Goal: Task Accomplishment & Management: Use online tool/utility

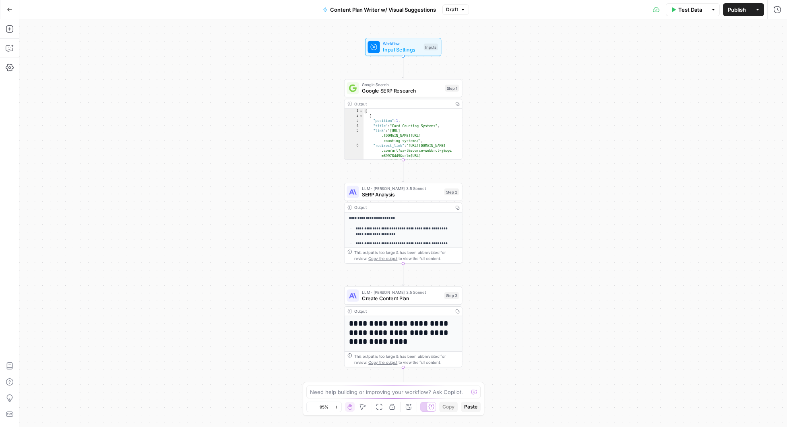
click at [758, 11] on icon "button" at bounding box center [758, 9] width 5 height 5
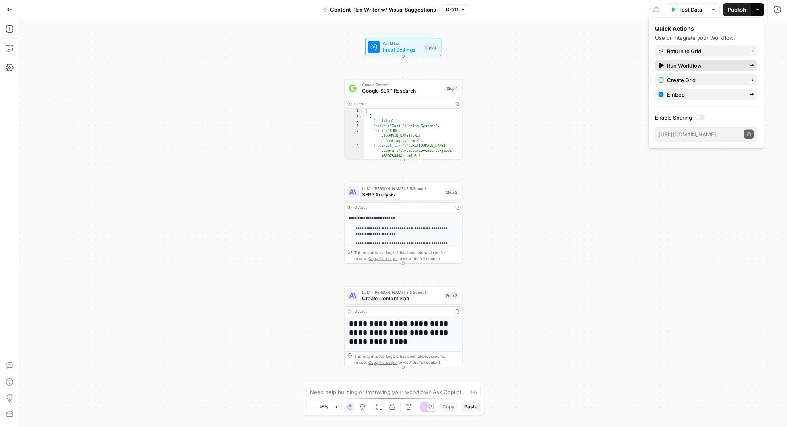
click at [691, 64] on span "Run Workflow" at bounding box center [705, 66] width 76 height 8
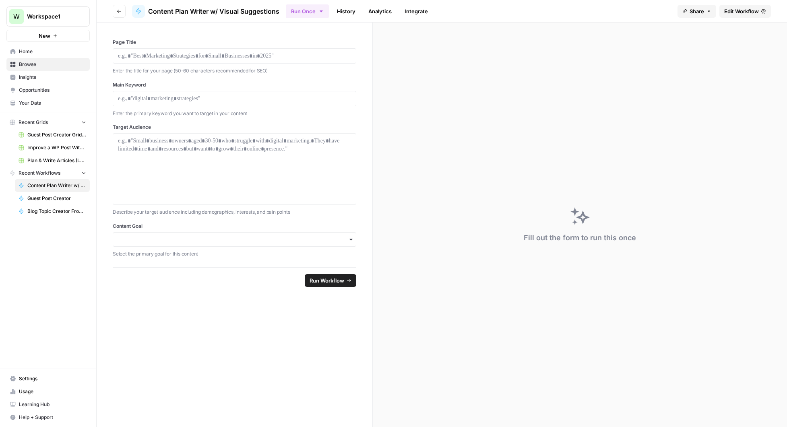
click at [344, 8] on link "History" at bounding box center [346, 11] width 28 height 13
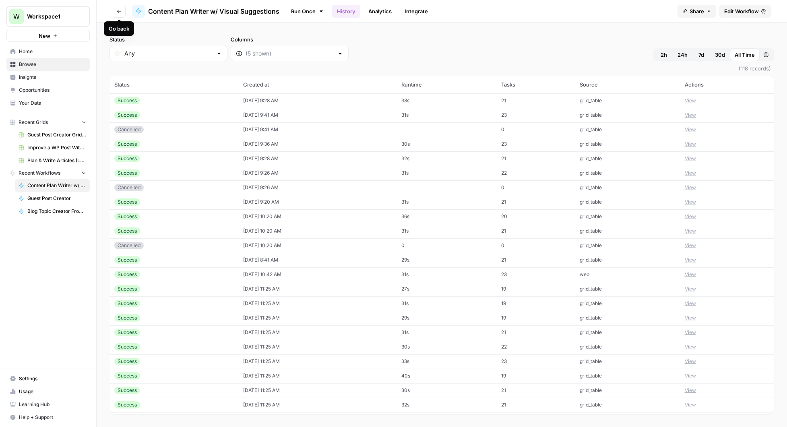
click at [118, 10] on icon "button" at bounding box center [119, 11] width 5 height 5
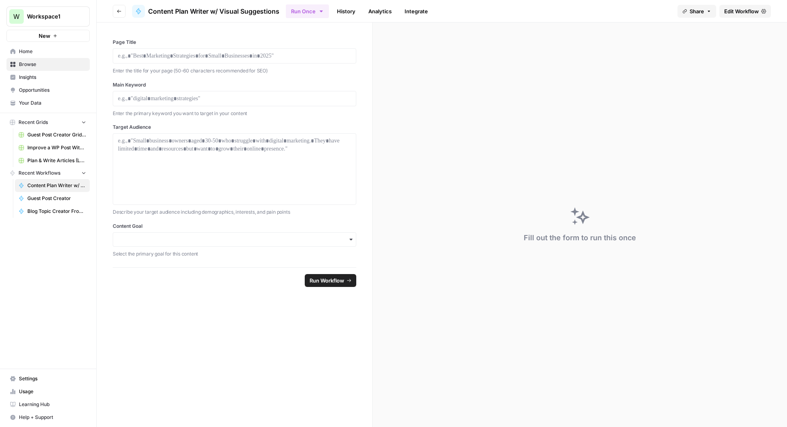
click at [737, 11] on span "Edit Workflow" at bounding box center [741, 11] width 35 height 8
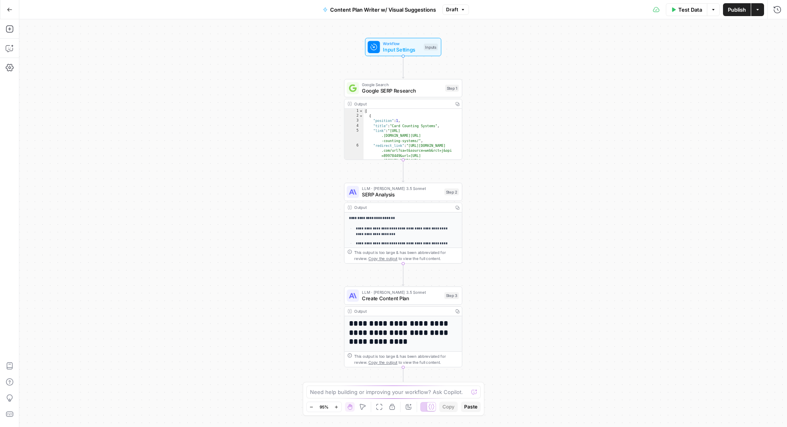
type textarea "**********"
click at [421, 130] on div "[ { "position" : 1 , "title" : "Card Counting Systems" , "link" : "https://www …" at bounding box center [410, 154] width 93 height 91
click at [411, 91] on span "Google SERP Research" at bounding box center [402, 91] width 80 height 8
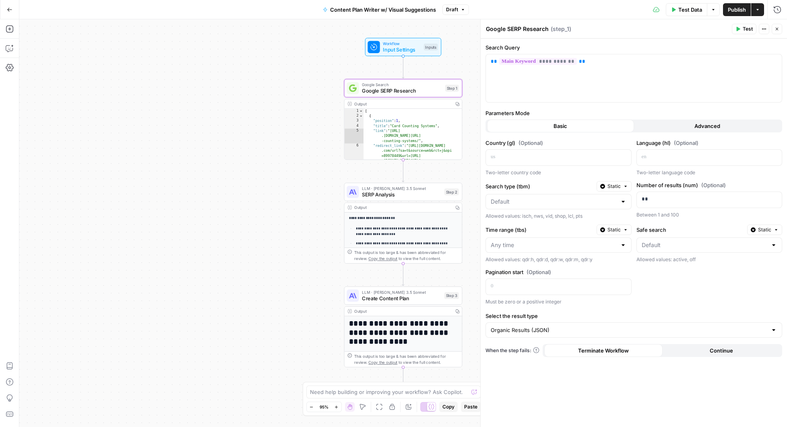
click at [360, 103] on div "Output" at bounding box center [402, 104] width 96 height 6
click at [405, 195] on span "SERP Analysis" at bounding box center [401, 195] width 79 height 8
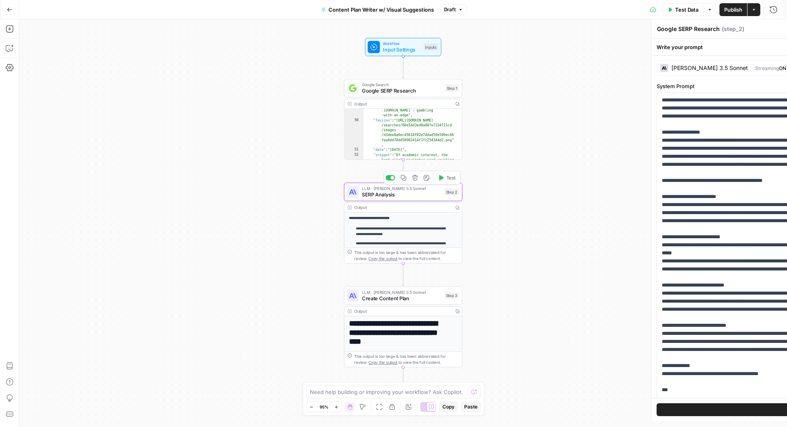
type textarea "SERP Analysis"
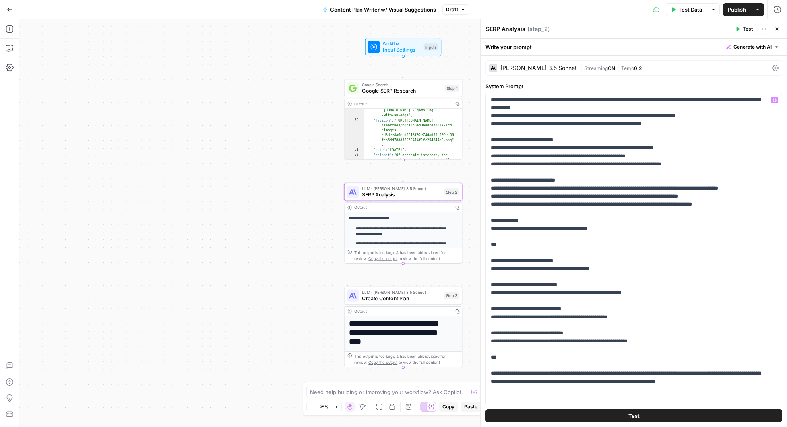
scroll to position [213, 0]
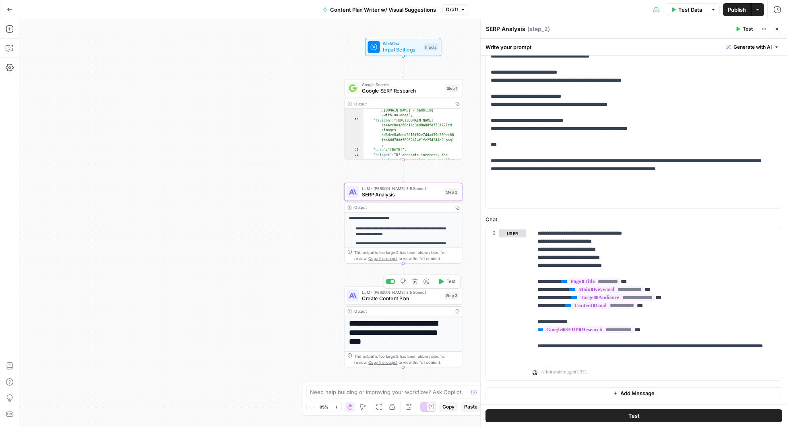
click at [393, 300] on span "Create Content Plan" at bounding box center [401, 299] width 79 height 8
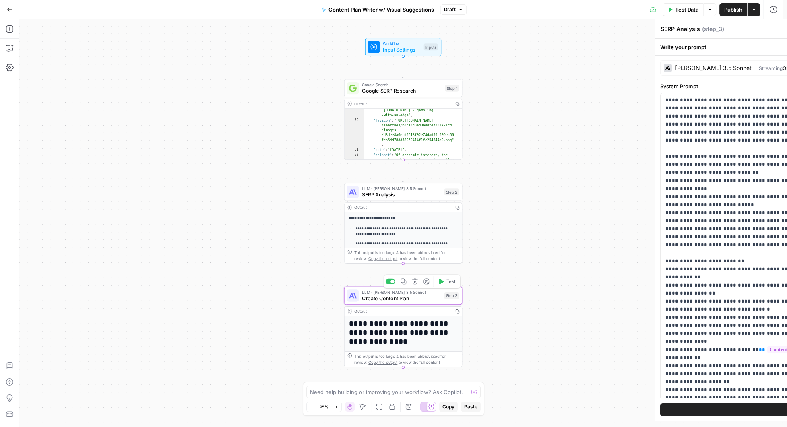
type textarea "Create Content Plan"
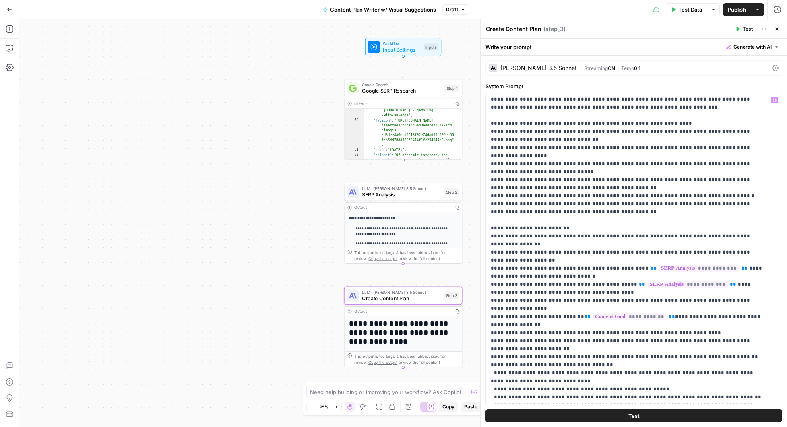
scroll to position [0, 0]
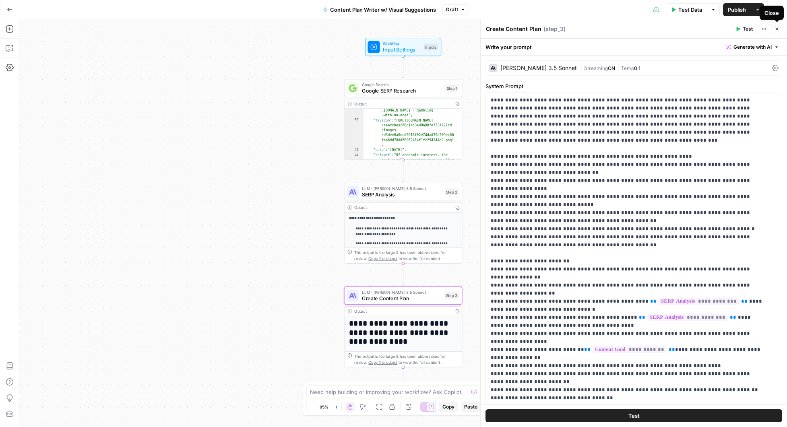
click at [776, 27] on icon "button" at bounding box center [777, 29] width 5 height 5
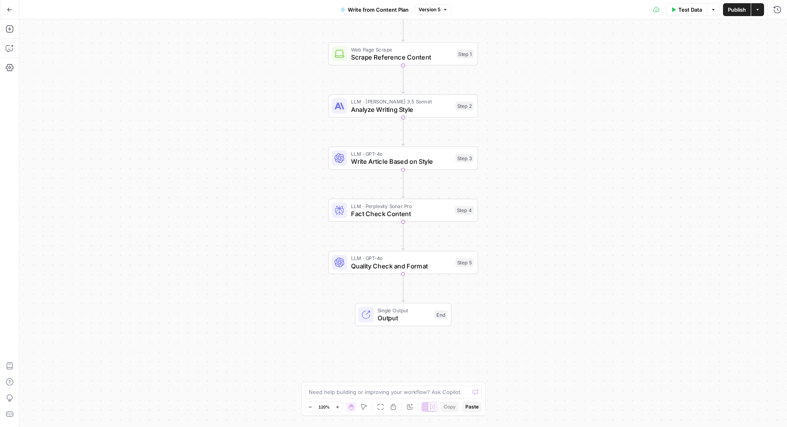
click at [753, 6] on button "Actions" at bounding box center [757, 9] width 13 height 13
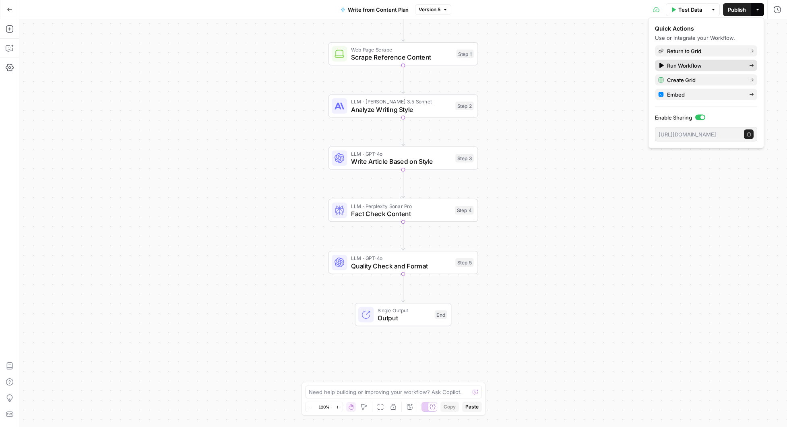
click at [710, 65] on span "Run Workflow" at bounding box center [705, 66] width 76 height 8
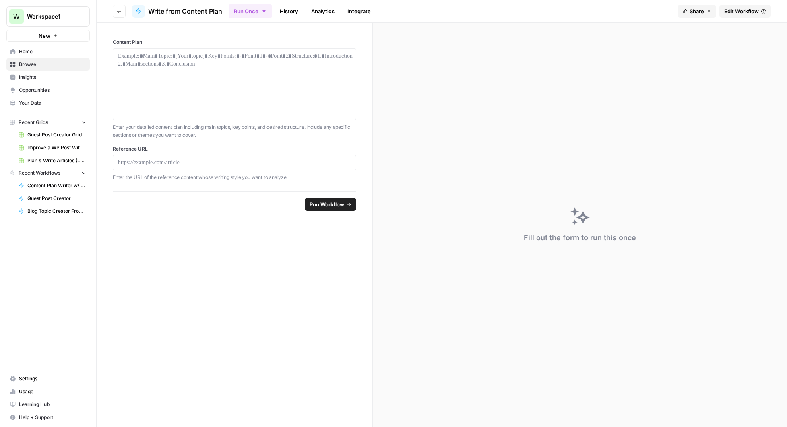
click at [292, 6] on link "History" at bounding box center [289, 11] width 28 height 13
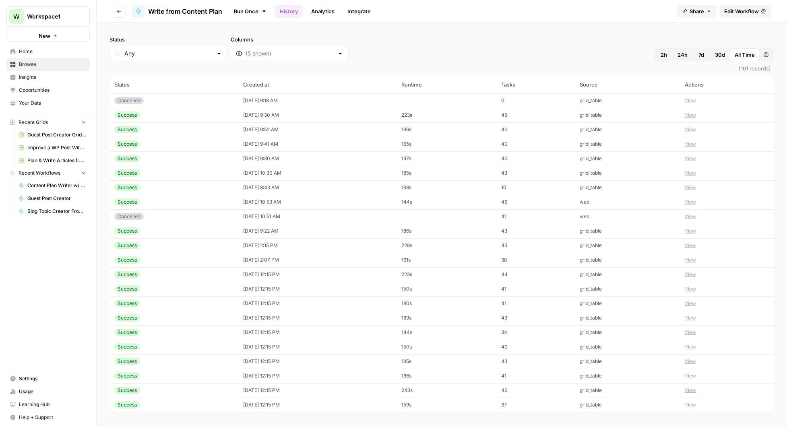
click at [55, 54] on span "Home" at bounding box center [52, 51] width 67 height 7
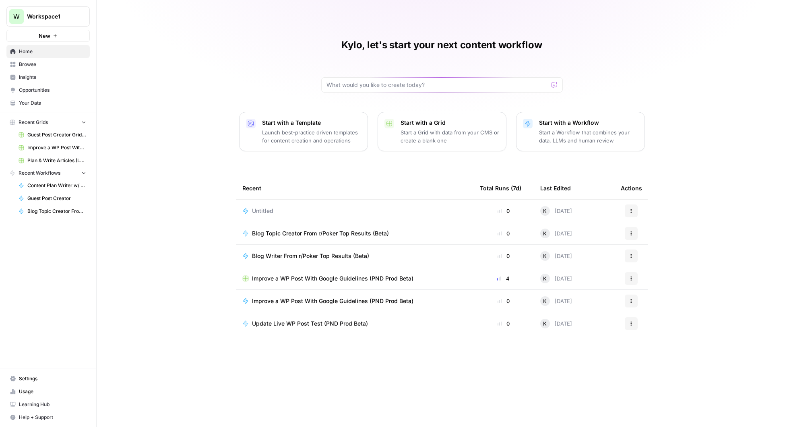
click at [261, 210] on span "Untitled" at bounding box center [262, 211] width 21 height 8
click at [32, 61] on span "Browse" at bounding box center [52, 64] width 67 height 7
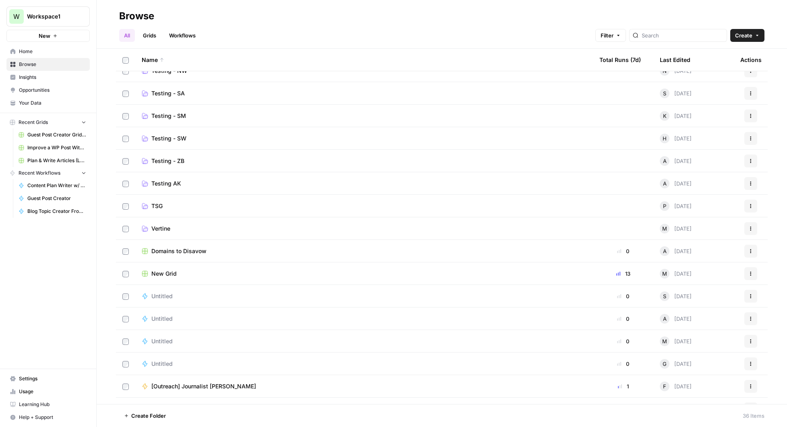
scroll to position [285, 0]
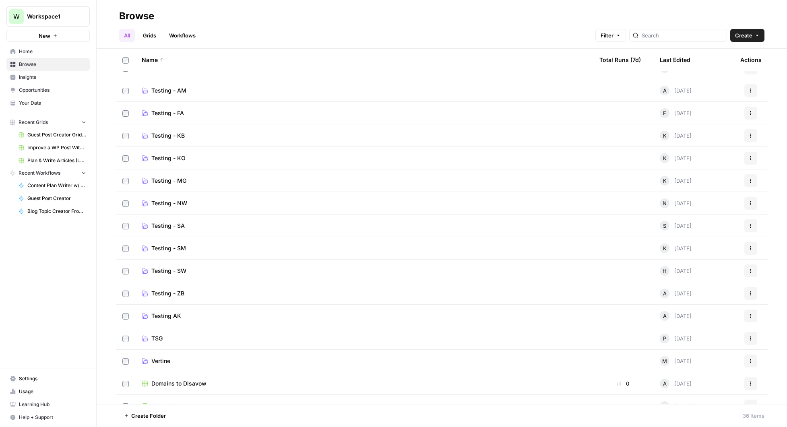
click at [167, 157] on span "Testing - KO" at bounding box center [168, 158] width 34 height 8
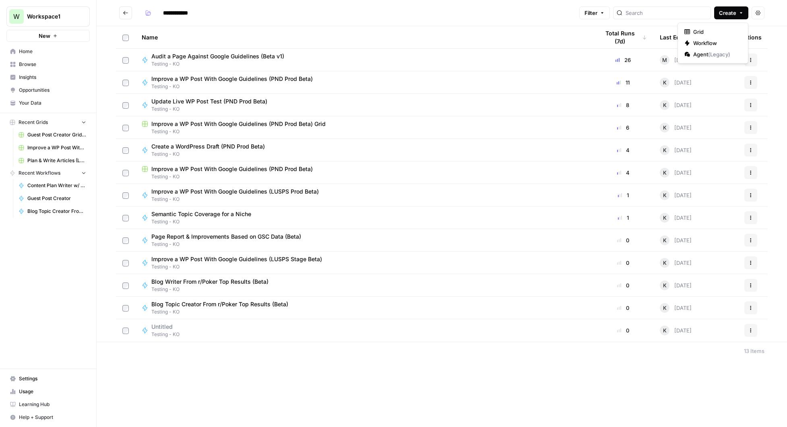
click at [731, 12] on span "Create" at bounding box center [727, 13] width 17 height 8
click at [706, 42] on span "Workflow" at bounding box center [715, 43] width 45 height 8
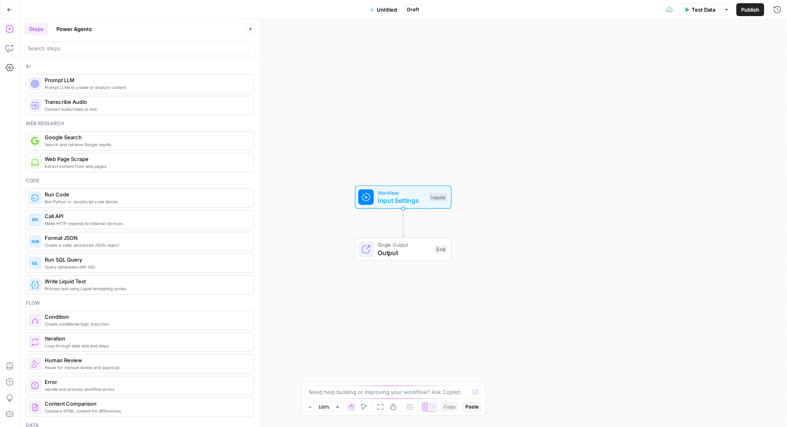
click at [383, 10] on span "Untitled" at bounding box center [387, 10] width 20 height 8
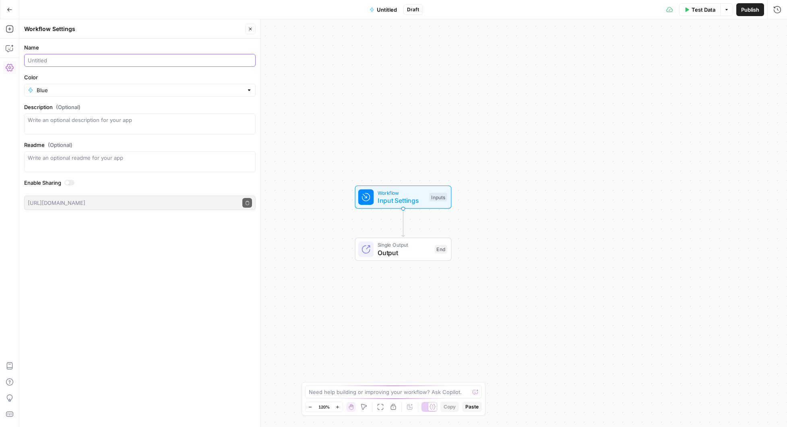
click at [173, 60] on input "Name" at bounding box center [140, 60] width 224 height 8
type input "For Support"
click at [343, 320] on div "Workflow Input Settings Inputs Single Output Output End" at bounding box center [403, 223] width 768 height 408
click at [349, 389] on textarea at bounding box center [389, 392] width 161 height 8
paste textarea "Well, how about making a workflow that: Looks for keyword in subreddit. Lists t…"
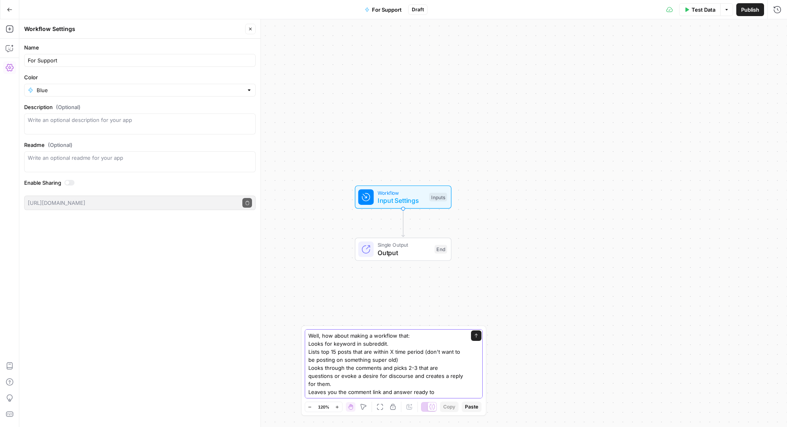
drag, startPoint x: 325, startPoint y: 337, endPoint x: 307, endPoint y: 335, distance: 18.7
click at [307, 335] on div "Well, how about making a workflow that: Looks for keyword in subreddit. Lists t…" at bounding box center [394, 363] width 178 height 69
type textarea "How about making a workflow that: Looks for keyword in subreddit. Lists top 15 …"
click at [414, 354] on textarea "How about making a workflow that: Looks for keyword in subreddit. Lists top 15 …" at bounding box center [385, 376] width 155 height 89
click at [449, 356] on textarea "How about making a workflow that: Looks for keyword in subreddit. Lists top 15 …" at bounding box center [385, 376] width 155 height 89
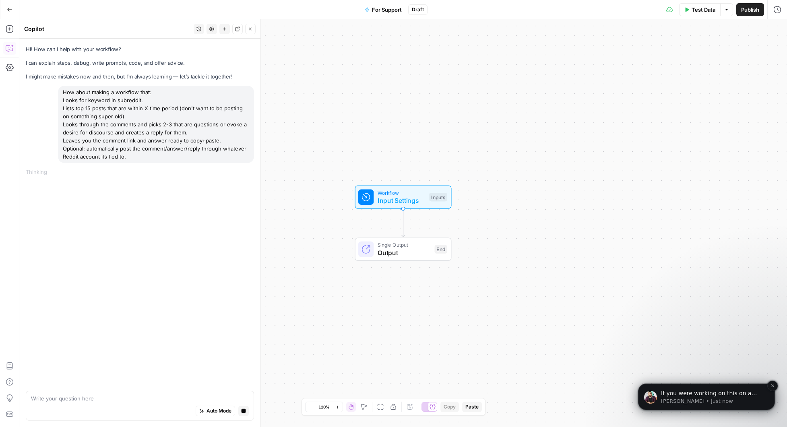
click at [720, 393] on span "If you were working on this on a specific workflow, you might be able to recove…" at bounding box center [712, 413] width 103 height 46
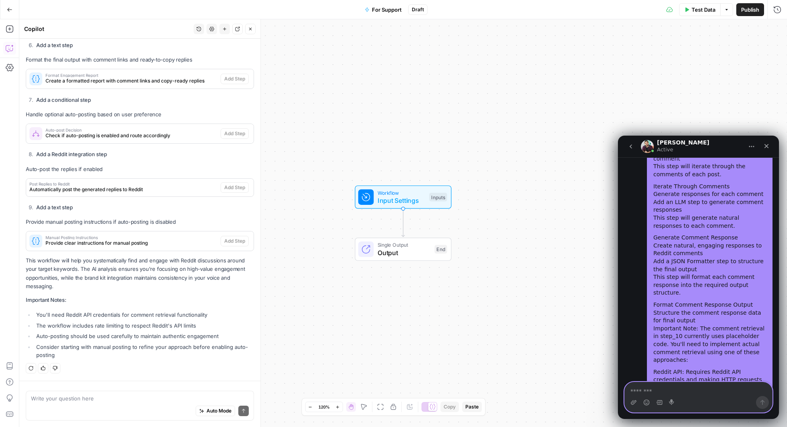
scroll to position [5049, 0]
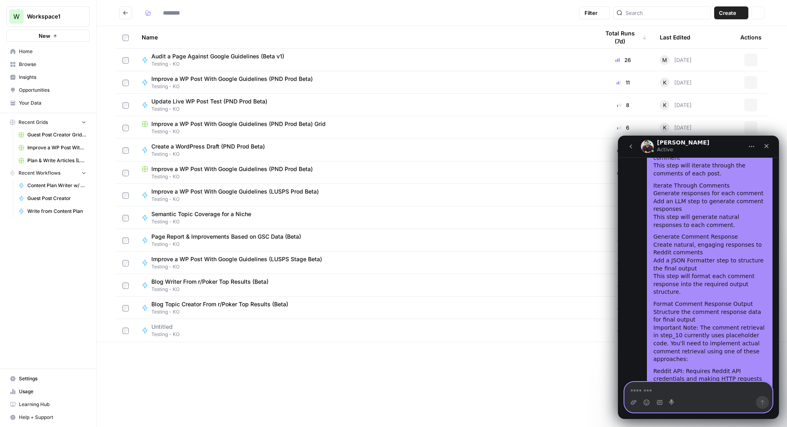
type input "**********"
click at [765, 145] on icon "Close" at bounding box center [767, 146] width 6 height 6
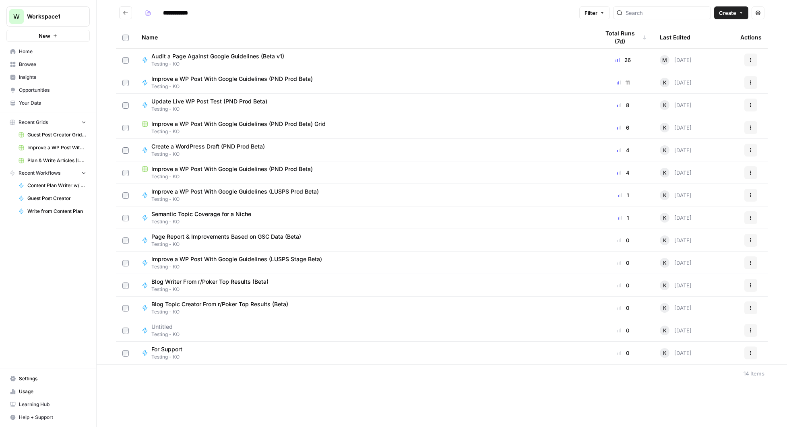
click at [751, 349] on button "Actions" at bounding box center [751, 353] width 13 height 13
click at [708, 333] on span "Delete" at bounding box center [715, 334] width 64 height 8
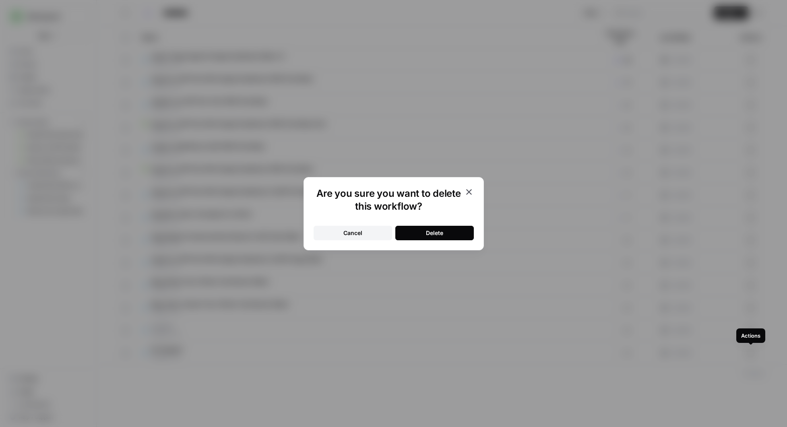
click at [433, 233] on div "Delete" at bounding box center [434, 233] width 17 height 8
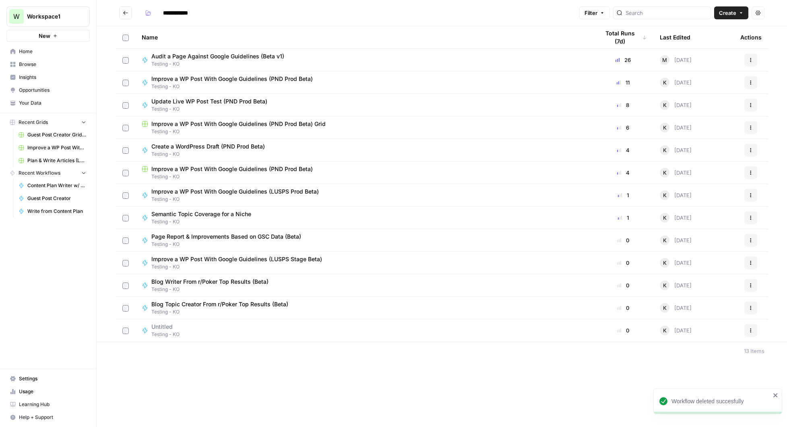
click at [230, 305] on span "Blog Topic Creator From r/Poker Top Results (Beta)" at bounding box center [219, 304] width 137 height 8
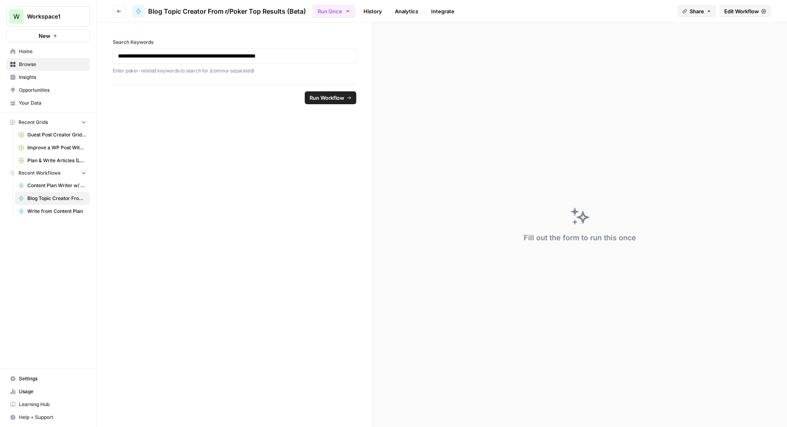
click at [747, 10] on span "Edit Workflow" at bounding box center [741, 11] width 35 height 8
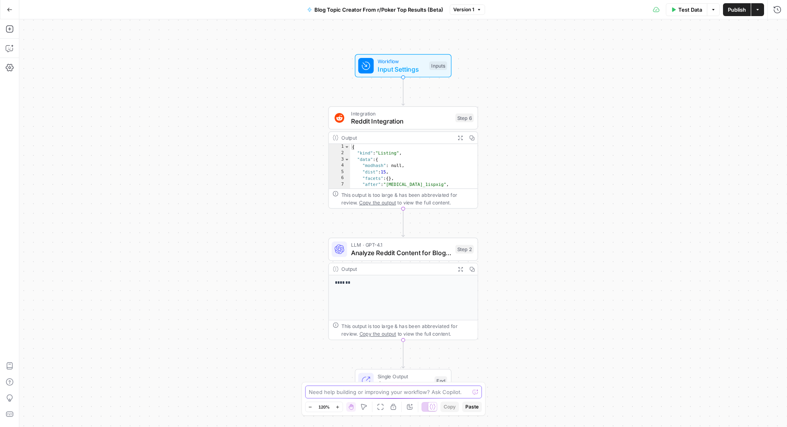
click at [395, 395] on textarea at bounding box center [389, 392] width 161 height 8
type textarea "hello"
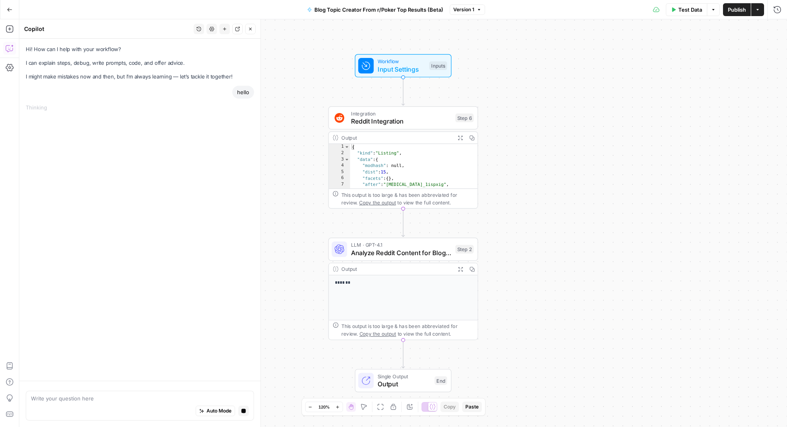
click at [199, 30] on icon "button" at bounding box center [199, 29] width 5 height 5
click at [179, 77] on span "Step 6 gathers the post data for my given KW in the defined subreddit. I'd like…" at bounding box center [197, 79] width 112 height 8
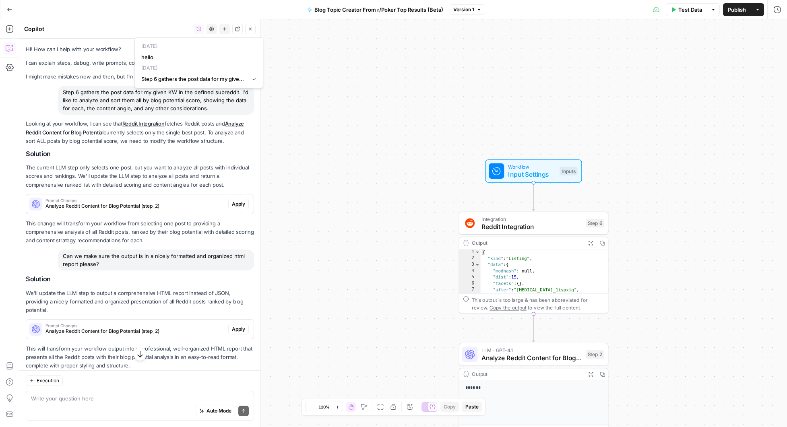
click at [9, 10] on icon "button" at bounding box center [10, 10] width 6 height 6
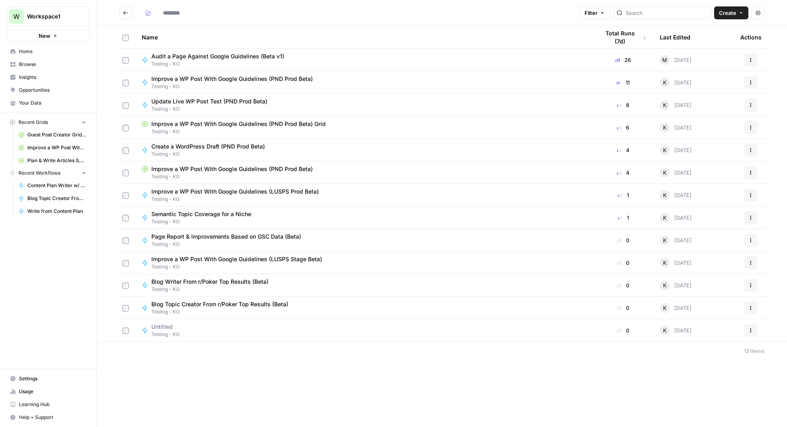
type input "**********"
click at [193, 281] on span "Blog Writer From r/Poker Top Results (Beta)" at bounding box center [209, 282] width 117 height 8
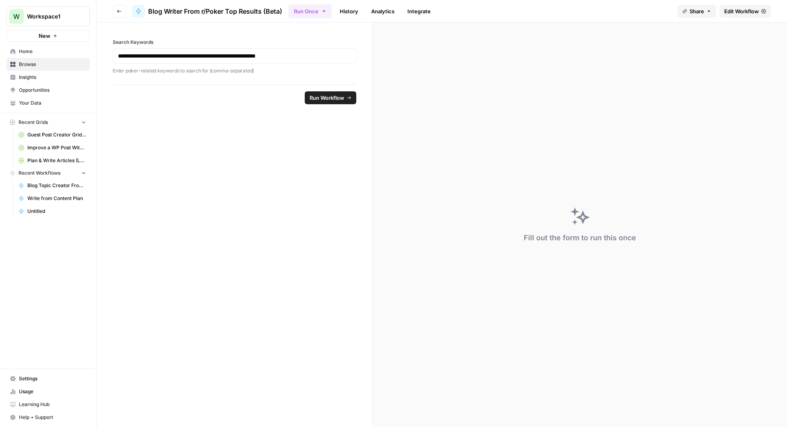
click at [735, 14] on span "Edit Workflow" at bounding box center [741, 11] width 35 height 8
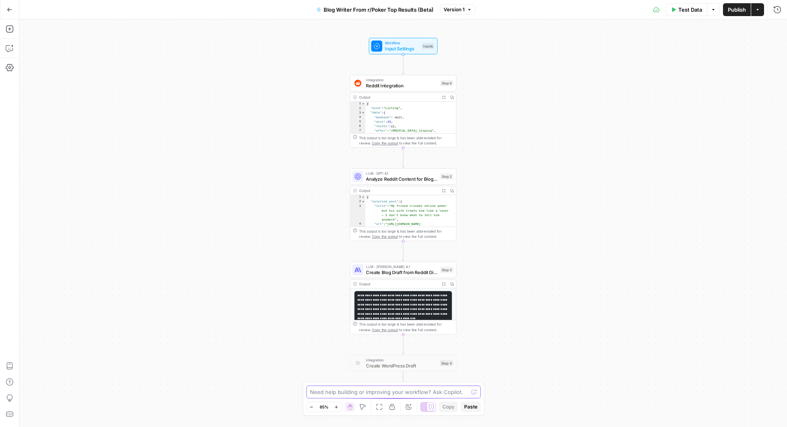
click at [404, 392] on textarea at bounding box center [389, 392] width 159 height 8
type textarea "hello"
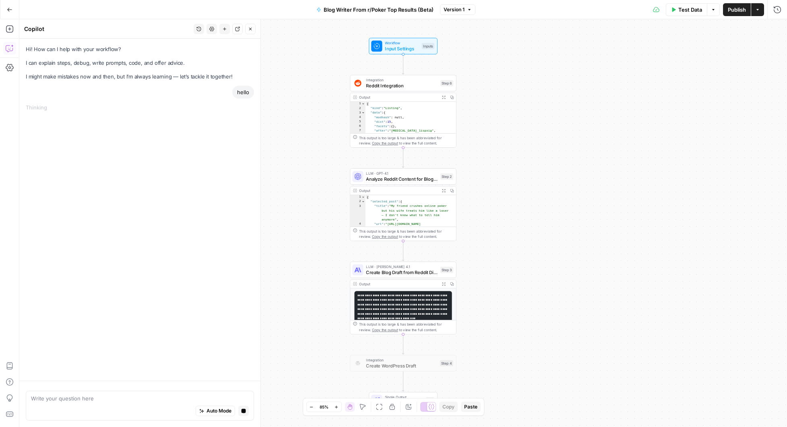
click at [197, 28] on icon "button" at bounding box center [199, 29] width 4 height 4
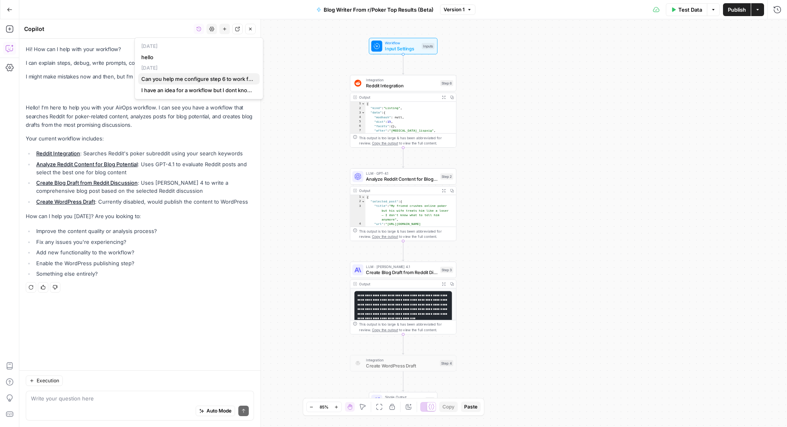
click at [192, 76] on span "Can you help me configure step 6 to work for this purpose?" at bounding box center [197, 79] width 112 height 8
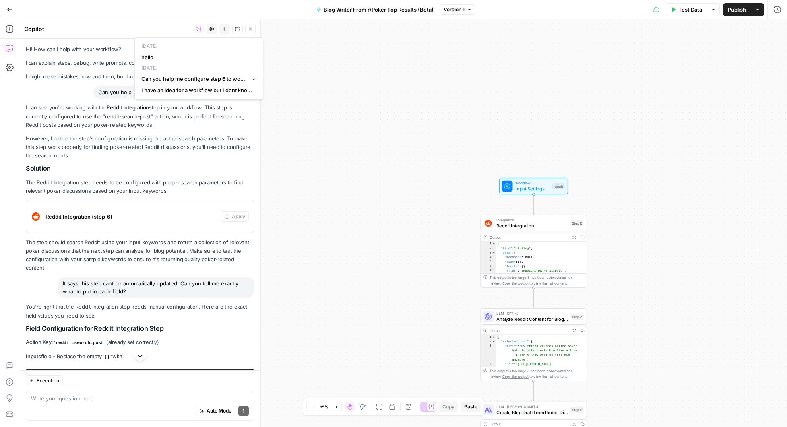
scroll to position [5067, 0]
click at [61, 121] on p "I can see you're working with the Reddit Integration step in your workflow. Thi…" at bounding box center [140, 115] width 228 height 25
drag, startPoint x: 26, startPoint y: 110, endPoint x: 108, endPoint y: 212, distance: 130.7
click at [108, 213] on div "I can see you're working with the Reddit Integration step in your workflow. Thi…" at bounding box center [140, 187] width 228 height 169
drag, startPoint x: 26, startPoint y: 108, endPoint x: 114, endPoint y: 131, distance: 90.7
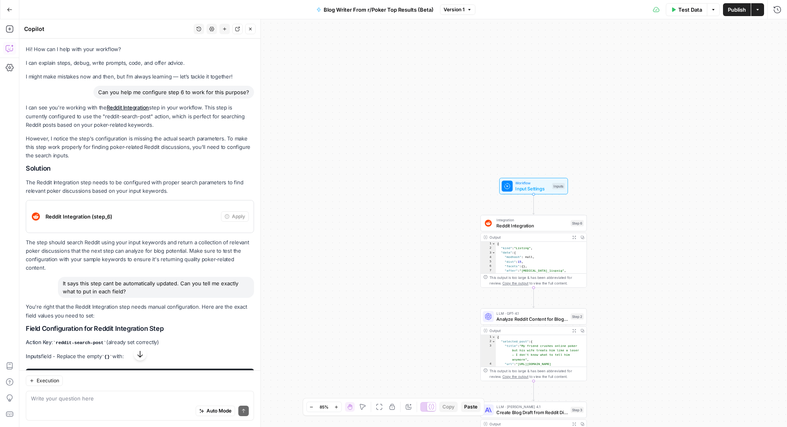
click at [114, 131] on div "I can see you're working with the Reddit Integration step in your workflow. Thi…" at bounding box center [140, 187] width 228 height 169
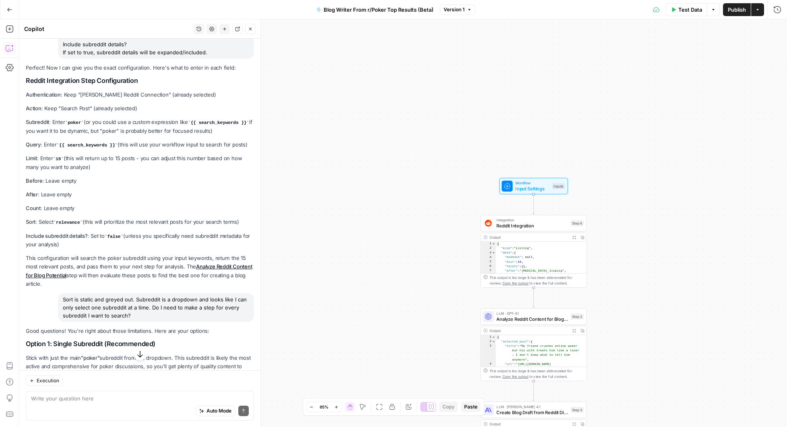
scroll to position [1235, 0]
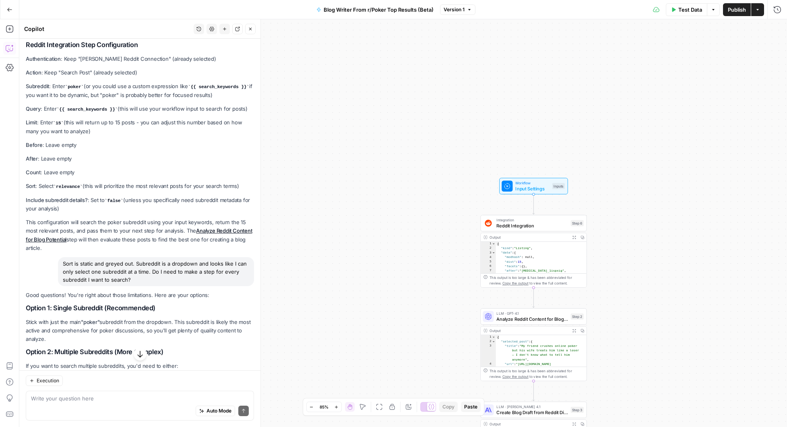
drag, startPoint x: 28, startPoint y: 108, endPoint x: 65, endPoint y: 249, distance: 146.2
copy div "can see you're working with the Reddit Integration step in your workflow. This …"
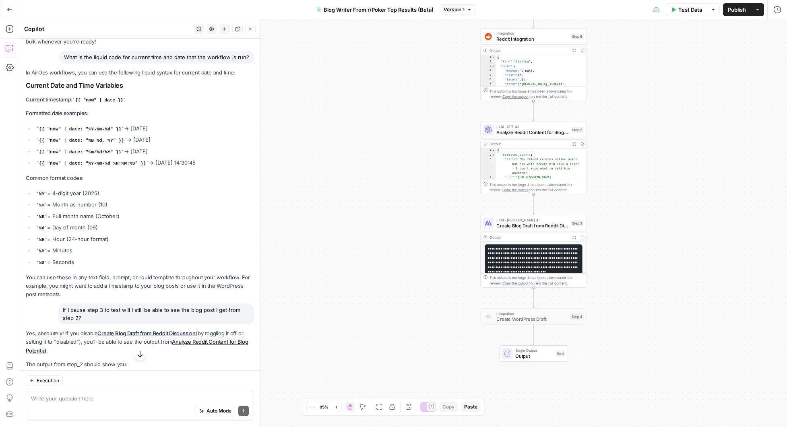
scroll to position [5130, 0]
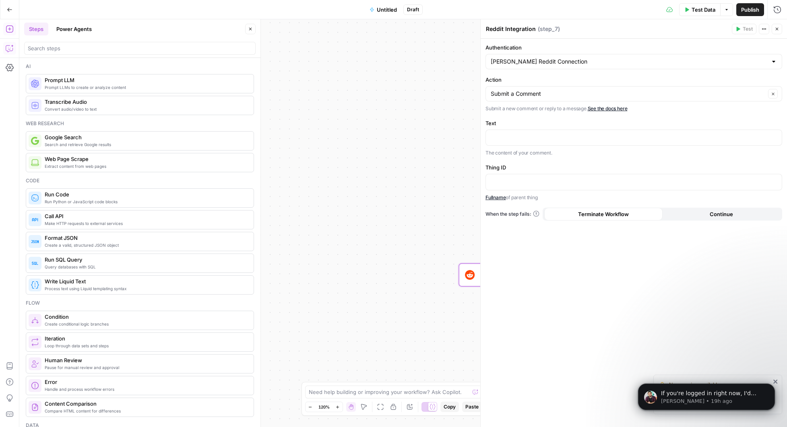
click at [555, 99] on div "Submit a Comment Clear" at bounding box center [634, 93] width 297 height 15
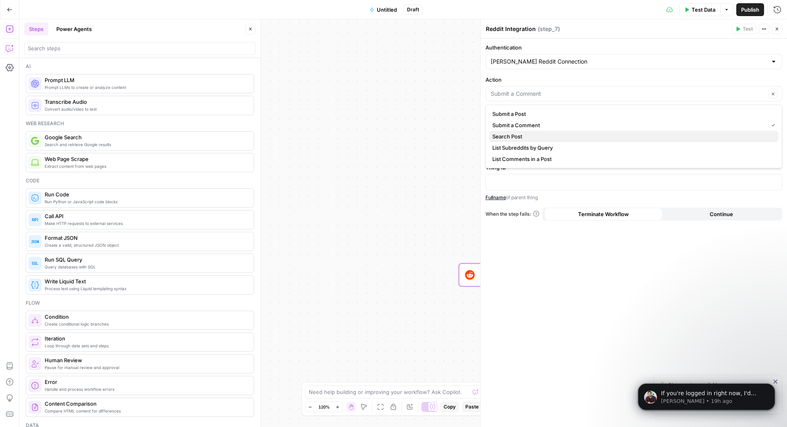
click at [522, 135] on span "Search Post" at bounding box center [633, 136] width 280 height 8
type input "Search Post"
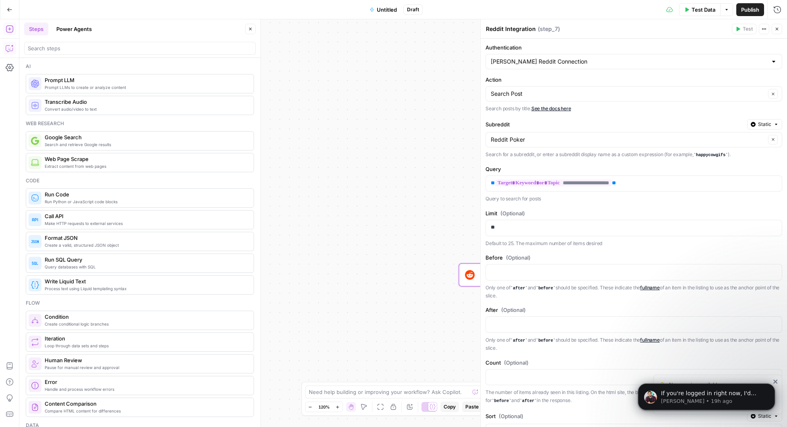
click at [428, 154] on div "Workflow Input Settings Inputs Integration Reddit Integration Step 7 Single Out…" at bounding box center [403, 223] width 768 height 408
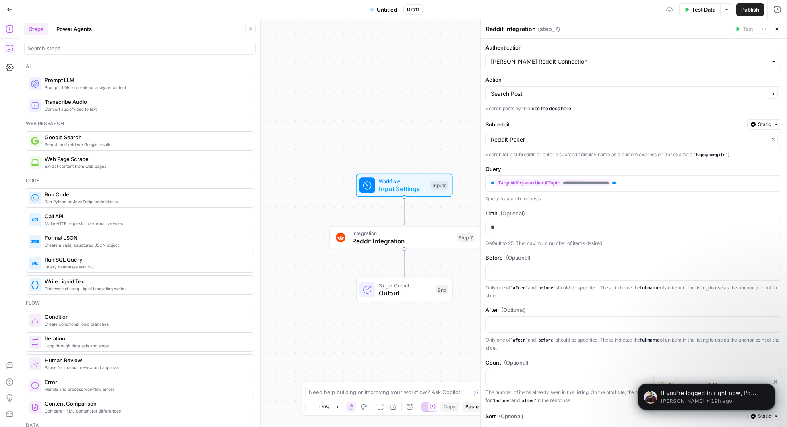
drag, startPoint x: 424, startPoint y: 153, endPoint x: 289, endPoint y: 116, distance: 139.6
click at [289, 116] on div "Workflow Input Settings Inputs Integration Reddit Integration Step 7 Single Out…" at bounding box center [403, 223] width 768 height 408
drag, startPoint x: 415, startPoint y: 107, endPoint x: 399, endPoint y: 107, distance: 15.3
click at [399, 107] on div "Workflow Input Settings Inputs Integration Reddit Integration Step 7 Single Out…" at bounding box center [403, 223] width 768 height 408
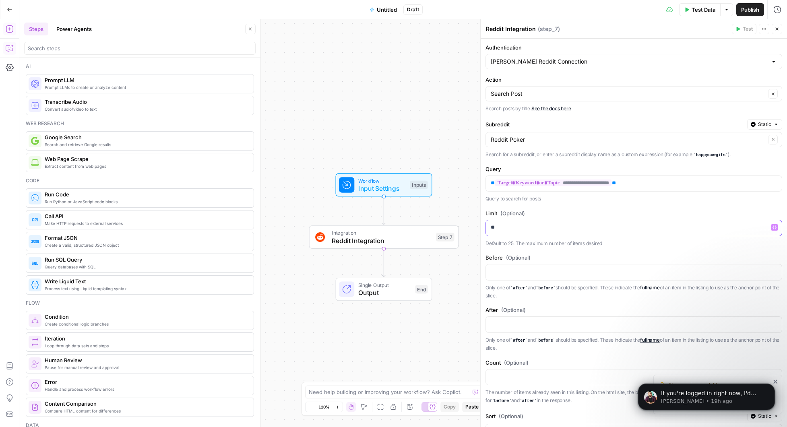
click at [520, 227] on p "**" at bounding box center [624, 228] width 267 height 8
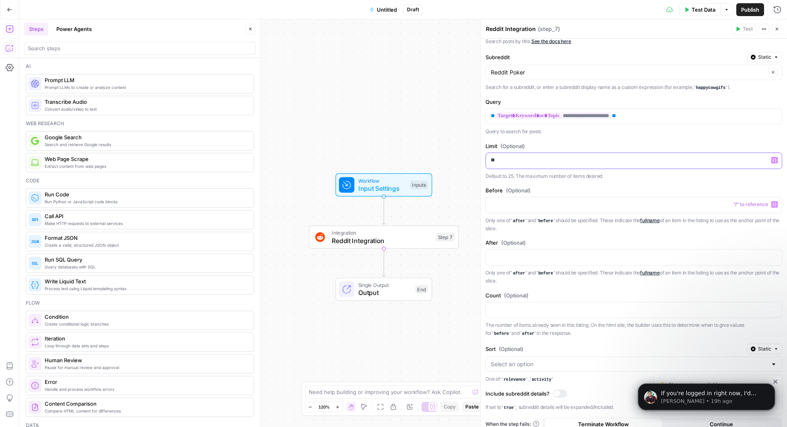
scroll to position [75, 0]
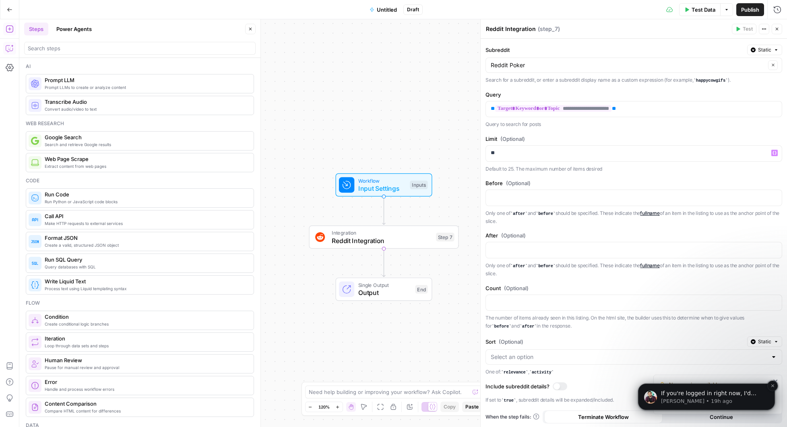
click at [715, 395] on span "If you're logged in right now, I'd suggest logging out and then back in and try…" at bounding box center [710, 405] width 98 height 31
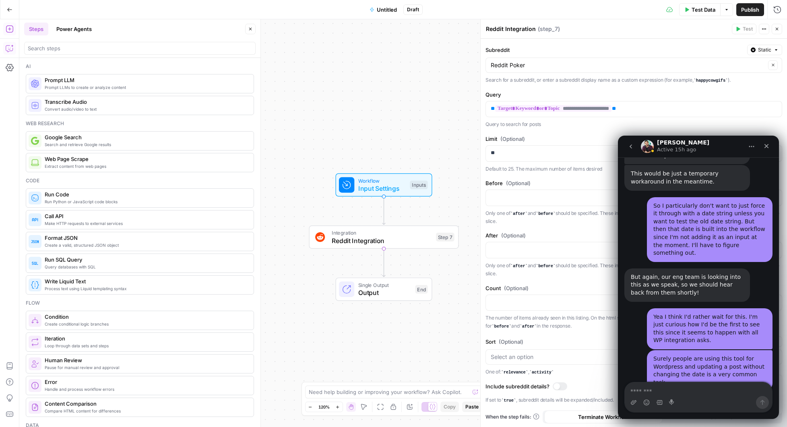
scroll to position [3754, 0]
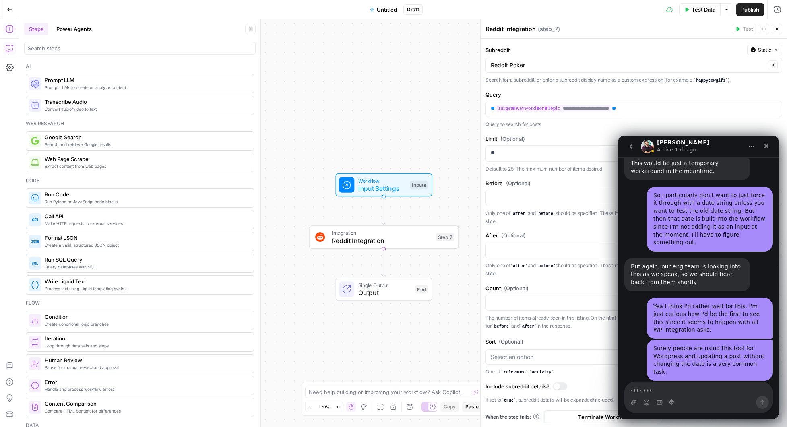
click at [654, 391] on textarea "Message…" at bounding box center [698, 390] width 147 height 14
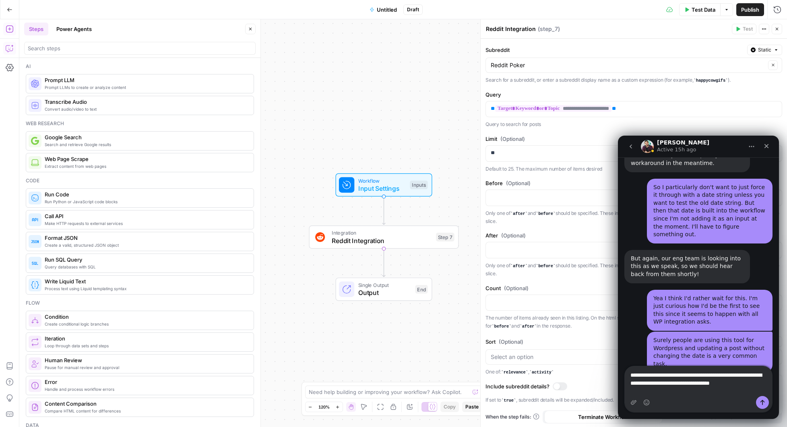
type textarea "**********"
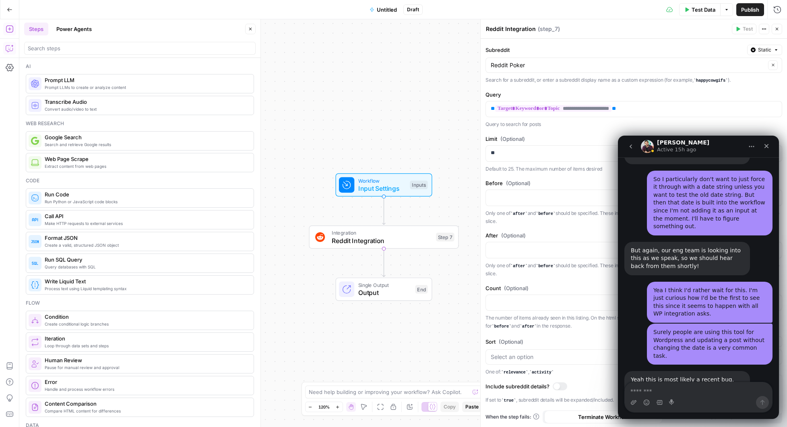
scroll to position [3786, 0]
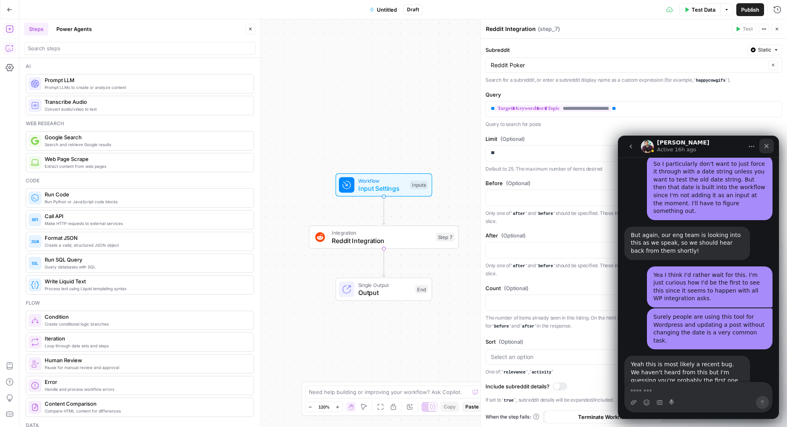
click at [766, 145] on icon "Close" at bounding box center [767, 146] width 4 height 4
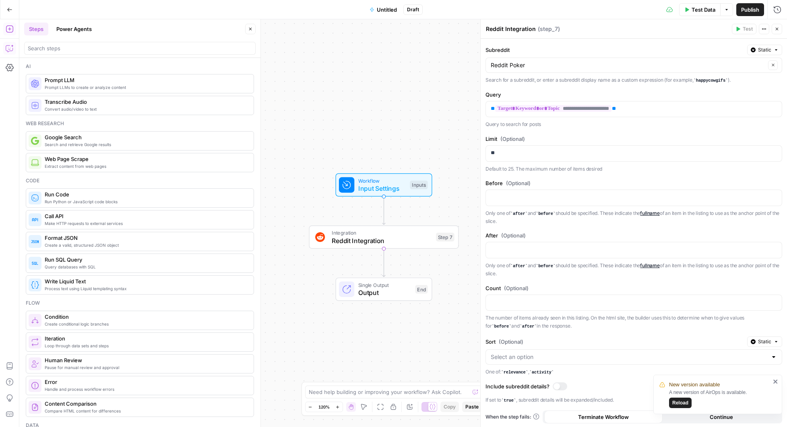
click at [685, 404] on span "Reload" at bounding box center [681, 402] width 16 height 7
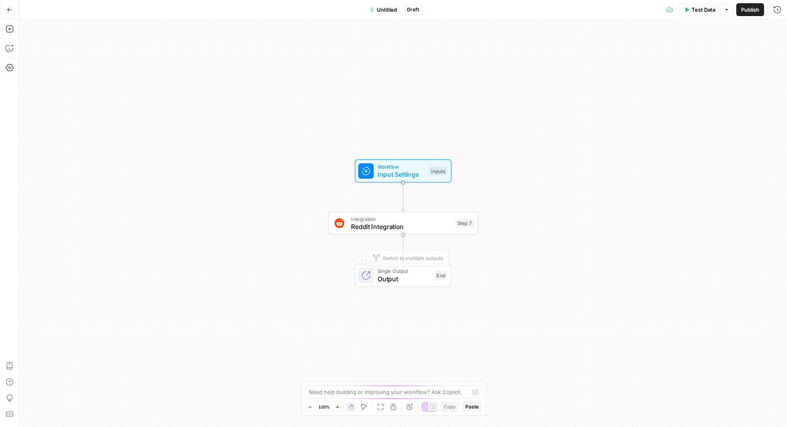
click at [402, 224] on span "Reddit Integration" at bounding box center [401, 227] width 101 height 10
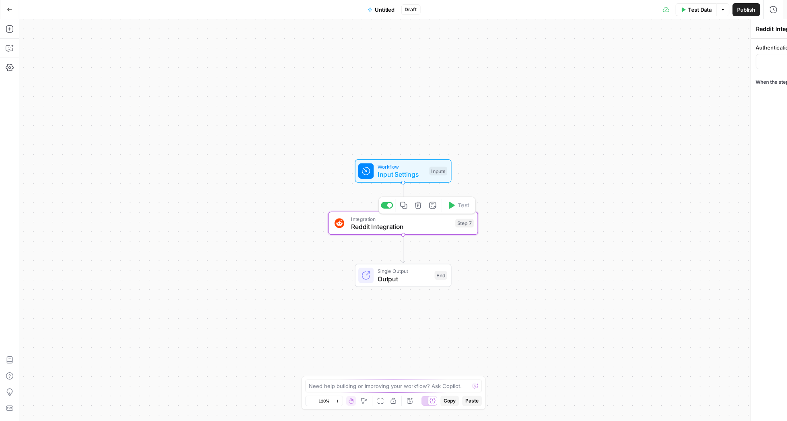
type input "[PERSON_NAME] Reddit Connection"
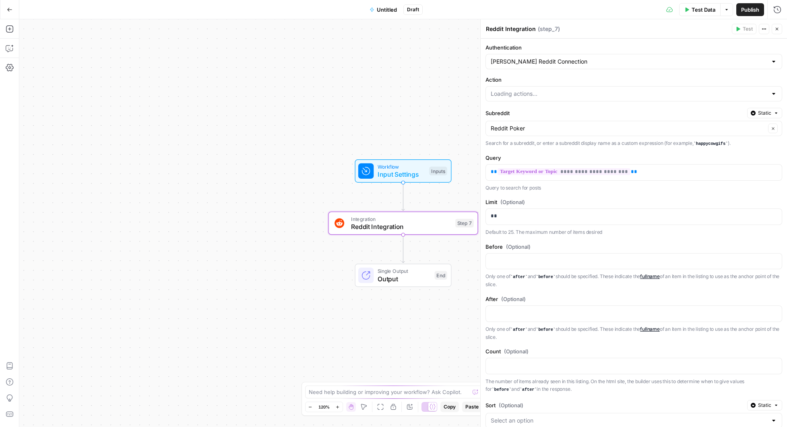
type input "Search Post"
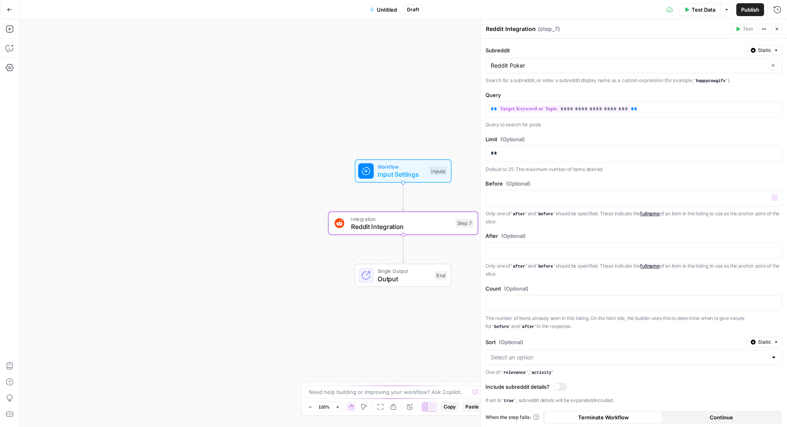
scroll to position [75, 0]
click at [382, 393] on textarea at bounding box center [389, 392] width 161 height 8
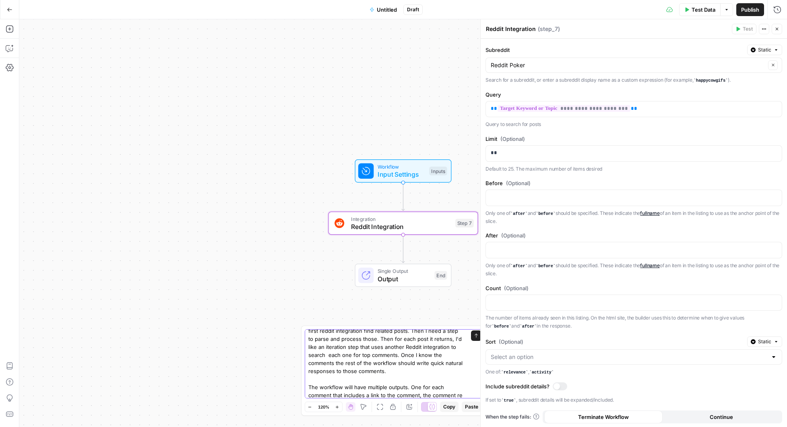
scroll to position [21, 0]
drag, startPoint x: 422, startPoint y: 387, endPoint x: 428, endPoint y: 393, distance: 8.8
click at [422, 387] on textarea "For this workflow I'm going to put in a keyword and have the first reddit integ…" at bounding box center [385, 355] width 155 height 89
type textarea "For this workflow I'm going to put in a keyword and have the first reddit integ…"
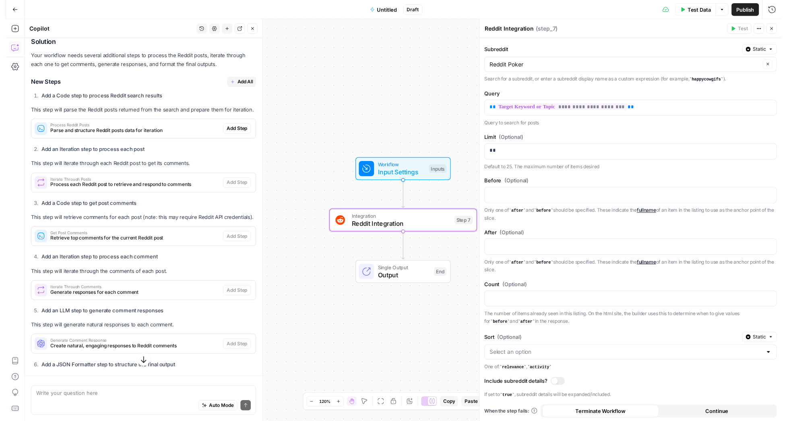
scroll to position [164, 0]
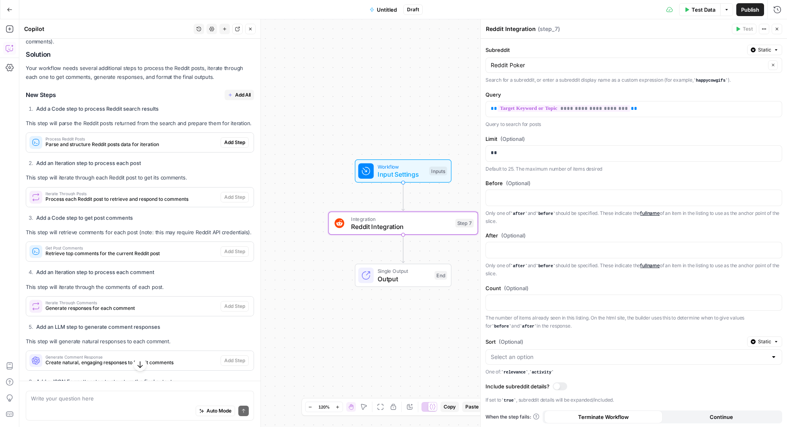
click at [236, 94] on span "Add All" at bounding box center [243, 94] width 16 height 7
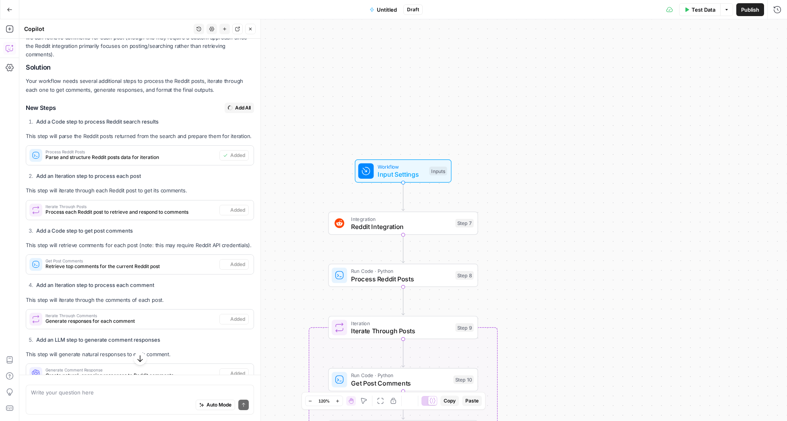
type textarea "Format Comment Response Output"
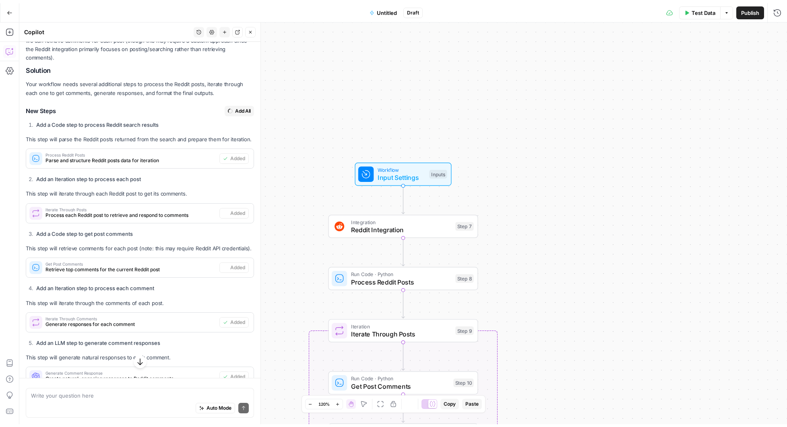
scroll to position [177, 0]
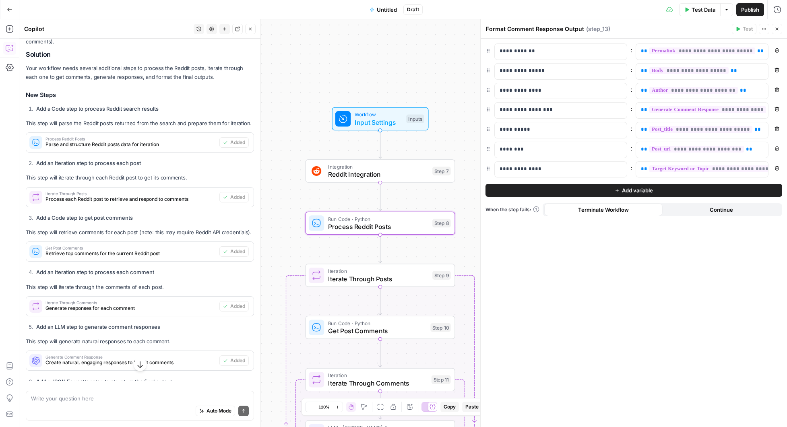
click at [157, 145] on span "Parse and structure Reddit posts data for iteration" at bounding box center [131, 144] width 171 height 7
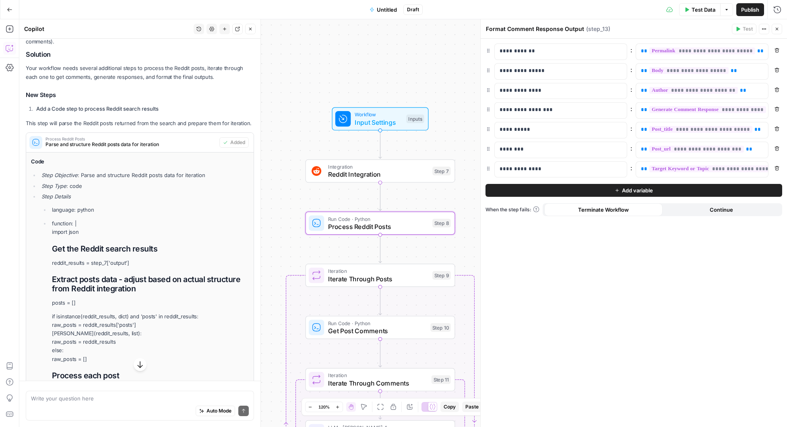
click at [157, 145] on span "Parse and structure Reddit posts data for iteration" at bounding box center [131, 144] width 171 height 7
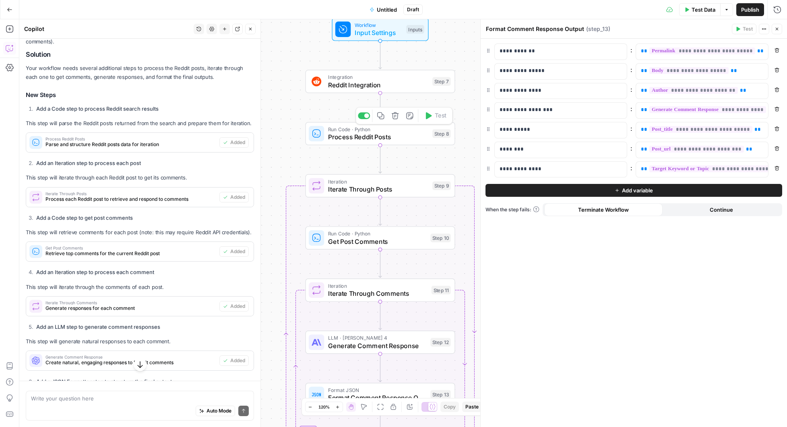
click at [392, 138] on span "Process Reddit Posts" at bounding box center [378, 137] width 101 height 10
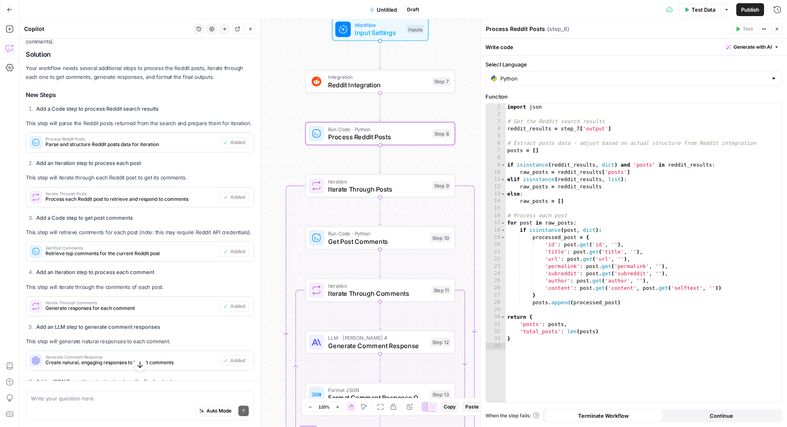
click at [291, 108] on div "Workflow Input Settings Inputs Integration Reddit Integration Step 7 Run Code ·…" at bounding box center [403, 223] width 768 height 408
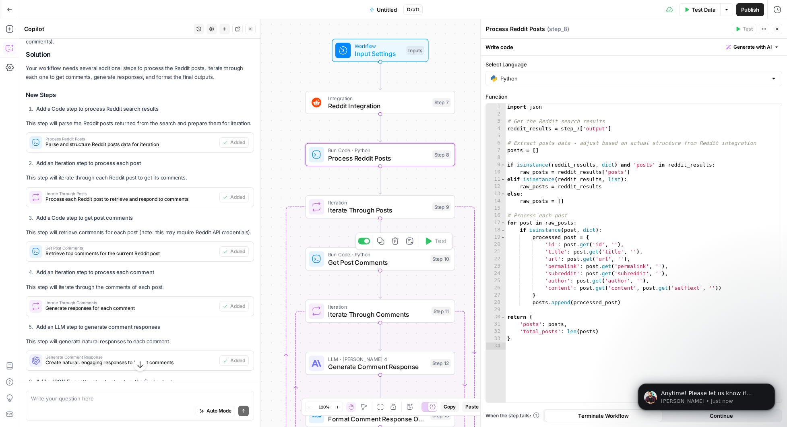
scroll to position [0, 0]
click at [380, 263] on span "Get Post Comments" at bounding box center [377, 263] width 99 height 10
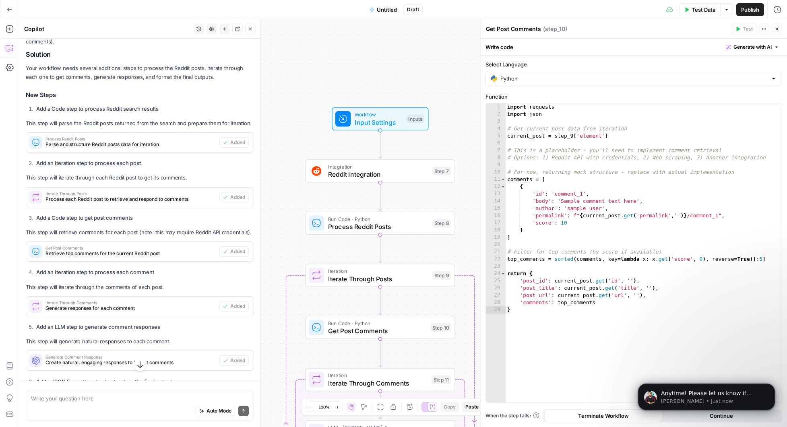
click at [251, 32] on button "Close" at bounding box center [250, 29] width 10 height 10
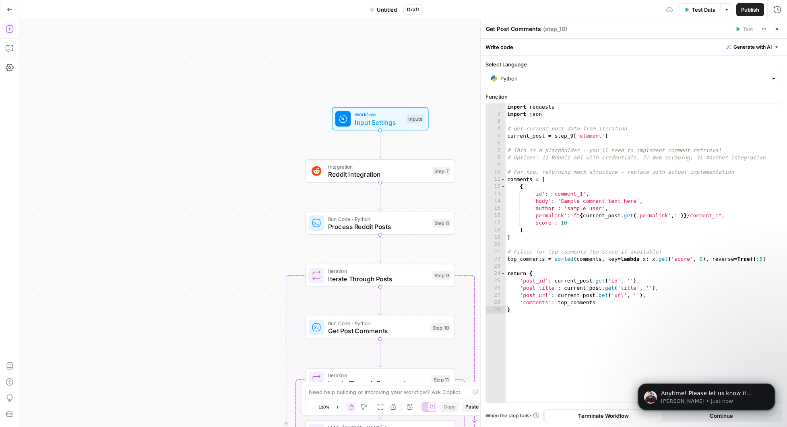
click at [12, 28] on icon "button" at bounding box center [10, 29] width 8 height 8
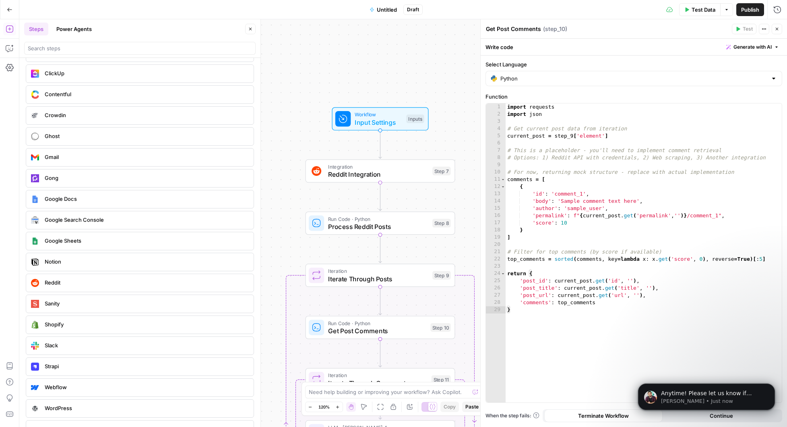
scroll to position [1598, 0]
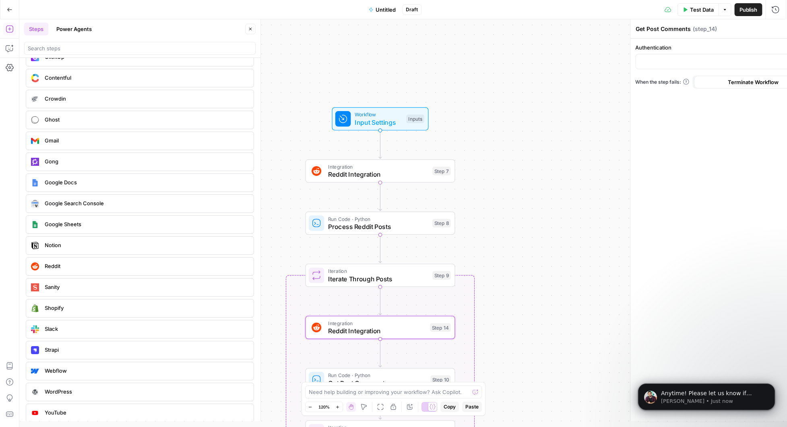
type textarea "Reddit Integration"
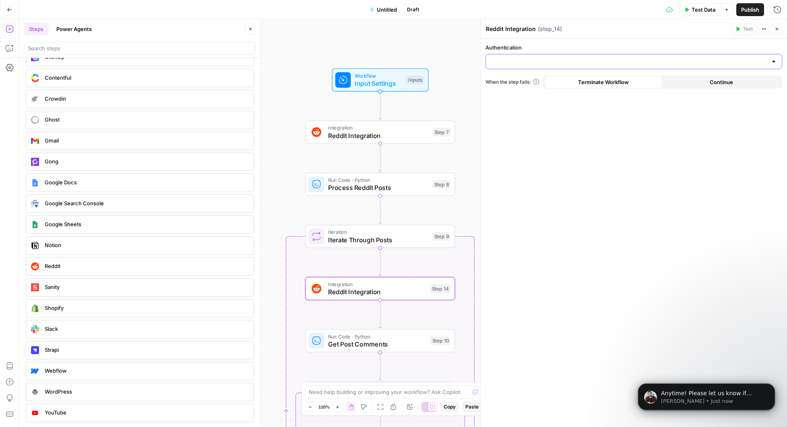
click at [604, 58] on input "Authentication" at bounding box center [629, 62] width 277 height 8
click at [538, 83] on span "[PERSON_NAME] Reddit Connection" at bounding box center [633, 82] width 280 height 8
type input "[PERSON_NAME] Reddit Connection"
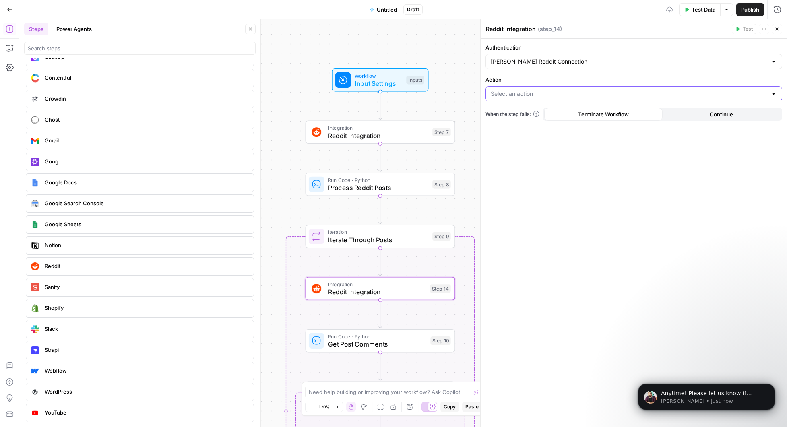
click at [574, 97] on input "Action" at bounding box center [629, 94] width 277 height 8
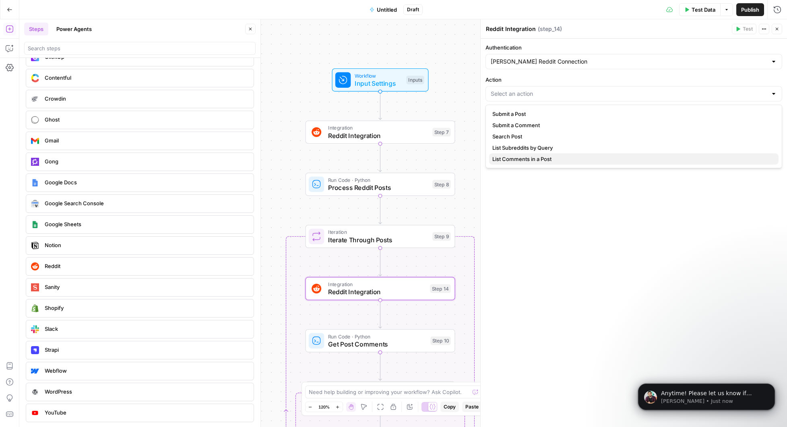
click at [535, 160] on span "List Comments in a Post" at bounding box center [633, 159] width 280 height 8
type input "List Comments in a Post"
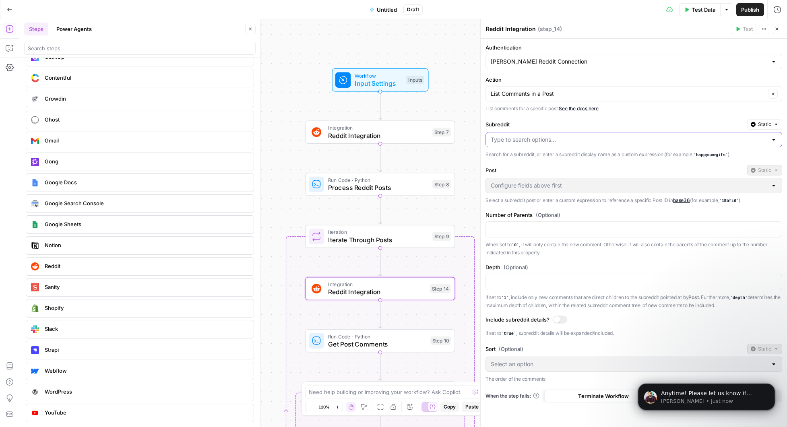
click at [600, 139] on input "Subreddit" at bounding box center [629, 140] width 277 height 8
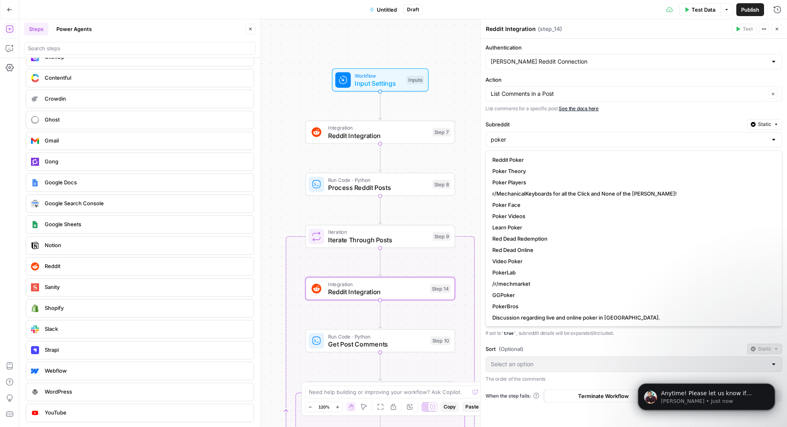
click at [537, 161] on span "Reddit Poker" at bounding box center [633, 160] width 280 height 8
type input "Reddit Poker"
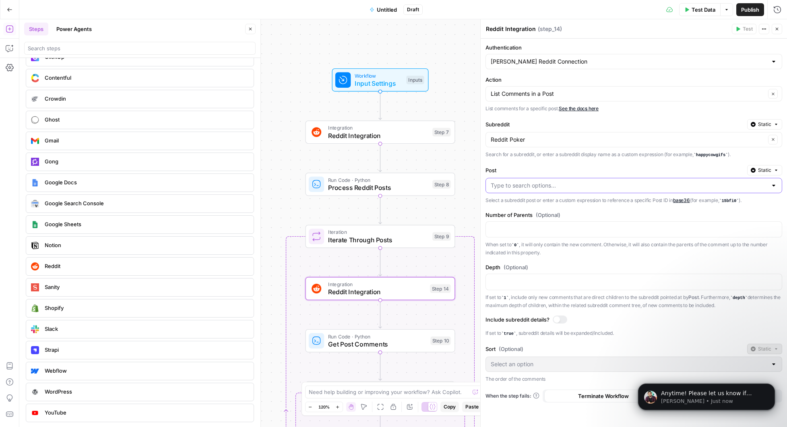
click at [541, 185] on input "Post" at bounding box center [629, 186] width 277 height 8
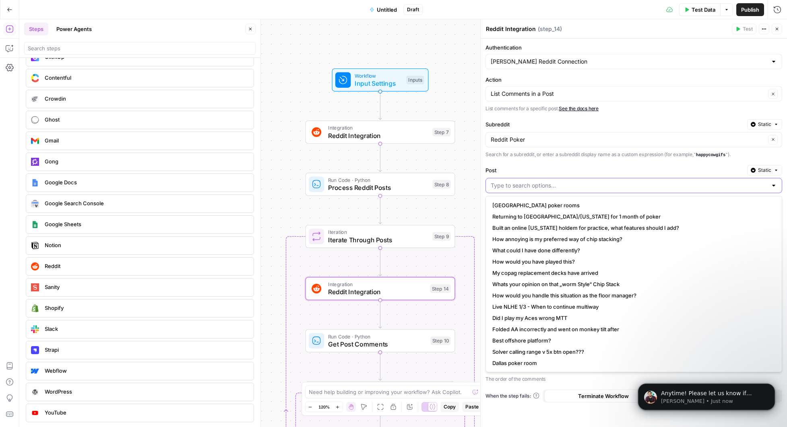
click at [551, 184] on input "Post" at bounding box center [629, 186] width 277 height 8
click at [578, 168] on label "Post" at bounding box center [615, 170] width 259 height 8
click at [578, 182] on input "Post" at bounding box center [629, 186] width 277 height 8
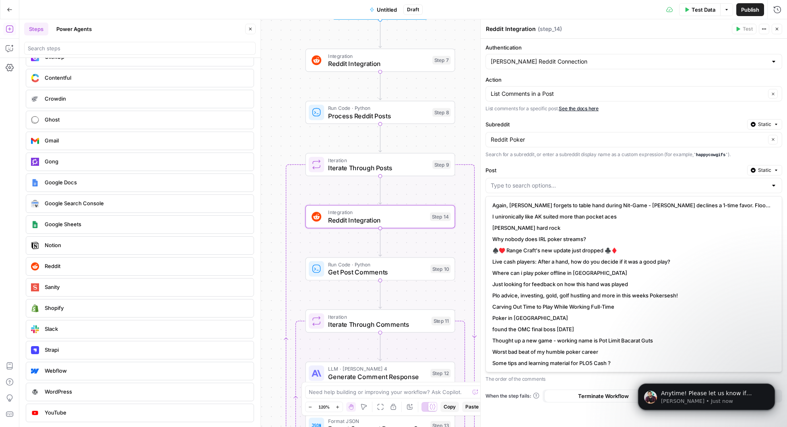
scroll to position [0, 0]
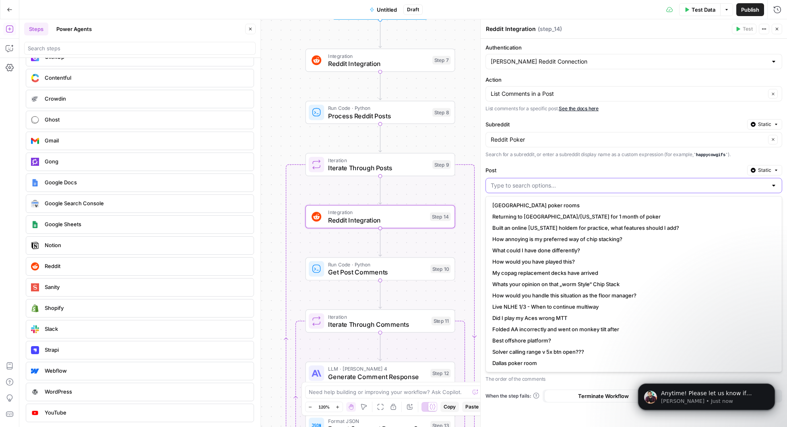
click at [570, 184] on input "Post" at bounding box center [629, 186] width 277 height 8
click at [709, 395] on span "Anytime! Please let us know if there's anything else you need! Have a great day!" at bounding box center [706, 401] width 91 height 23
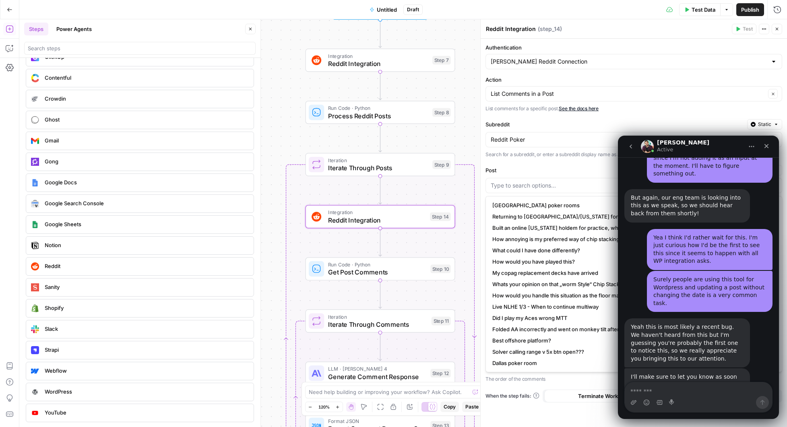
scroll to position [3831, 0]
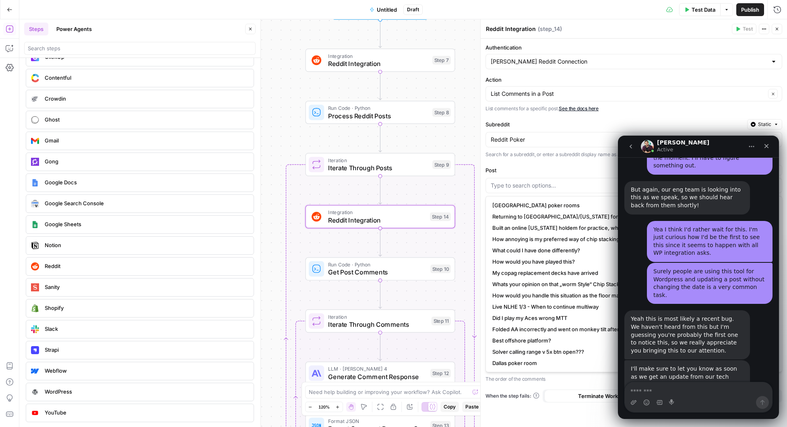
click at [685, 393] on textarea "Message…" at bounding box center [698, 390] width 147 height 14
type textarea "**********"
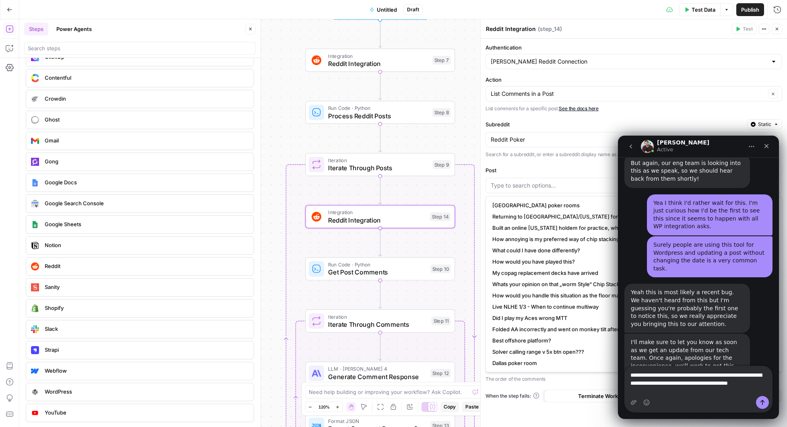
scroll to position [3858, 0]
type textarea "**********"
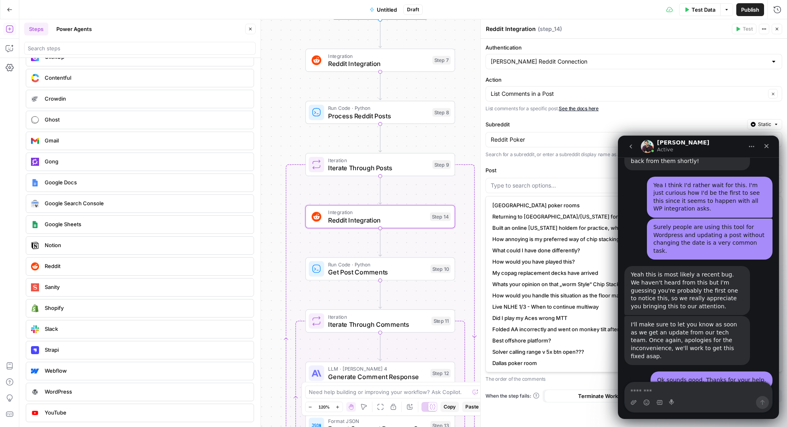
scroll to position [3876, 0]
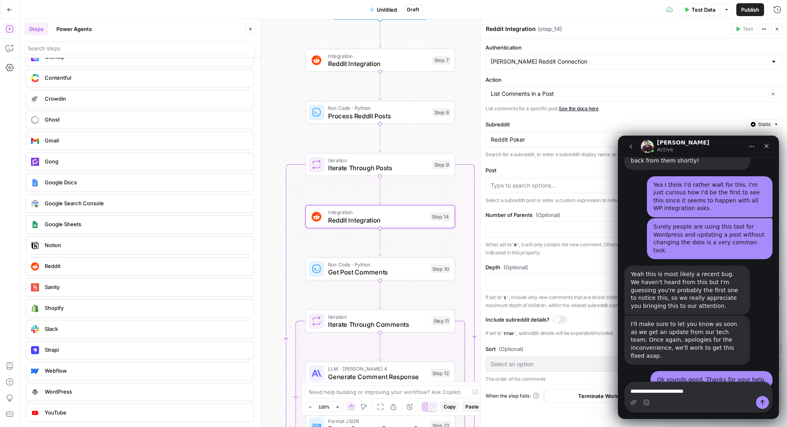
click at [707, 112] on p "List comments for a specific post. See the docs here" at bounding box center [634, 109] width 297 height 8
click at [385, 62] on span "Reddit Integration" at bounding box center [378, 64] width 101 height 10
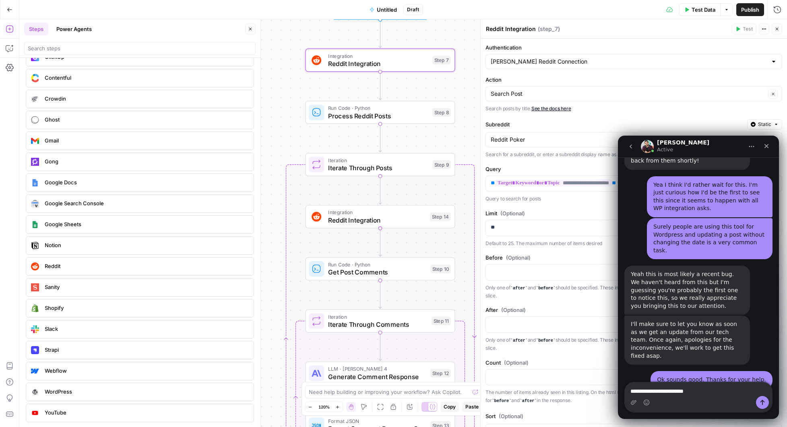
click at [762, 122] on span "Static" at bounding box center [764, 124] width 13 height 7
click at [718, 392] on textarea "**********" at bounding box center [698, 390] width 147 height 14
type textarea "**********"
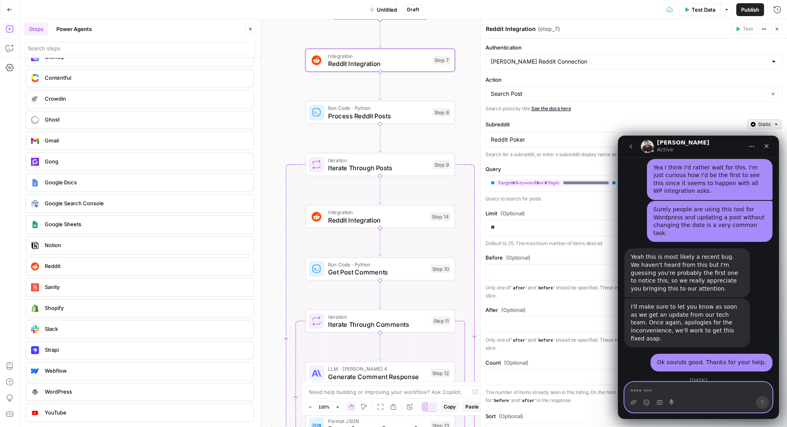
scroll to position [3894, 0]
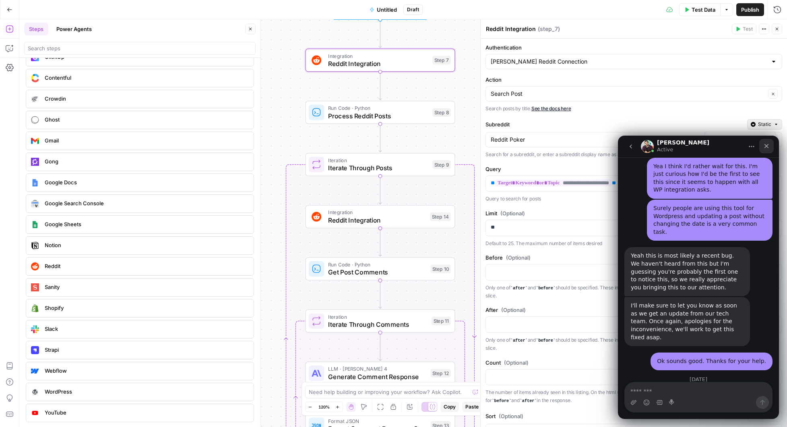
click at [771, 148] on div "Close" at bounding box center [767, 146] width 14 height 14
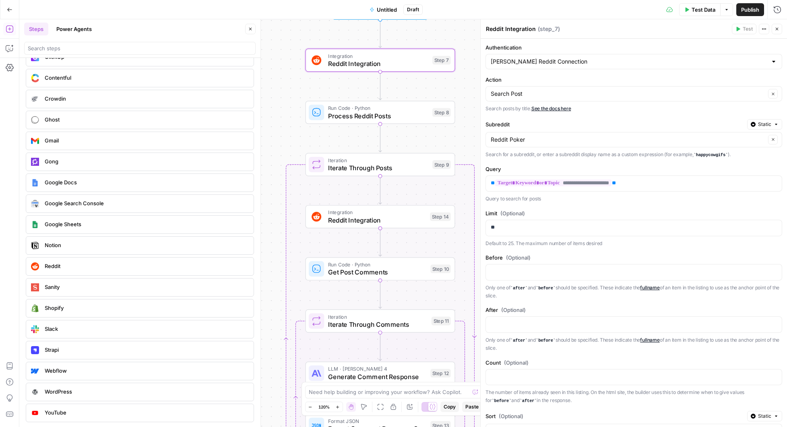
click at [701, 111] on p "Search posts by title. See the docs here" at bounding box center [634, 109] width 297 height 8
click at [385, 221] on span "Reddit Integration" at bounding box center [377, 220] width 98 height 10
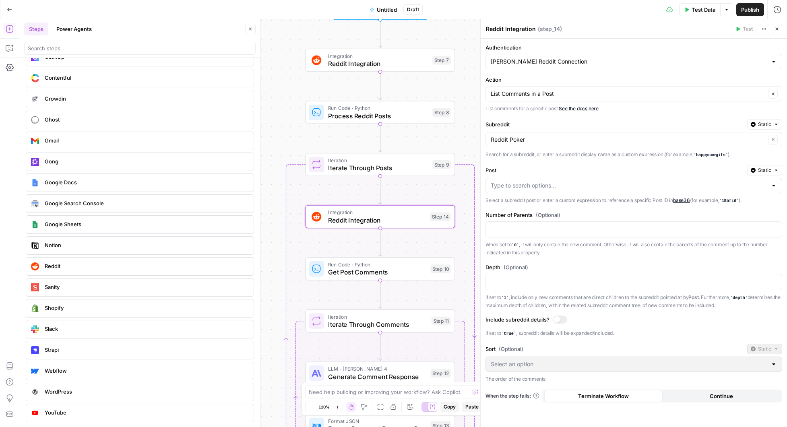
click at [776, 124] on icon "button" at bounding box center [776, 124] width 2 height 1
drag, startPoint x: 727, startPoint y: 114, endPoint x: 720, endPoint y: 126, distance: 13.9
click at [727, 114] on form "Authentication Jacob Oleary Reddit Connection Action List Comments in a Post Cl…" at bounding box center [634, 233] width 306 height 389
click at [776, 170] on icon "button" at bounding box center [776, 170] width 2 height 1
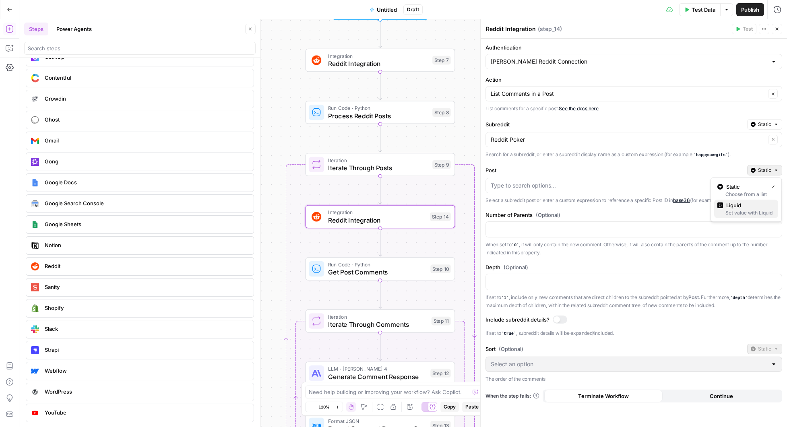
click at [737, 206] on span "Liquid" at bounding box center [750, 205] width 46 height 8
click at [548, 186] on p at bounding box center [627, 186] width 273 height 8
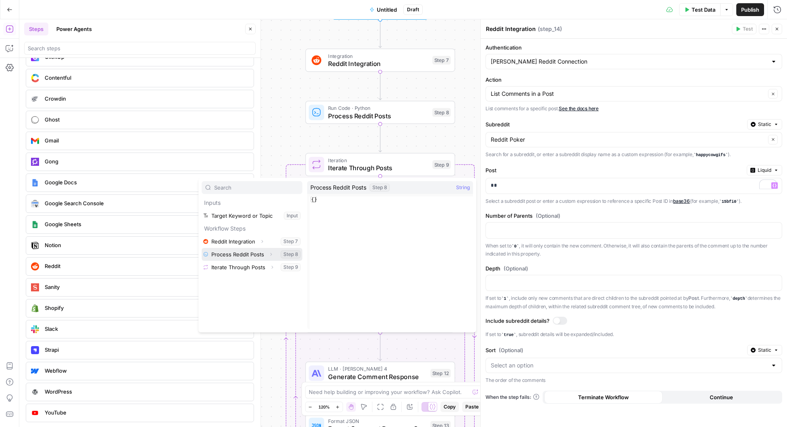
click at [234, 255] on button "Select variable Process Reddit Posts" at bounding box center [252, 254] width 101 height 13
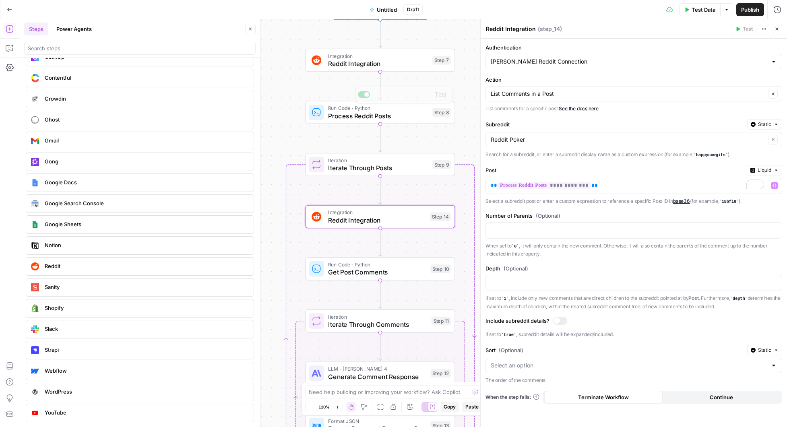
click at [362, 61] on span "Reddit Integration" at bounding box center [378, 64] width 101 height 10
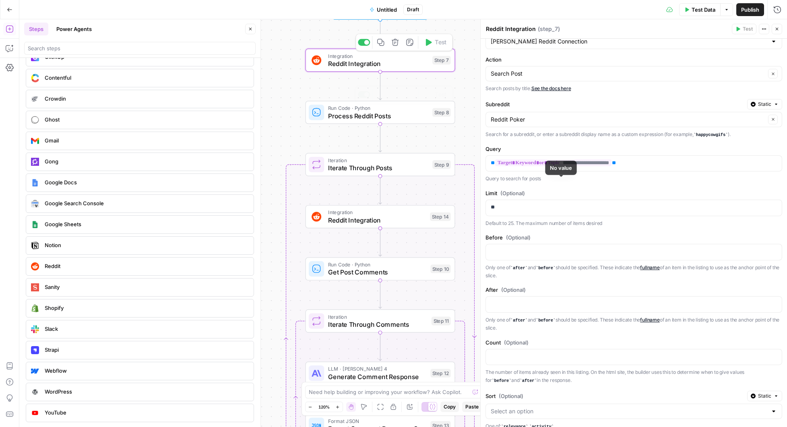
scroll to position [75, 0]
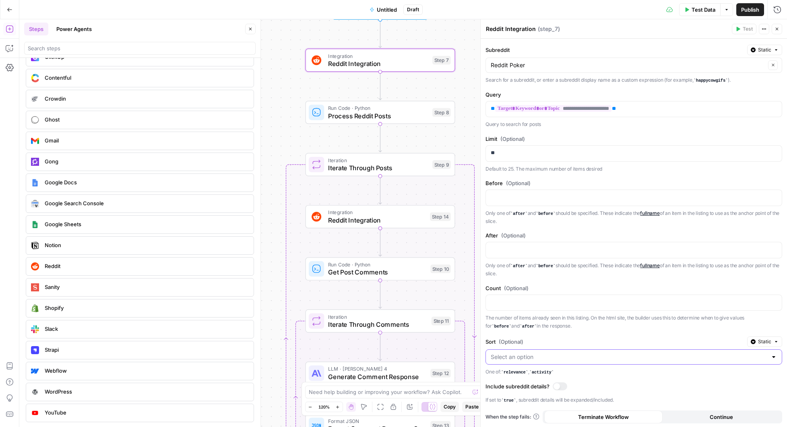
click at [695, 356] on input "Sort (Optional)" at bounding box center [629, 357] width 277 height 8
click at [538, 376] on span "relevance" at bounding box center [630, 377] width 274 height 8
type input "relevance"
click at [560, 384] on div at bounding box center [557, 386] width 6 height 6
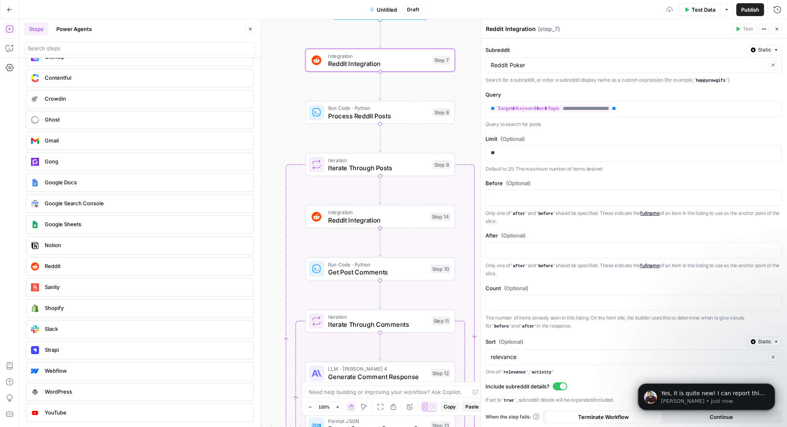
scroll to position [3942, 0]
click at [562, 387] on div at bounding box center [563, 386] width 6 height 6
click at [724, 391] on span "Yes, it is quite new! I can report this to our engineering team, would you happ…" at bounding box center [713, 405] width 104 height 31
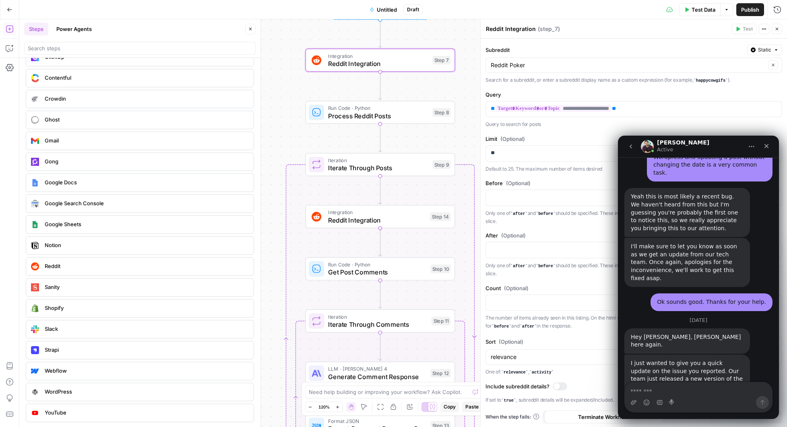
scroll to position [3955, 0]
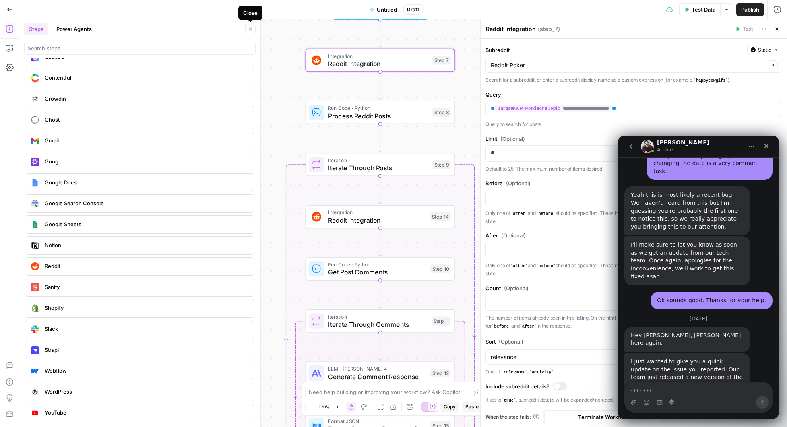
click at [253, 31] on button "Close" at bounding box center [250, 29] width 10 height 10
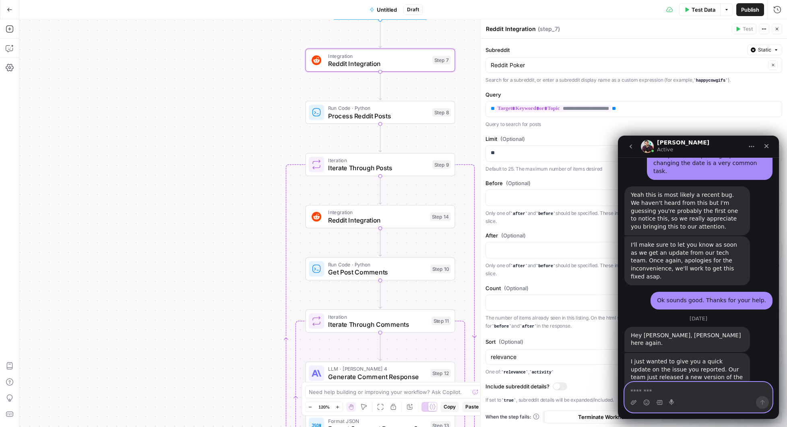
click at [689, 390] on textarea "Message…" at bounding box center [698, 390] width 147 height 14
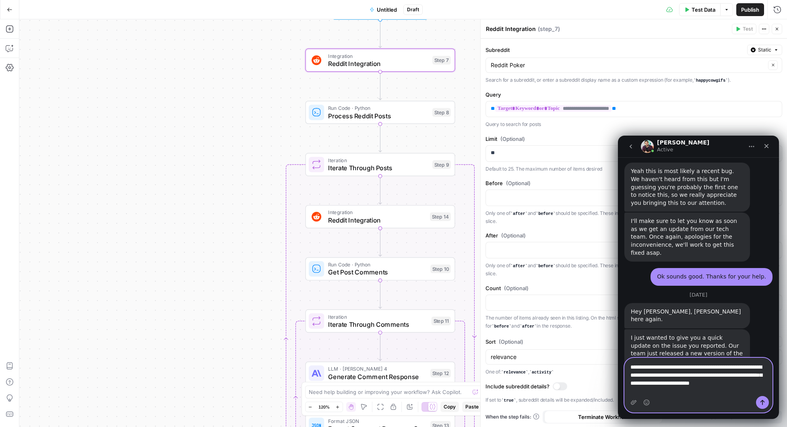
scroll to position [3979, 0]
type textarea "**********"
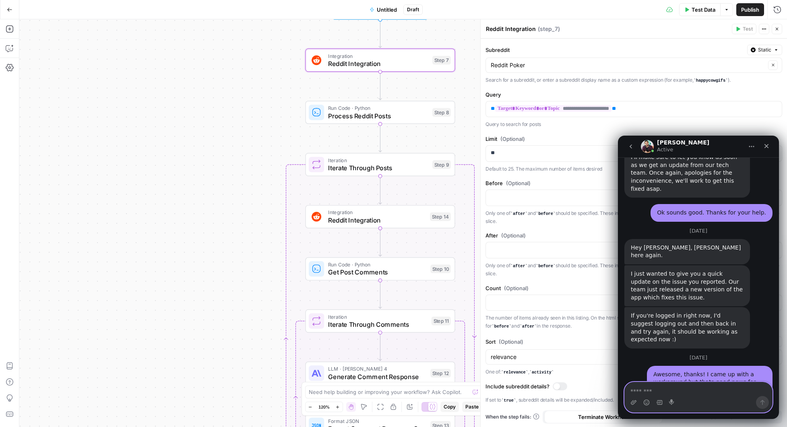
scroll to position [4045, 0]
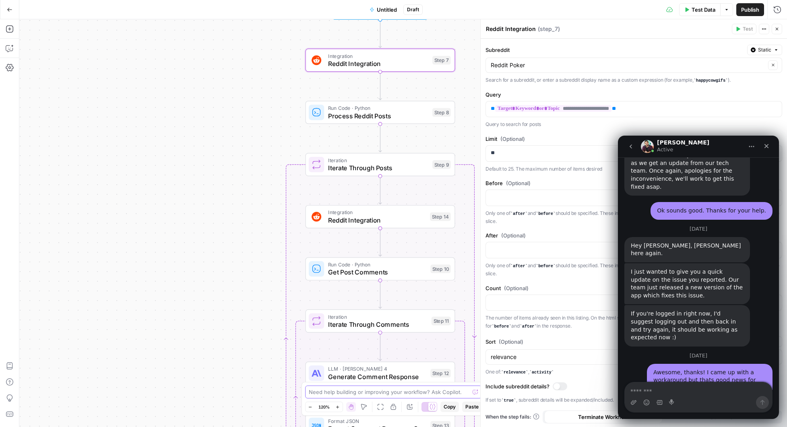
click at [436, 391] on textarea at bounding box center [389, 392] width 161 height 8
type textarea "Can I see history of this workflow?"
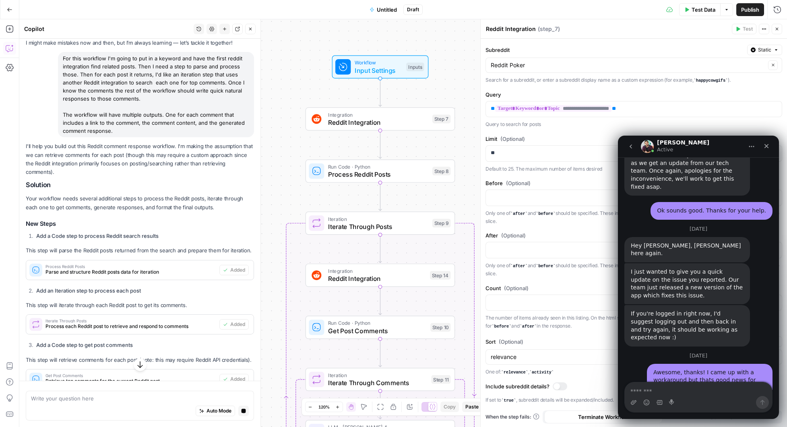
scroll to position [0, 0]
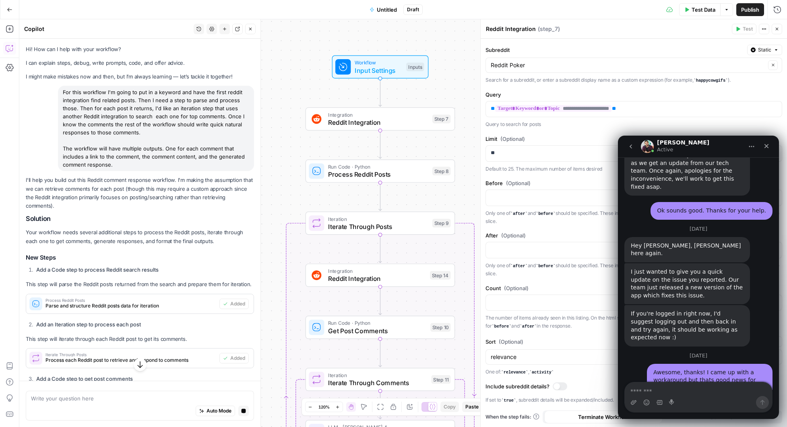
click at [25, 61] on div "Hi! How can I help with your workflow? I can explain steps, debug, write prompt…" at bounding box center [139, 385] width 241 height 693
drag, startPoint x: 25, startPoint y: 63, endPoint x: 117, endPoint y: 159, distance: 132.5
click at [117, 159] on div "Hi! How can I help with your workflow? I can explain steps, debug, write prompt…" at bounding box center [139, 385] width 241 height 693
click at [51, 85] on div "Hi! How can I help with your workflow? I can explain steps, debug, write prompt…" at bounding box center [139, 385] width 241 height 693
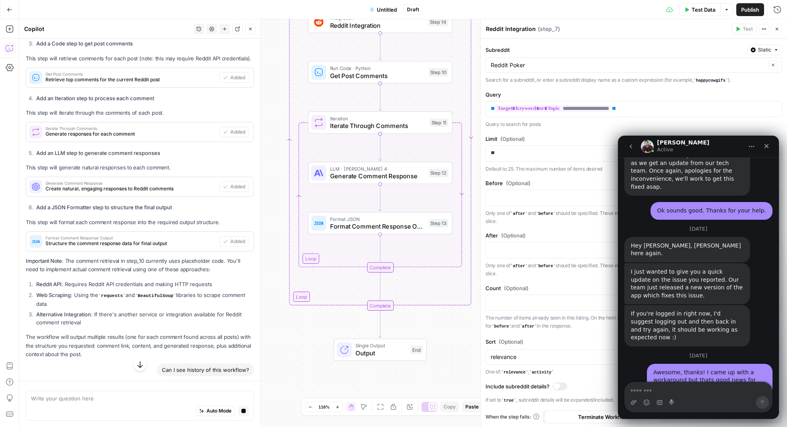
scroll to position [352, 0]
drag, startPoint x: 58, startPoint y: 89, endPoint x: 107, endPoint y: 356, distance: 270.9
click at [107, 356] on div "Hi! How can I help with your workflow? I can explain steps, debug, write prompt…" at bounding box center [139, 163] width 241 height 952
copy div "For this workflow I'm going to put in a keyword and have the first reddit integ…"
click at [677, 390] on textarea "Message…" at bounding box center [698, 390] width 147 height 14
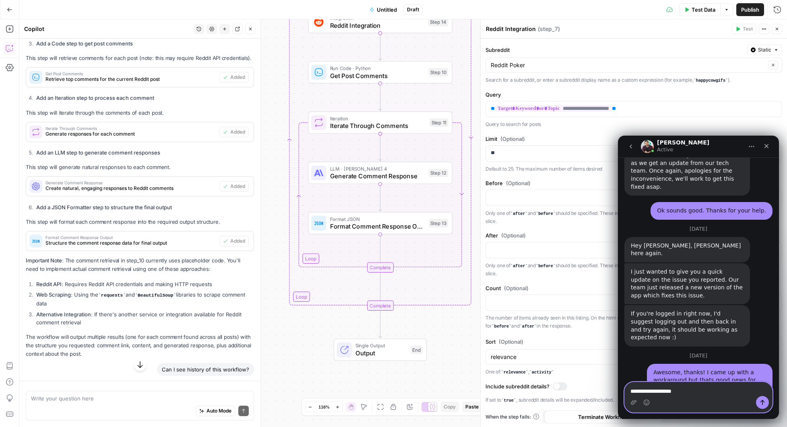
scroll to position [4053, 0]
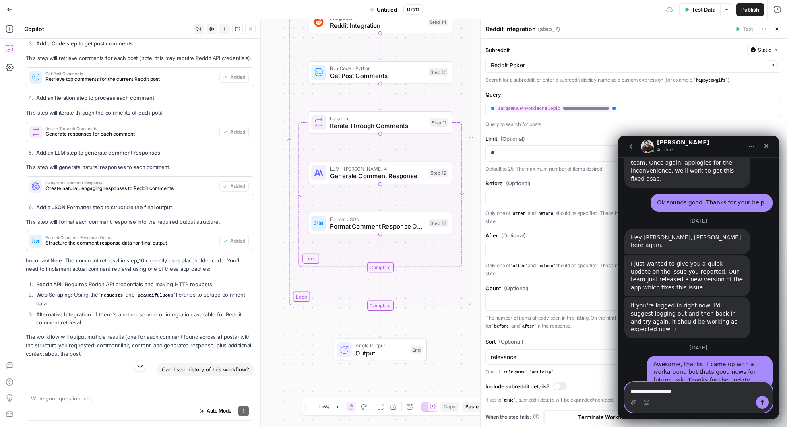
paste textarea "**********"
type textarea "**********"
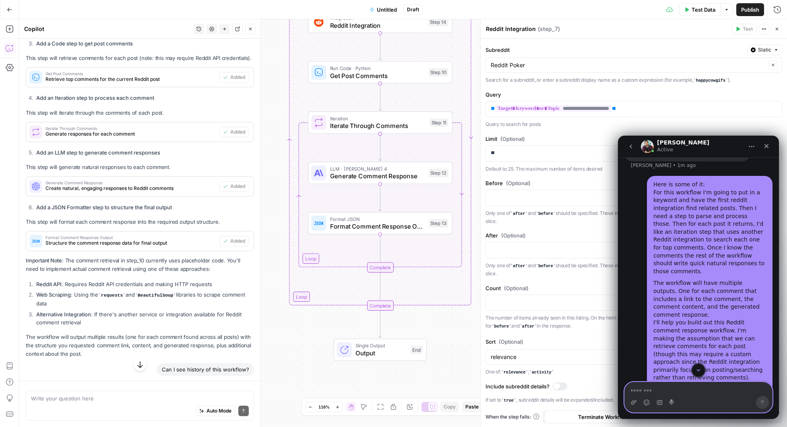
scroll to position [4569, 0]
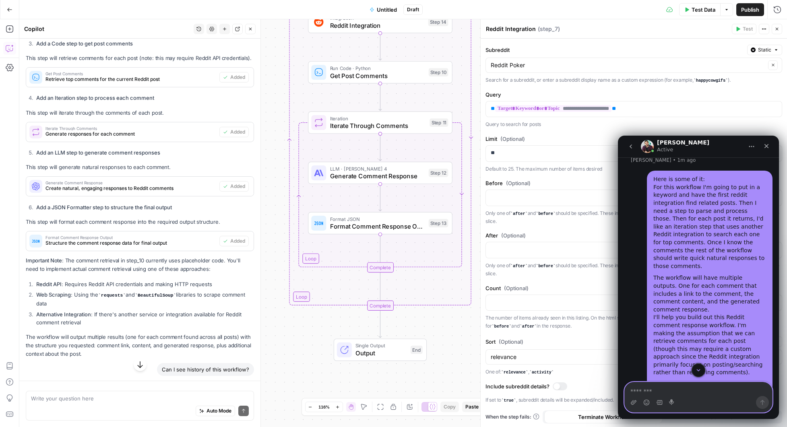
click at [684, 389] on textarea "Message…" at bounding box center [698, 390] width 147 height 14
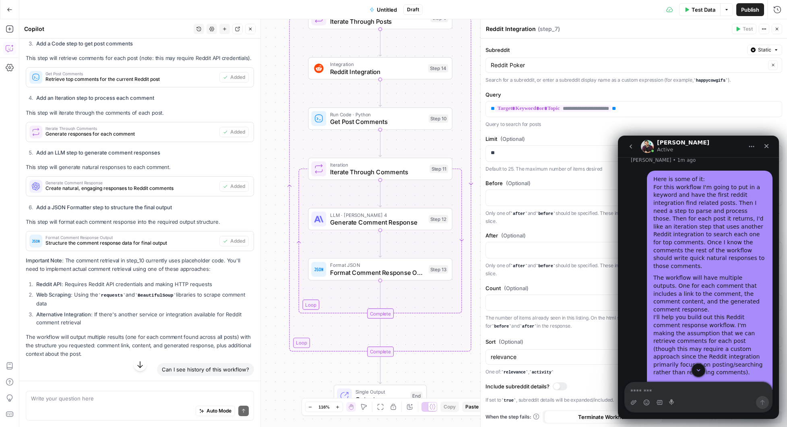
click at [249, 154] on div "Hi! How can I help with your workflow? I can explain steps, debug, write prompt…" at bounding box center [139, 163] width 241 height 952
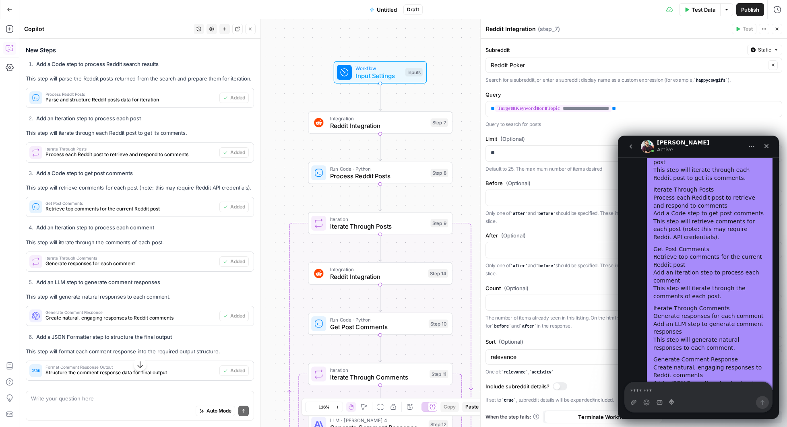
scroll to position [4930, 0]
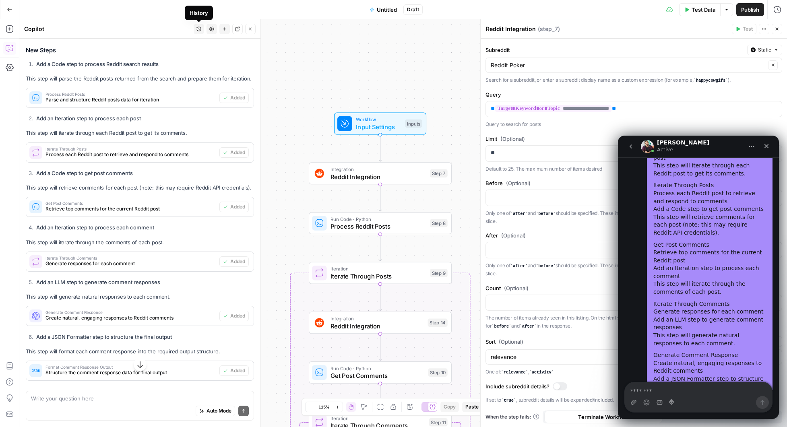
click at [200, 29] on icon "button" at bounding box center [199, 29] width 5 height 5
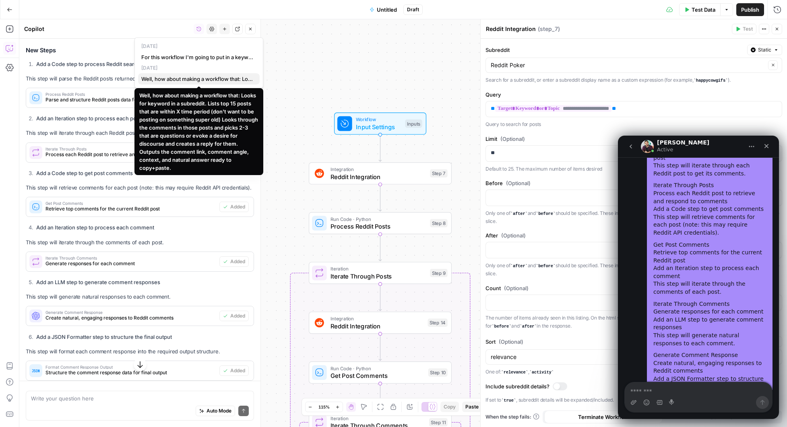
click at [205, 81] on span "Well, how about making a workflow that: Looks for keyword in a subreddit. Lists…" at bounding box center [197, 79] width 112 height 8
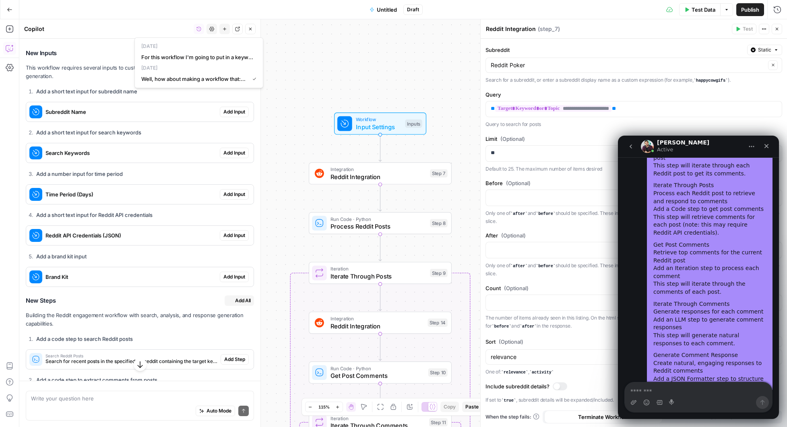
scroll to position [182, 0]
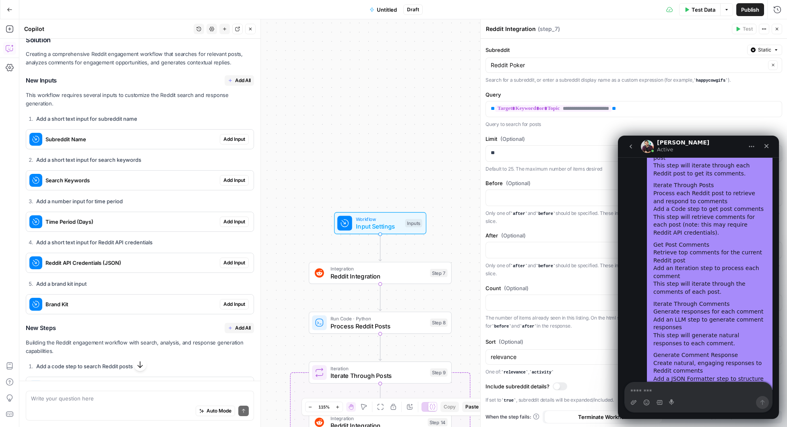
click at [81, 79] on h3 "New Inputs Add All" at bounding box center [140, 80] width 228 height 10
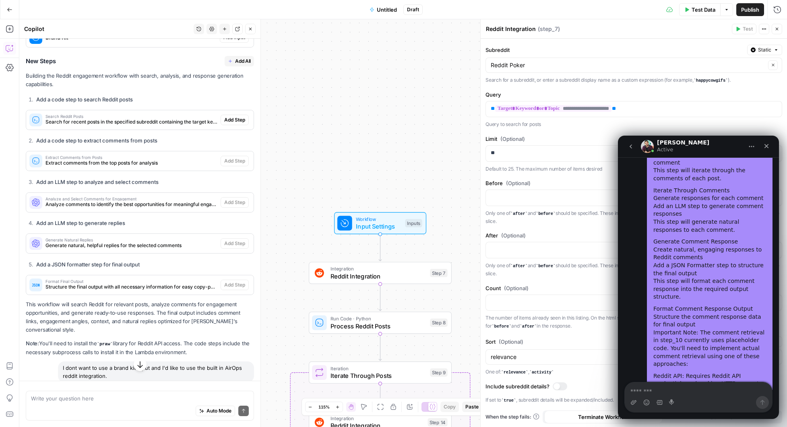
scroll to position [5049, 0]
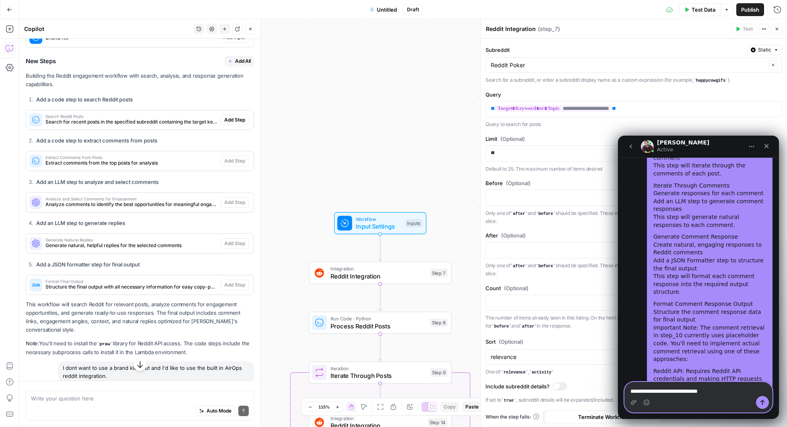
type textarea "**********"
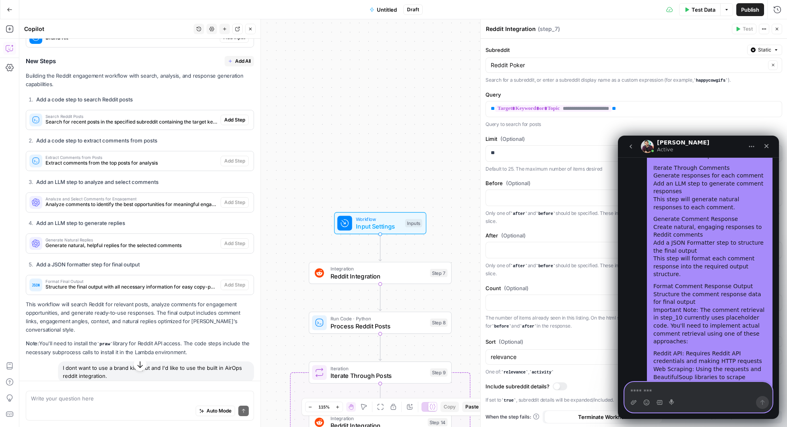
scroll to position [5067, 0]
paste textarea "**********"
type textarea "**********"
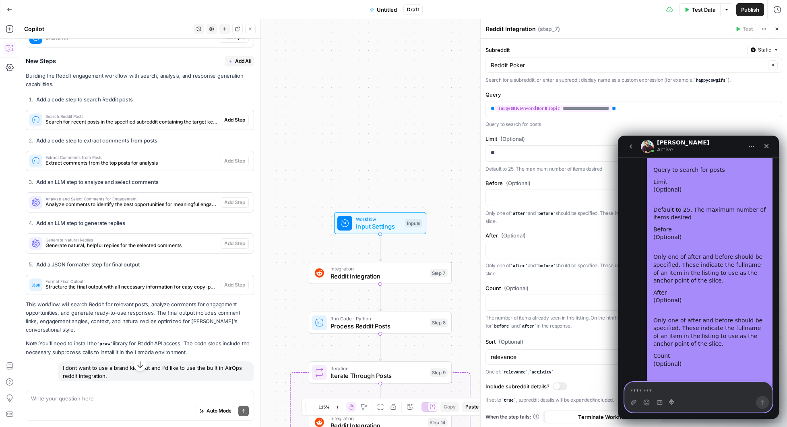
scroll to position [6588, 0]
type textarea "**********"
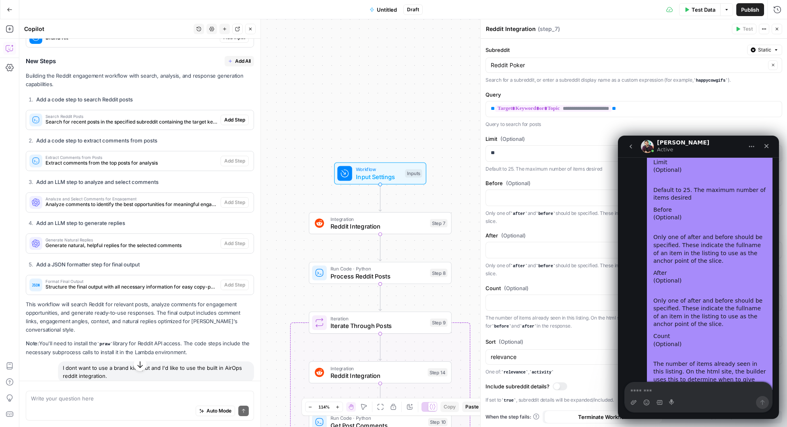
click at [291, 139] on div "Workflow Input Settings Inputs Integration Reddit Integration Step 7 Run Code ·…" at bounding box center [403, 223] width 768 height 408
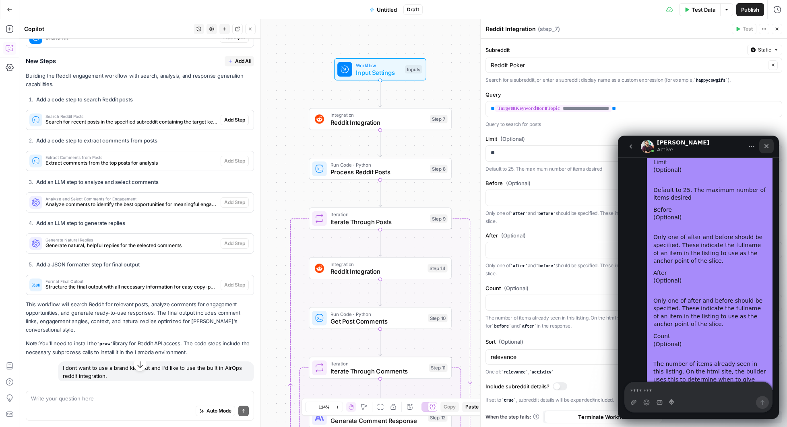
click at [767, 149] on icon "Close" at bounding box center [767, 146] width 6 height 6
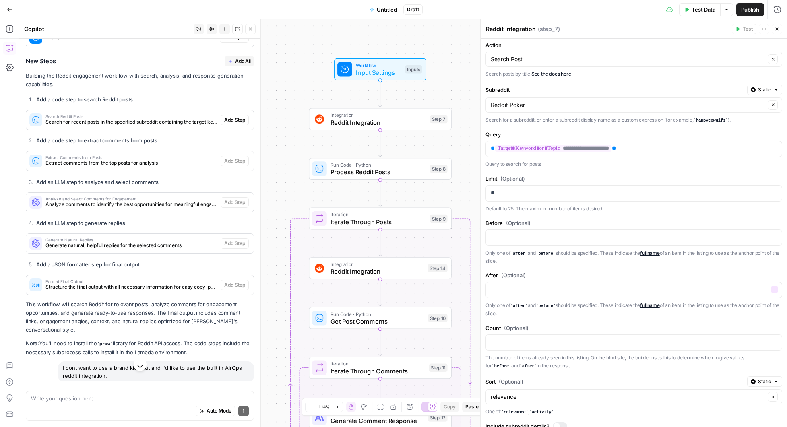
scroll to position [0, 0]
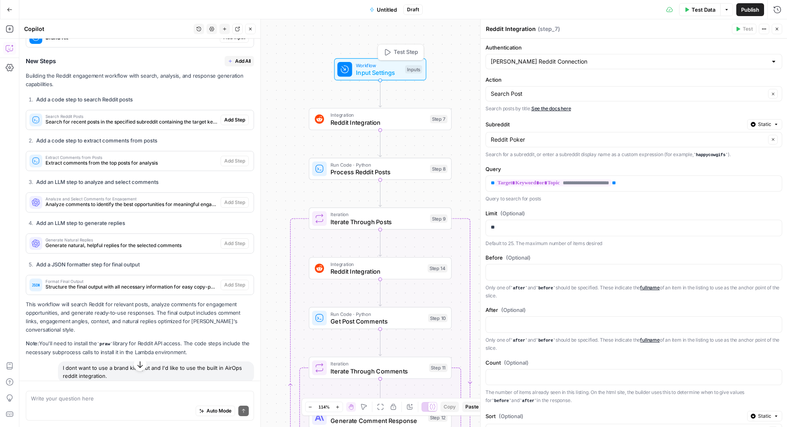
click at [381, 69] on span "Input Settings" at bounding box center [379, 72] width 46 height 9
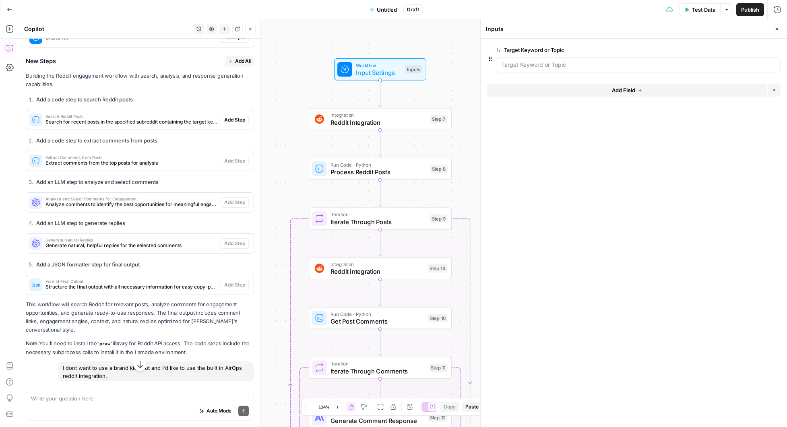
click at [754, 50] on span "edit field" at bounding box center [751, 50] width 18 height 6
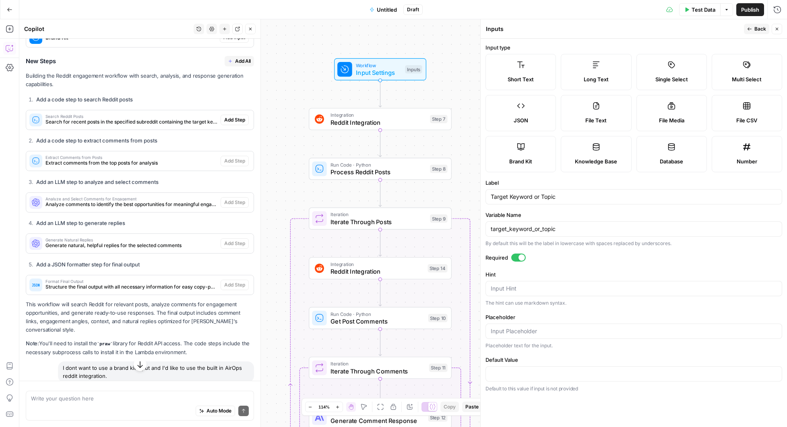
click at [607, 71] on label "Long Text" at bounding box center [596, 72] width 70 height 36
click at [533, 199] on input "Target Keyword or Topic" at bounding box center [634, 197] width 286 height 8
click at [562, 198] on input "Target Keywords or Topic" at bounding box center [634, 197] width 286 height 8
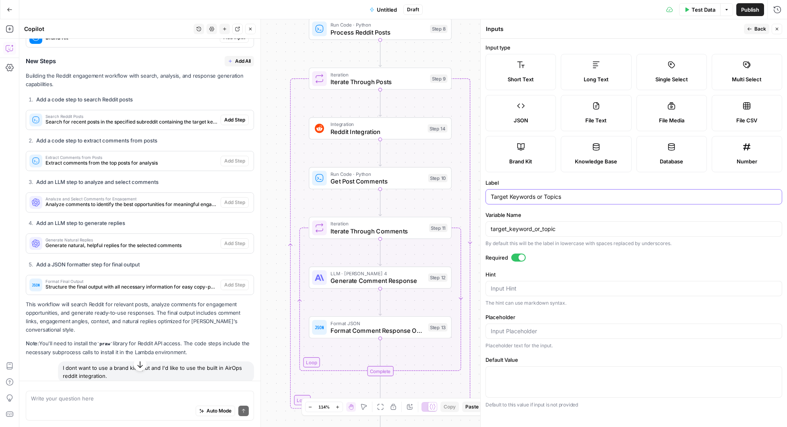
type input "Target Keywords or Topics"
click at [526, 70] on label "Short Text" at bounding box center [521, 72] width 70 height 36
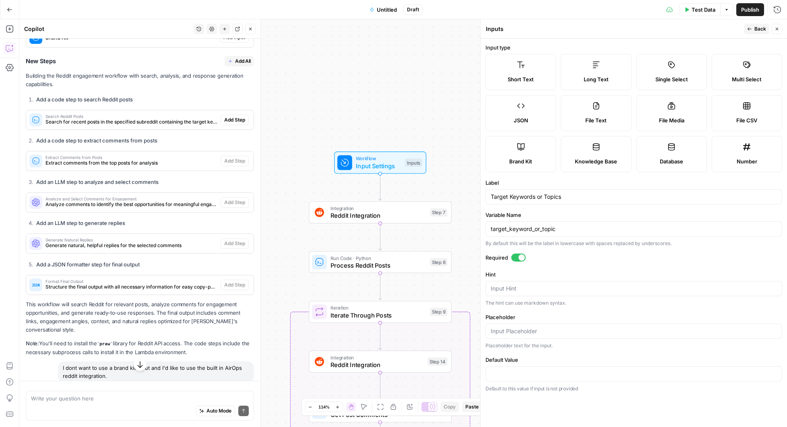
click at [751, 26] on button "Back" at bounding box center [756, 29] width 25 height 10
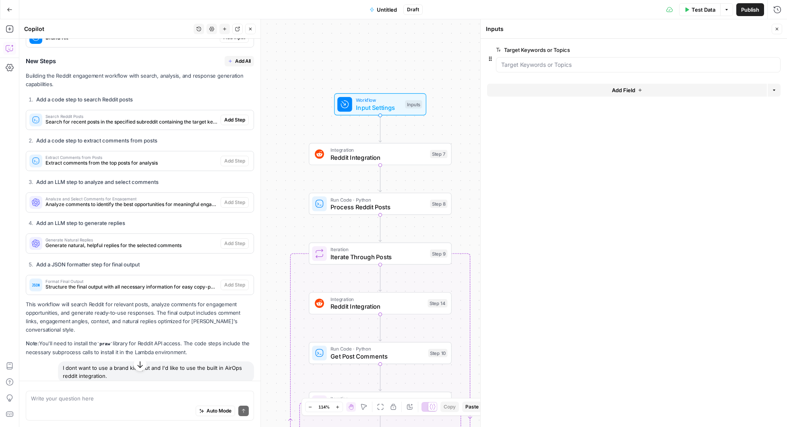
click at [348, 306] on span "Reddit Integration" at bounding box center [377, 306] width 93 height 9
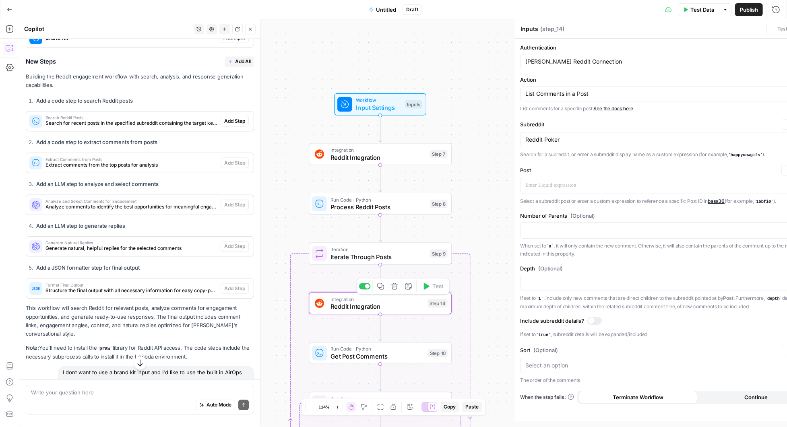
type textarea "Reddit Integration"
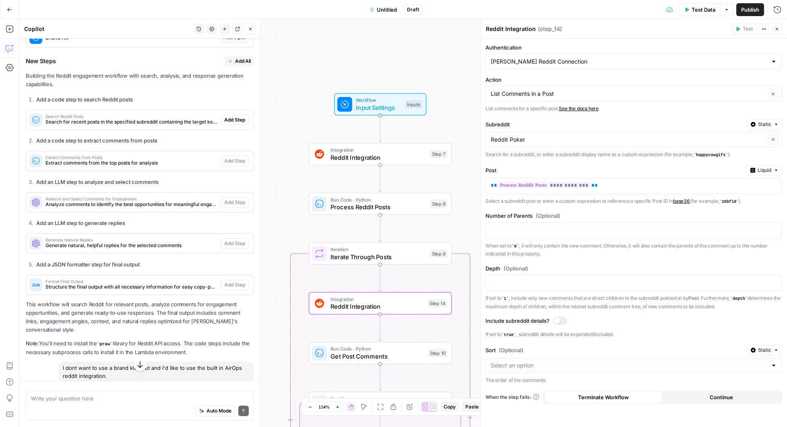
click at [384, 104] on span "Input Settings" at bounding box center [379, 107] width 46 height 9
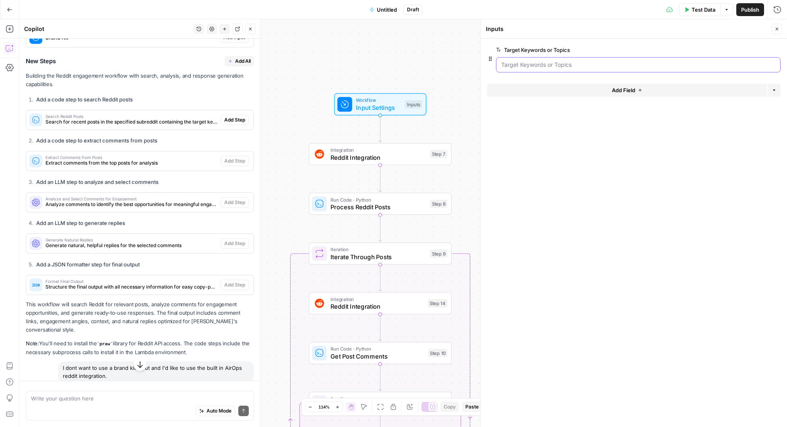
click at [572, 66] on Topics "Target Keywords or Topics" at bounding box center [638, 65] width 274 height 8
click at [581, 66] on Topics "Target Keywords or Topics" at bounding box center [638, 65] width 274 height 8
click at [551, 61] on Topics "Target Keywords or Topics" at bounding box center [638, 65] width 274 height 8
click at [698, 4] on button "Test Data" at bounding box center [699, 9] width 41 height 13
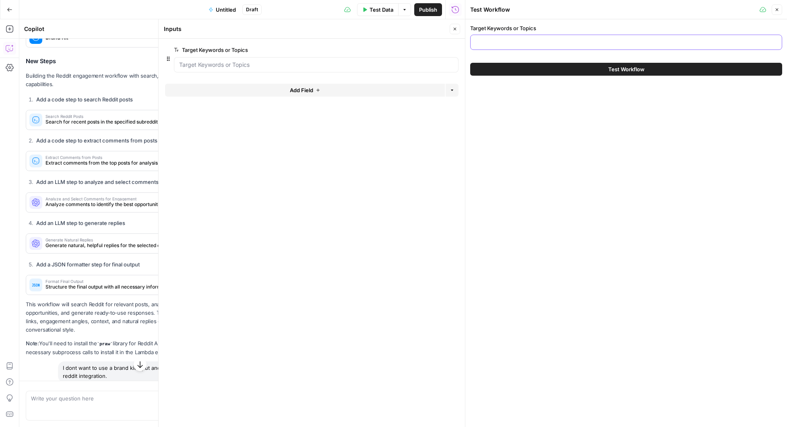
click at [545, 43] on input "Target Keywords or Topics" at bounding box center [627, 42] width 302 height 8
type input "online poker"
click at [470, 63] on button "Test Workflow" at bounding box center [626, 69] width 312 height 13
click at [623, 70] on span "Test Workflow" at bounding box center [627, 69] width 36 height 8
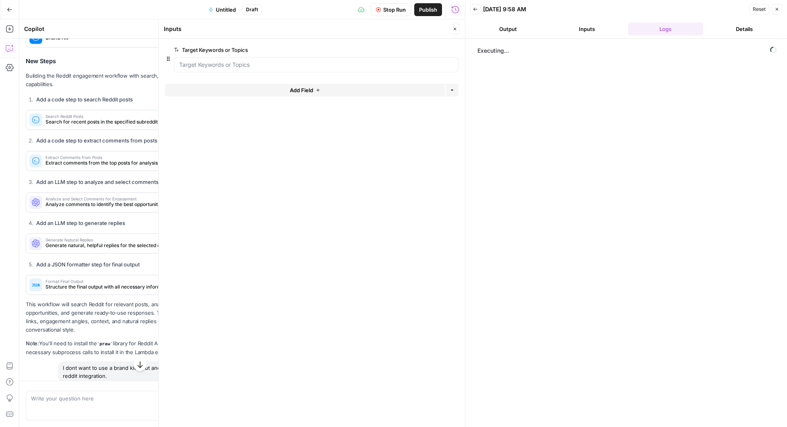
click at [456, 28] on icon "button" at bounding box center [455, 29] width 5 height 5
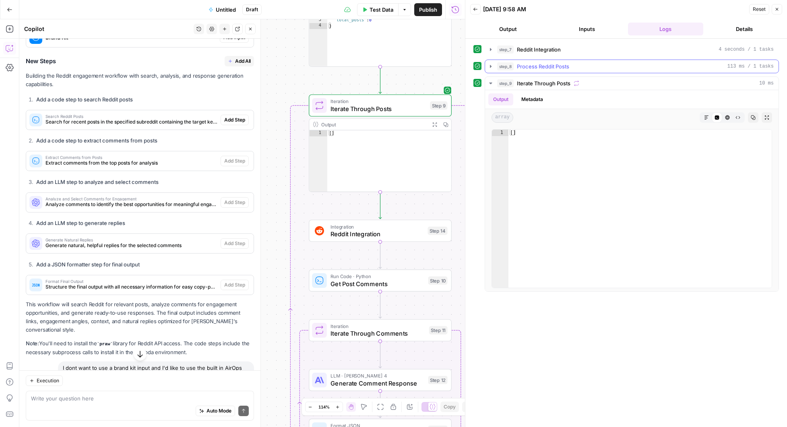
click at [492, 66] on icon "button" at bounding box center [491, 66] width 6 height 6
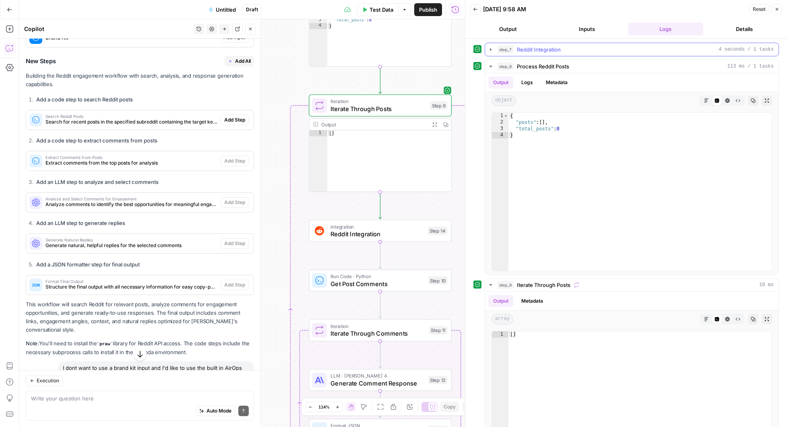
click at [492, 47] on icon "button" at bounding box center [491, 49] width 6 height 6
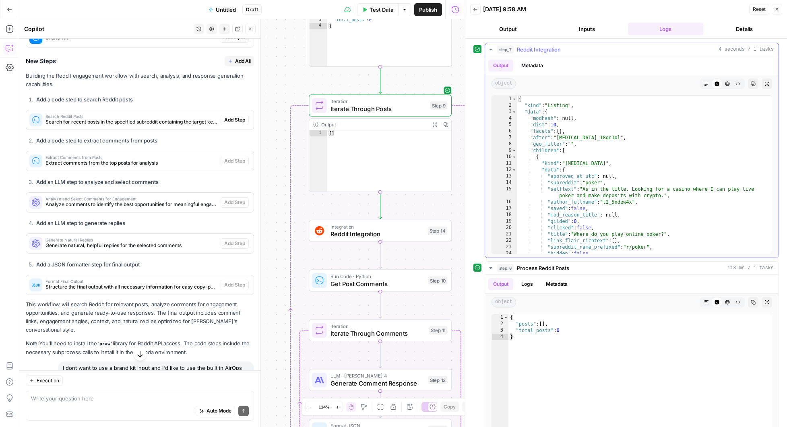
click at [492, 47] on icon "button" at bounding box center [491, 49] width 6 height 6
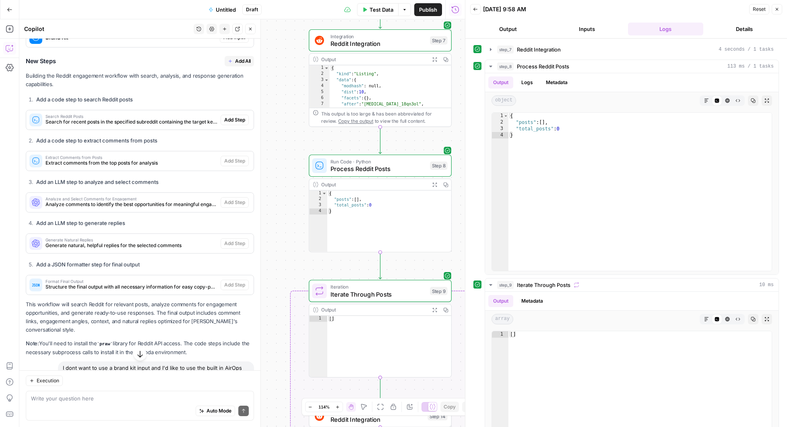
click at [140, 404] on div "Auto Mode Send" at bounding box center [140, 412] width 218 height 18
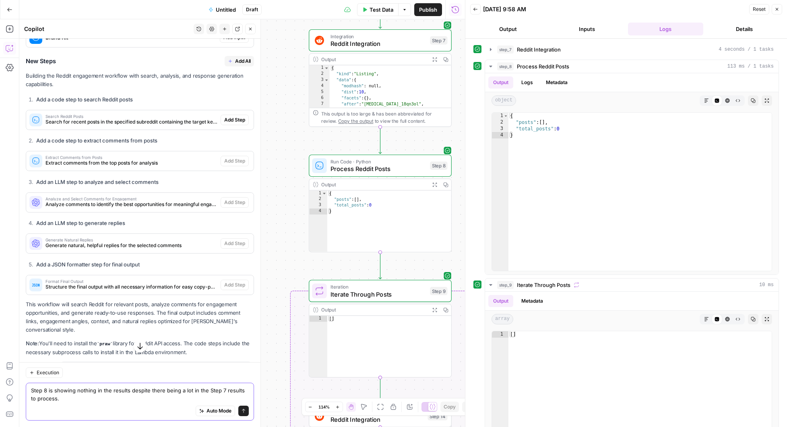
type textarea "Step 8 is showing nothing in the results despite there being a lot in the Step …"
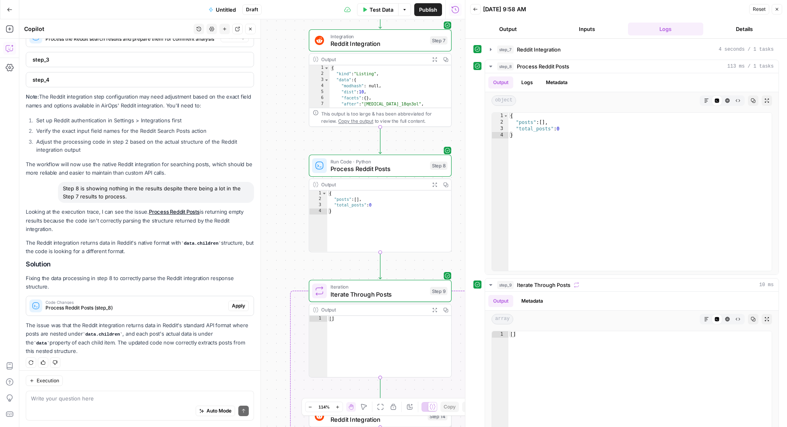
scroll to position [1088, 0]
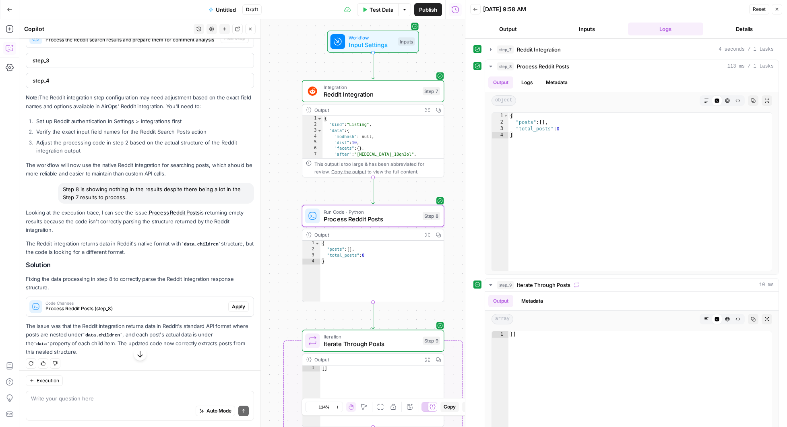
click at [232, 304] on span "Apply" at bounding box center [238, 306] width 13 height 7
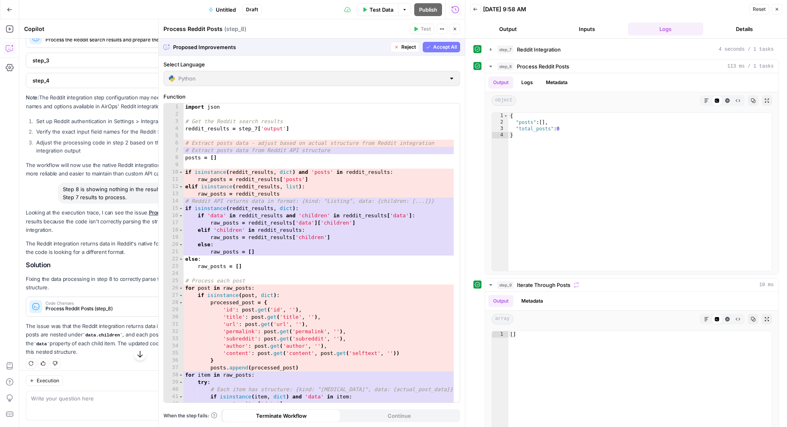
click at [443, 46] on span "Accept All" at bounding box center [445, 46] width 24 height 7
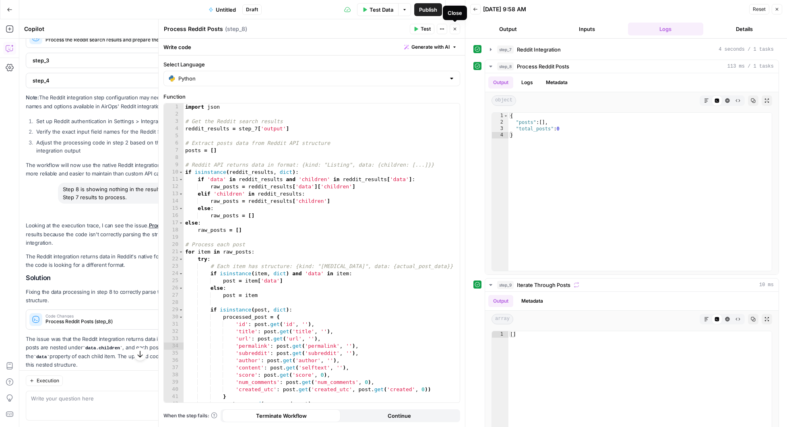
click at [457, 31] on icon "button" at bounding box center [455, 29] width 5 height 5
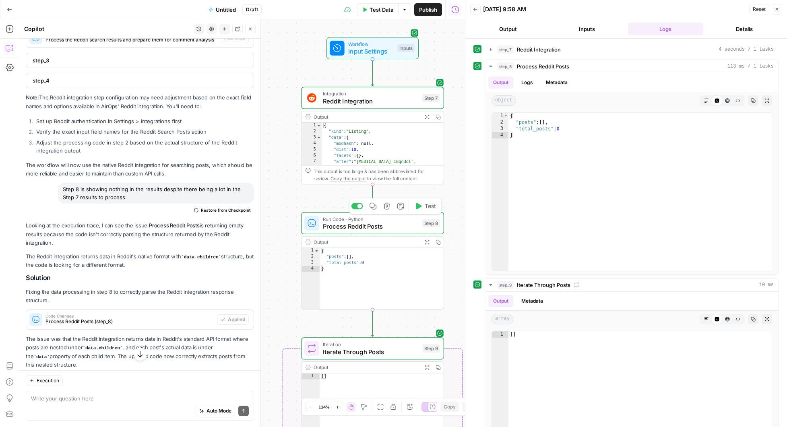
click at [427, 205] on span "Test" at bounding box center [430, 206] width 11 height 8
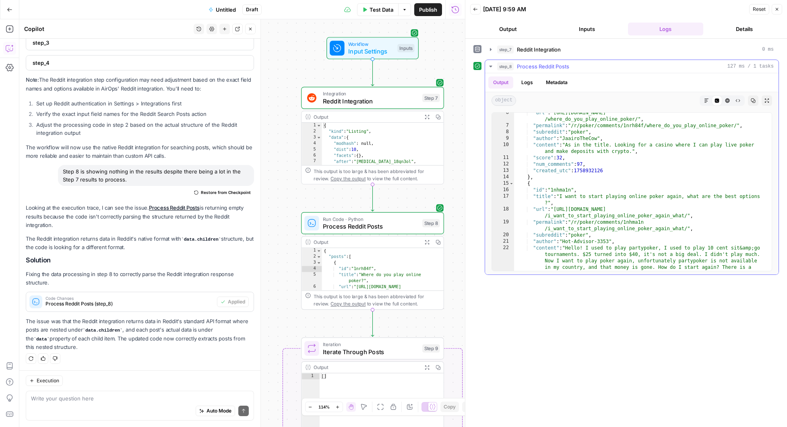
scroll to position [0, 0]
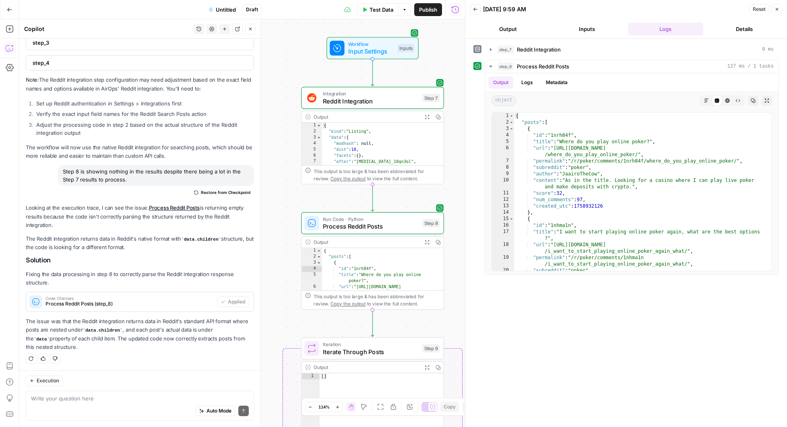
click at [434, 321] on div "Workflow Input Settings Inputs Integration Reddit Integration Step 7 Output Exp…" at bounding box center [242, 223] width 446 height 408
click at [427, 333] on span "Test" at bounding box center [430, 331] width 11 height 8
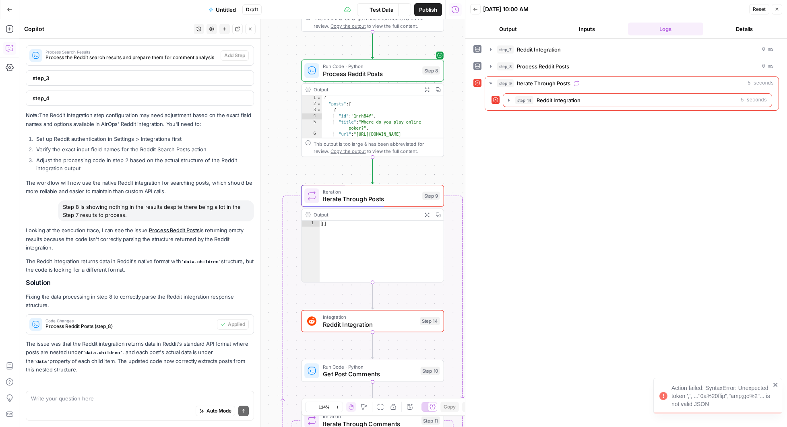
scroll to position [1105, 0]
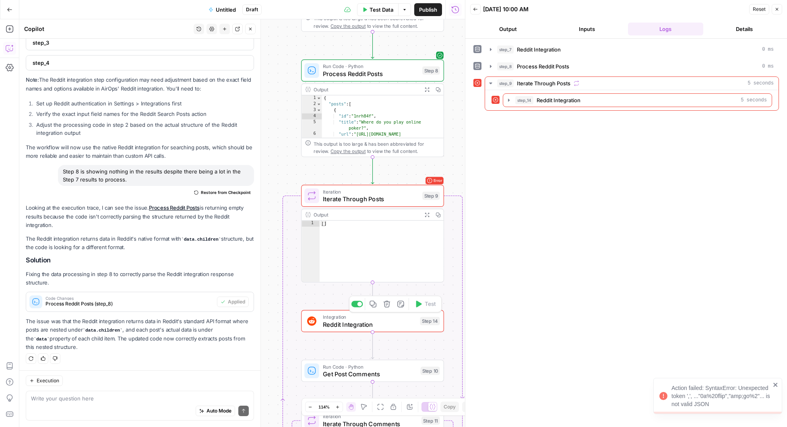
click at [401, 321] on span "Reddit Integration" at bounding box center [369, 324] width 93 height 9
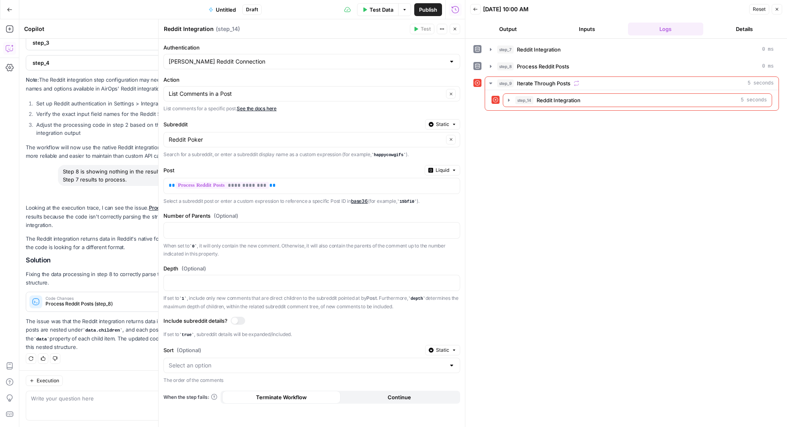
click at [457, 30] on icon "button" at bounding box center [455, 29] width 5 height 5
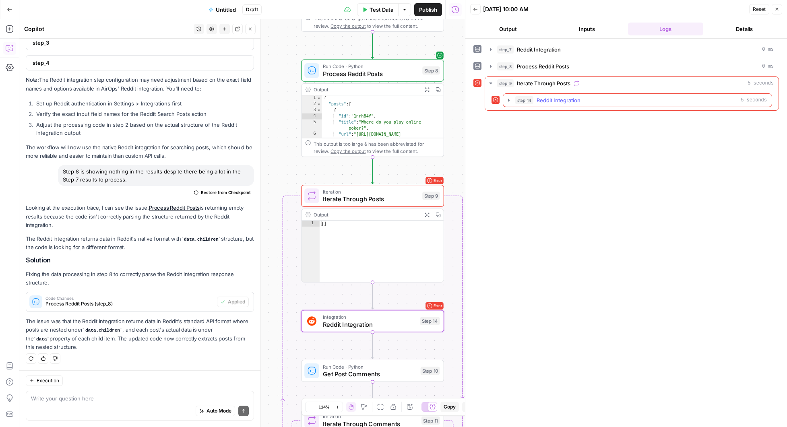
click at [635, 95] on button "step_14 Reddit Integration 5 seconds" at bounding box center [637, 100] width 269 height 13
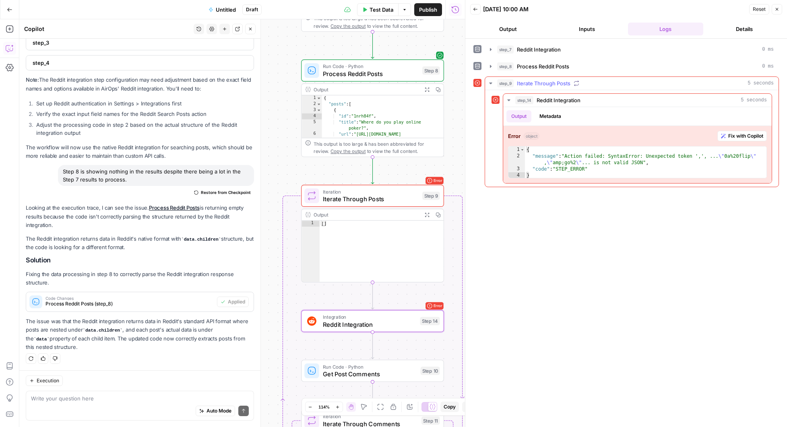
click at [606, 86] on div "step_9 Iterate Through Posts 5 seconds" at bounding box center [635, 83] width 277 height 8
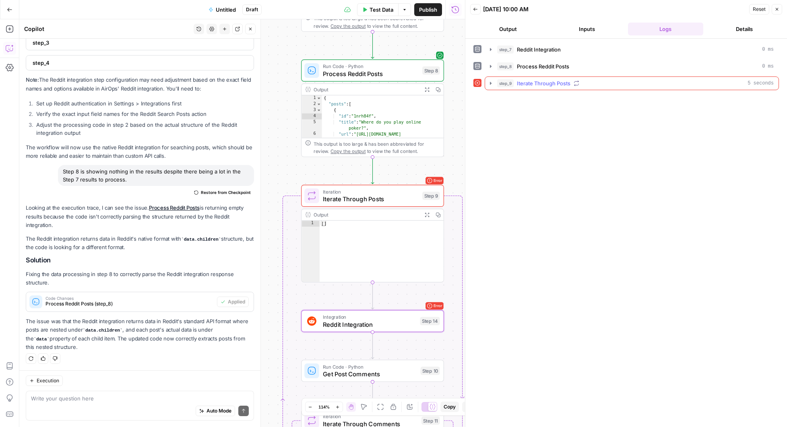
click at [606, 86] on div "step_9 Iterate Through Posts 5 seconds" at bounding box center [635, 83] width 277 height 8
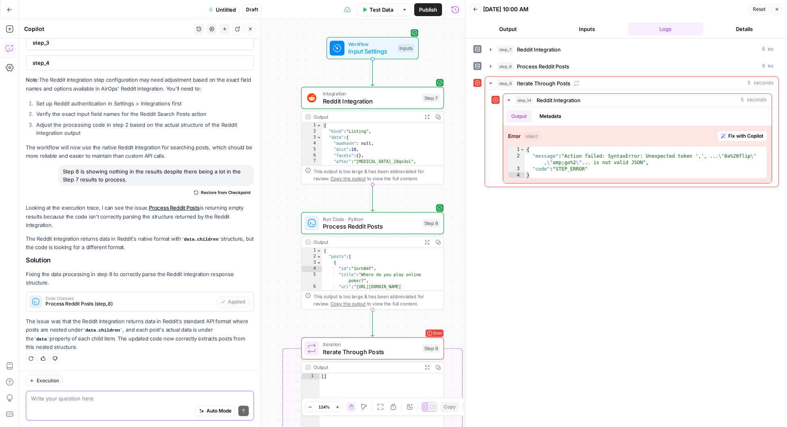
click at [127, 401] on textarea at bounding box center [140, 399] width 218 height 8
type textarea "Steps 9 and 14 are getting errors. I think the"
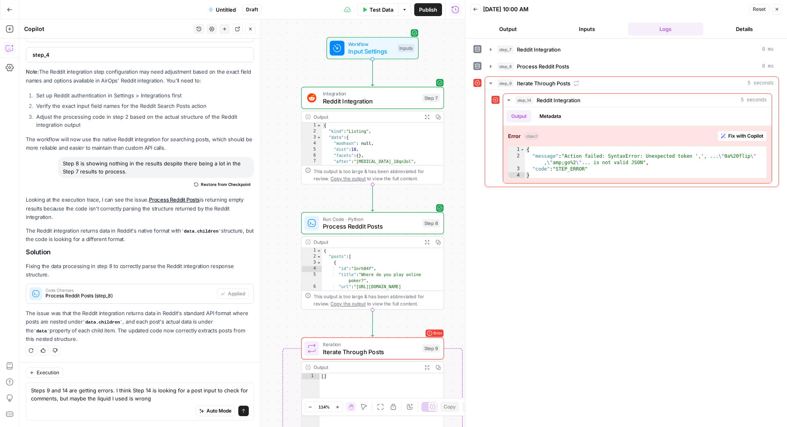
type textarea "Steps 9 and 14 are getting errors. I think Step 14 is looking for a post input …"
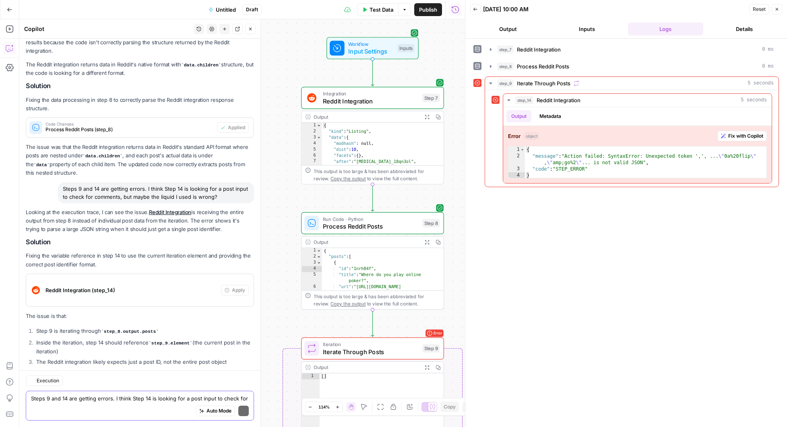
scroll to position [1325, 0]
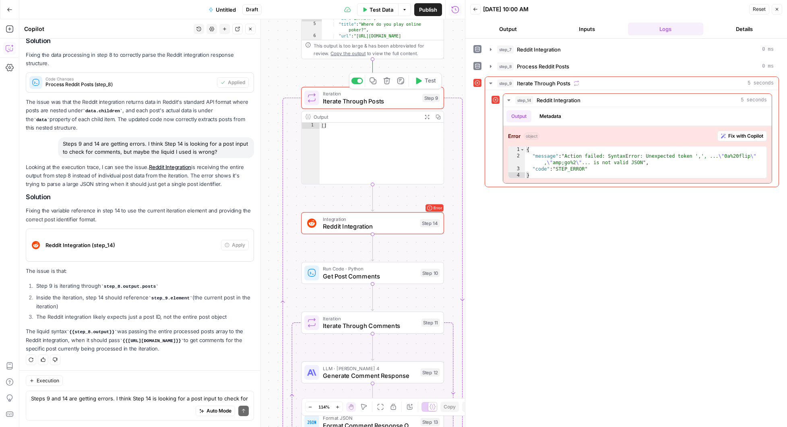
click at [395, 98] on span "Iterate Through Posts" at bounding box center [371, 101] width 96 height 9
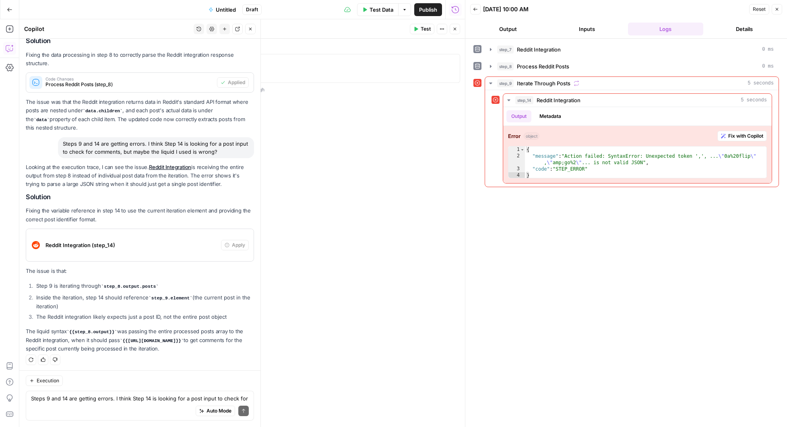
drag, startPoint x: 115, startPoint y: 331, endPoint x: 71, endPoint y: 330, distance: 44.3
click at [71, 330] on code "{{step_8.output}}" at bounding box center [91, 332] width 51 height 5
copy code "{{step_8.output}}"
click at [118, 333] on p "The liquid syntax {{step_8.output}} was passing the entire processed posts arra…" at bounding box center [140, 340] width 228 height 26
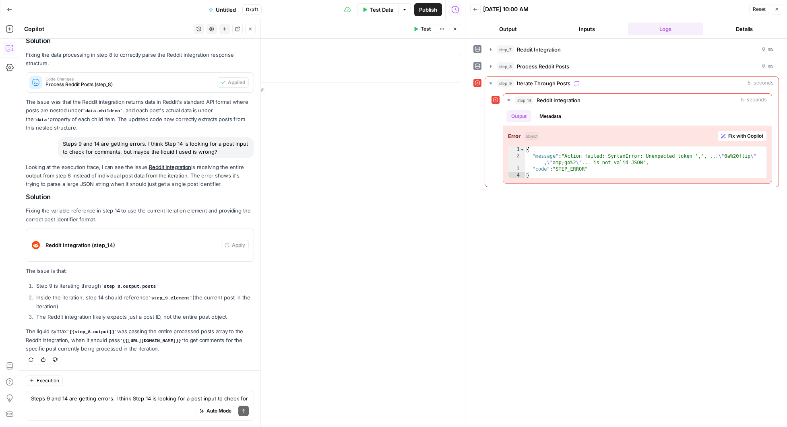
drag, startPoint x: 115, startPoint y: 329, endPoint x: 72, endPoint y: 327, distance: 43.6
click at [72, 327] on p "The liquid syntax {{step_8.output}} was passing the entire processed posts arra…" at bounding box center [140, 340] width 228 height 26
drag, startPoint x: 70, startPoint y: 329, endPoint x: 115, endPoint y: 332, distance: 45.2
click at [115, 332] on code "{{step_8.output}}" at bounding box center [91, 332] width 51 height 5
copy code "{{step_8.output}}"
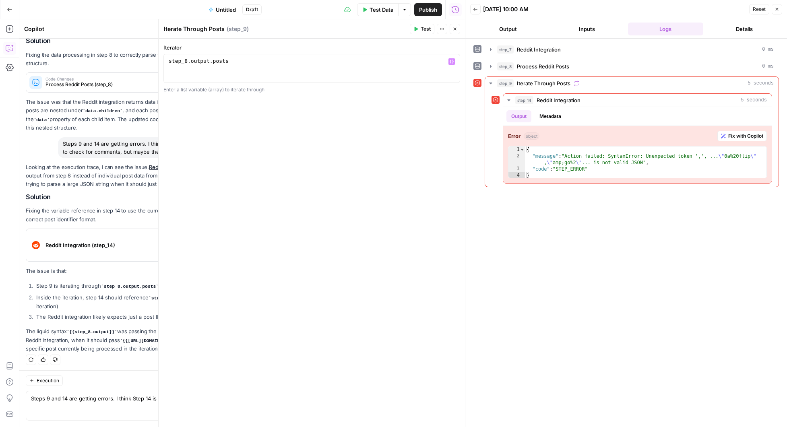
click at [218, 60] on div "step_8 . output . posts" at bounding box center [312, 76] width 290 height 36
paste textarea
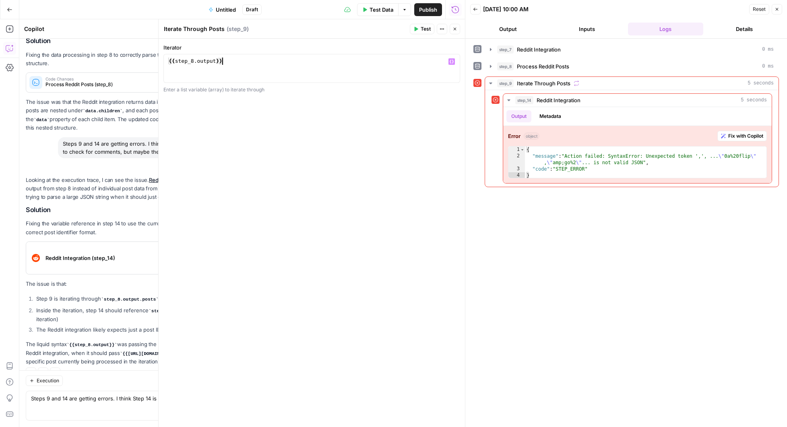
scroll to position [1338, 0]
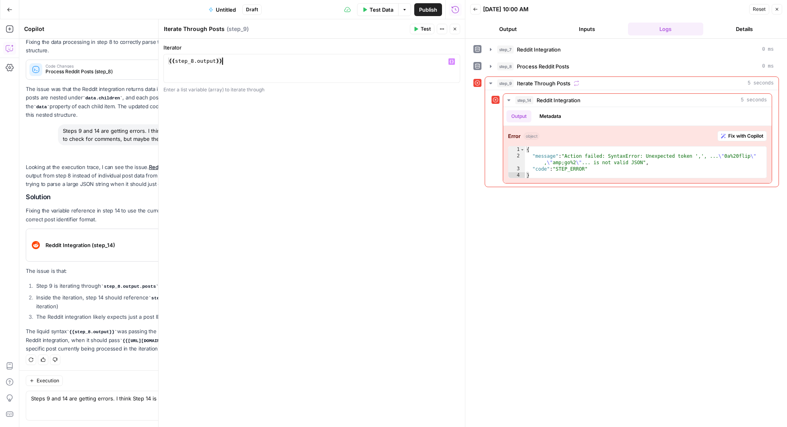
type textarea "**********"
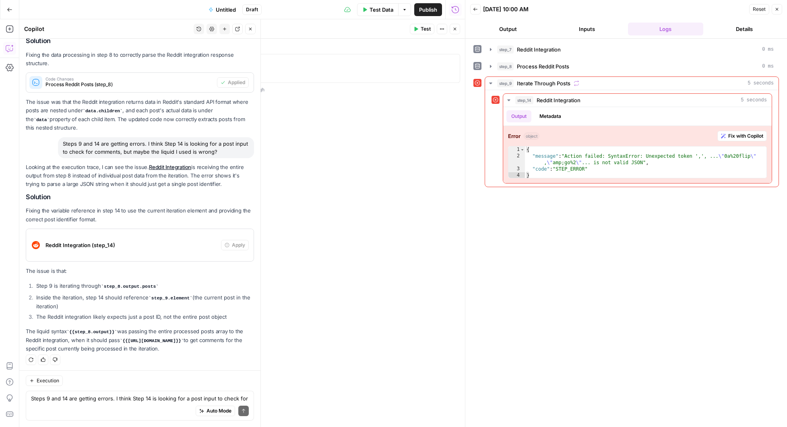
drag, startPoint x: 123, startPoint y: 339, endPoint x: 177, endPoint y: 337, distance: 54.4
click at [177, 339] on code "{{[URL][DOMAIN_NAME]}}" at bounding box center [152, 341] width 64 height 5
copy code "{{[URL][DOMAIN_NAME]}}"
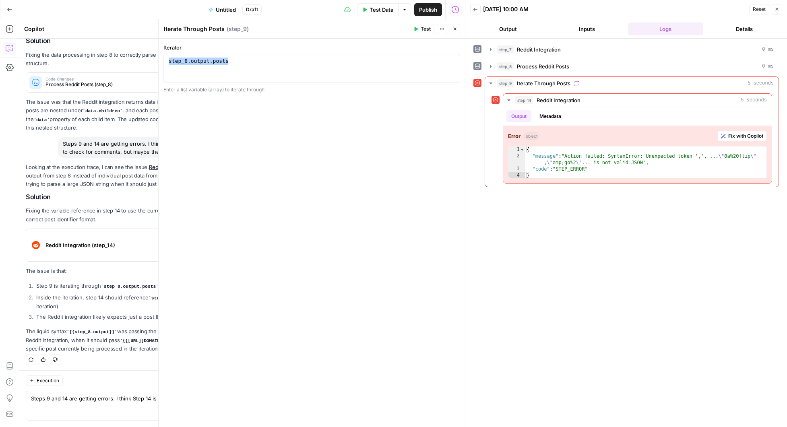
click at [456, 31] on icon "button" at bounding box center [455, 29] width 5 height 5
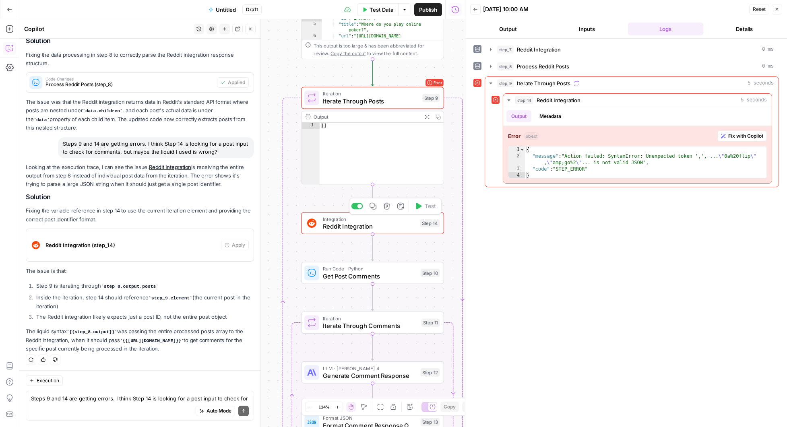
click at [380, 229] on span "Reddit Integration" at bounding box center [369, 226] width 93 height 9
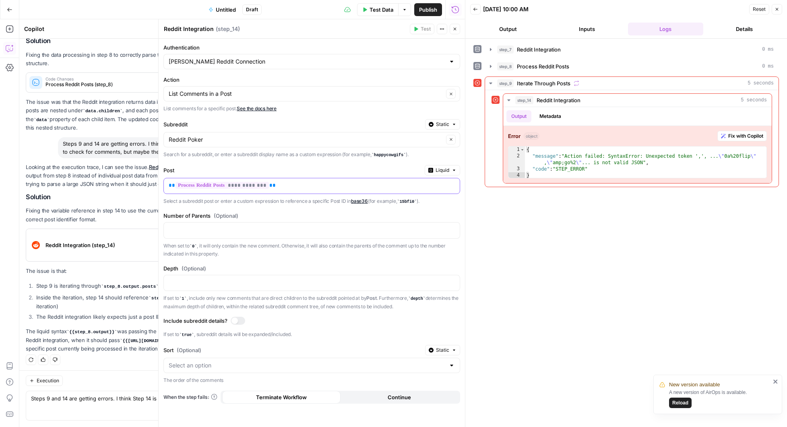
click at [292, 185] on p "**********" at bounding box center [305, 186] width 273 height 8
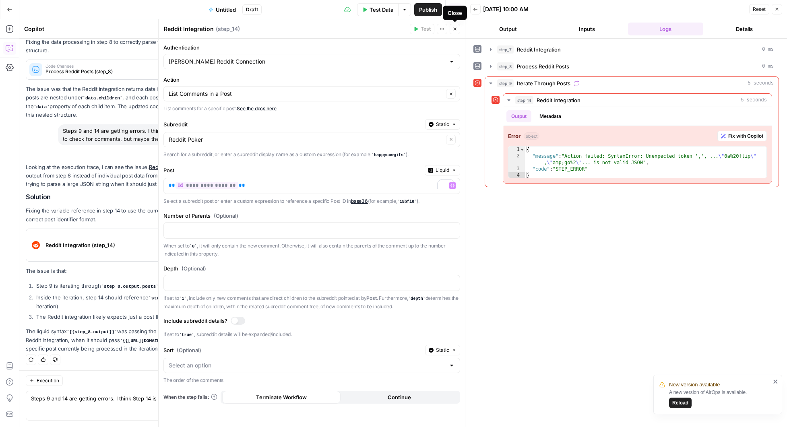
click at [457, 29] on span "Close" at bounding box center [457, 29] width 0 height 0
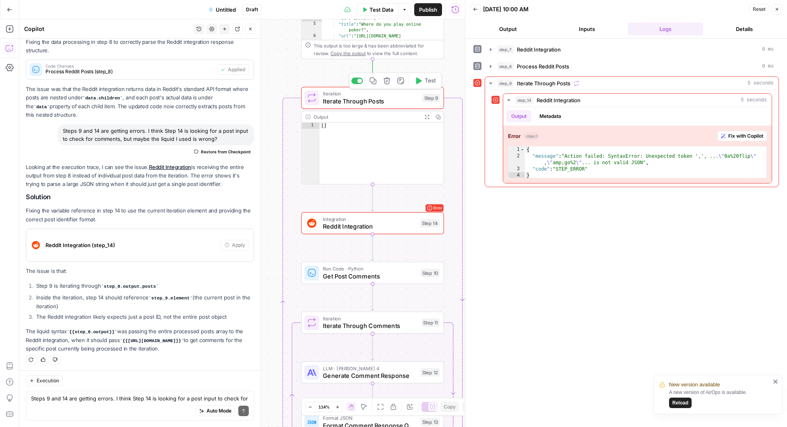
click at [422, 82] on button "Test" at bounding box center [425, 81] width 29 height 12
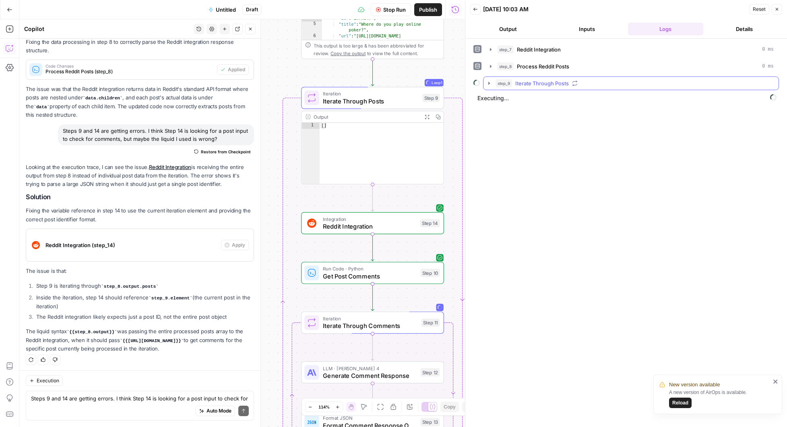
click at [489, 81] on icon "button" at bounding box center [489, 83] width 6 height 6
click at [505, 102] on icon "button" at bounding box center [507, 100] width 6 height 6
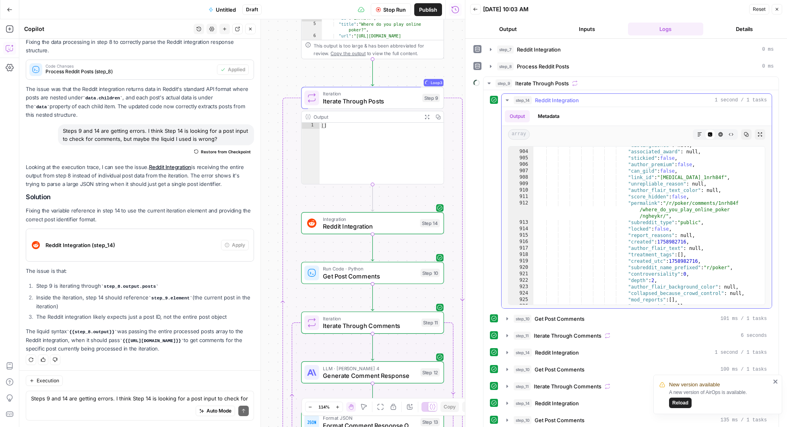
scroll to position [2043, 0]
click at [507, 100] on icon "button" at bounding box center [507, 100] width 3 height 2
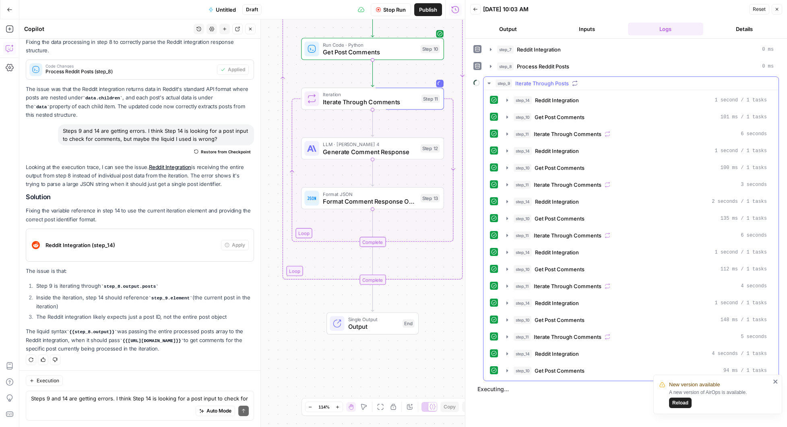
click at [489, 80] on icon "button" at bounding box center [489, 83] width 6 height 6
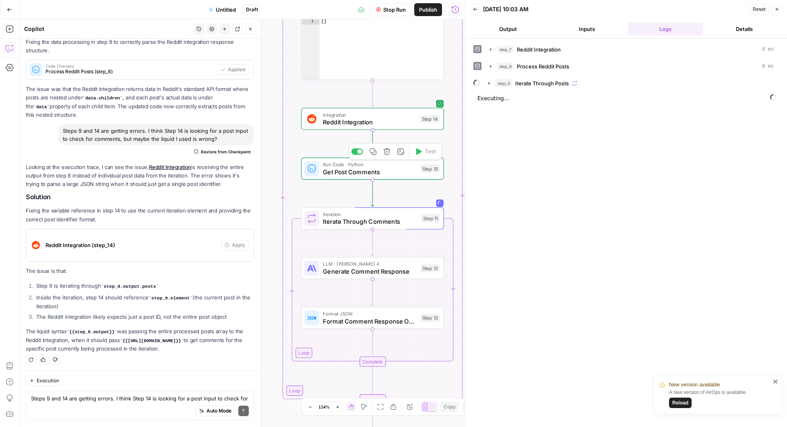
click at [373, 170] on span "Get Post Comments" at bounding box center [370, 172] width 94 height 9
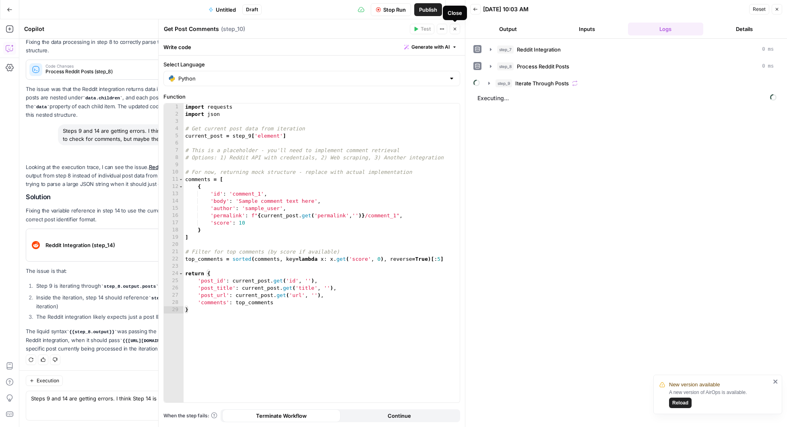
click at [455, 30] on icon "button" at bounding box center [455, 29] width 5 height 5
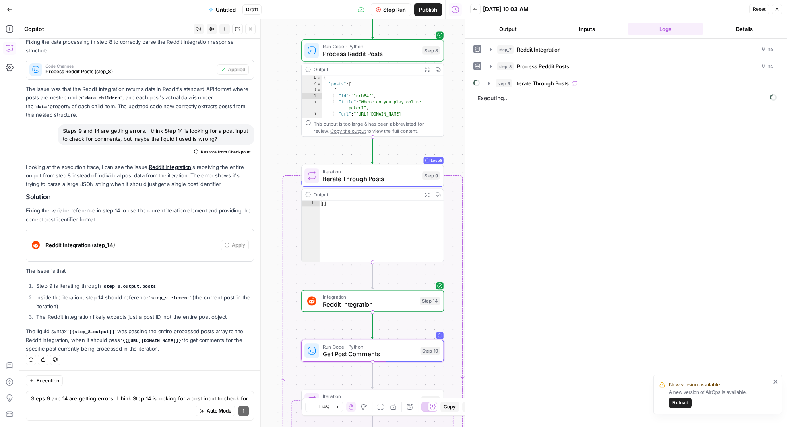
click at [379, 300] on span "Reddit Integration" at bounding box center [369, 304] width 93 height 9
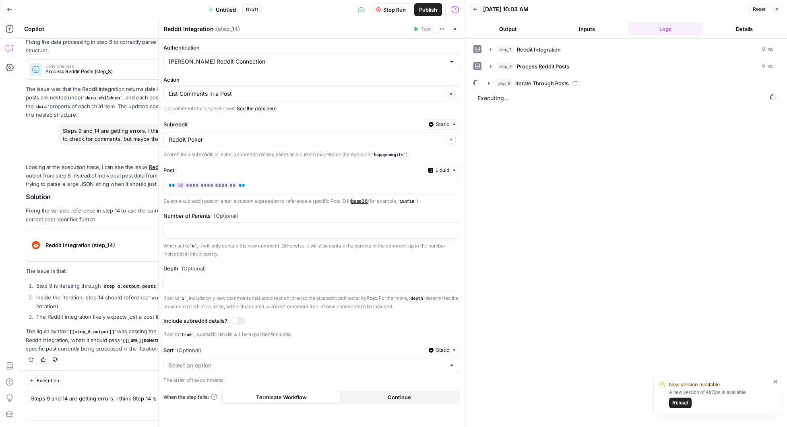
click at [457, 31] on icon "button" at bounding box center [455, 29] width 5 height 5
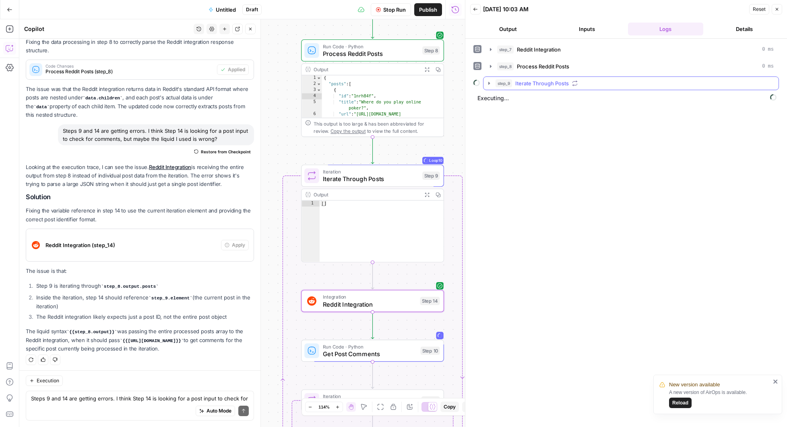
click at [489, 81] on icon "button" at bounding box center [489, 83] width 6 height 6
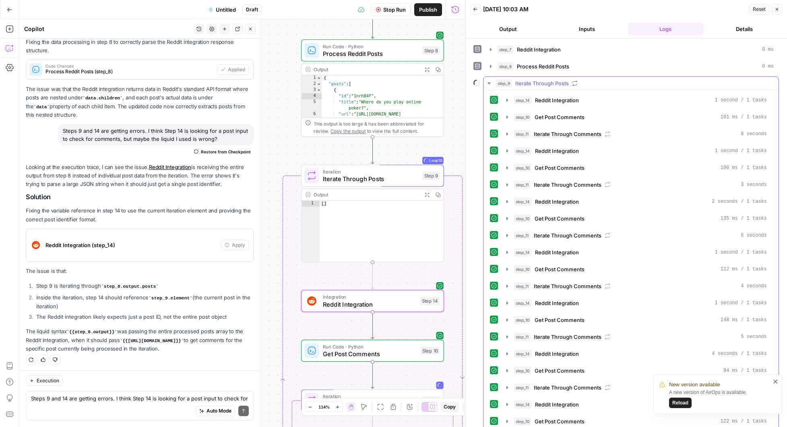
click at [489, 81] on icon "button" at bounding box center [489, 83] width 6 height 6
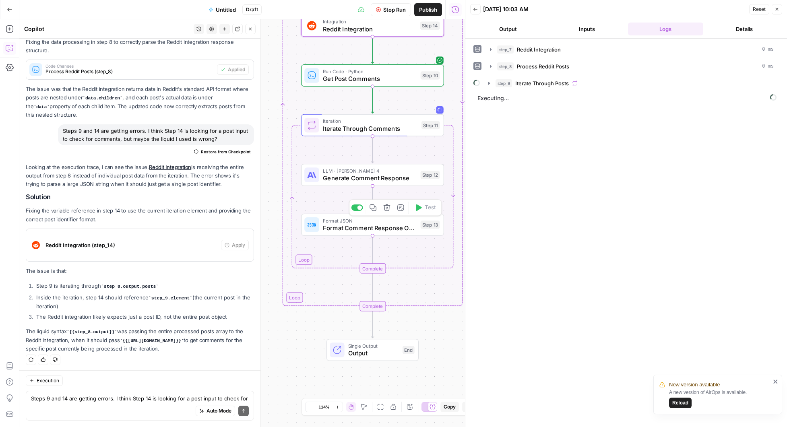
click at [369, 230] on span "Format Comment Response Output" at bounding box center [370, 228] width 94 height 9
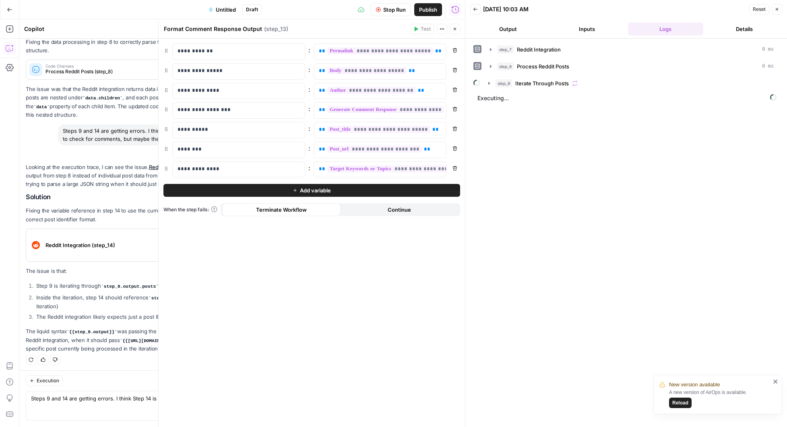
click at [454, 26] on button "Close" at bounding box center [455, 29] width 10 height 10
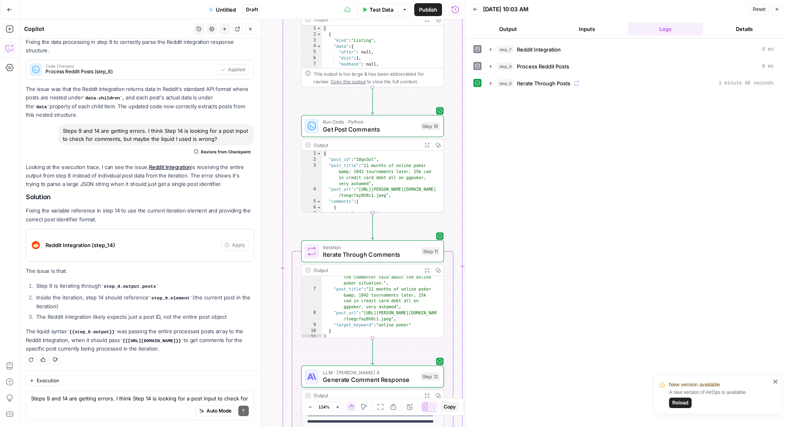
scroll to position [92, 0]
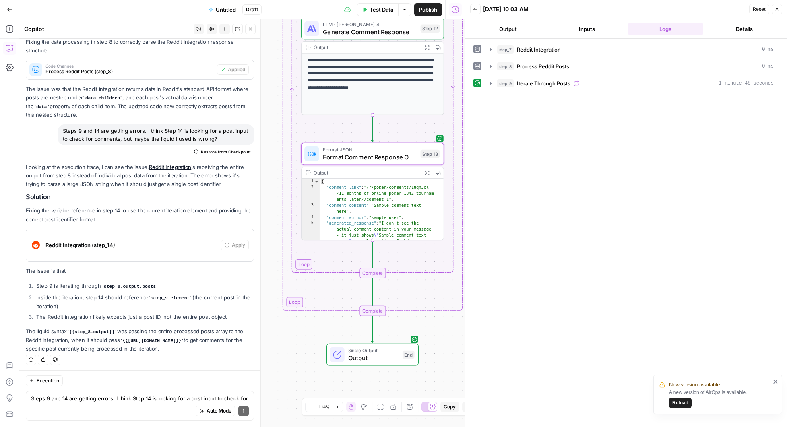
click at [388, 351] on span "Single Output" at bounding box center [373, 350] width 51 height 7
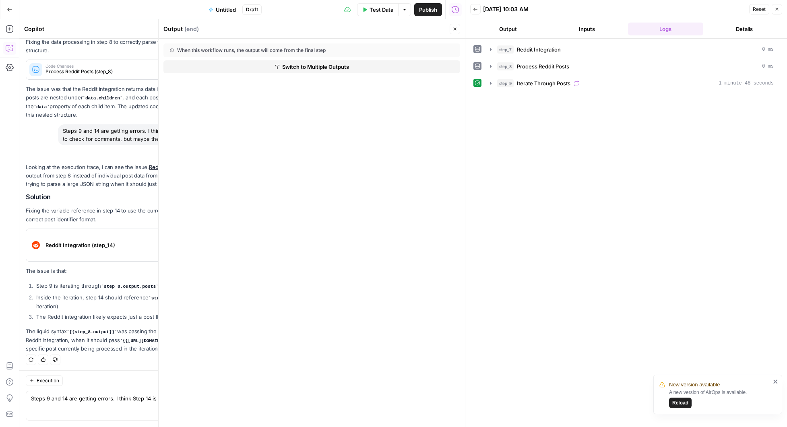
click at [457, 25] on button "Close" at bounding box center [455, 29] width 10 height 10
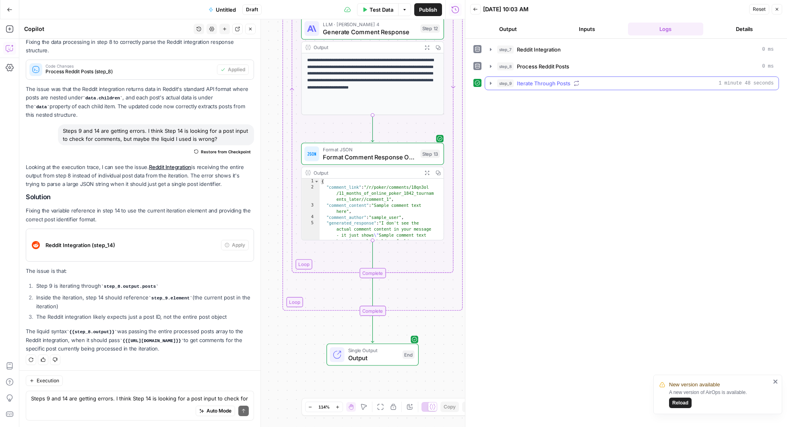
click at [491, 82] on icon "button" at bounding box center [491, 83] width 6 height 6
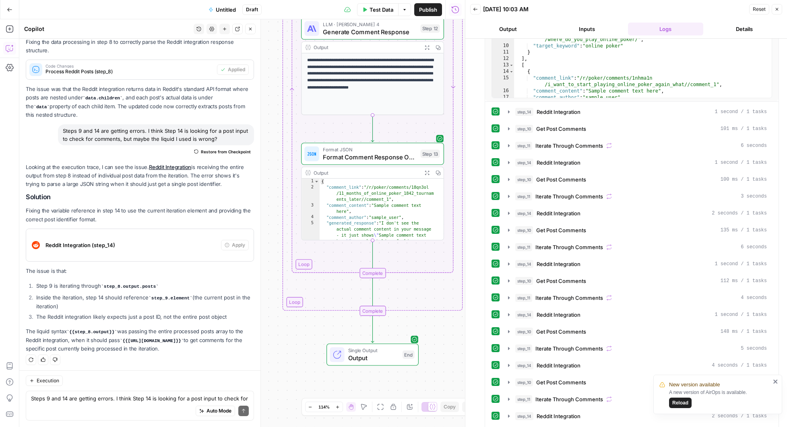
scroll to position [380, 0]
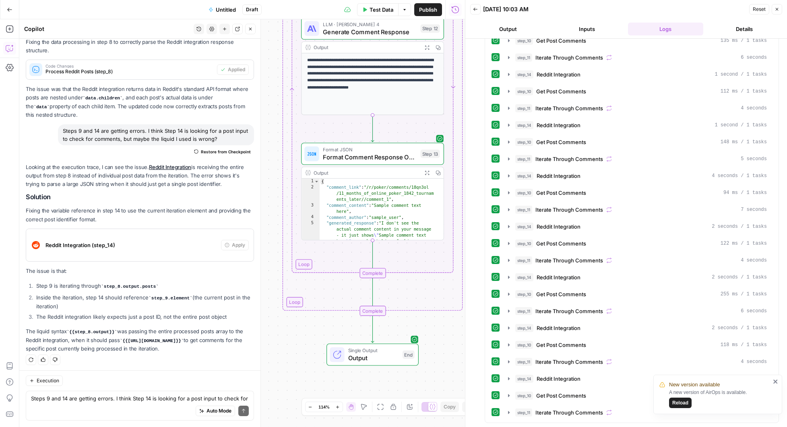
click at [293, 348] on div "Workflow Input Settings Inputs Integration Reddit Integration Step 7 Output Exp…" at bounding box center [242, 223] width 446 height 408
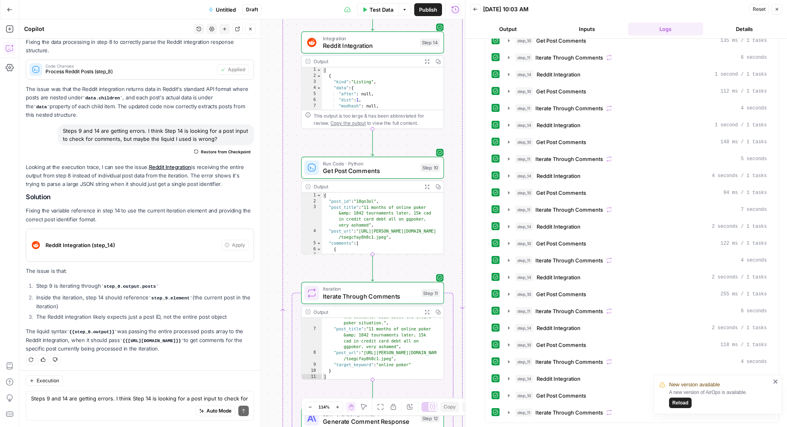
scroll to position [38, 0]
click at [114, 403] on div "Auto Mode Send" at bounding box center [140, 412] width 218 height 18
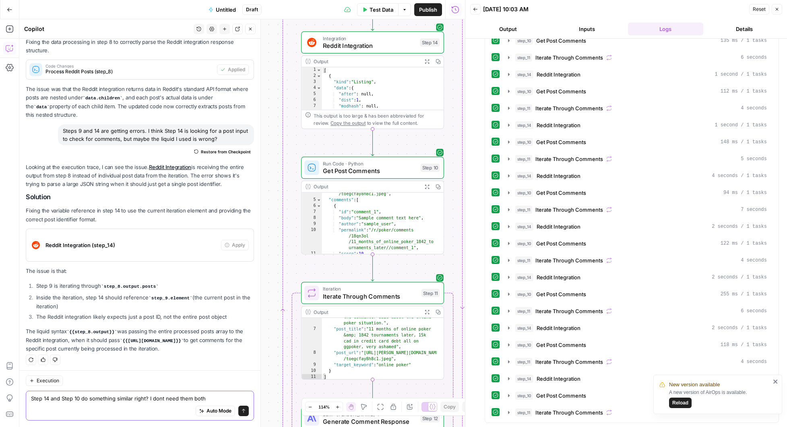
type textarea "Step 14 and Step 10 do something similar right? I dont need them both?"
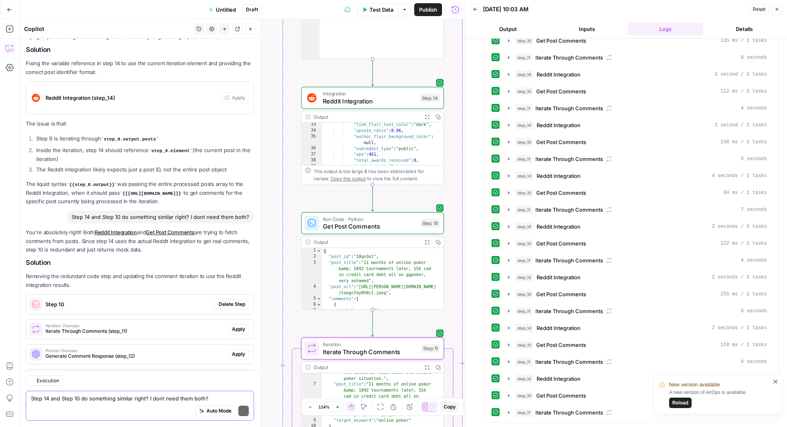
scroll to position [1544, 0]
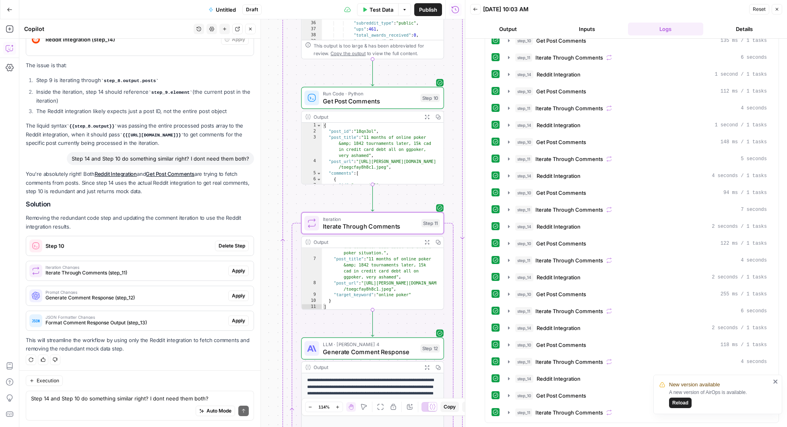
click at [232, 267] on span "Apply" at bounding box center [238, 270] width 13 height 7
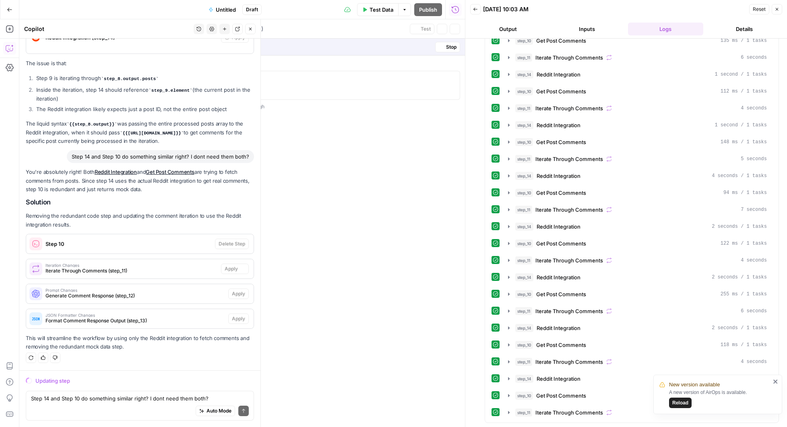
scroll to position [1518, 0]
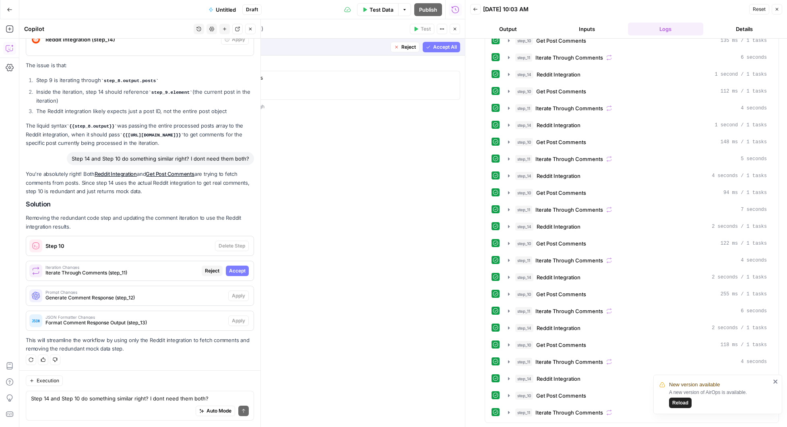
click at [233, 269] on span "Accept" at bounding box center [237, 270] width 17 height 7
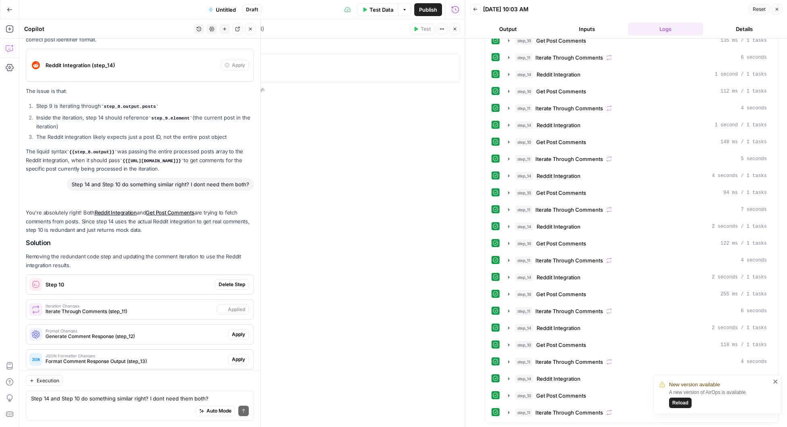
scroll to position [1557, 0]
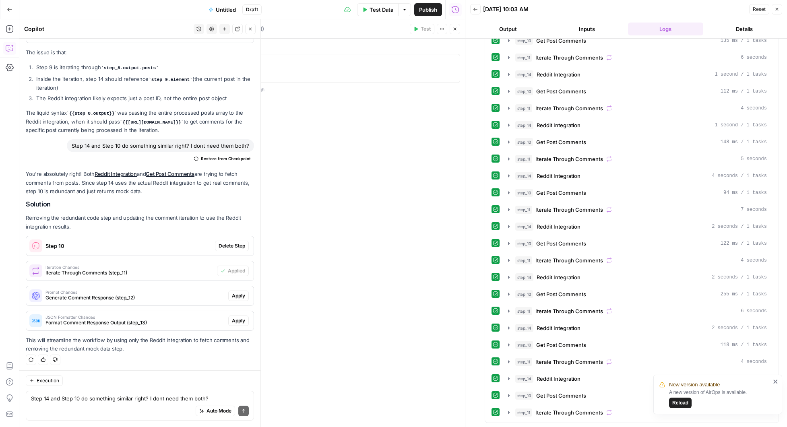
click at [232, 296] on span "Apply" at bounding box center [238, 295] width 13 height 7
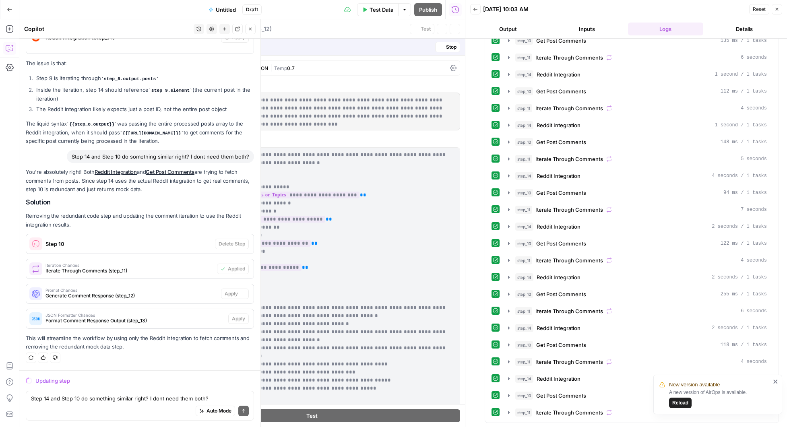
scroll to position [1518, 0]
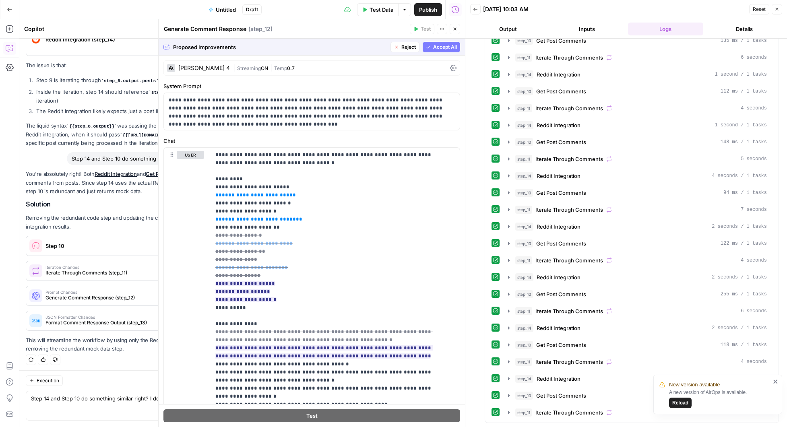
click at [433, 47] on span "Accept All" at bounding box center [445, 46] width 24 height 7
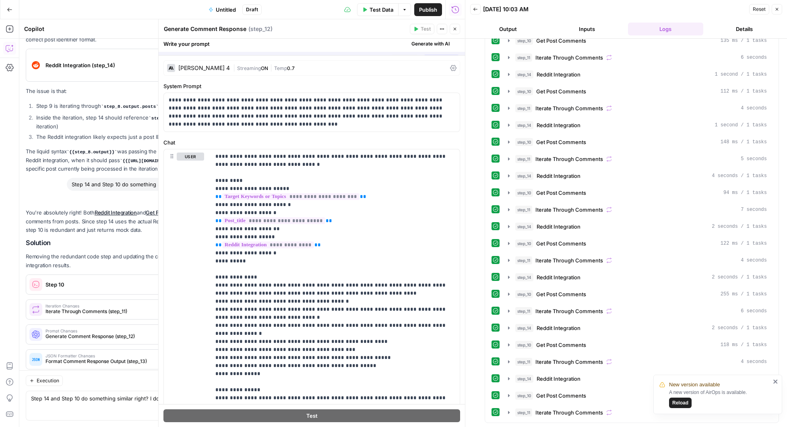
scroll to position [1557, 0]
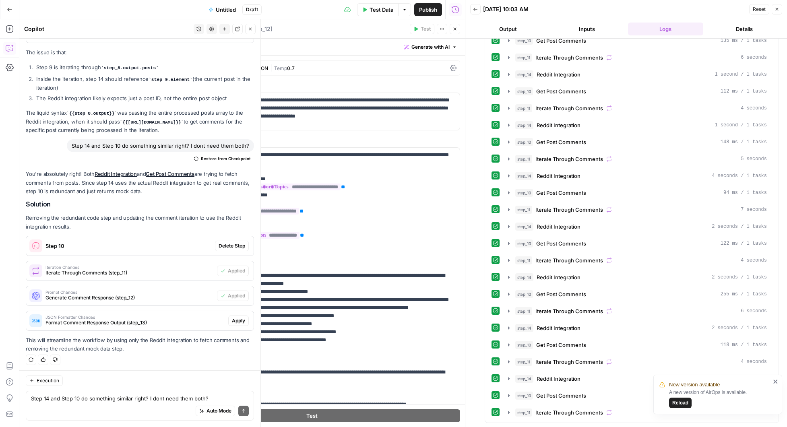
click at [232, 317] on span "Apply" at bounding box center [238, 320] width 13 height 7
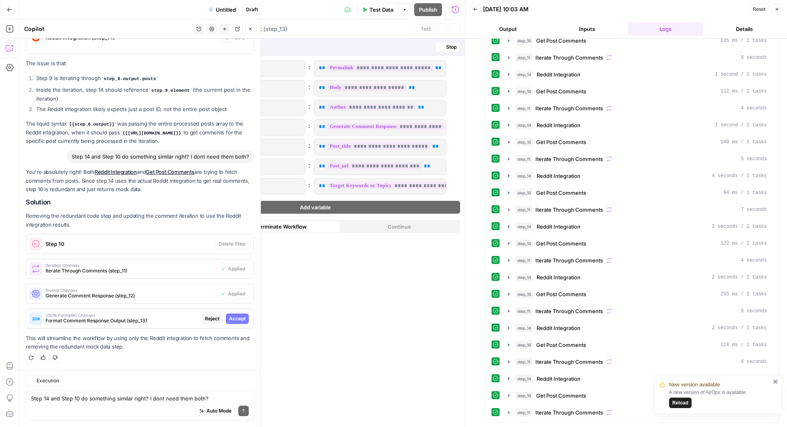
scroll to position [1518, 0]
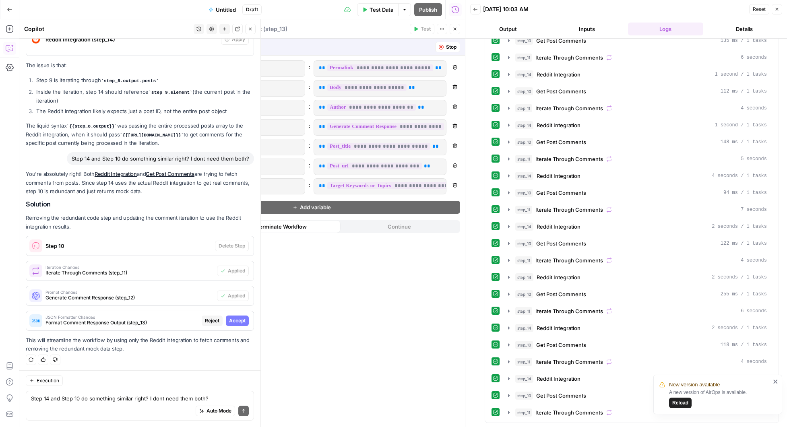
click at [233, 317] on span "Accept" at bounding box center [237, 320] width 17 height 7
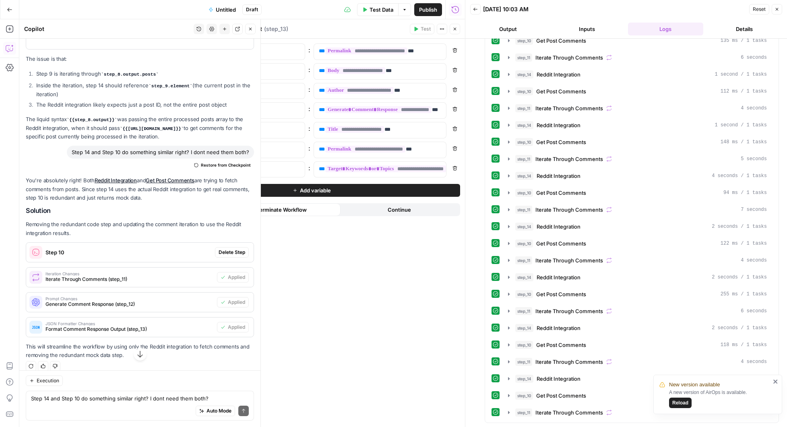
scroll to position [1557, 0]
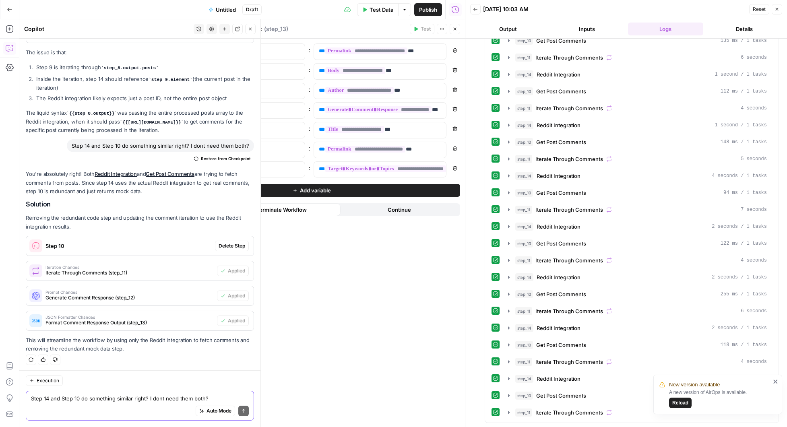
click at [104, 399] on textarea "Step 14 and Step 10 do something similar right? I dont need them both?" at bounding box center [140, 399] width 218 height 8
type textarea "Where did my output go? It looks like this workflow finished but I don't see an…"
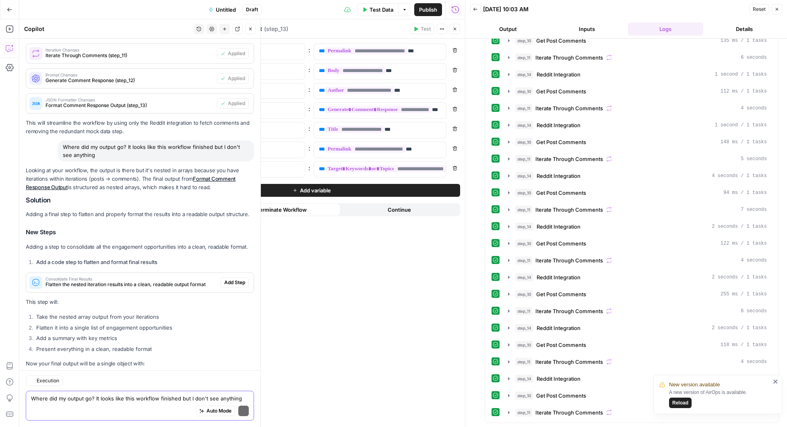
scroll to position [1848, 0]
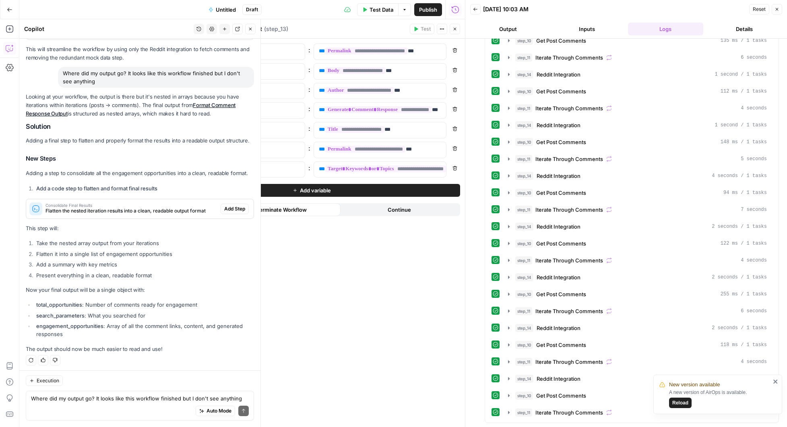
click at [227, 207] on span "Add Step" at bounding box center [234, 208] width 21 height 7
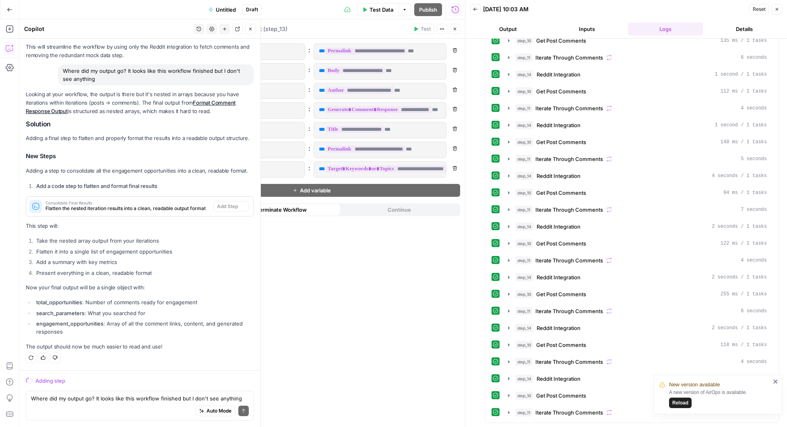
scroll to position [1809, 0]
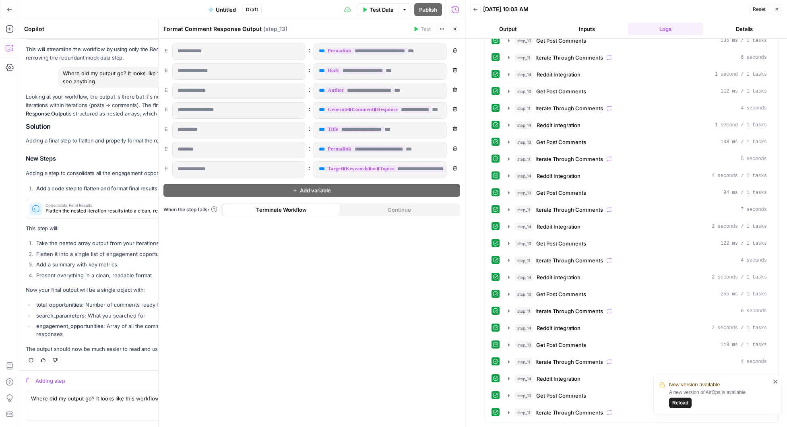
click at [456, 29] on icon "button" at bounding box center [455, 29] width 5 height 5
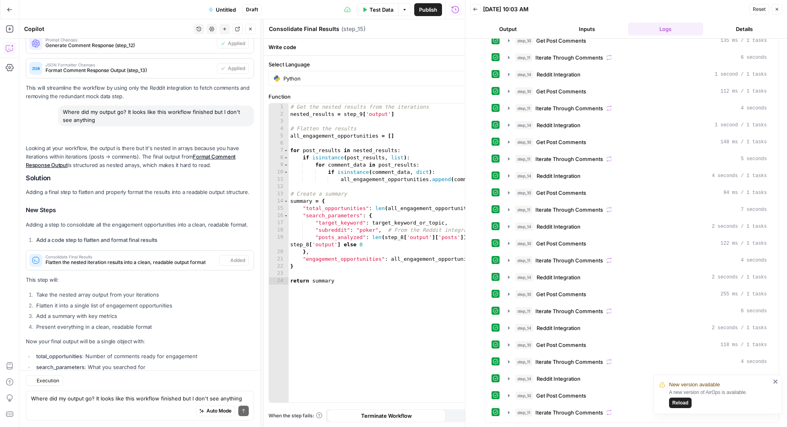
scroll to position [1861, 0]
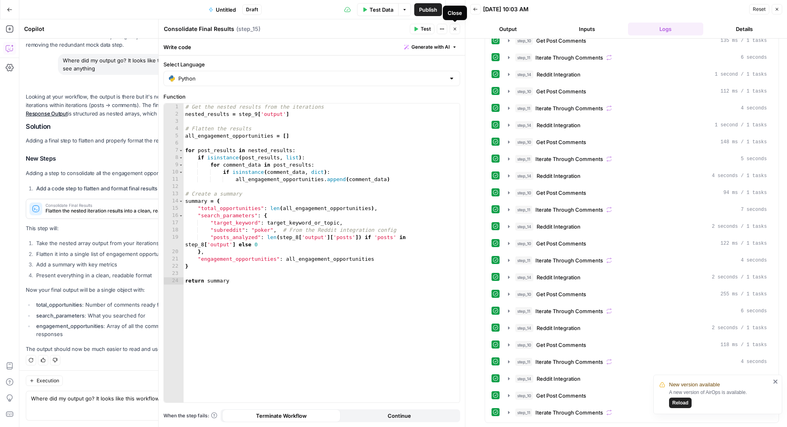
click at [454, 32] on button "Close" at bounding box center [455, 29] width 10 height 10
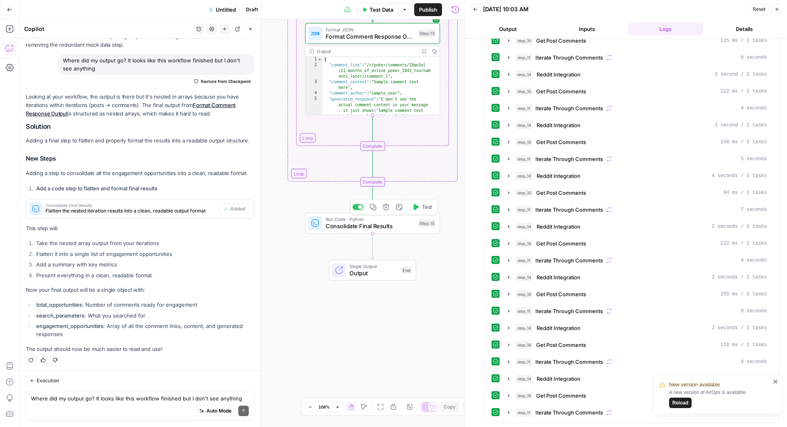
click at [424, 207] on span "Test" at bounding box center [427, 207] width 10 height 8
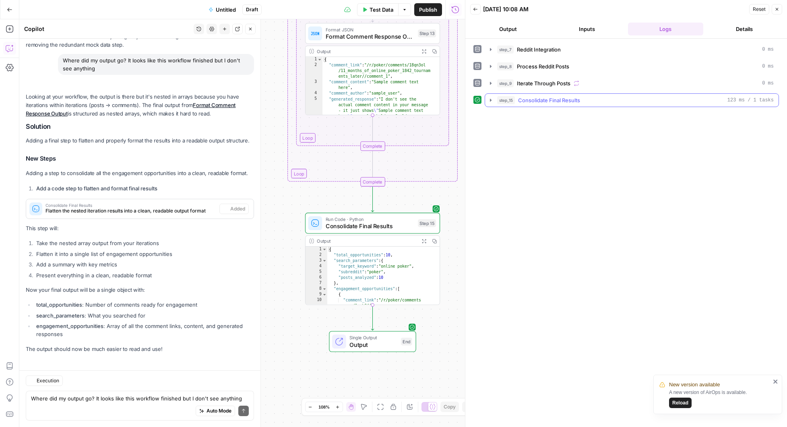
click at [491, 97] on icon "button" at bounding box center [491, 100] width 6 height 6
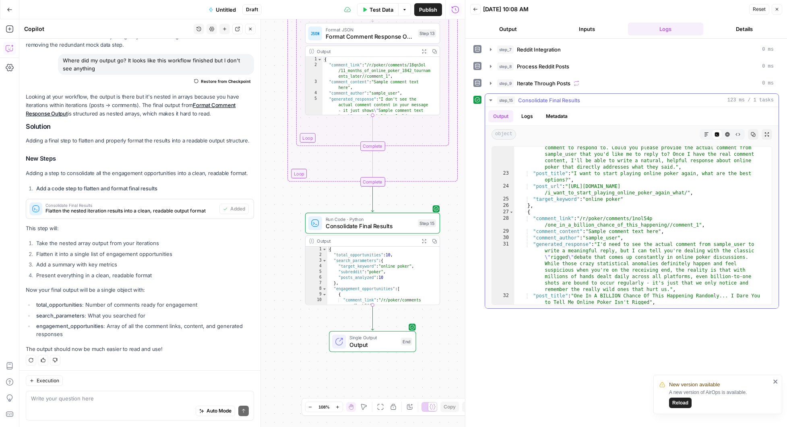
scroll to position [202, 0]
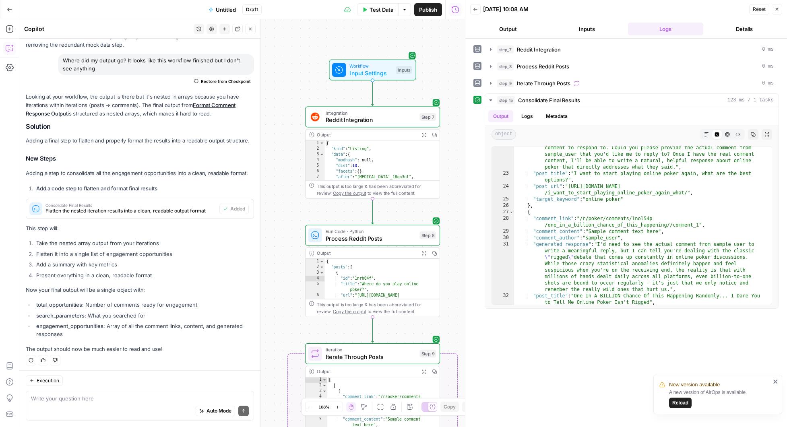
click at [385, 10] on span "Test Data" at bounding box center [382, 10] width 24 height 8
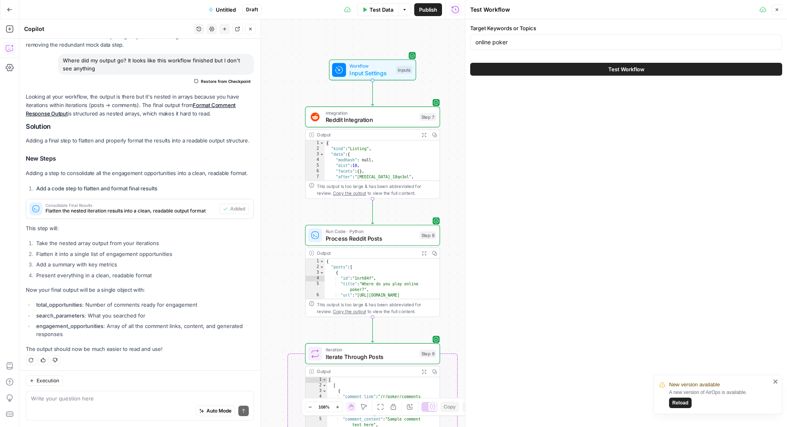
click at [646, 68] on button "Test Workflow" at bounding box center [626, 69] width 312 height 13
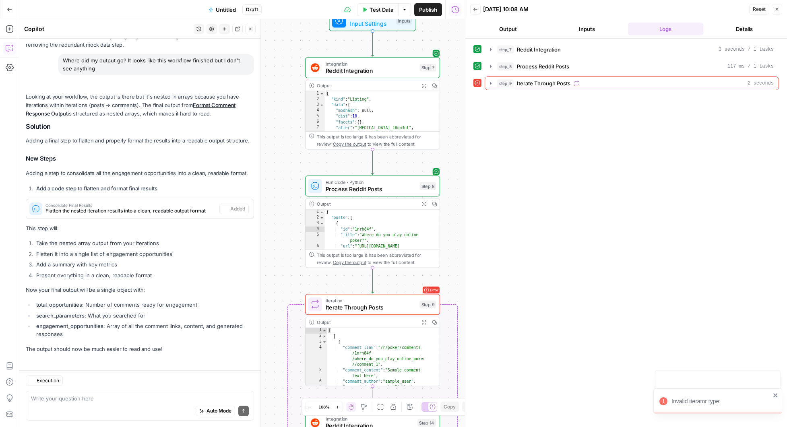
scroll to position [1861, 0]
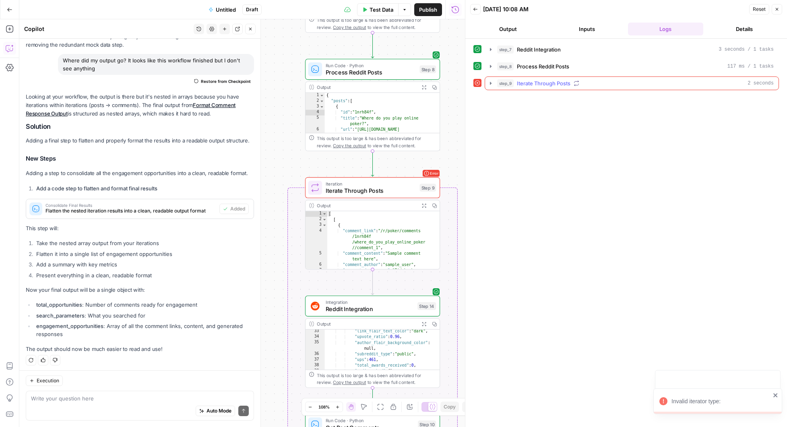
click at [510, 83] on span "step_9" at bounding box center [505, 83] width 17 height 8
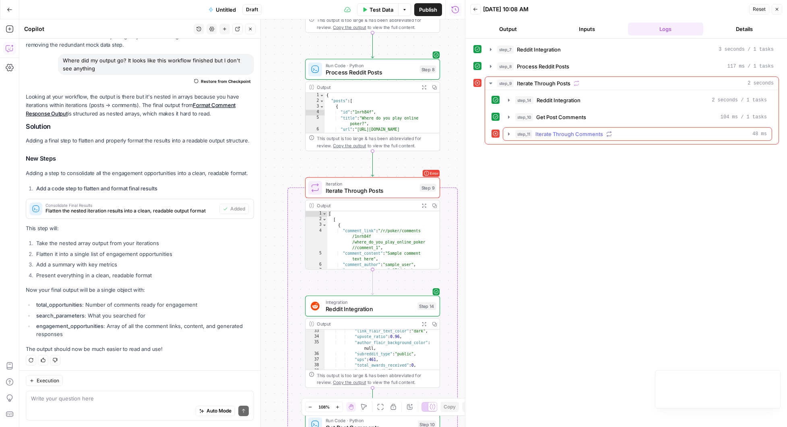
click at [623, 134] on div "step_11 Iterate Through Comments 48 ms" at bounding box center [641, 134] width 252 height 8
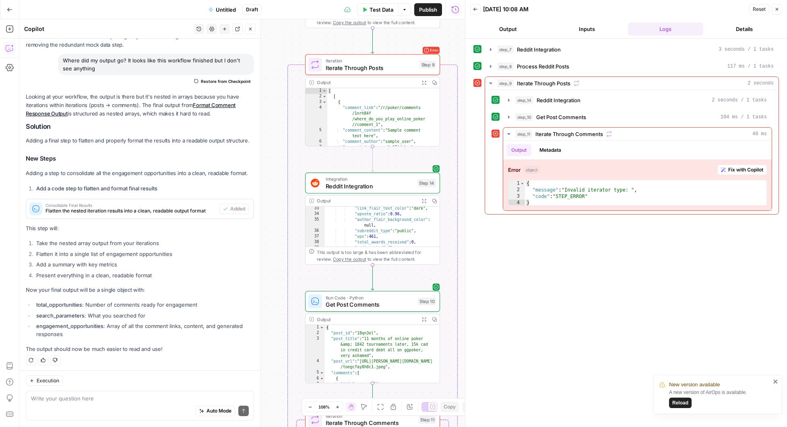
click at [101, 403] on div "Auto Mode Send" at bounding box center [140, 412] width 218 height 18
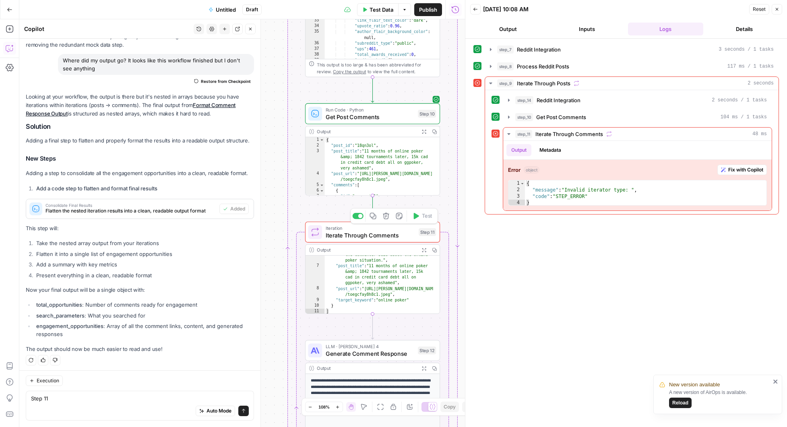
click at [373, 230] on span "Iteration" at bounding box center [371, 228] width 90 height 7
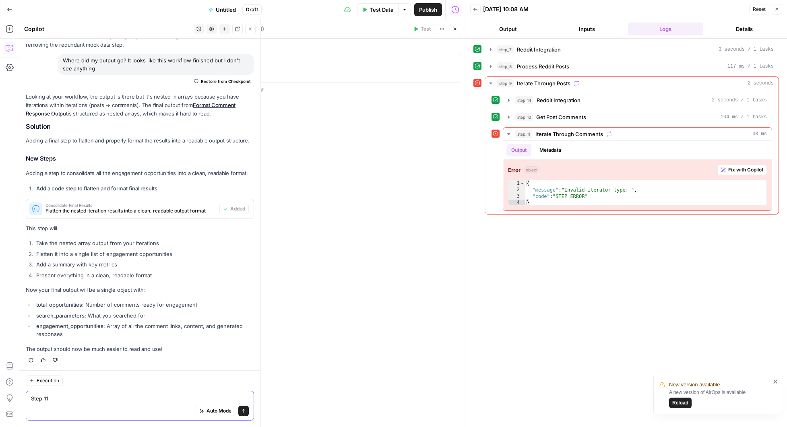
click at [70, 401] on textarea "Step 11" at bounding box center [140, 399] width 218 height 8
type textarea "Step 11 isnt seeing the right variable for step 14 comment output."
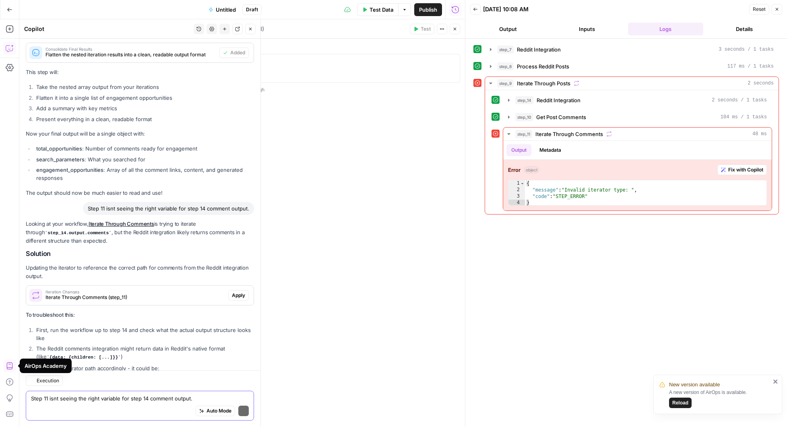
scroll to position [2103, 0]
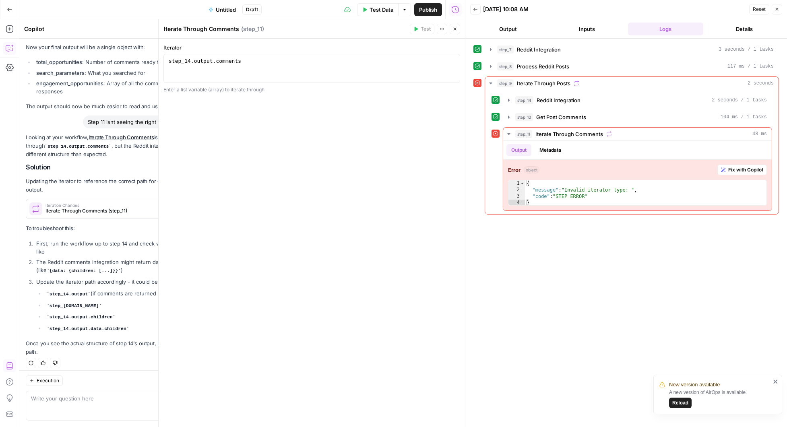
click at [457, 29] on icon "button" at bounding box center [455, 29] width 5 height 5
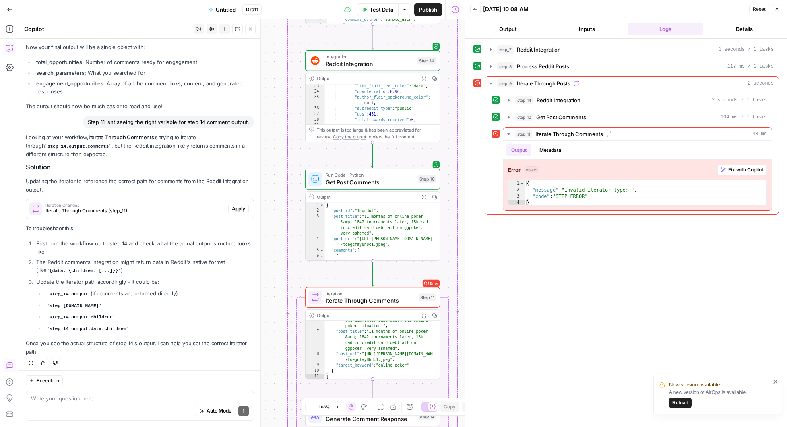
scroll to position [6637, 0]
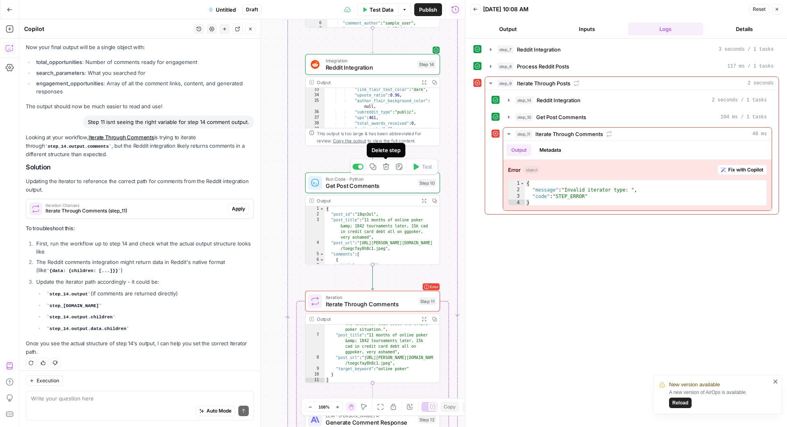
click at [388, 168] on icon "button" at bounding box center [386, 167] width 6 height 6
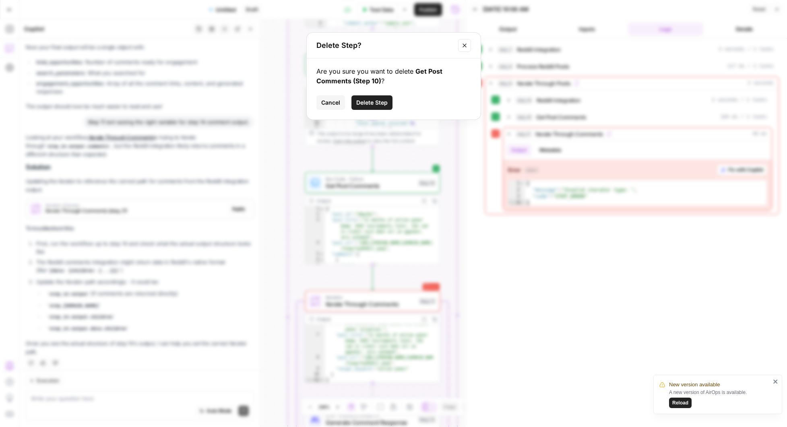
click at [381, 99] on span "Delete Step" at bounding box center [371, 103] width 31 height 8
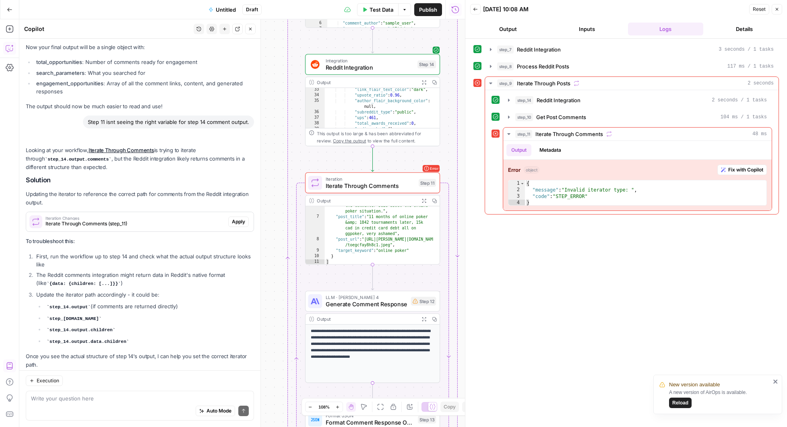
scroll to position [2116, 0]
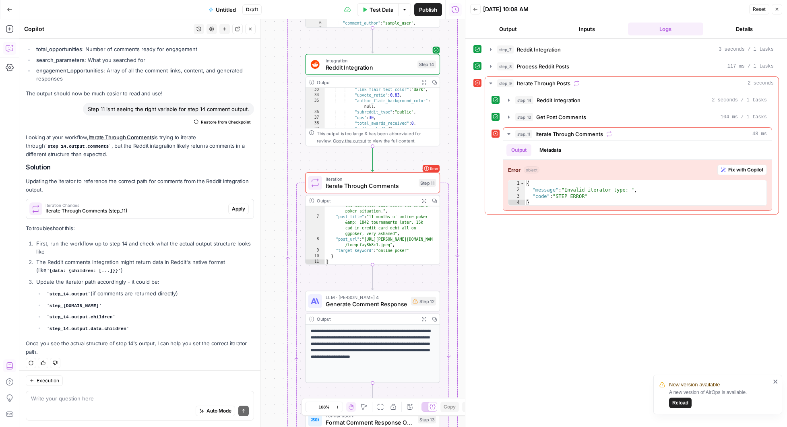
click at [424, 81] on icon "button" at bounding box center [424, 83] width 4 height 4
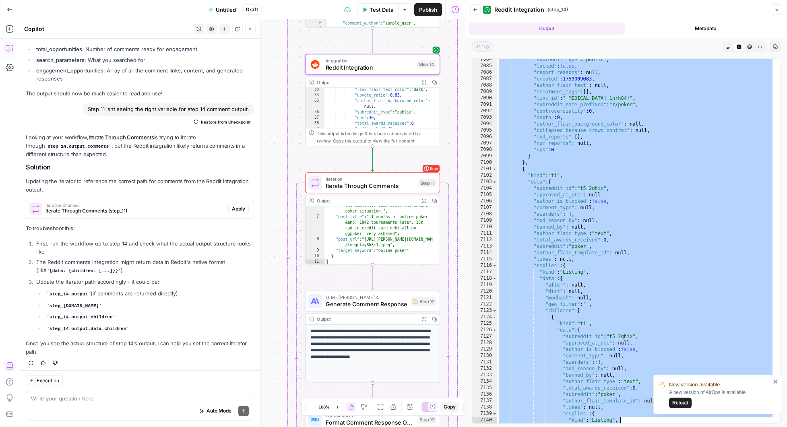
scroll to position [12832, 0]
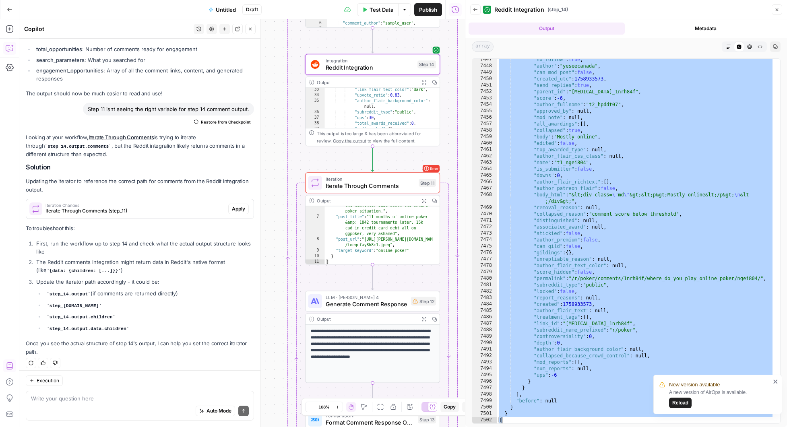
drag, startPoint x: 503, startPoint y: 63, endPoint x: 572, endPoint y: 421, distance: 364.7
click at [572, 421] on div ""no_follow" : true , "author" : "yeseecanada" , "can_mod_post" : false , "creat…" at bounding box center [635, 245] width 277 height 378
type textarea "* *"
click at [74, 402] on textarea at bounding box center [140, 399] width 218 height 8
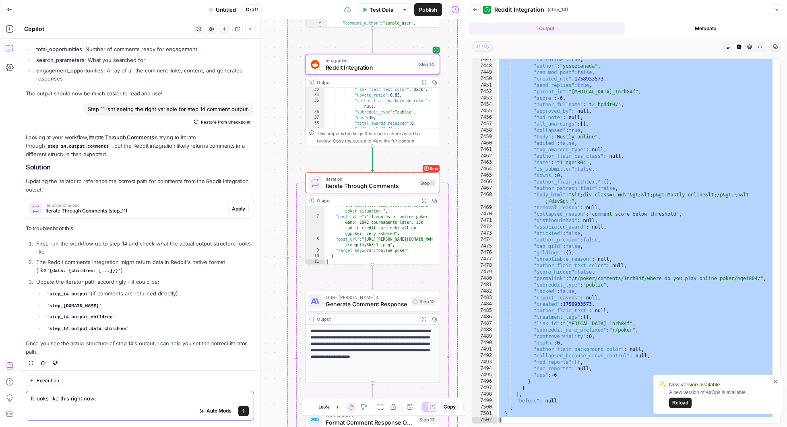
paste textarea "[ { "kind": "Listing", "data": { "after": null, "dist": 1, "modhash": null, "ge…"
type textarea "It looks like this right now: [ { "kind": "Listing", "data": { "after": null, "…"
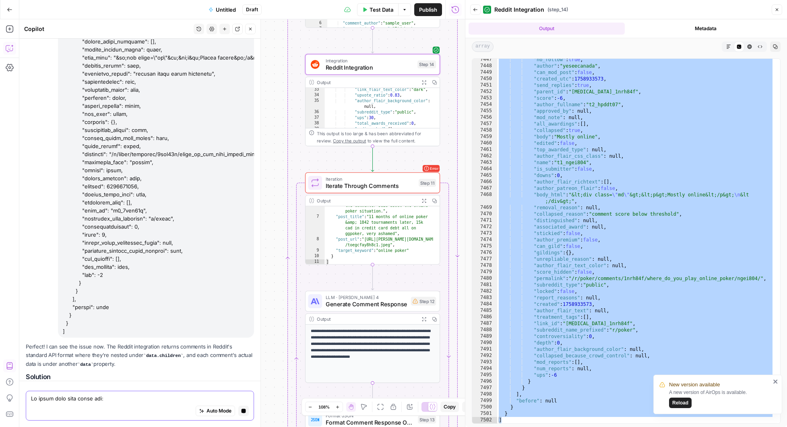
scroll to position [63444, 0]
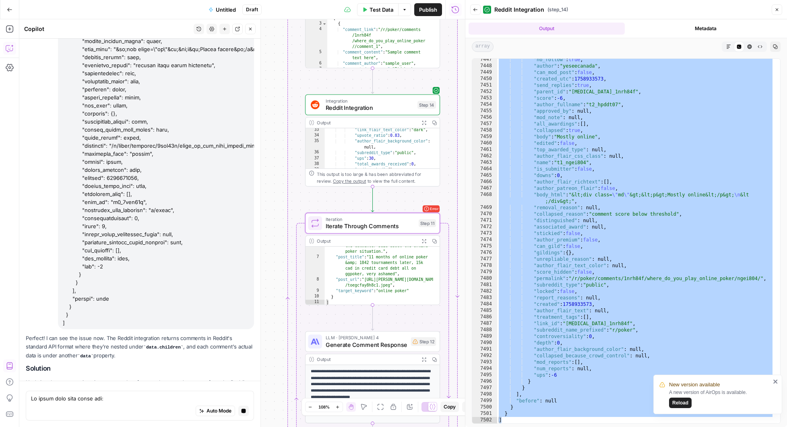
click at [232, 427] on span "Apply" at bounding box center [238, 435] width 13 height 7
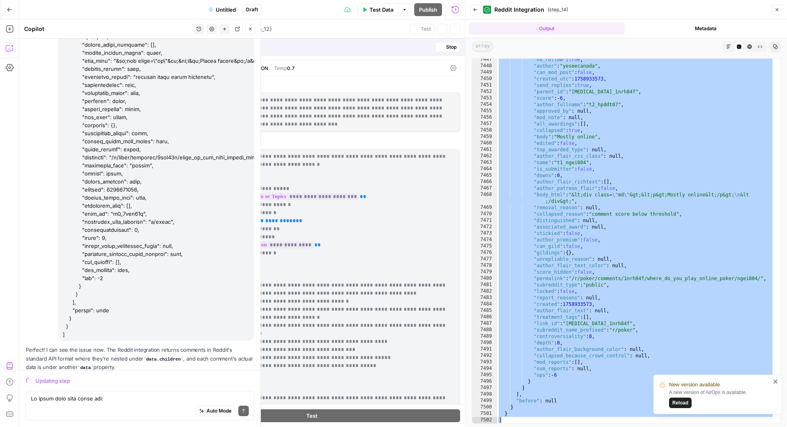
scroll to position [63479, 0]
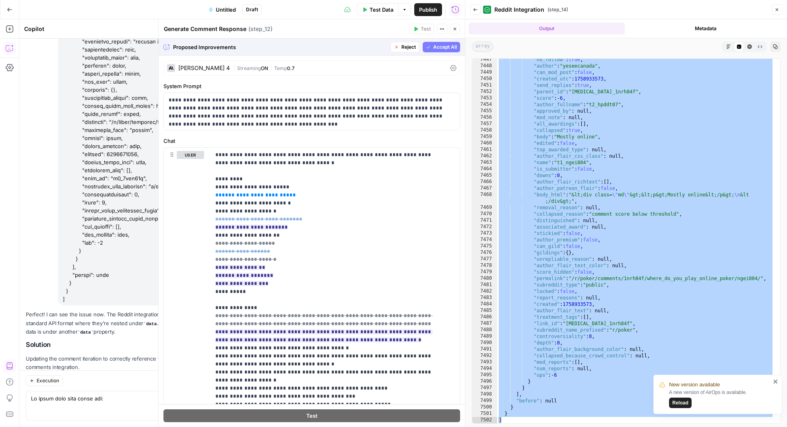
drag, startPoint x: 436, startPoint y: 46, endPoint x: 352, endPoint y: 131, distance: 119.6
click at [436, 45] on span "Accept All" at bounding box center [445, 46] width 24 height 7
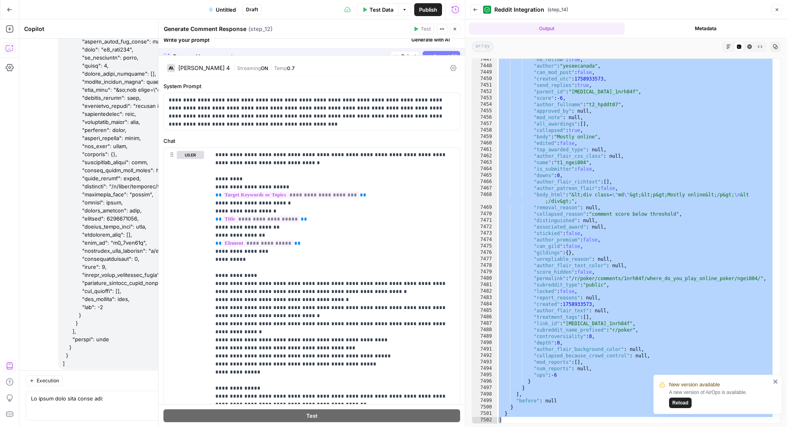
scroll to position [63556, 0]
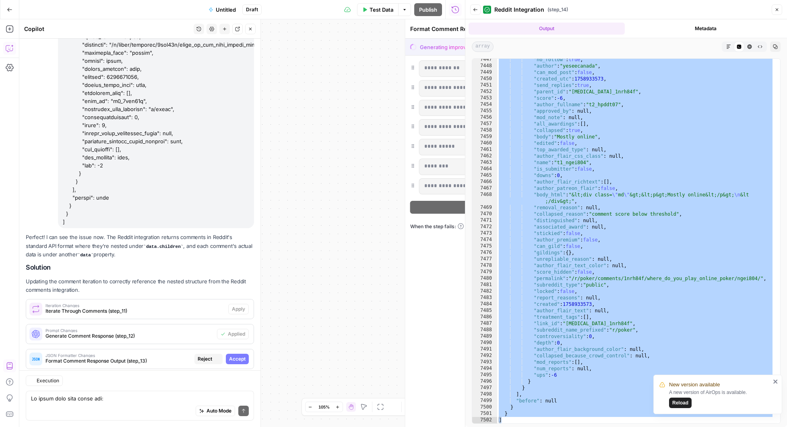
scroll to position [63479, 0]
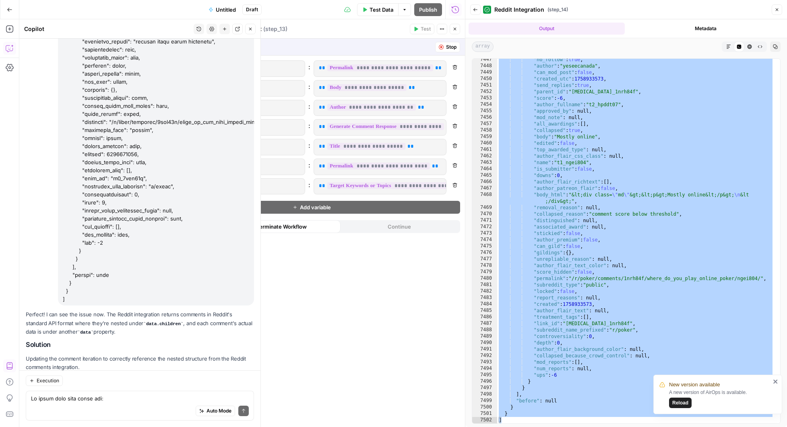
click at [232, 312] on div "Perfect! I can see the issue now. The Reddit integration returns comments in Re…" at bounding box center [140, 393] width 228 height 167
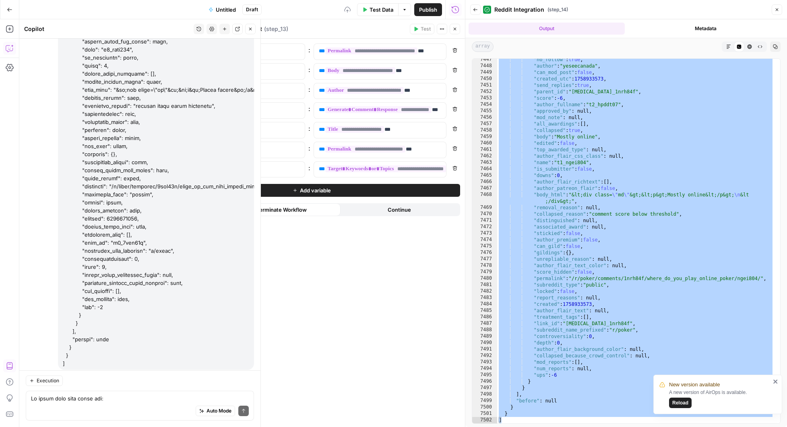
scroll to position [63556, 0]
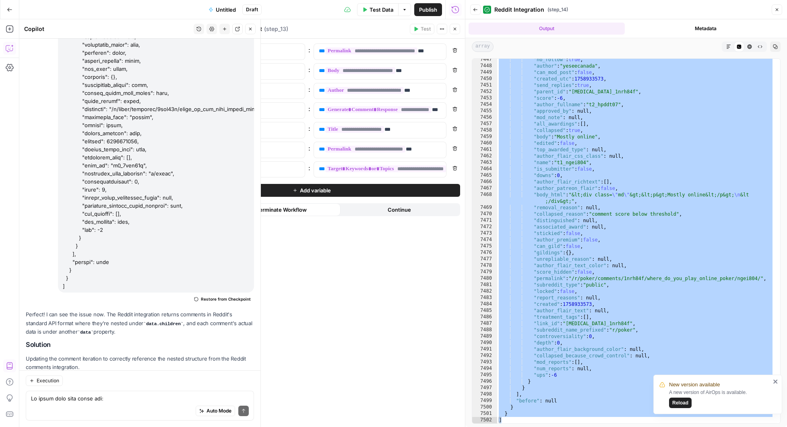
click at [232, 383] on span "Apply" at bounding box center [238, 386] width 13 height 7
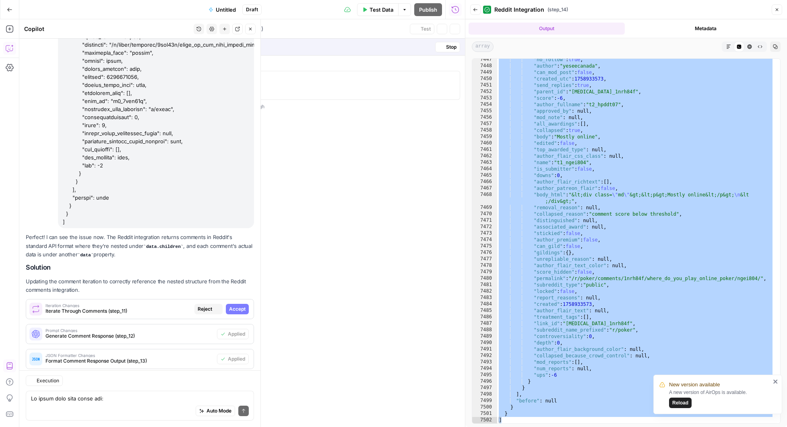
scroll to position [63479, 0]
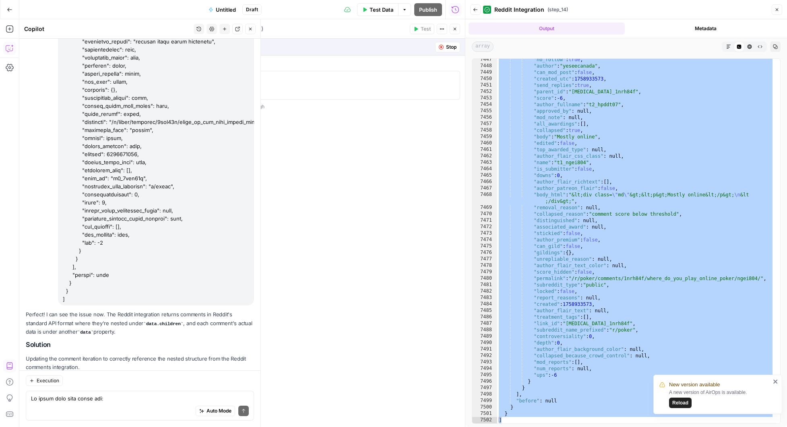
click at [232, 383] on span "Accept" at bounding box center [237, 386] width 17 height 7
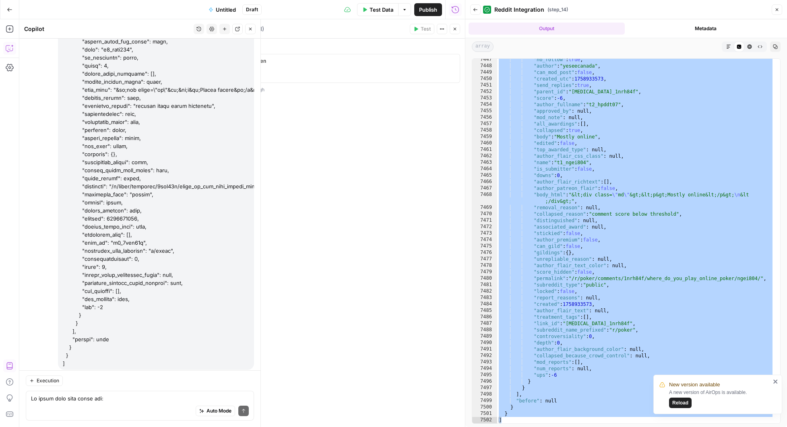
scroll to position [63556, 0]
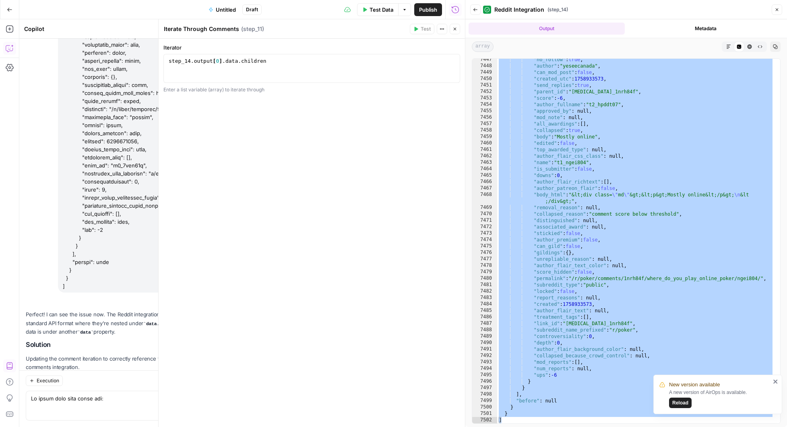
click at [455, 33] on button "Close" at bounding box center [455, 29] width 10 height 10
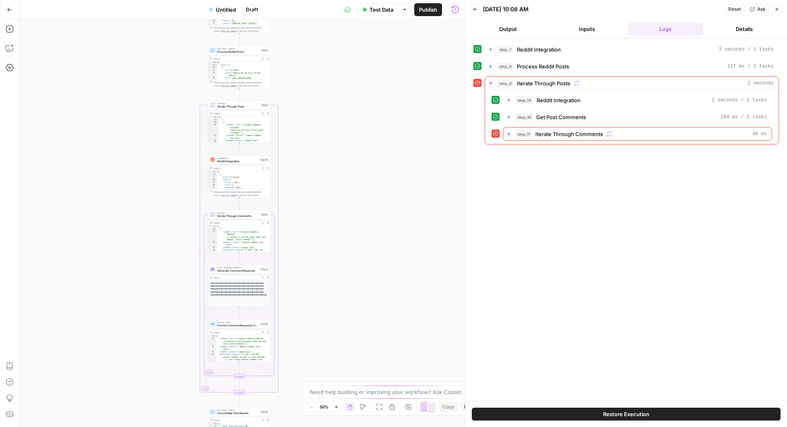
click at [380, 12] on span "Test Data" at bounding box center [382, 10] width 24 height 8
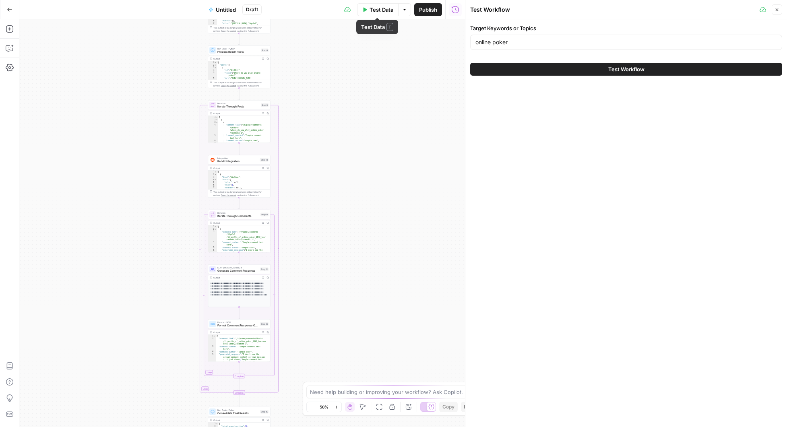
click at [614, 68] on span "Test Workflow" at bounding box center [627, 69] width 36 height 8
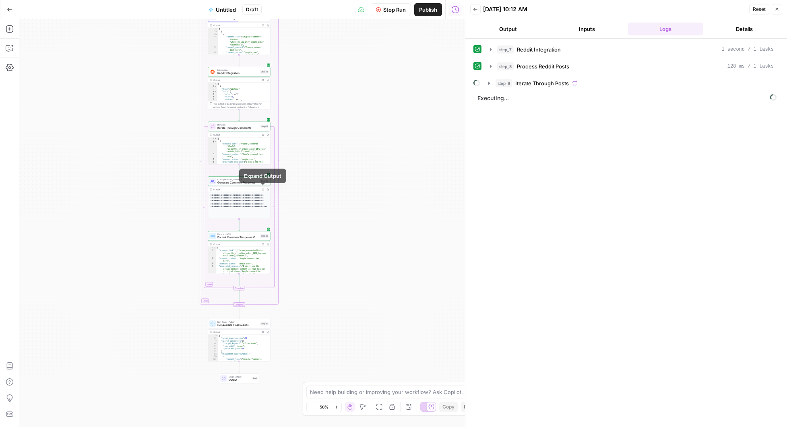
click at [263, 190] on icon "button" at bounding box center [263, 189] width 2 height 2
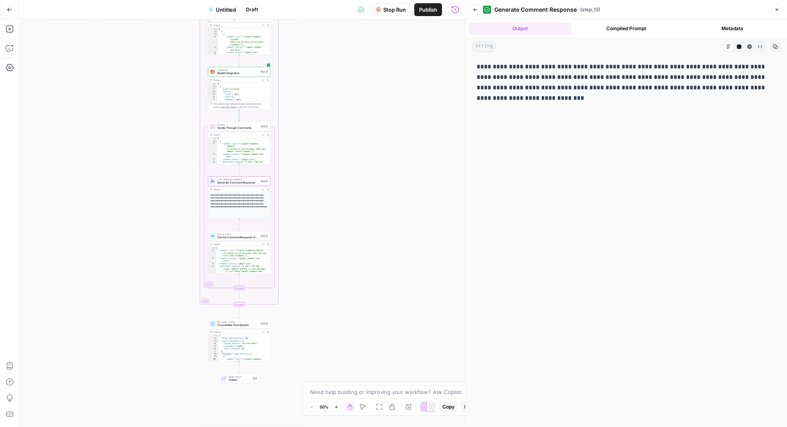
click at [390, 12] on span "Stop Run" at bounding box center [394, 10] width 23 height 8
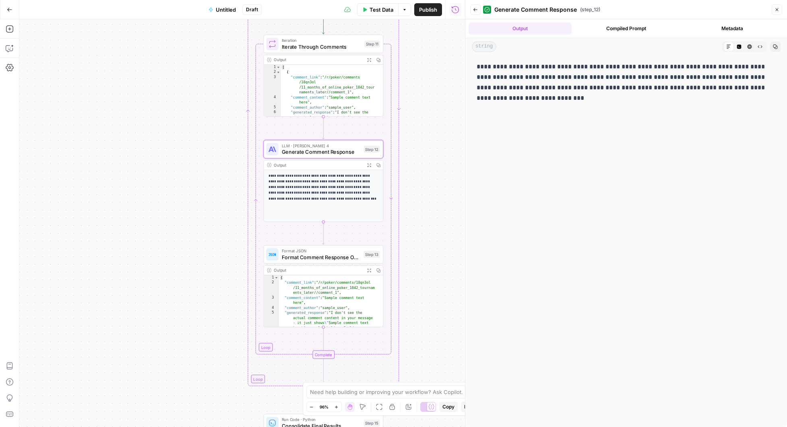
drag, startPoint x: 306, startPoint y: 206, endPoint x: 482, endPoint y: 202, distance: 176.4
click at [480, 203] on body "W Workspace1 New Home Browse Insights Opportunities Your Data Recent Grids Gues…" at bounding box center [393, 213] width 787 height 427
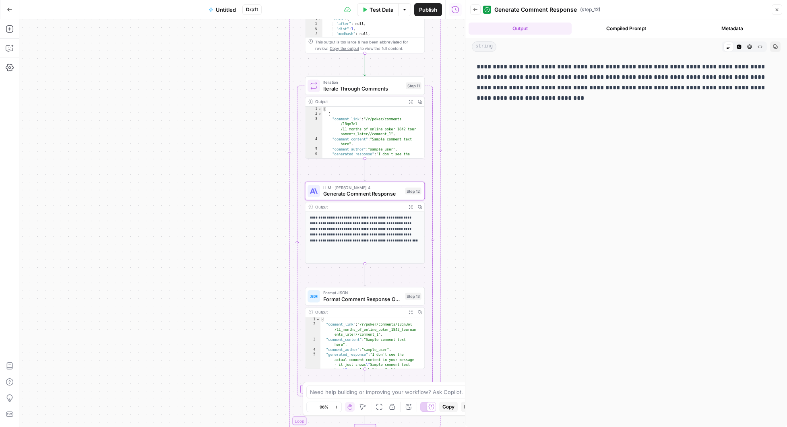
drag, startPoint x: 189, startPoint y: 182, endPoint x: 215, endPoint y: 226, distance: 51.1
click at [215, 226] on div "Workflow Input Settings Inputs Integration Reddit Integration Step 7 Output Exp…" at bounding box center [242, 223] width 446 height 408
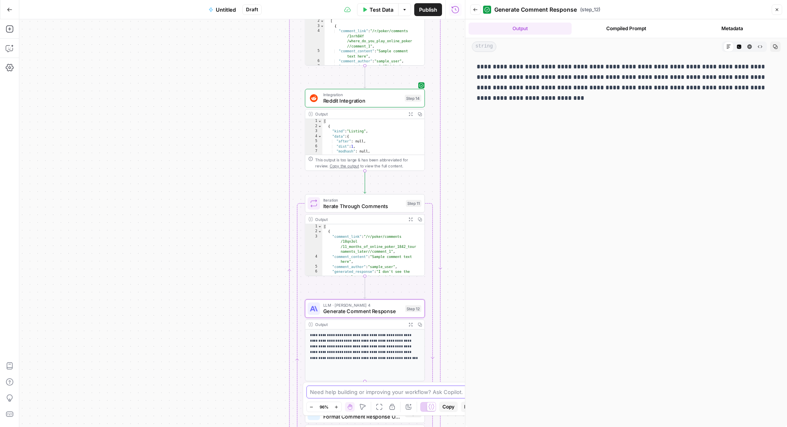
click at [384, 393] on textarea at bounding box center [389, 392] width 159 height 8
type textarea "Steps 11 and 12 don't seem to see the actual comment content."
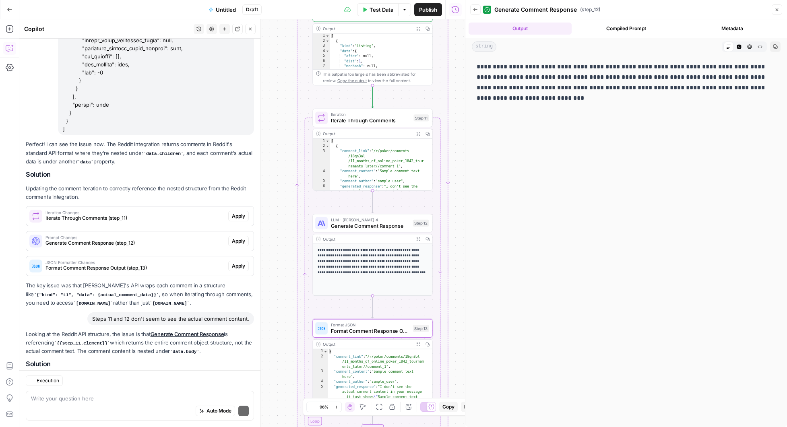
scroll to position [63688, 0]
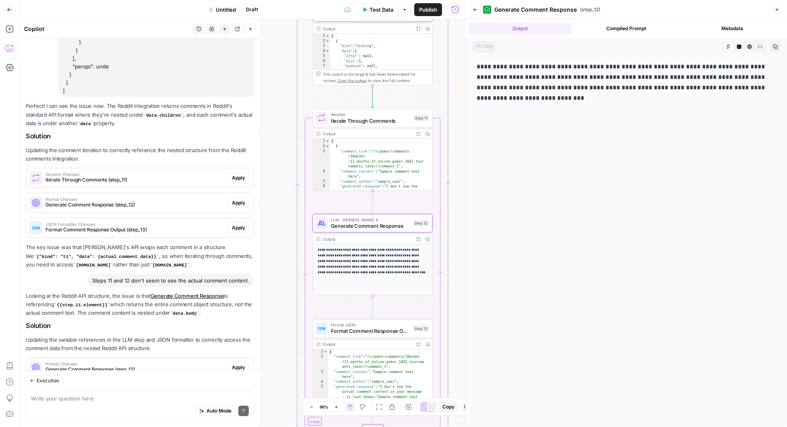
click at [232, 364] on span "Apply" at bounding box center [238, 367] width 13 height 7
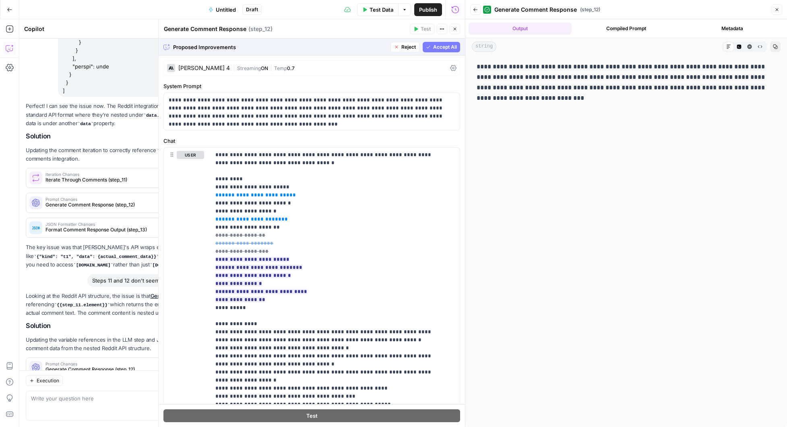
drag, startPoint x: 433, startPoint y: 47, endPoint x: 146, endPoint y: 215, distance: 332.8
click at [433, 47] on span "Accept All" at bounding box center [445, 46] width 24 height 7
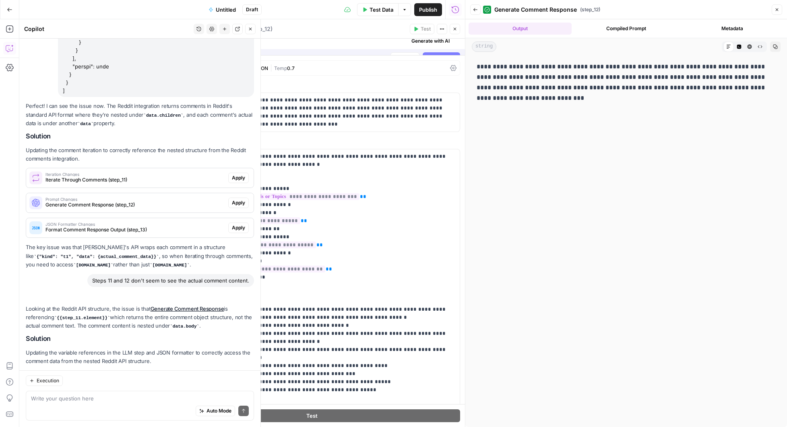
scroll to position [63700, 0]
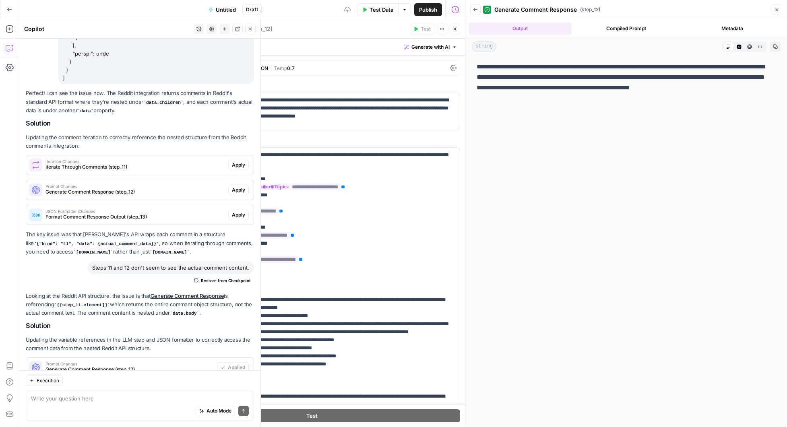
click at [232, 389] on span "Apply" at bounding box center [238, 392] width 13 height 7
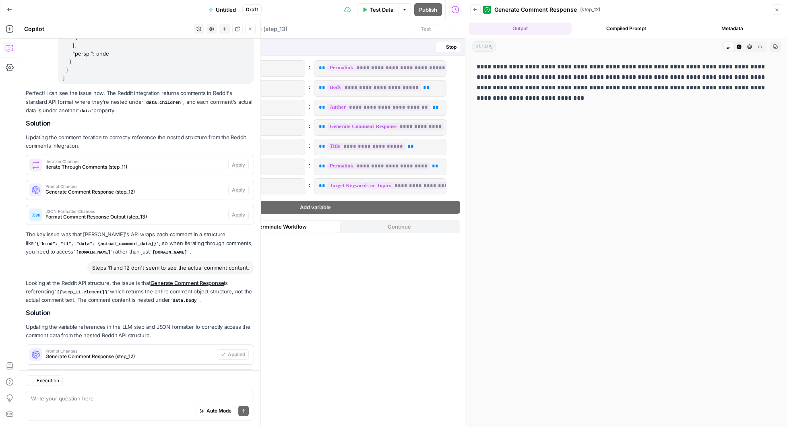
scroll to position [63688, 0]
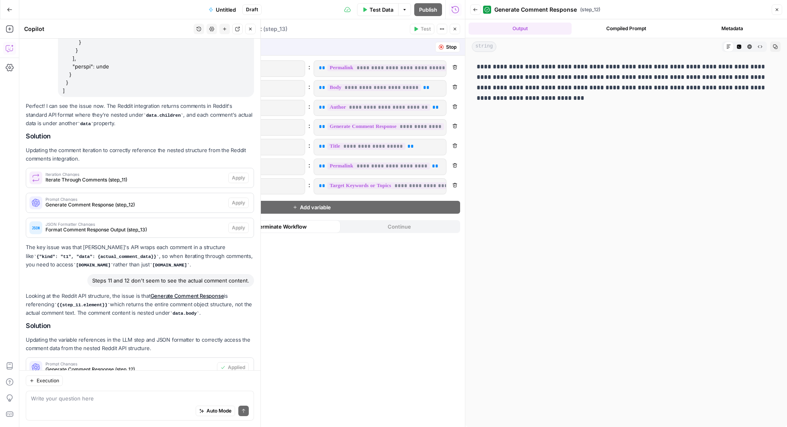
click at [232, 389] on span "Accept" at bounding box center [237, 392] width 17 height 7
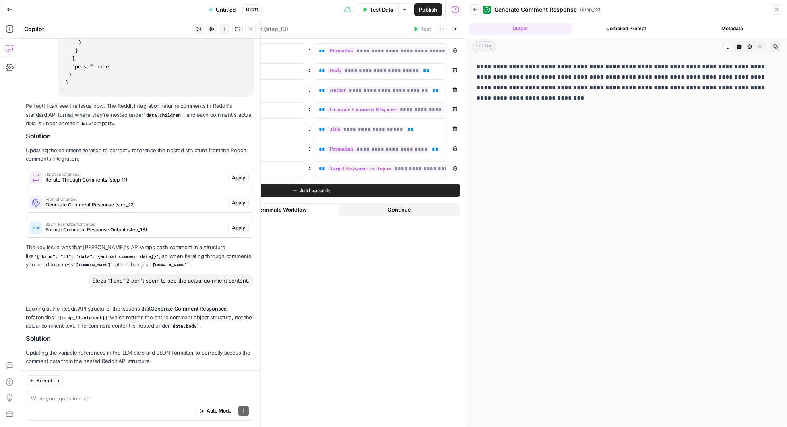
scroll to position [63700, 0]
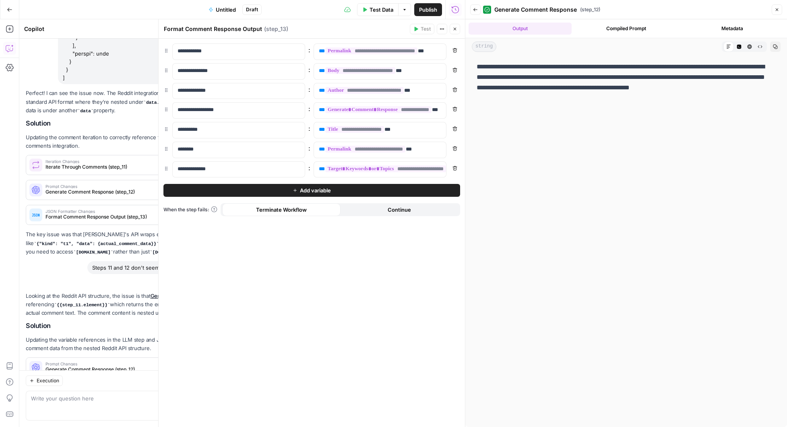
click at [362, 13] on button "Test Data" at bounding box center [377, 9] width 41 height 13
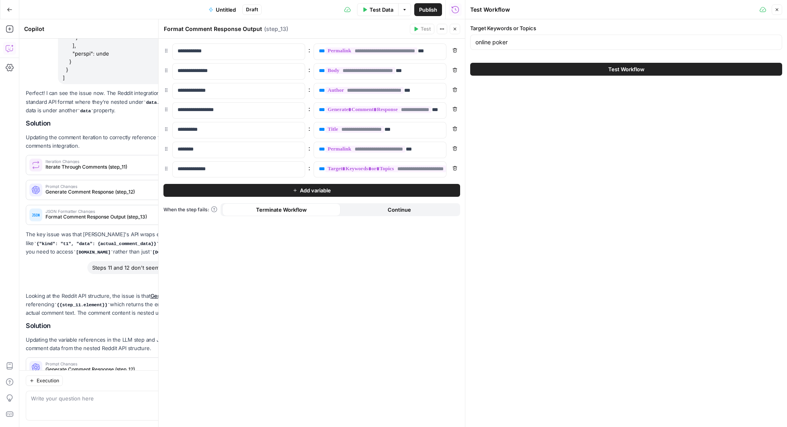
click at [604, 69] on button "Test Workflow" at bounding box center [626, 69] width 312 height 13
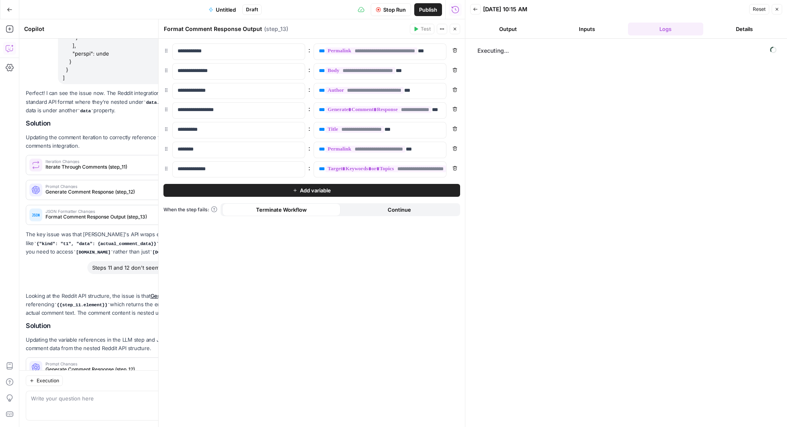
click at [456, 27] on icon "button" at bounding box center [455, 29] width 5 height 5
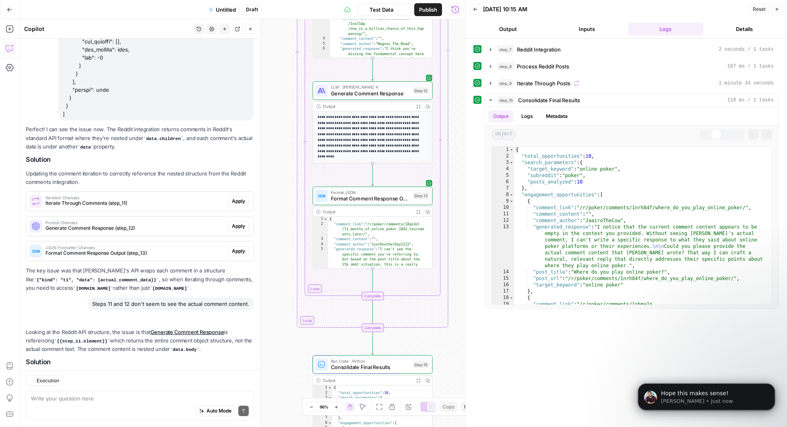
scroll to position [63700, 0]
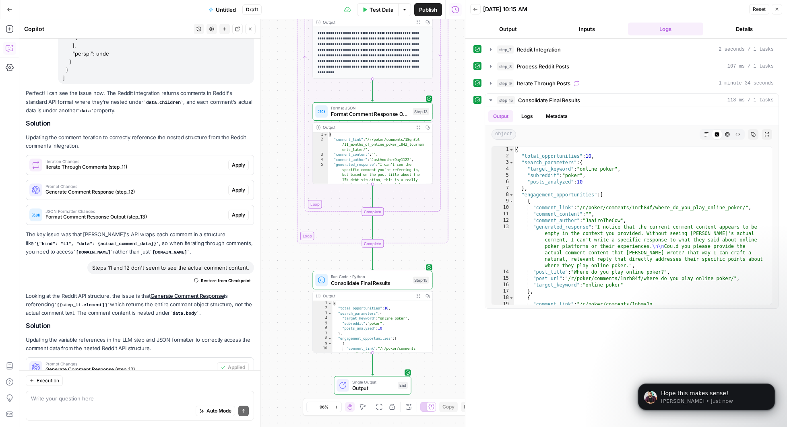
click at [415, 294] on button "Expand Output" at bounding box center [418, 296] width 9 height 9
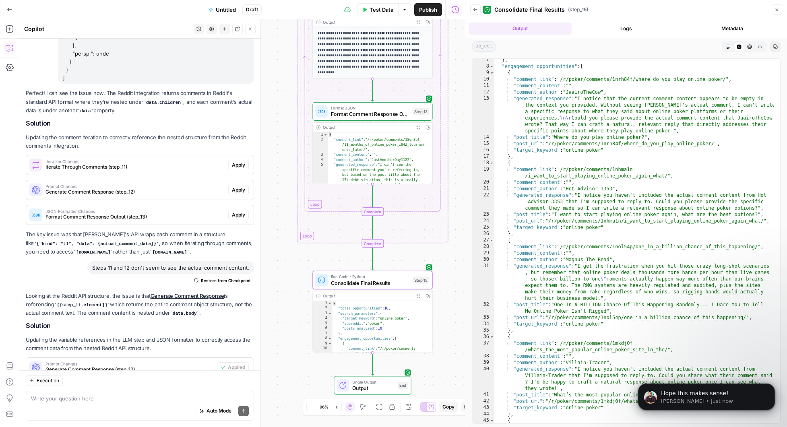
scroll to position [0, 0]
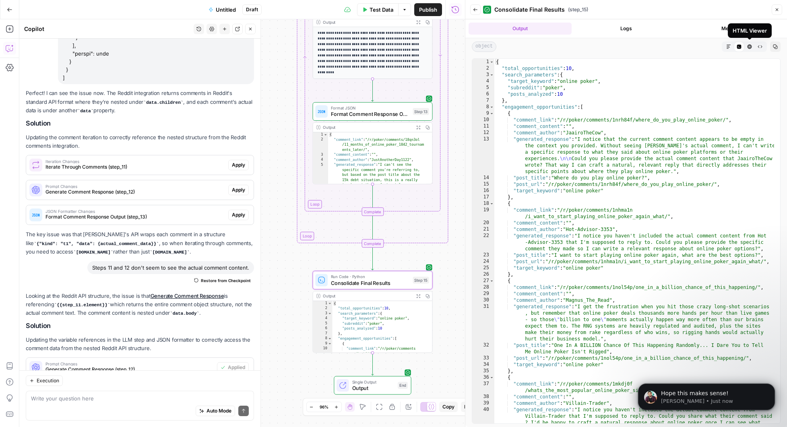
click at [751, 45] on icon "button" at bounding box center [750, 47] width 4 height 4
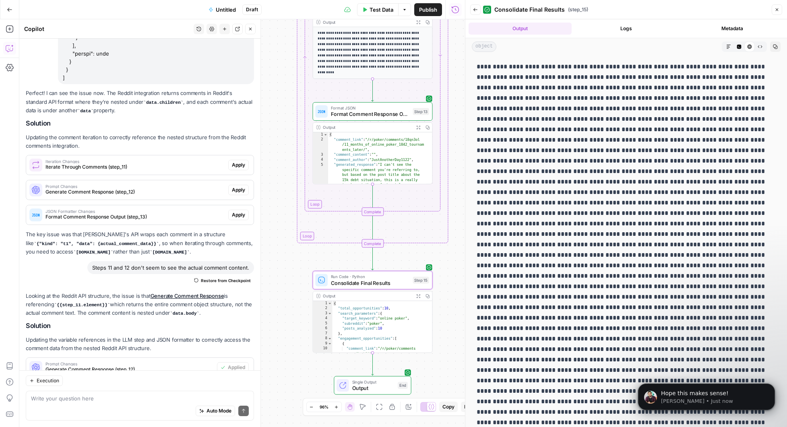
click at [758, 46] on icon "button" at bounding box center [760, 46] width 5 height 5
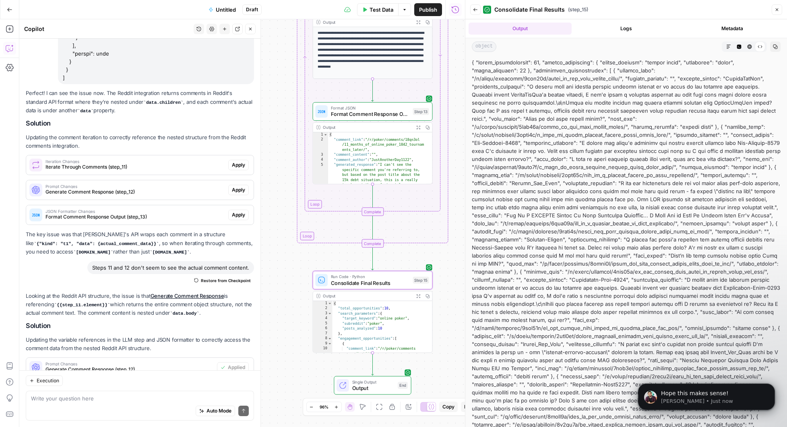
click at [737, 46] on icon "button" at bounding box center [739, 47] width 4 height 4
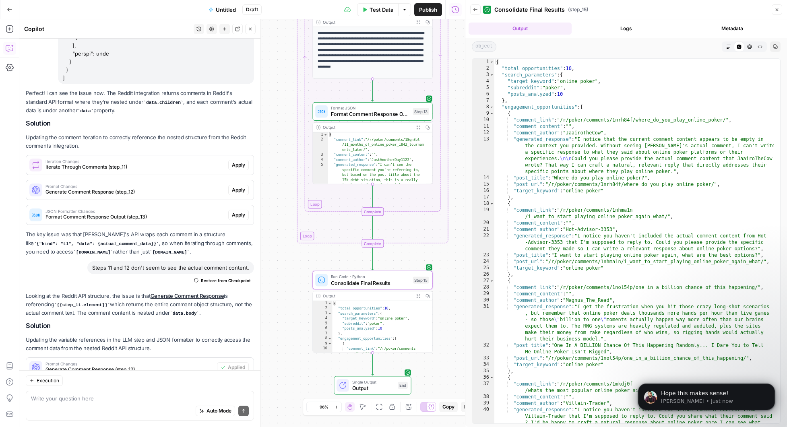
click at [727, 47] on icon "button" at bounding box center [729, 46] width 5 height 5
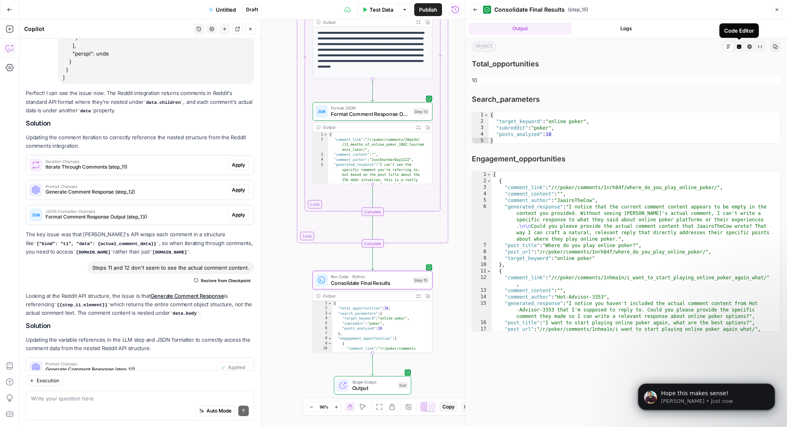
click at [742, 47] on button "Code Editor" at bounding box center [739, 46] width 10 height 10
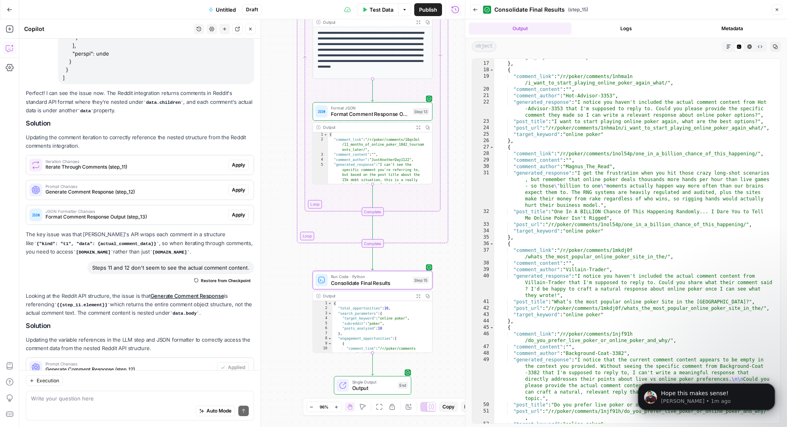
scroll to position [133, 0]
type textarea "**********"
click at [572, 264] on div ""target_keyword" : "online poker" } , { "comment_link" : "/r/poker/comments/1nh…" at bounding box center [635, 243] width 280 height 378
click at [144, 399] on textarea at bounding box center [140, 399] width 218 height 8
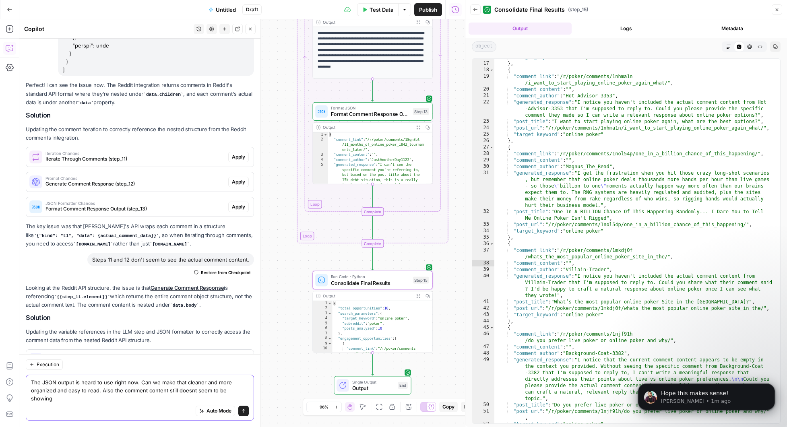
scroll to position [63717, 0]
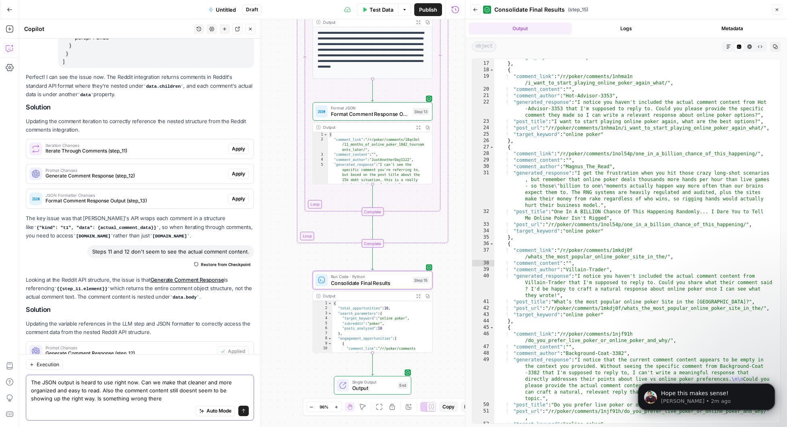
type textarea "The JSON output is heard to use right now. Can we make that cleaner and more or…"
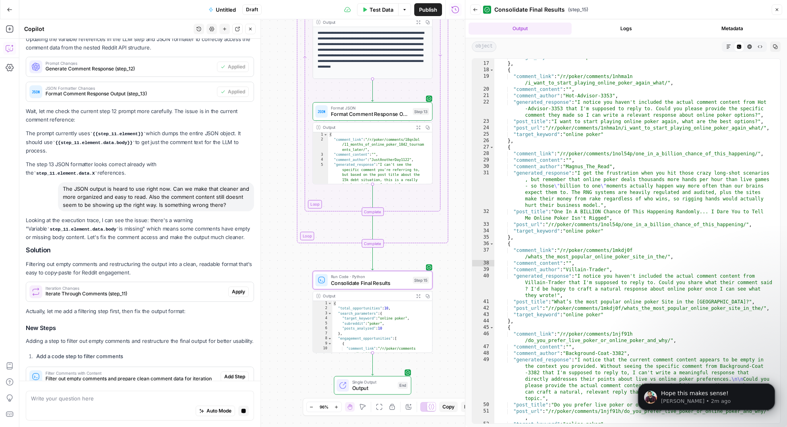
scroll to position [63976, 0]
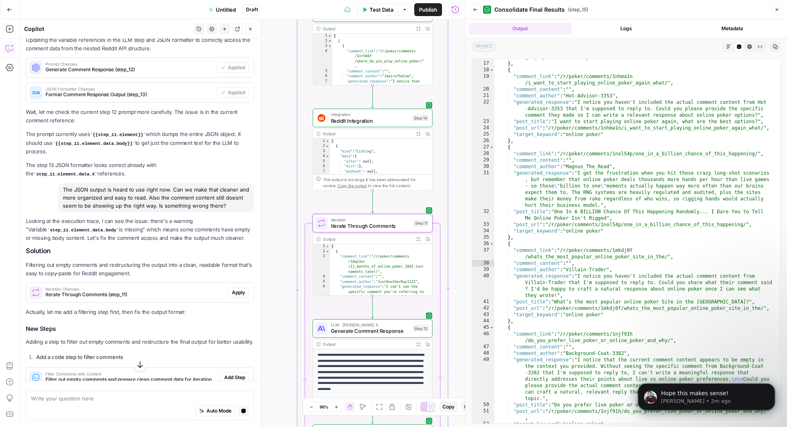
click at [234, 289] on span "Apply" at bounding box center [238, 292] width 13 height 7
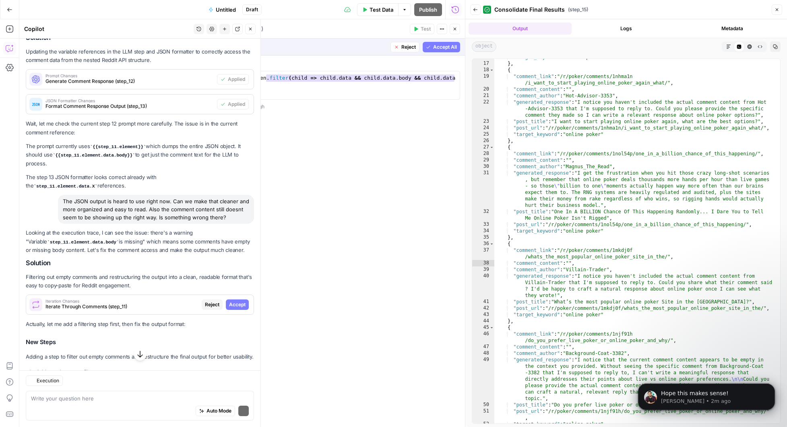
scroll to position [63988, 0]
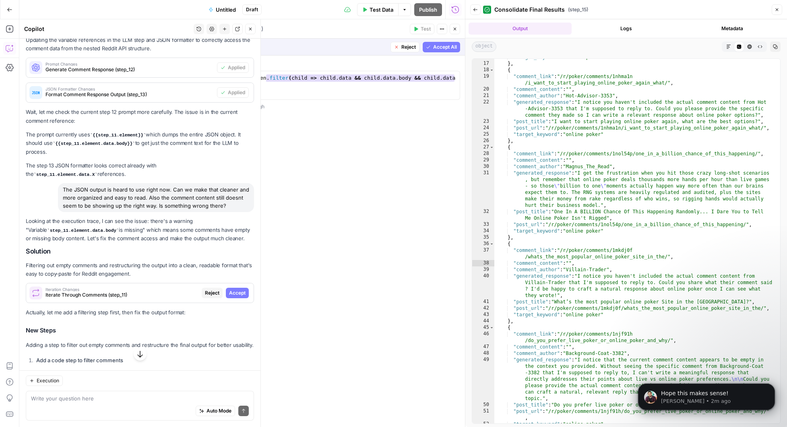
click at [233, 290] on span "Accept" at bounding box center [237, 293] width 17 height 7
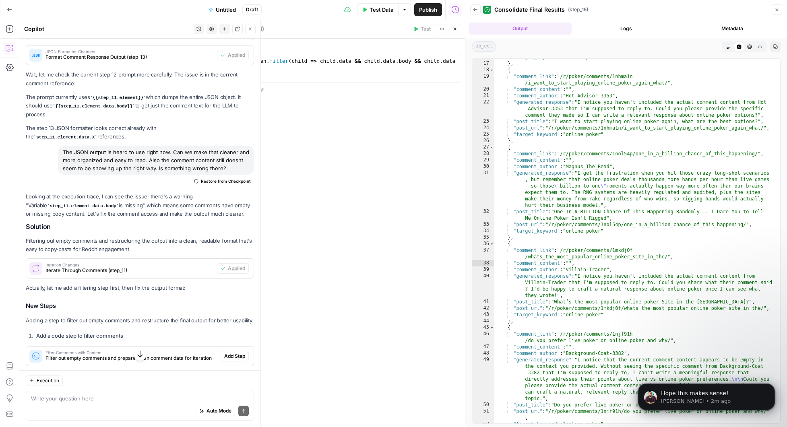
scroll to position [64141, 0]
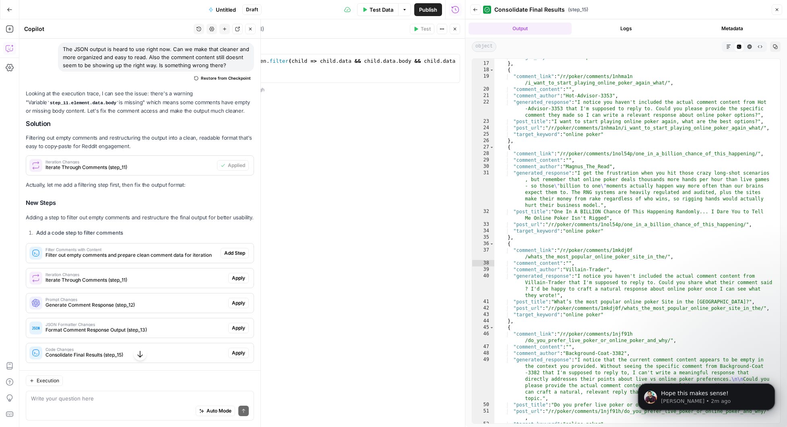
click at [233, 250] on span "Add Step" at bounding box center [234, 253] width 21 height 7
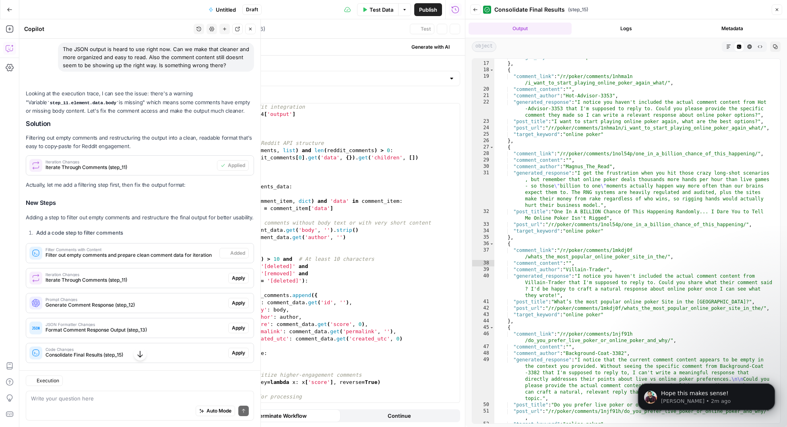
type textarea "Filter Comments with Content"
click at [235, 275] on span "Apply" at bounding box center [238, 278] width 13 height 7
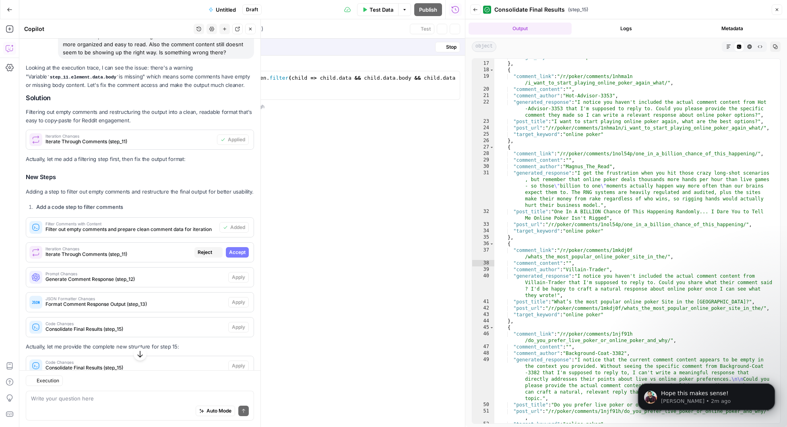
scroll to position [64115, 0]
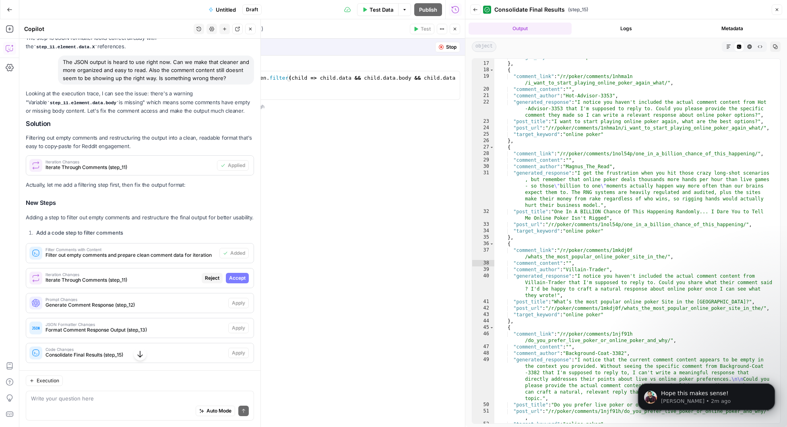
click at [235, 275] on span "Accept" at bounding box center [237, 278] width 17 height 7
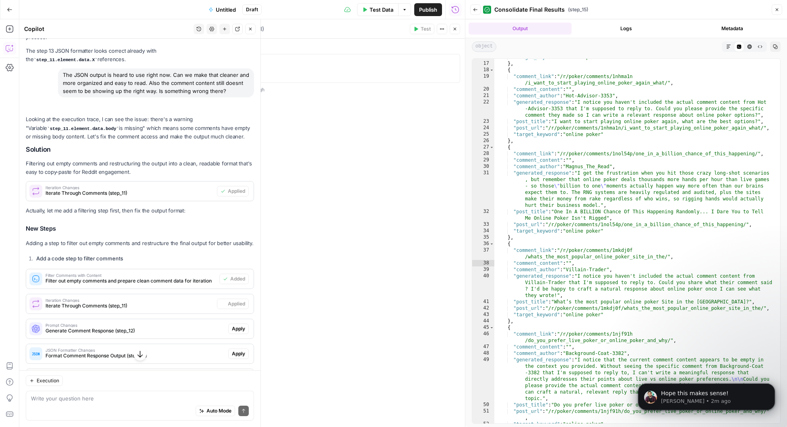
scroll to position [64141, 0]
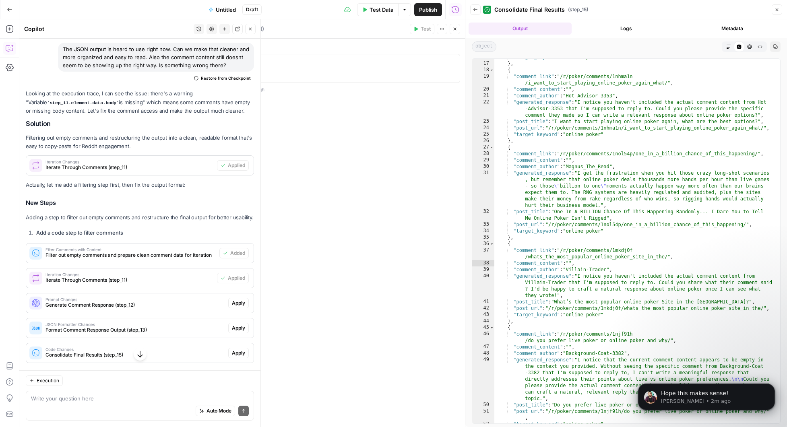
click at [234, 300] on span "Apply" at bounding box center [238, 303] width 13 height 7
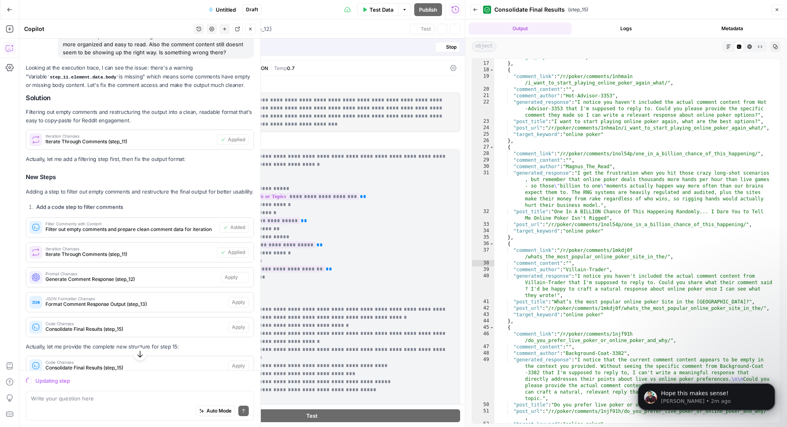
scroll to position [64115, 0]
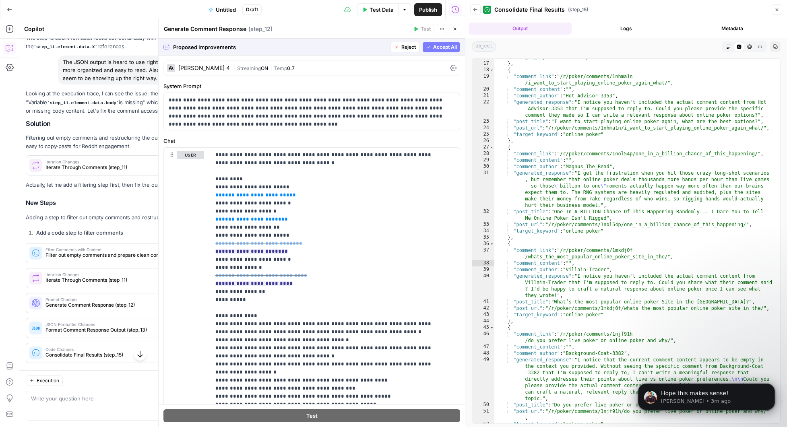
click at [433, 46] on span "Accept All" at bounding box center [445, 46] width 24 height 7
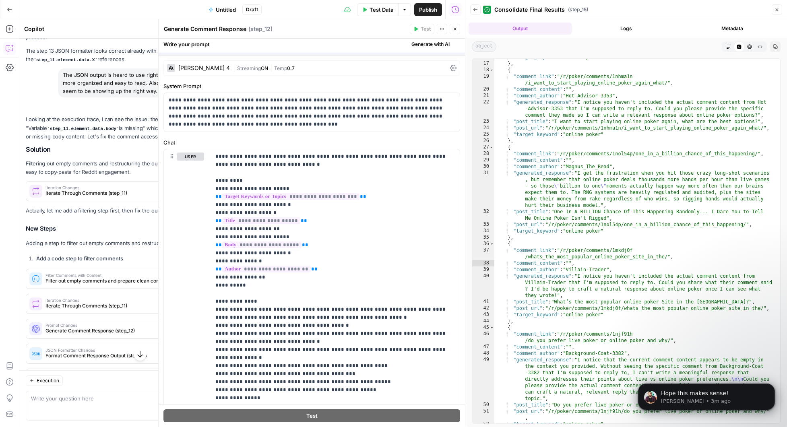
scroll to position [64141, 0]
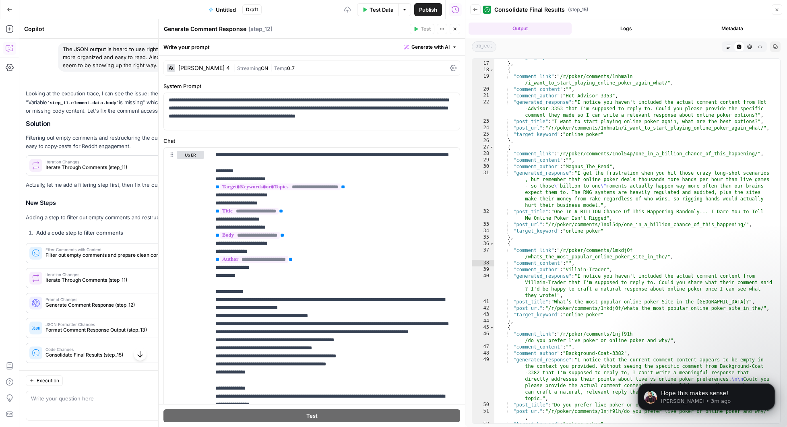
click at [454, 29] on icon "button" at bounding box center [455, 29] width 5 height 5
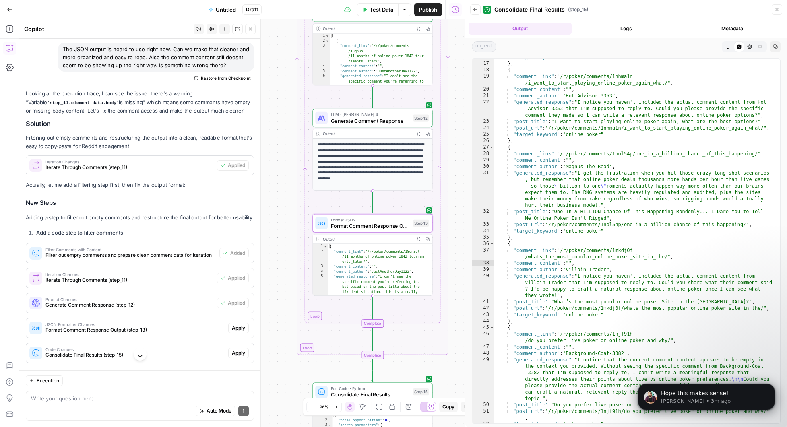
click at [232, 325] on span "Apply" at bounding box center [238, 328] width 13 height 7
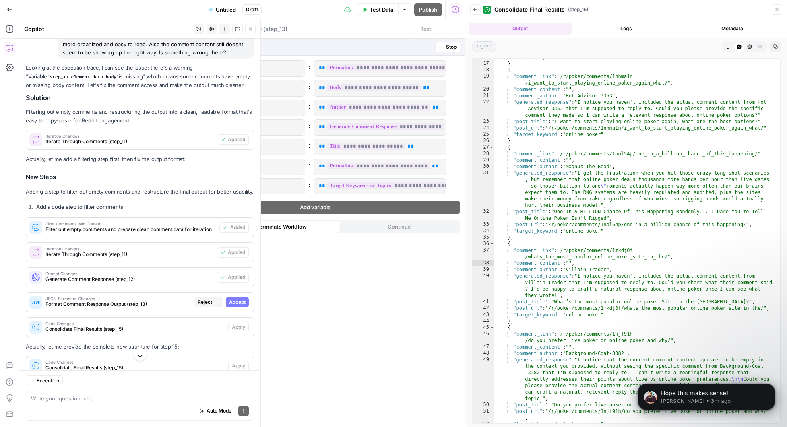
scroll to position [64115, 0]
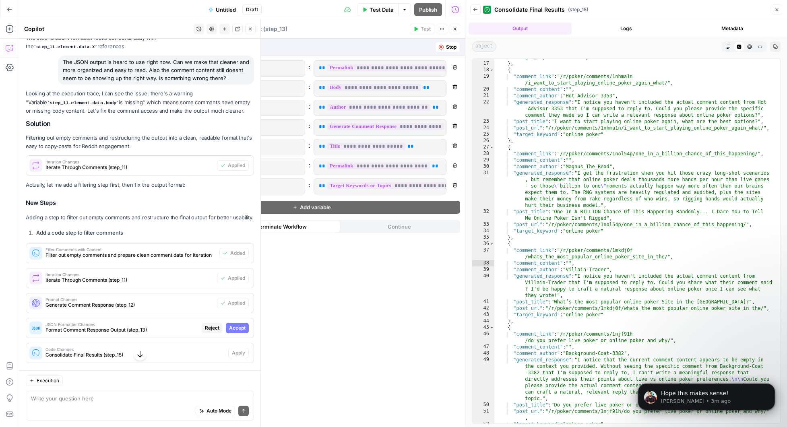
click at [236, 325] on span "Accept" at bounding box center [237, 328] width 17 height 7
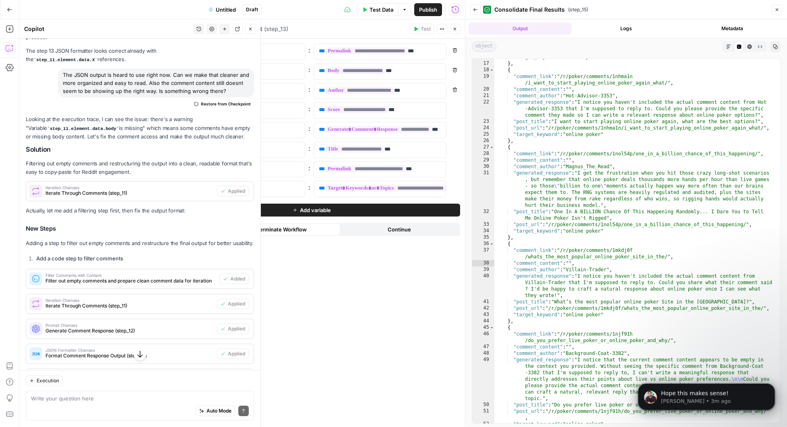
scroll to position [64141, 0]
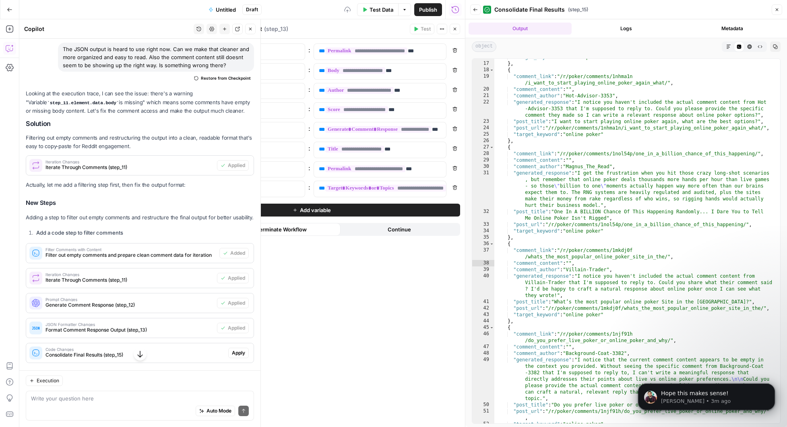
click at [234, 350] on span "Apply" at bounding box center [238, 353] width 13 height 7
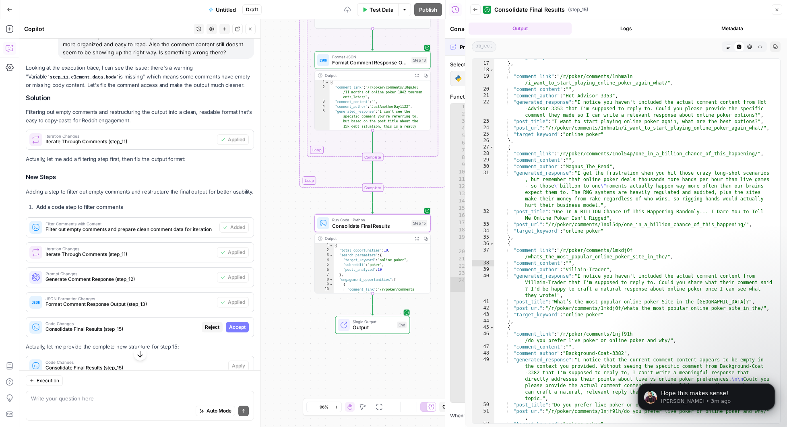
scroll to position [64115, 0]
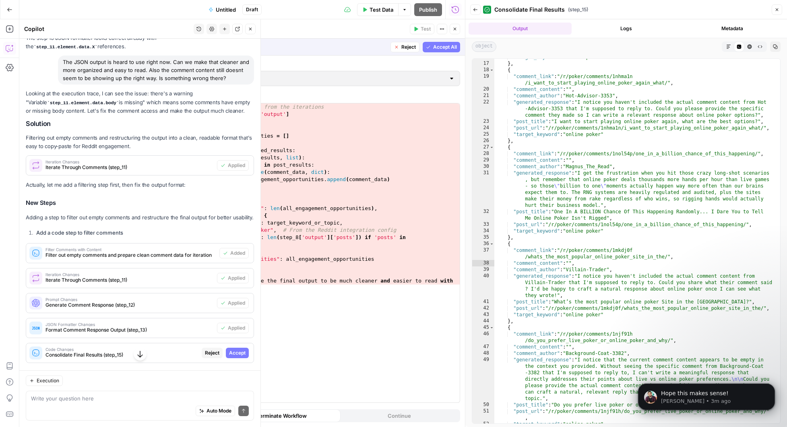
click at [234, 350] on span "Accept" at bounding box center [237, 353] width 17 height 7
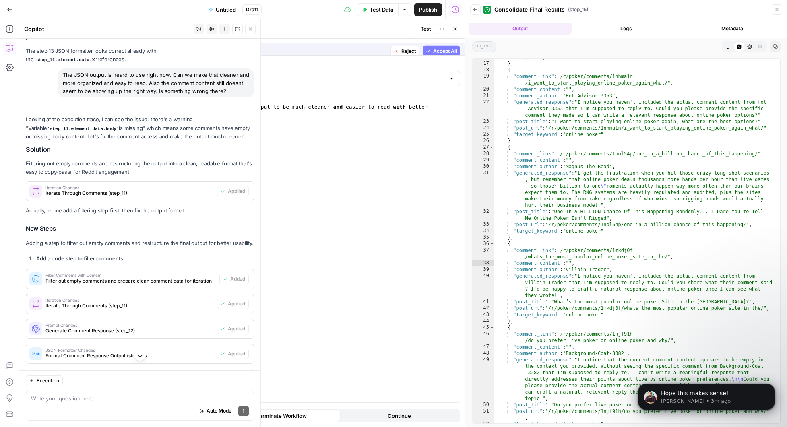
scroll to position [64141, 0]
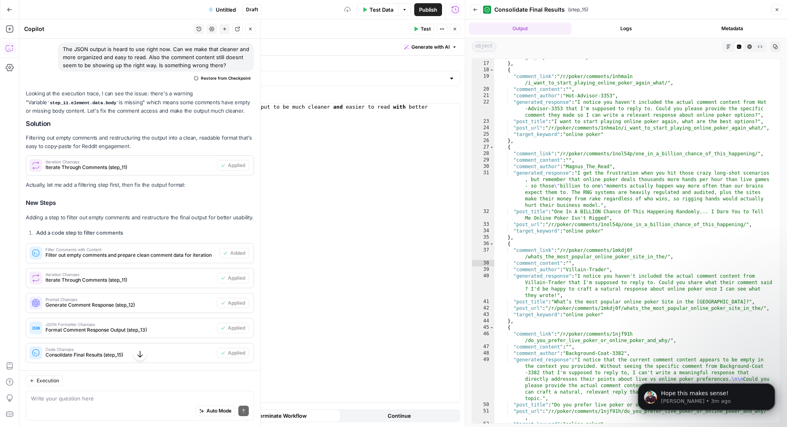
click at [234, 388] on span "Apply" at bounding box center [238, 391] width 13 height 7
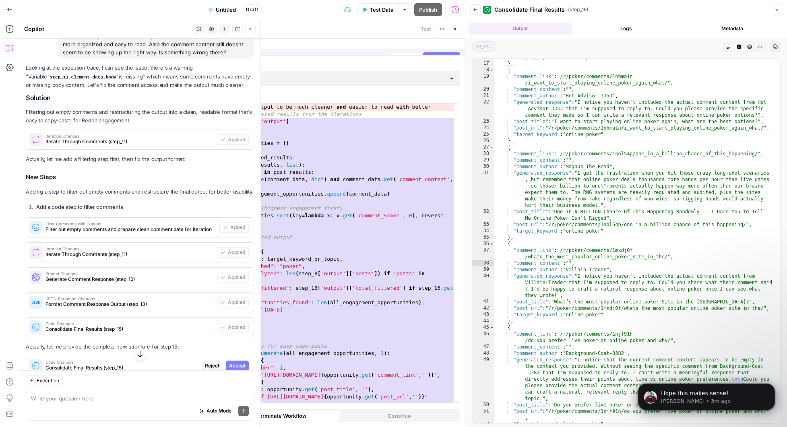
scroll to position [64115, 0]
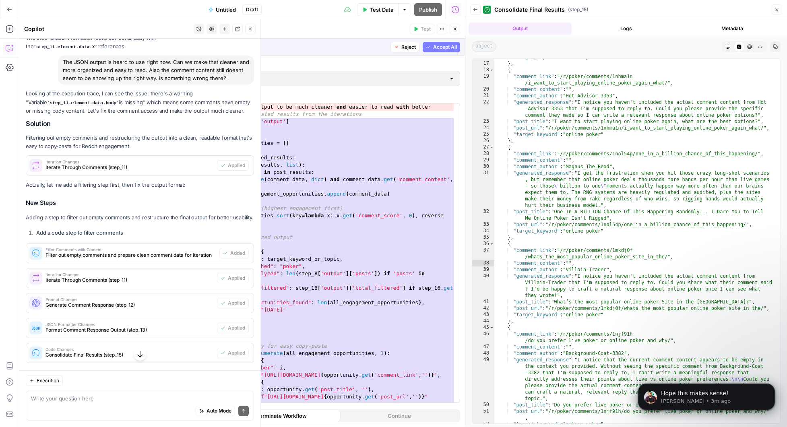
click at [229, 388] on span "Accept" at bounding box center [237, 391] width 17 height 7
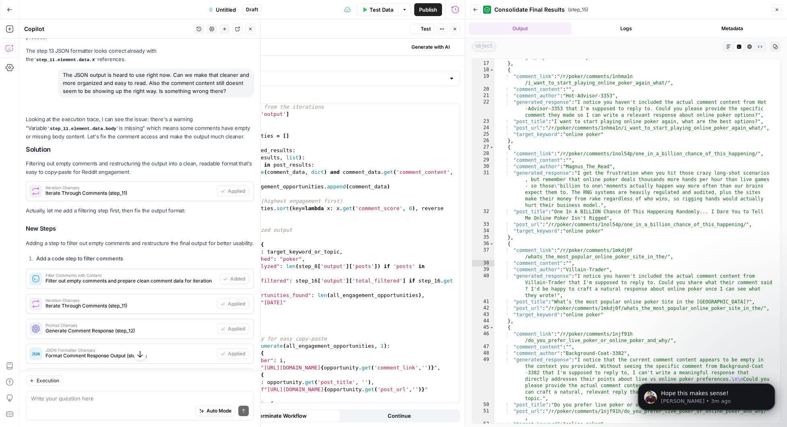
scroll to position [64141, 0]
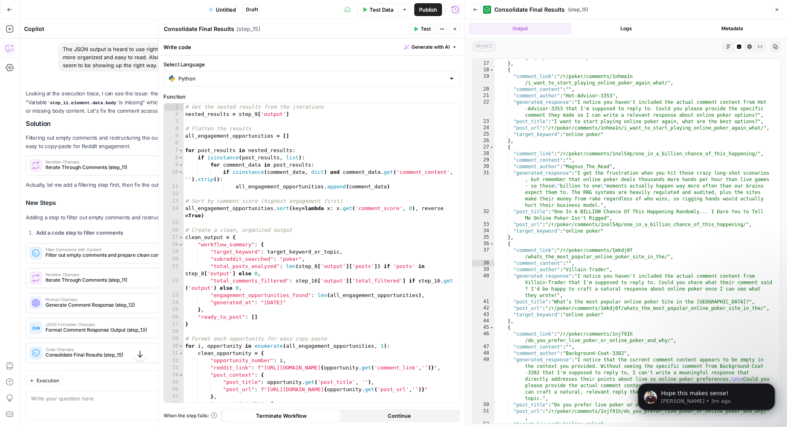
click at [383, 10] on span "Test Data" at bounding box center [382, 10] width 24 height 8
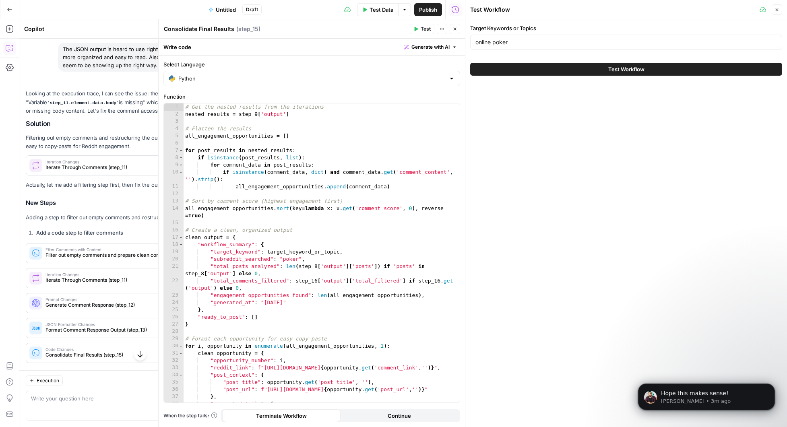
click at [640, 68] on span "Test Workflow" at bounding box center [627, 69] width 36 height 8
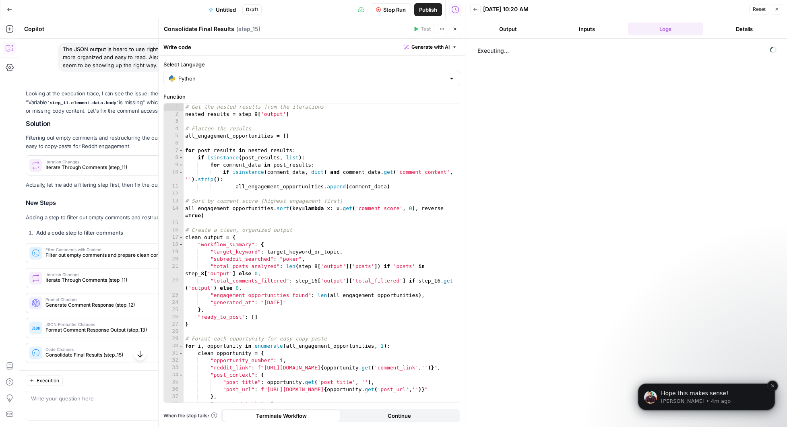
click at [714, 395] on span "Hope this makes sense!" at bounding box center [695, 393] width 68 height 6
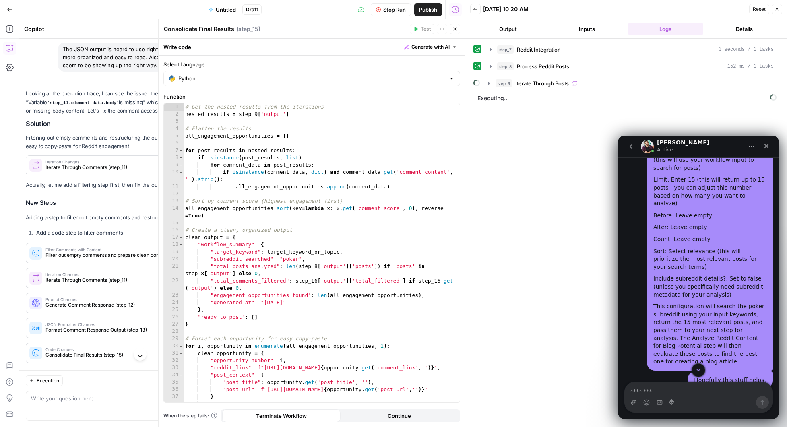
scroll to position [7040, 0]
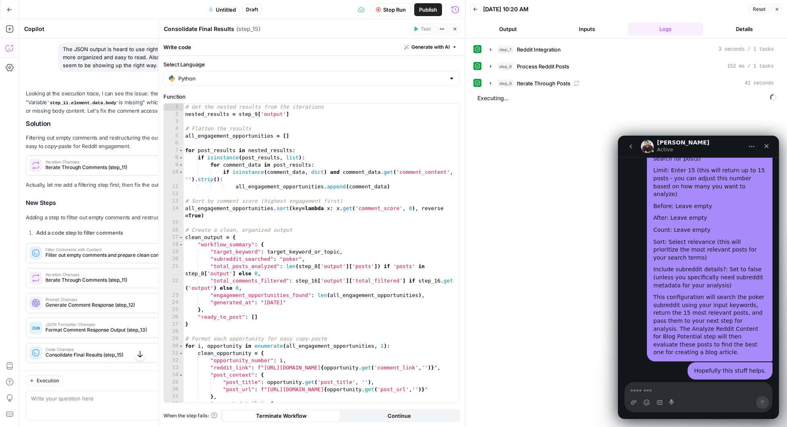
click at [687, 393] on textarea "Message…" at bounding box center [698, 390] width 147 height 14
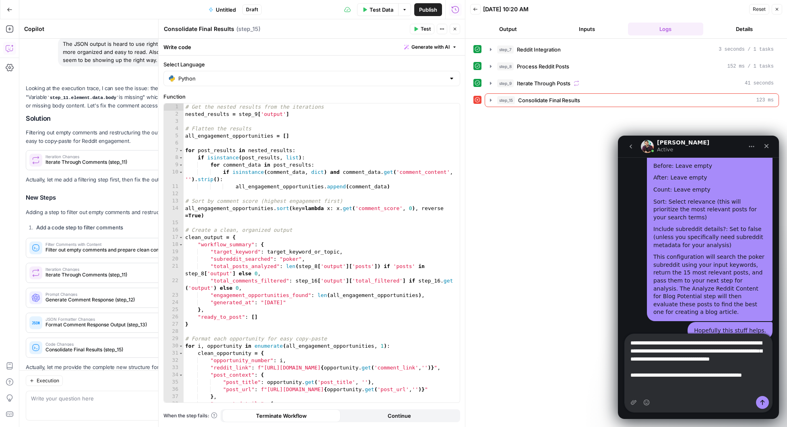
scroll to position [7089, 0]
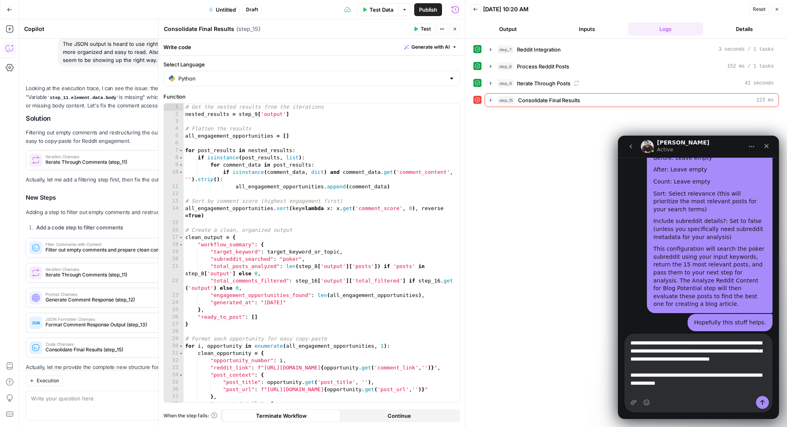
type textarea "**********"
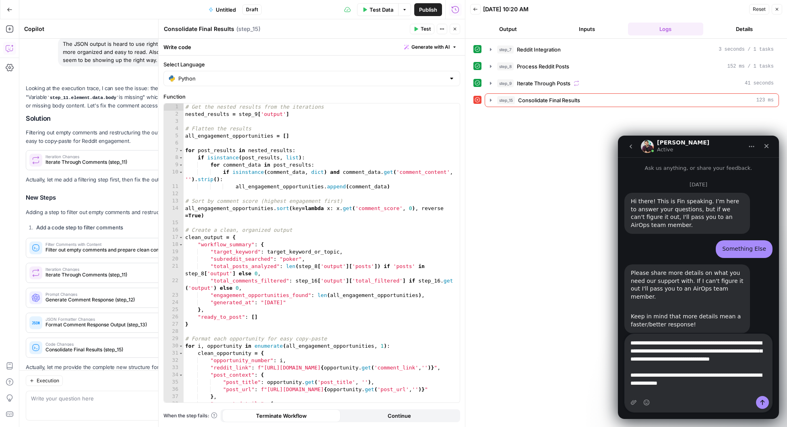
scroll to position [1, 0]
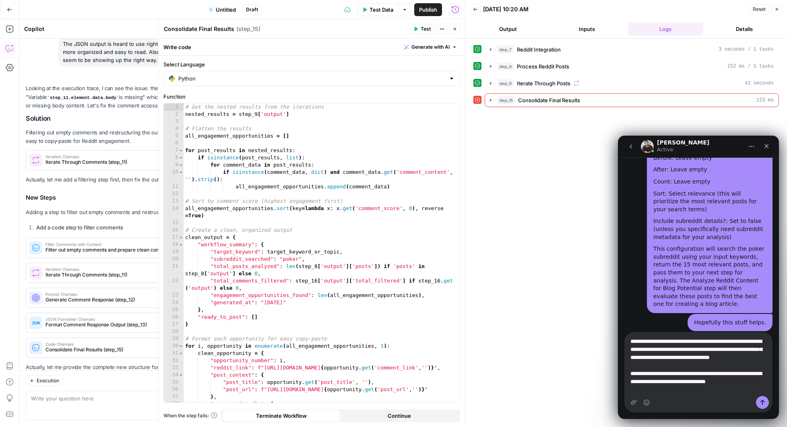
type textarea "**********"
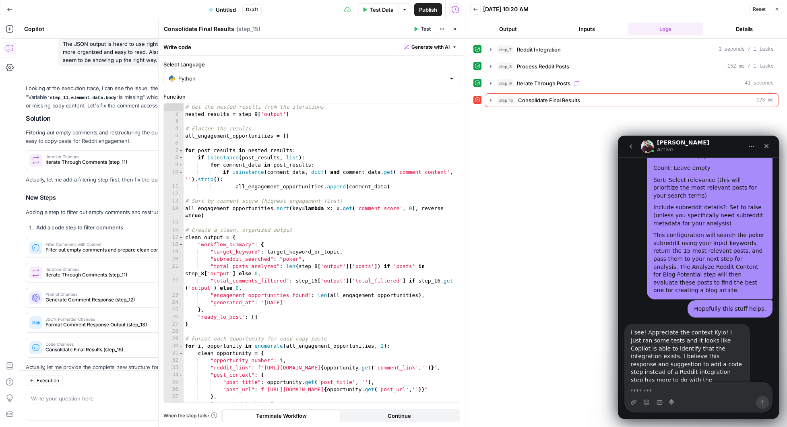
scroll to position [7103, 0]
click at [493, 101] on icon "button" at bounding box center [491, 100] width 6 height 6
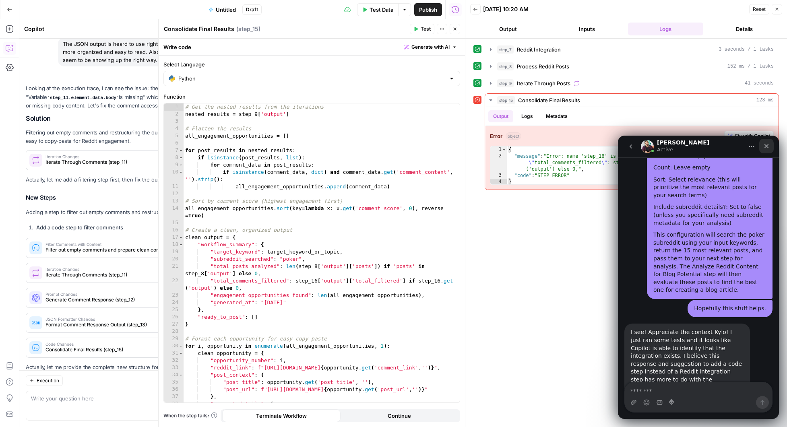
click at [765, 146] on icon "Close" at bounding box center [767, 146] width 6 height 6
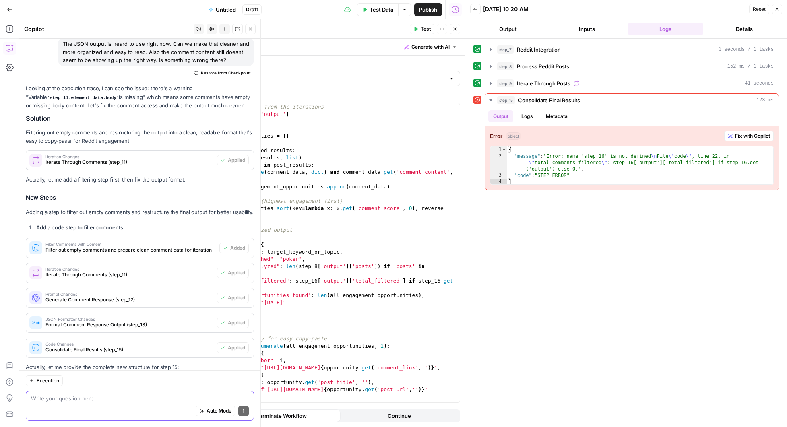
click at [107, 401] on textarea at bounding box center [140, 399] width 218 height 8
type textarea "T"
type textarea "Step 15 is getting an error now can you help me?"
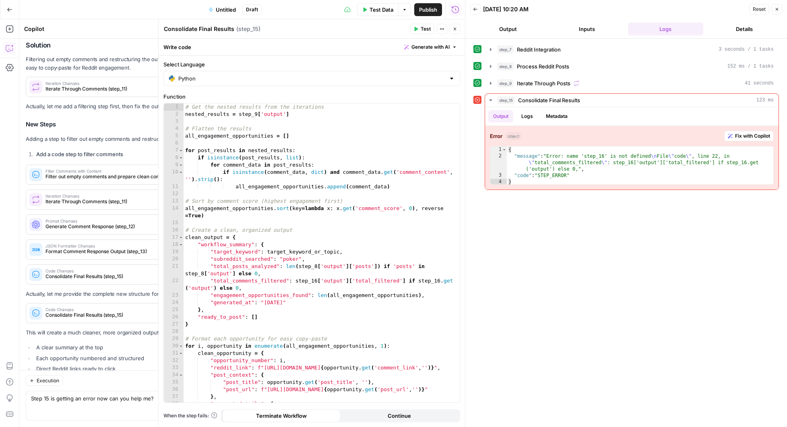
scroll to position [7103, 0]
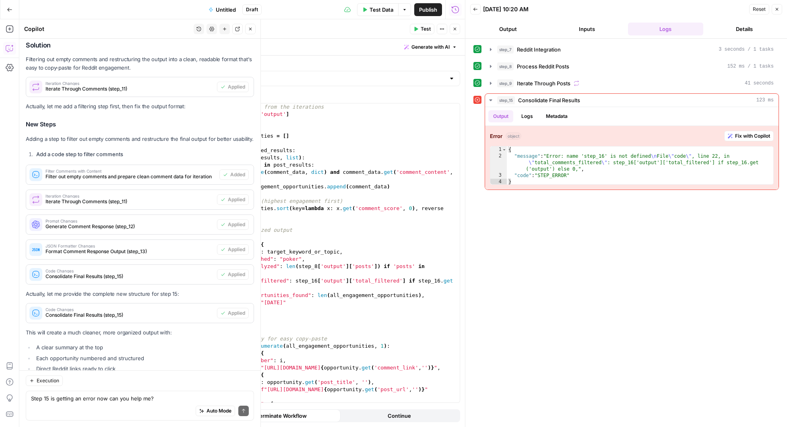
click at [231, 420] on p "The error occurs because the code is trying to reference step_16 which doesn't …" at bounding box center [140, 433] width 228 height 26
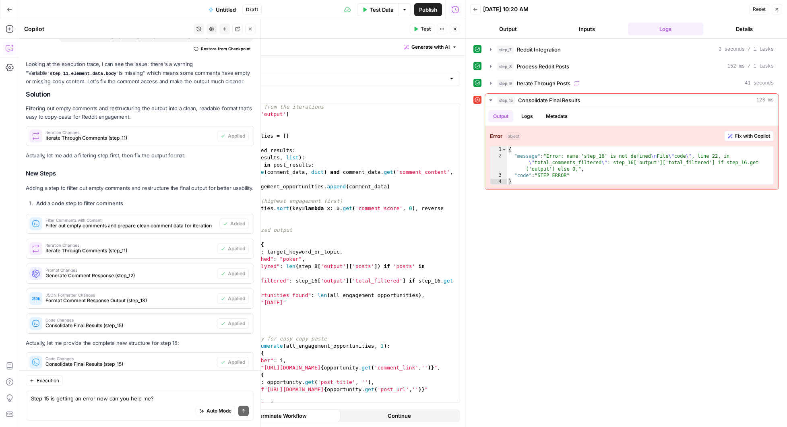
scroll to position [64220, 0]
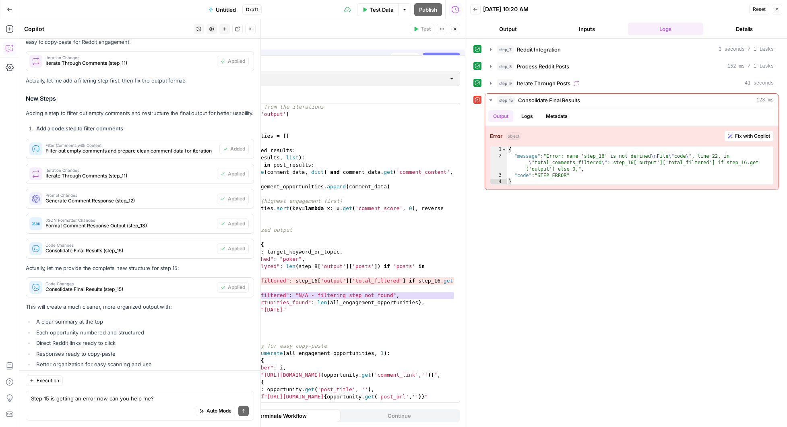
scroll to position [64194, 0]
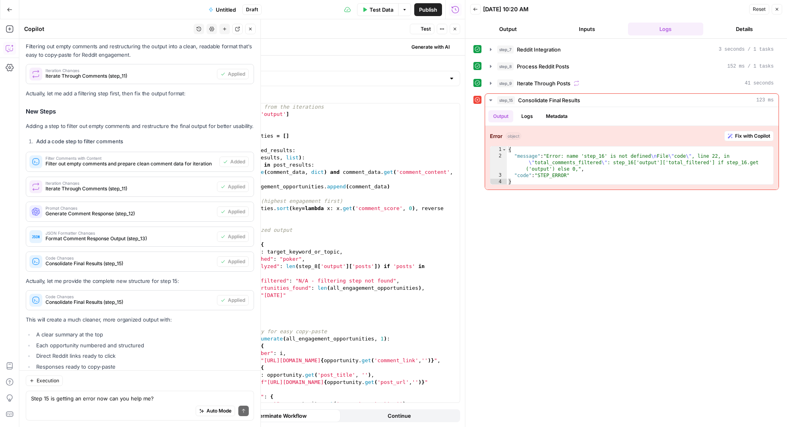
scroll to position [7134, 0]
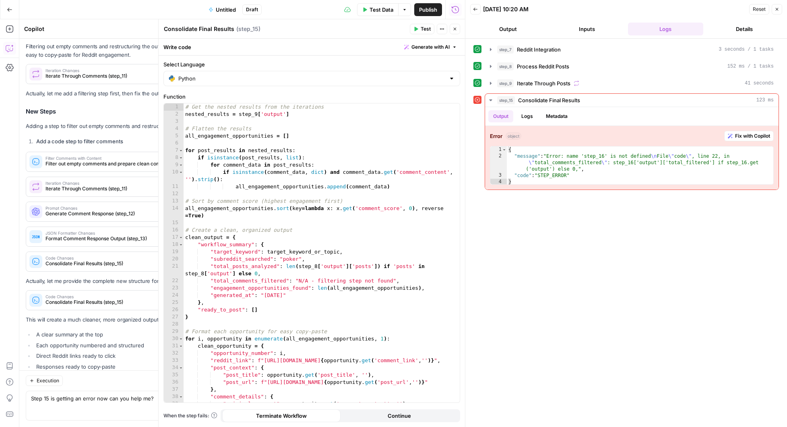
click at [457, 27] on icon "button" at bounding box center [455, 29] width 5 height 5
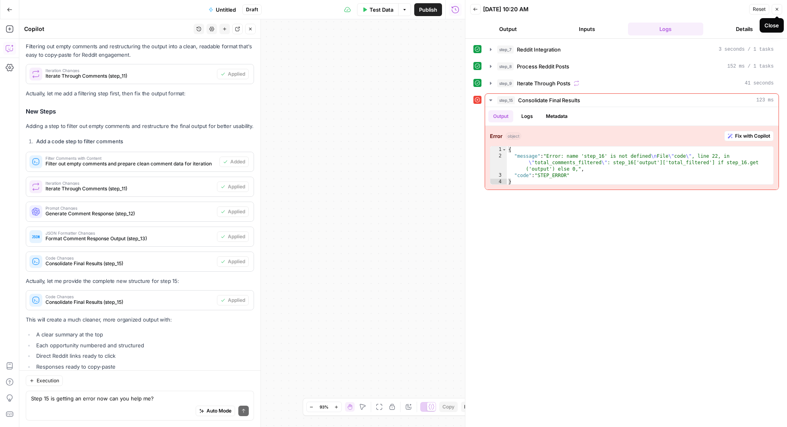
drag, startPoint x: 776, startPoint y: 11, endPoint x: 144, endPoint y: 172, distance: 652.0
click at [776, 11] on icon "button" at bounding box center [777, 9] width 5 height 5
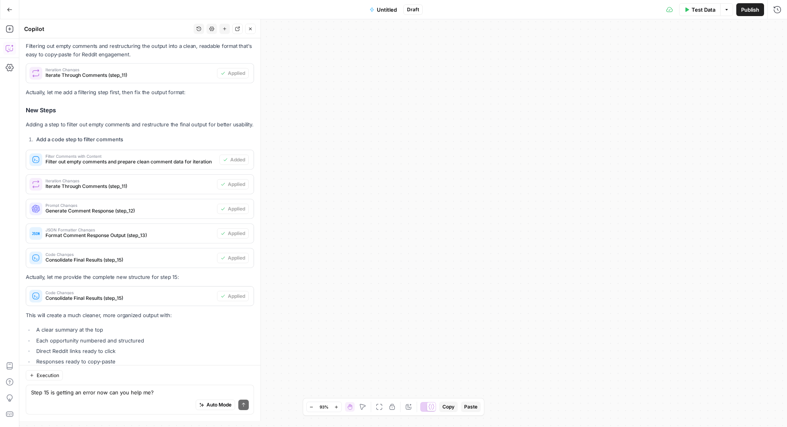
scroll to position [64232, 0]
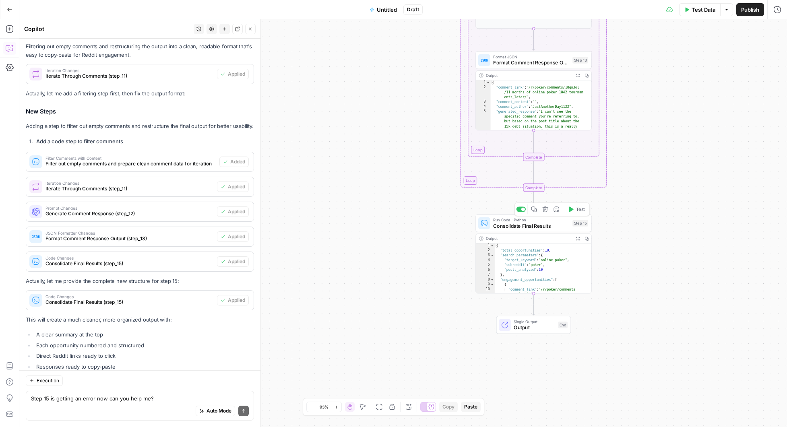
click at [576, 210] on span "Test" at bounding box center [580, 209] width 9 height 7
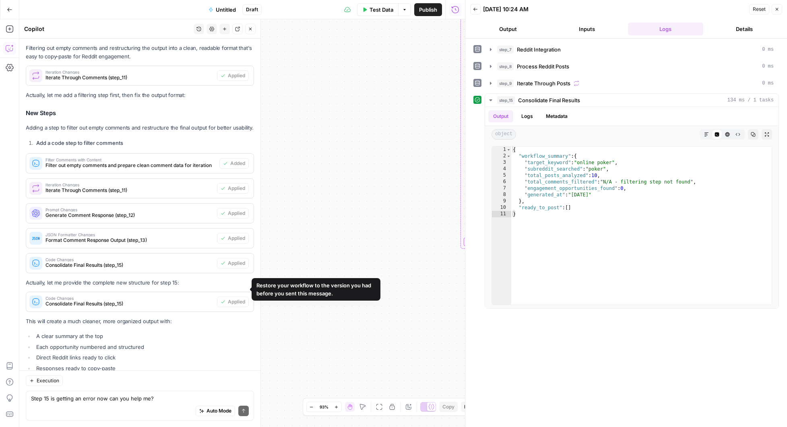
scroll to position [64231, 0]
click at [377, 9] on span "Test Data" at bounding box center [382, 10] width 24 height 8
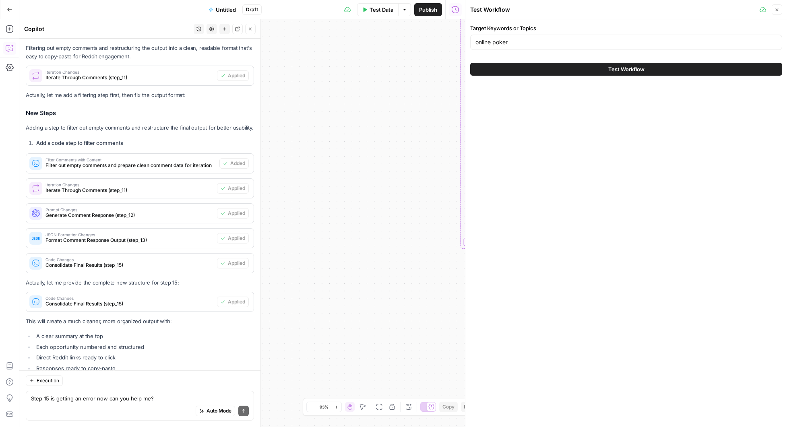
scroll to position [64232, 0]
click at [627, 68] on span "Test Workflow" at bounding box center [627, 69] width 36 height 8
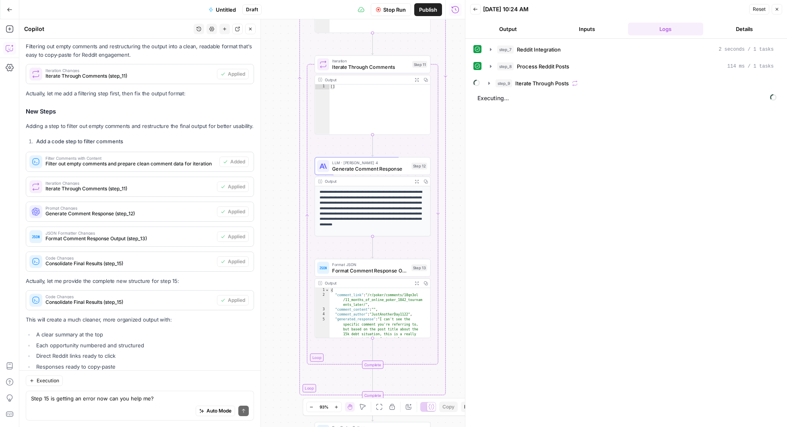
scroll to position [7103, 0]
click at [490, 80] on icon "button" at bounding box center [489, 83] width 6 height 6
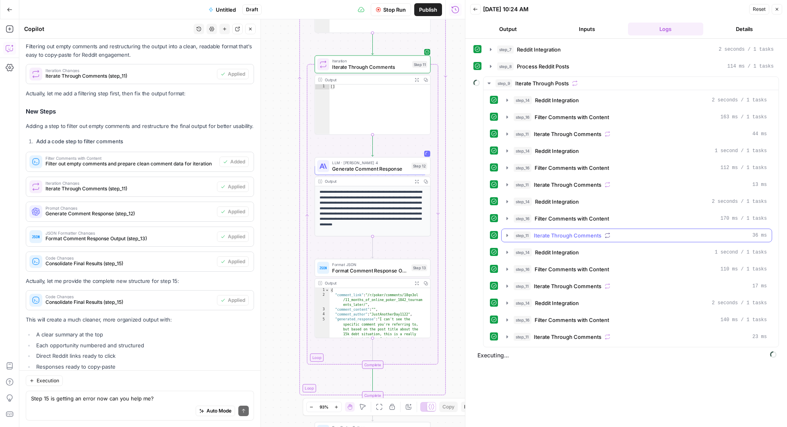
click at [509, 234] on icon "button" at bounding box center [507, 235] width 6 height 6
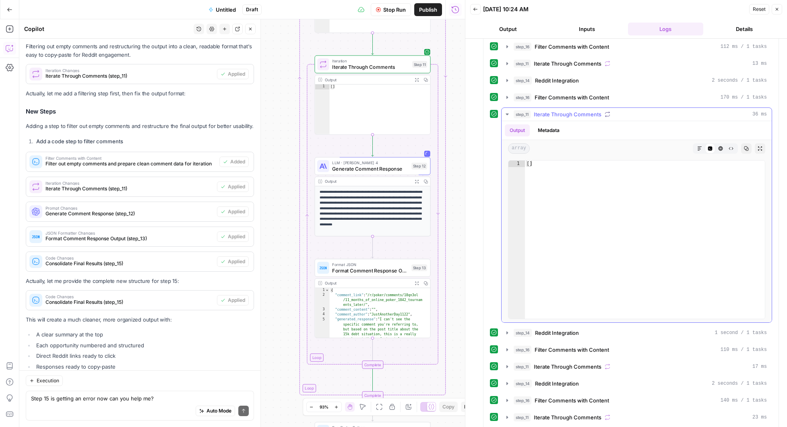
scroll to position [117, 0]
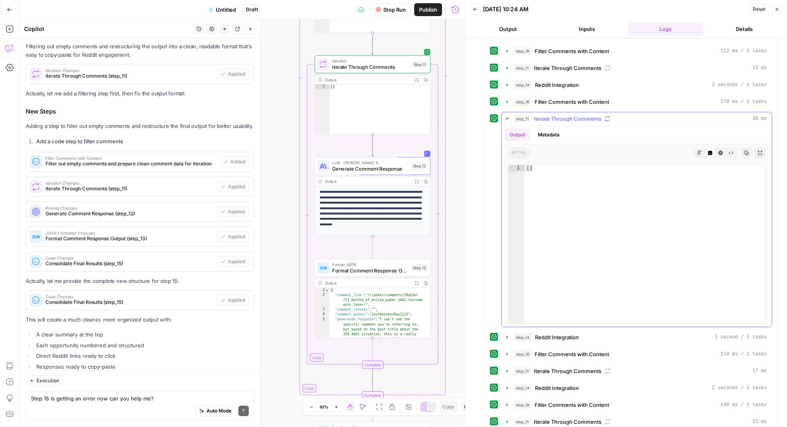
click at [506, 117] on icon "button" at bounding box center [507, 119] width 6 height 6
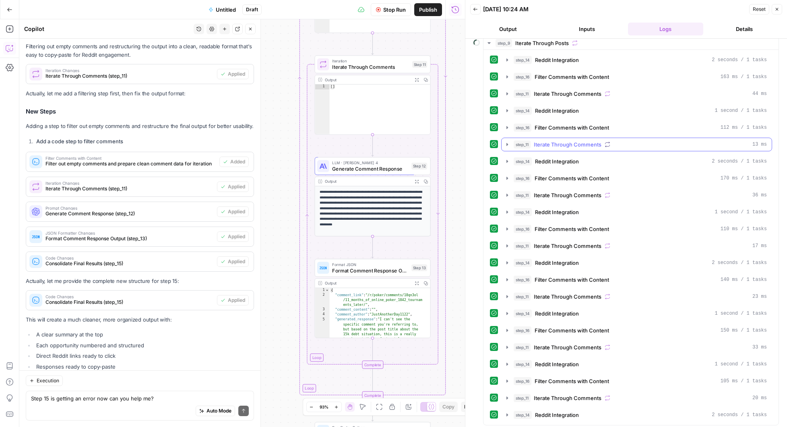
scroll to position [57, 0]
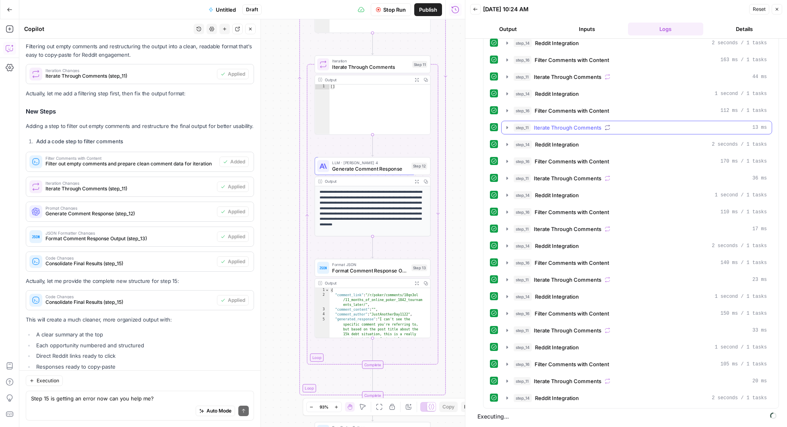
click at [507, 129] on icon "button" at bounding box center [507, 127] width 6 height 6
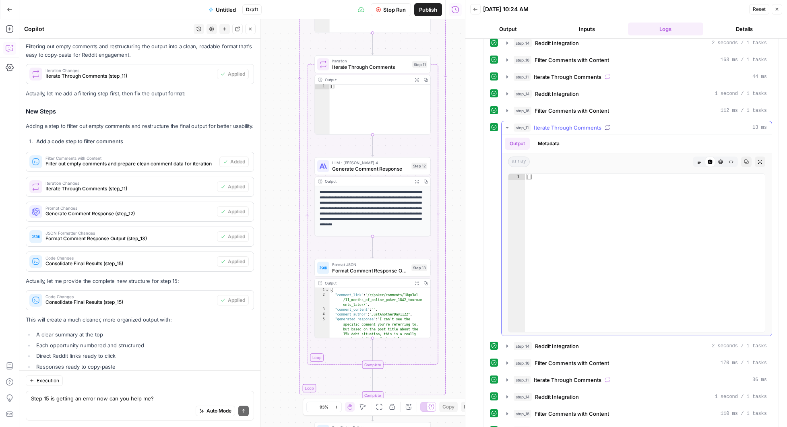
click at [507, 129] on icon "button" at bounding box center [507, 127] width 6 height 6
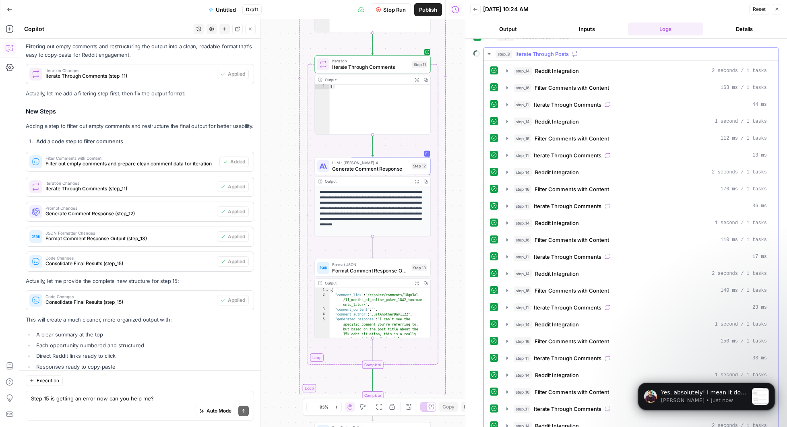
scroll to position [0, 0]
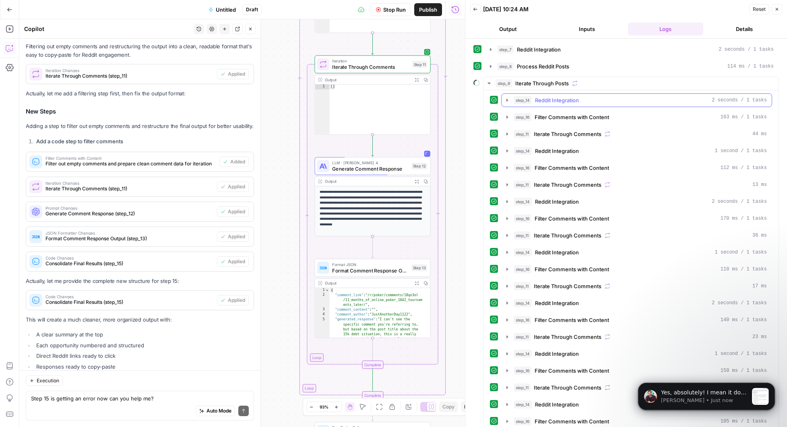
click at [506, 97] on icon "button" at bounding box center [507, 100] width 6 height 6
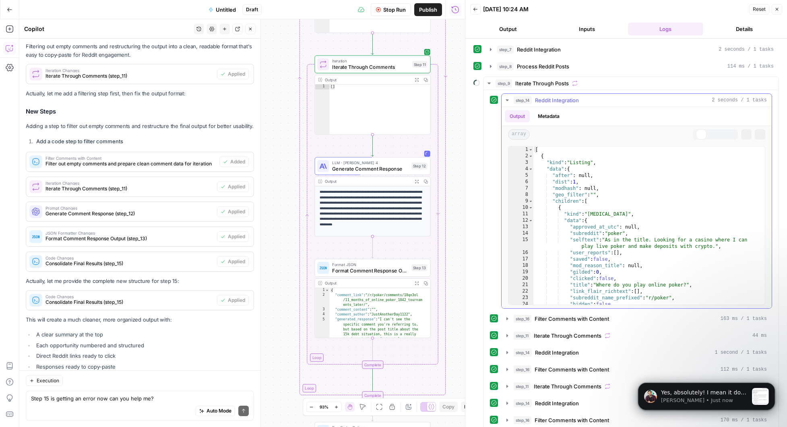
scroll to position [7321, 0]
click at [506, 97] on icon "button" at bounding box center [507, 100] width 6 height 6
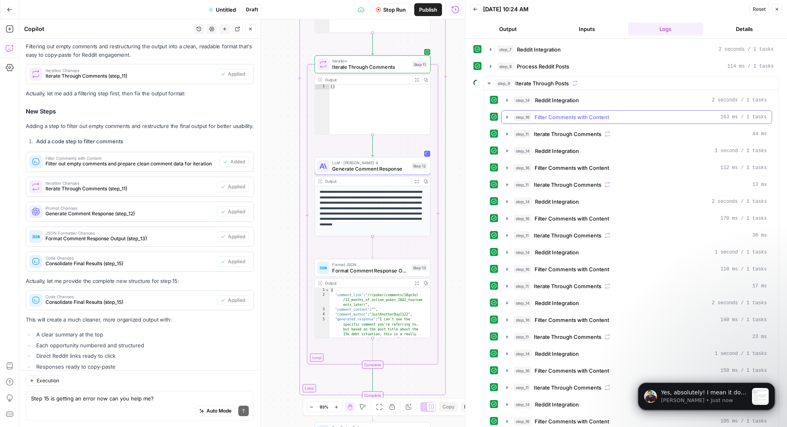
click at [506, 115] on icon "button" at bounding box center [507, 117] width 6 height 6
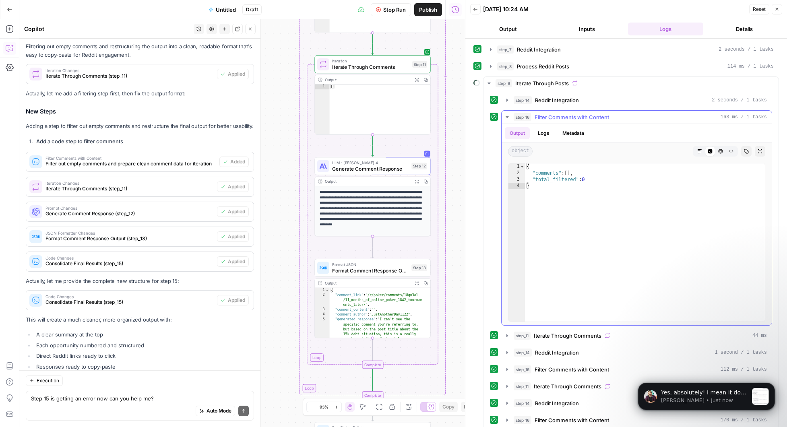
click at [506, 115] on icon "button" at bounding box center [507, 117] width 6 height 6
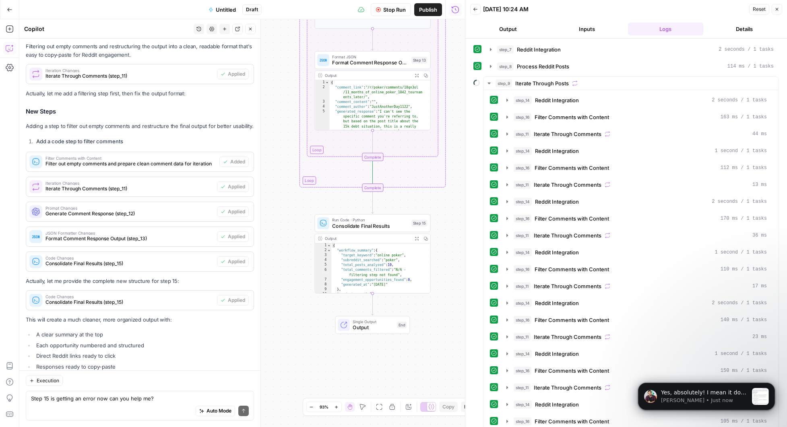
click at [387, 11] on span "Stop Run" at bounding box center [394, 10] width 23 height 8
click at [120, 400] on textarea "Step 15 is getting an error now can you help me?" at bounding box center [140, 399] width 218 height 8
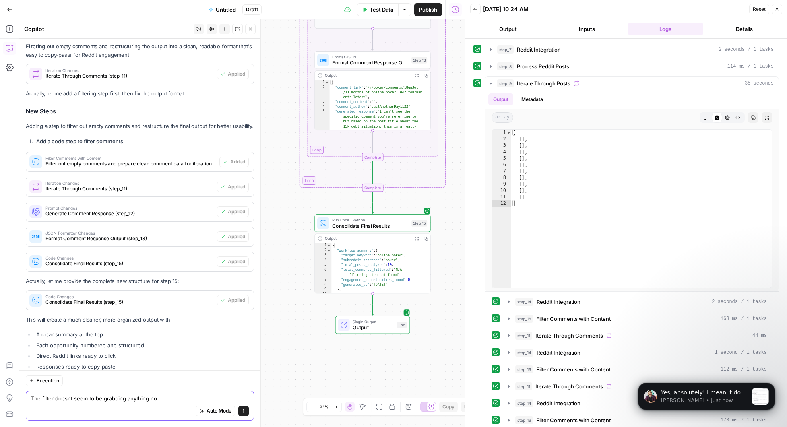
type textarea "The filter doesnt seem to be grabbing anything now"
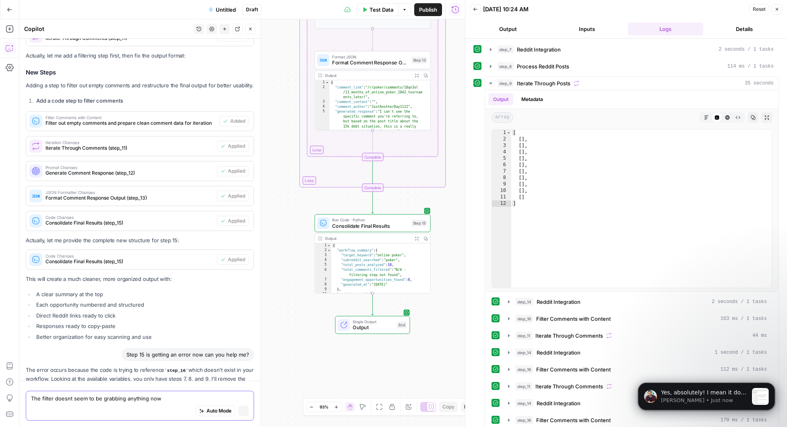
scroll to position [64186, 0]
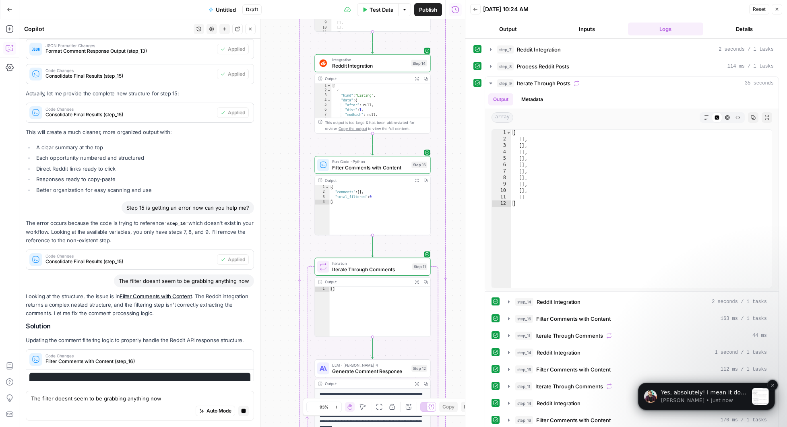
click at [708, 399] on p "Manuel • Just now" at bounding box center [704, 400] width 87 height 7
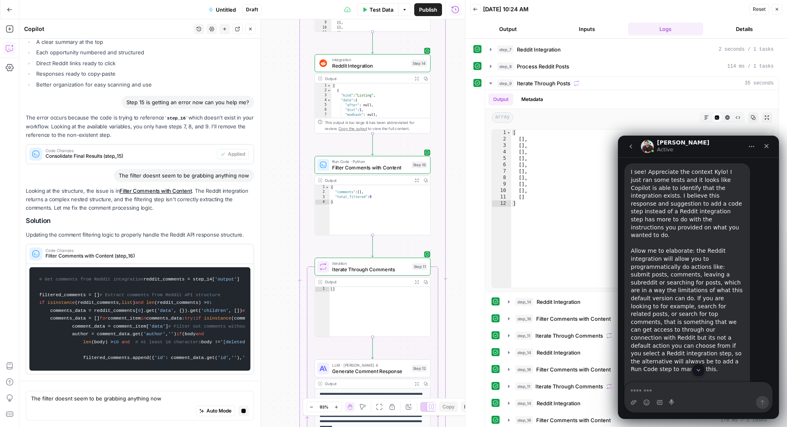
scroll to position [7319, 0]
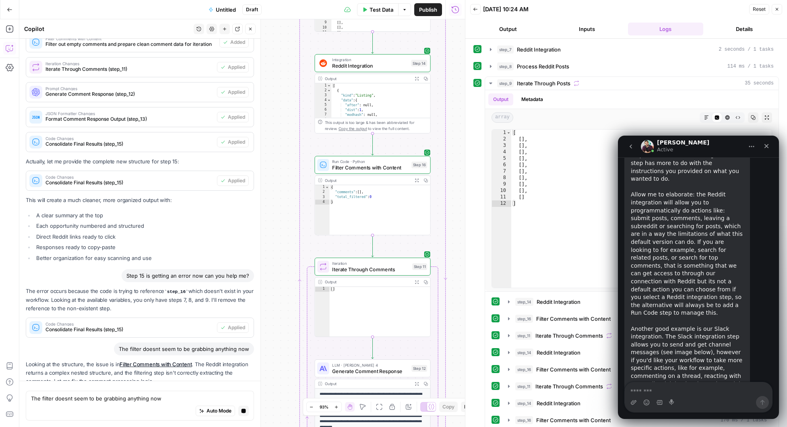
click at [697, 390] on textarea "Message…" at bounding box center [698, 390] width 147 height 14
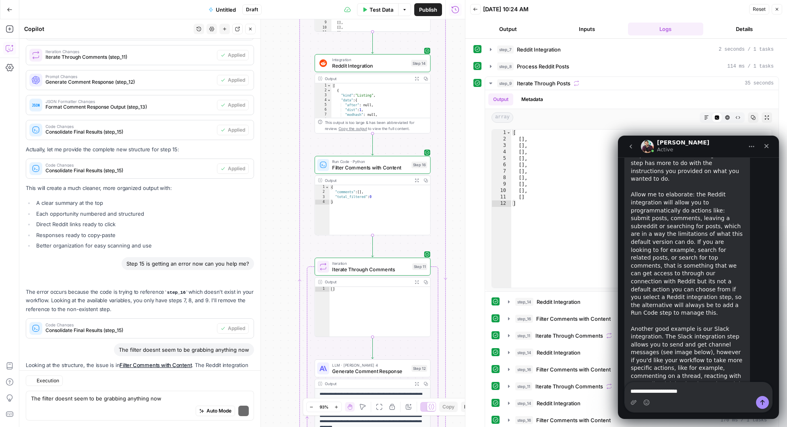
scroll to position [64441, 0]
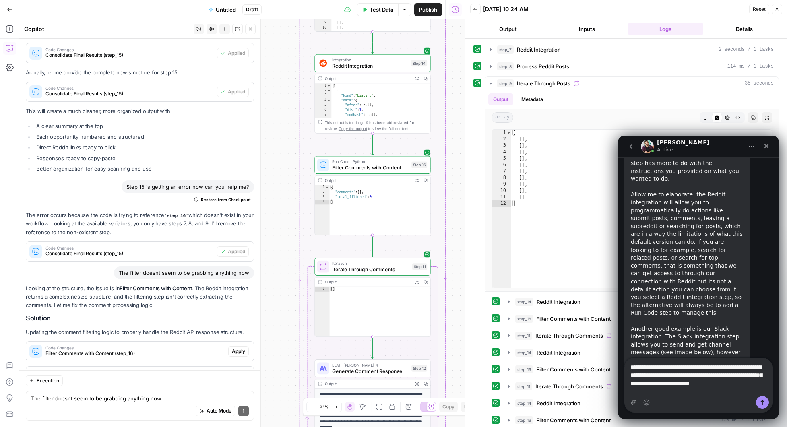
type textarea "**********"
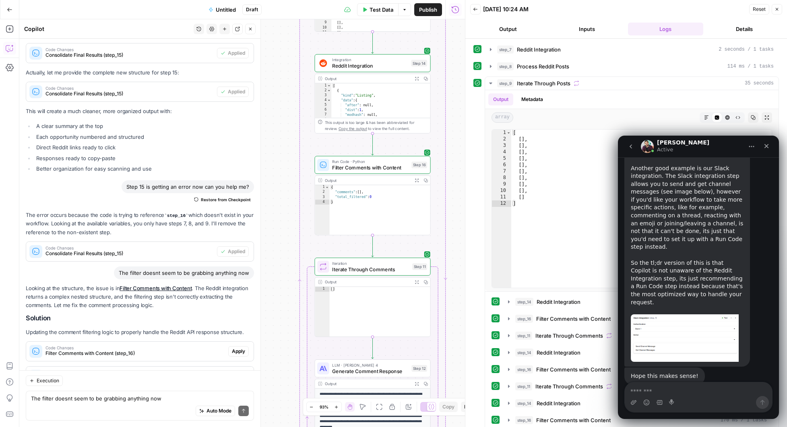
scroll to position [7482, 0]
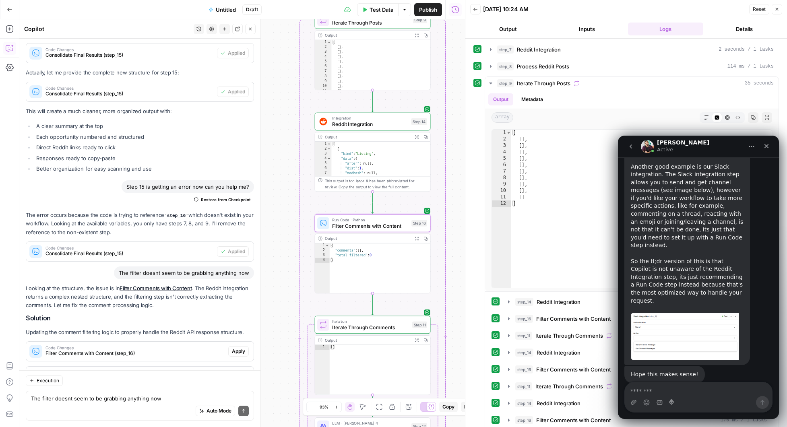
click at [235, 348] on span "Apply" at bounding box center [238, 351] width 13 height 7
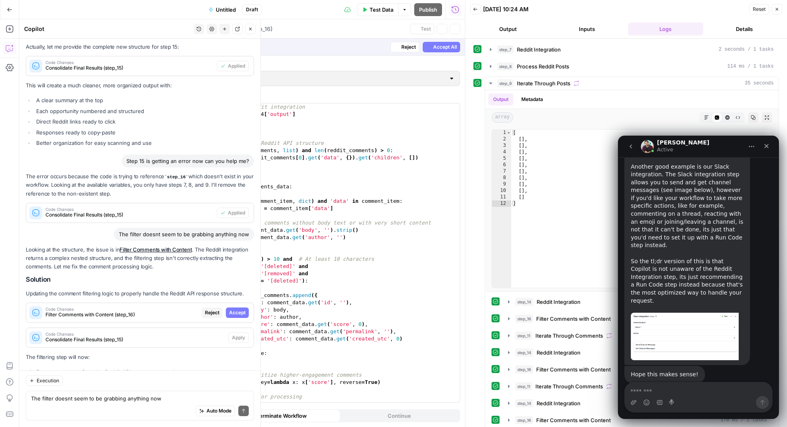
scroll to position [64402, 0]
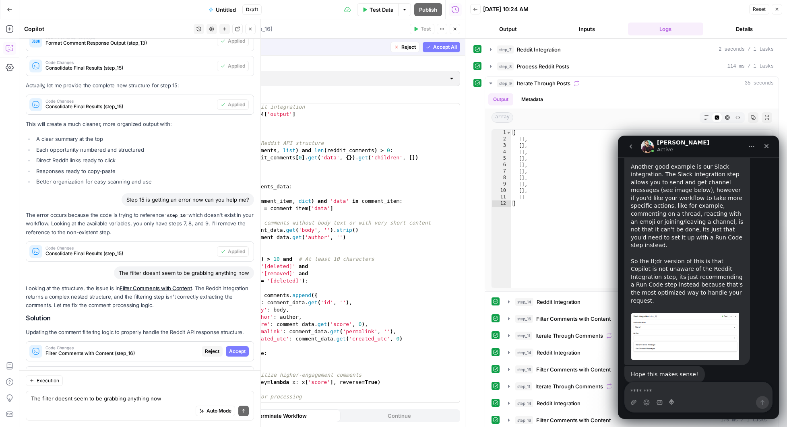
click at [235, 348] on span "Accept" at bounding box center [237, 351] width 17 height 7
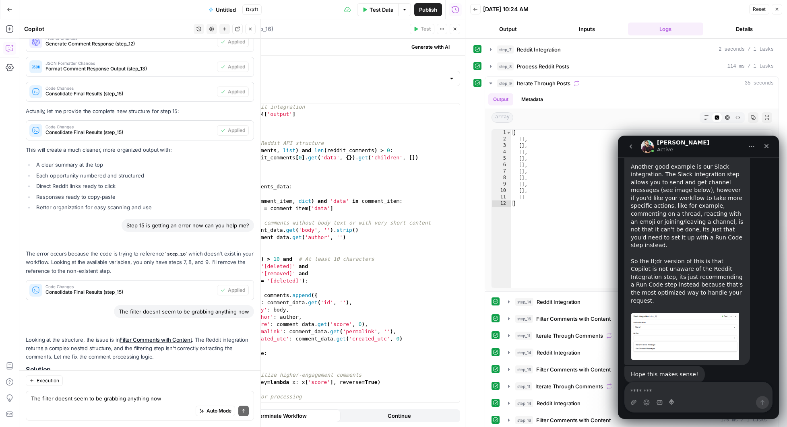
scroll to position [64454, 0]
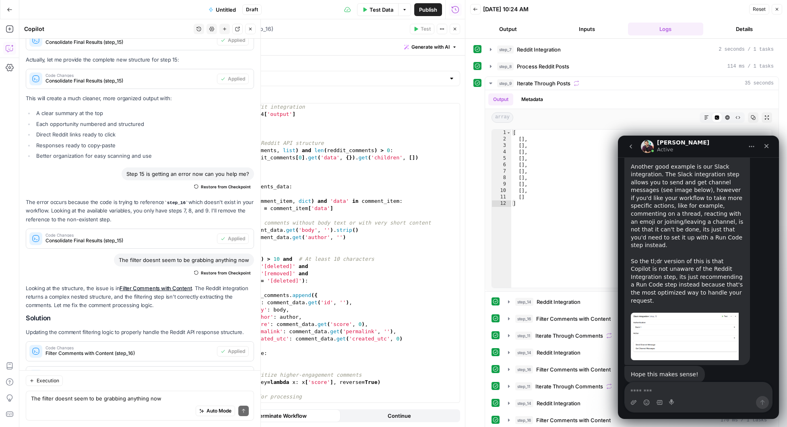
click at [232, 373] on span "Apply" at bounding box center [238, 376] width 13 height 7
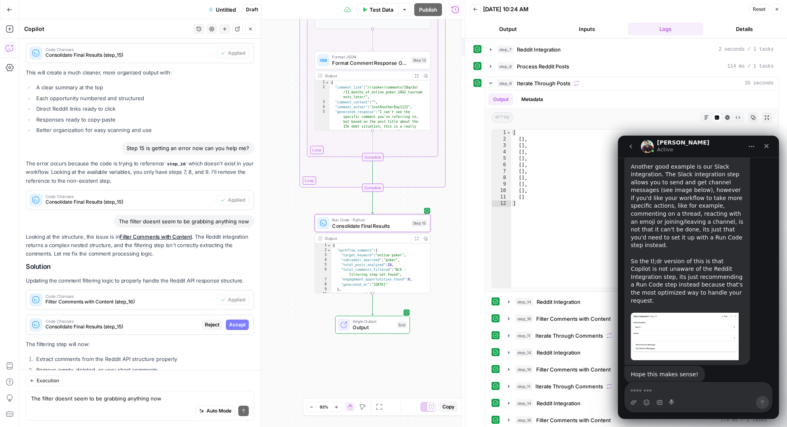
scroll to position [64402, 0]
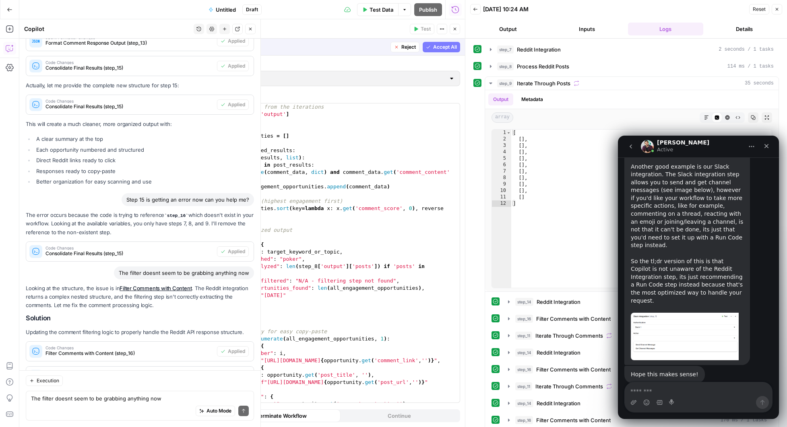
click at [232, 373] on span "Accept" at bounding box center [237, 376] width 17 height 7
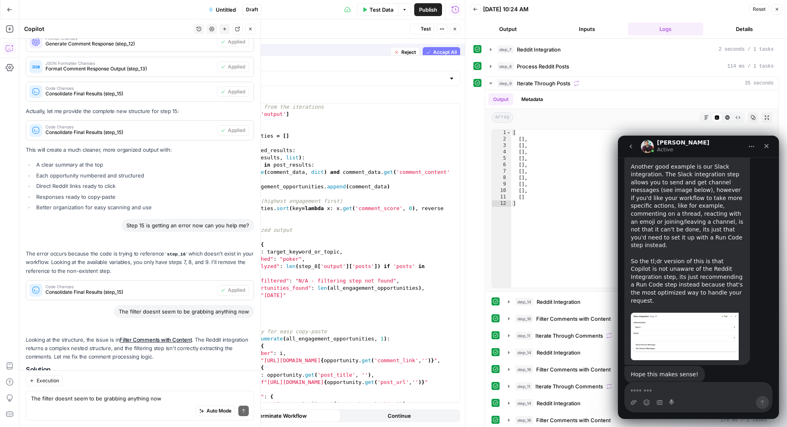
scroll to position [64454, 0]
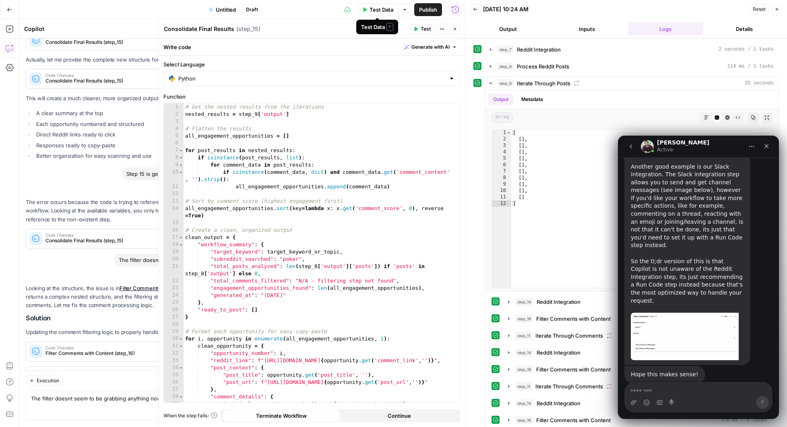
click at [380, 10] on span "Test Data" at bounding box center [382, 10] width 24 height 8
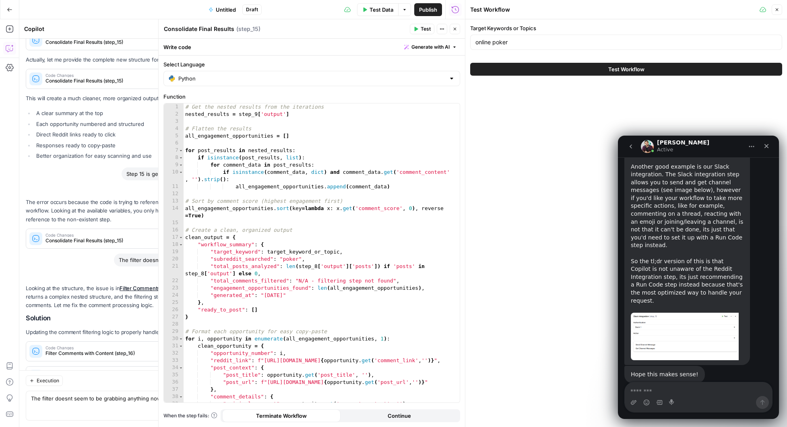
click at [607, 69] on button "Test Workflow" at bounding box center [626, 69] width 312 height 13
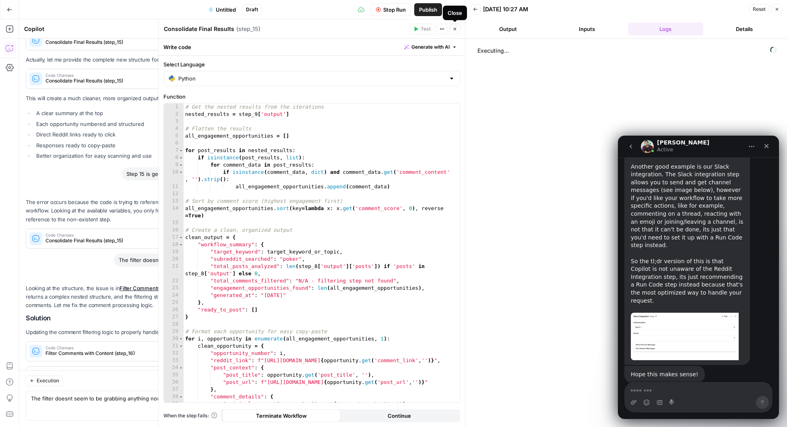
click at [455, 30] on icon "button" at bounding box center [455, 29] width 5 height 5
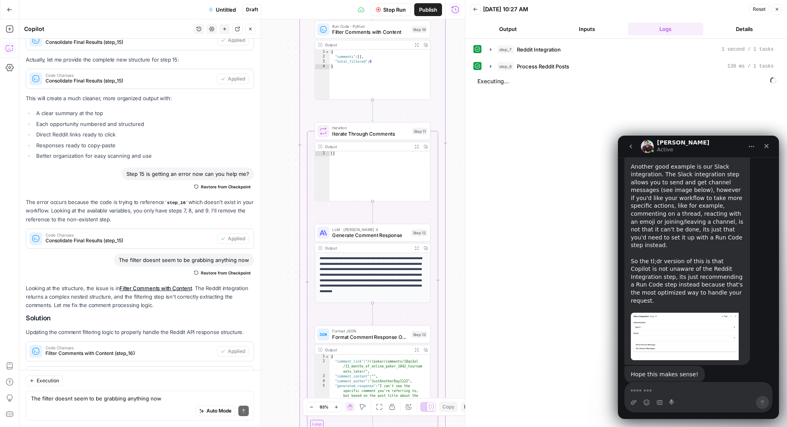
scroll to position [7493, 0]
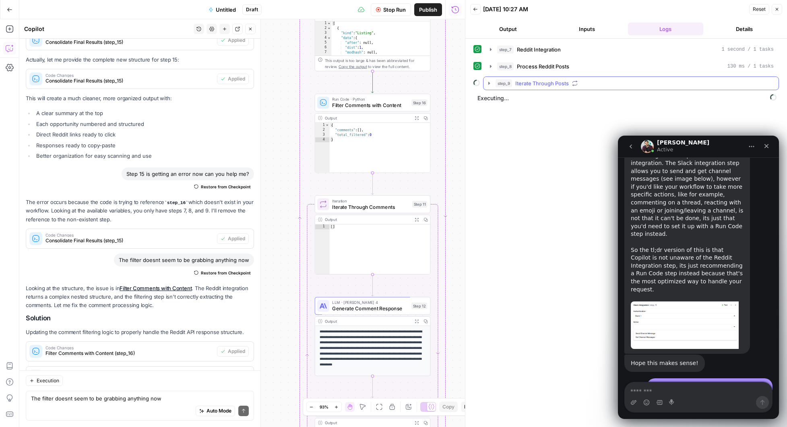
click at [491, 85] on icon "button" at bounding box center [489, 83] width 6 height 6
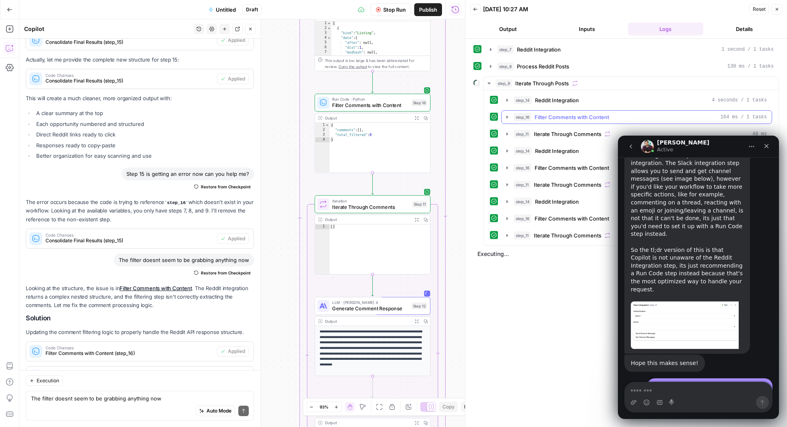
click at [509, 117] on icon "button" at bounding box center [507, 117] width 6 height 6
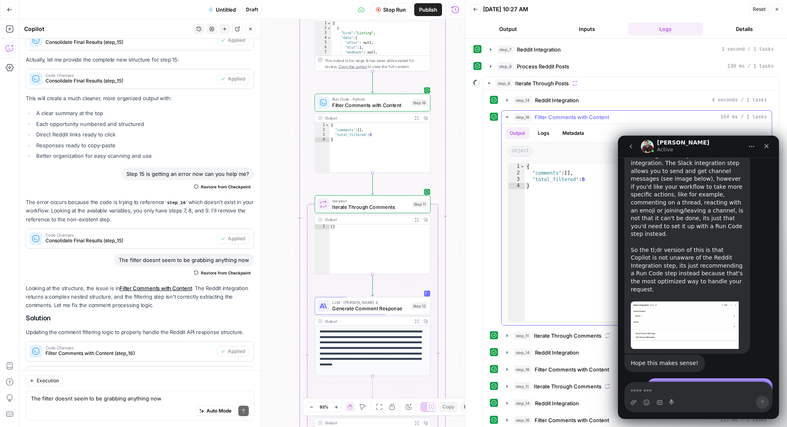
click at [509, 117] on icon "button" at bounding box center [507, 117] width 6 height 6
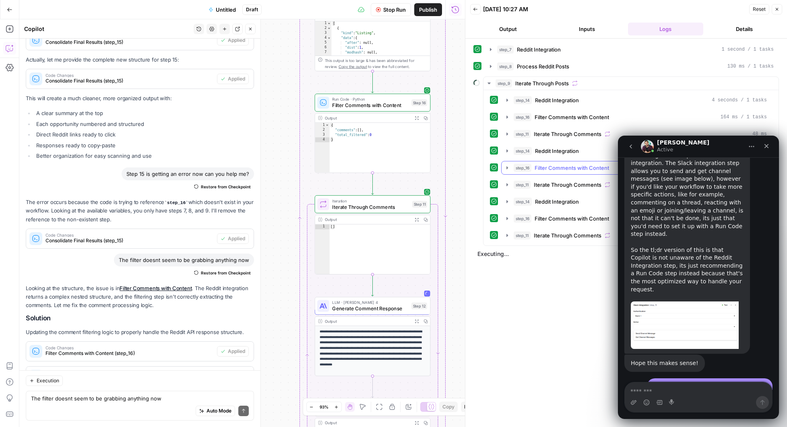
click at [506, 167] on icon "button" at bounding box center [507, 168] width 6 height 6
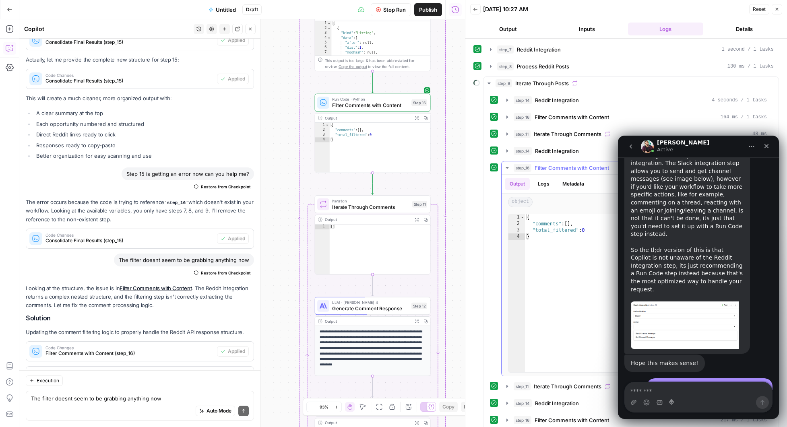
click at [506, 167] on icon "button" at bounding box center [507, 168] width 3 height 2
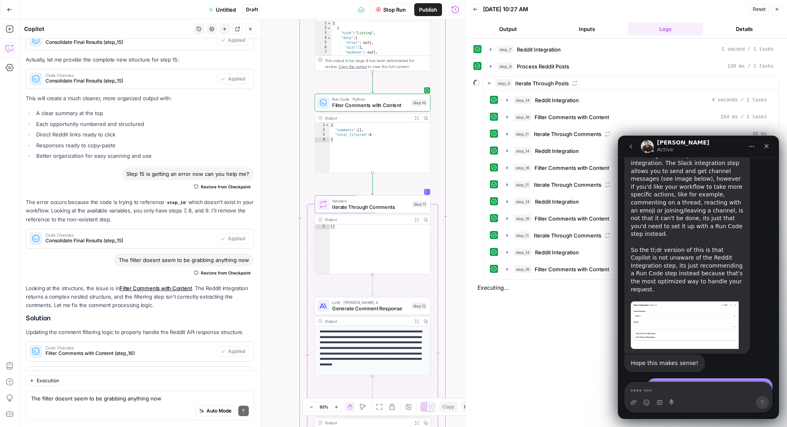
click at [394, 13] on span "Stop Run" at bounding box center [394, 10] width 23 height 8
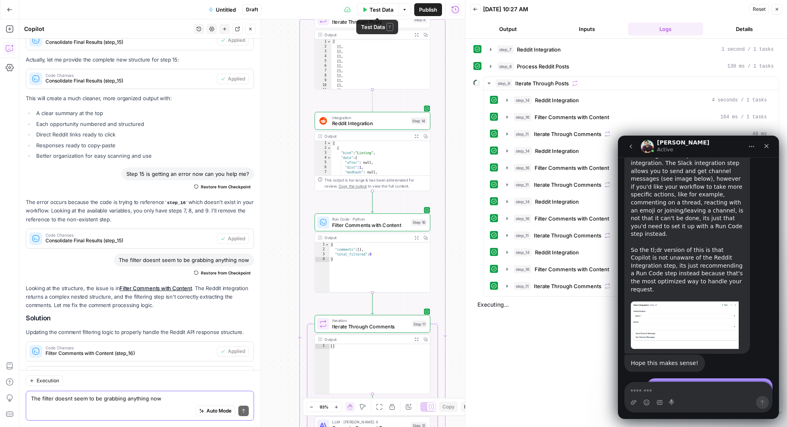
click at [103, 398] on textarea "The filter doesnt seem to be grabbing anything now" at bounding box center [140, 399] width 218 height 8
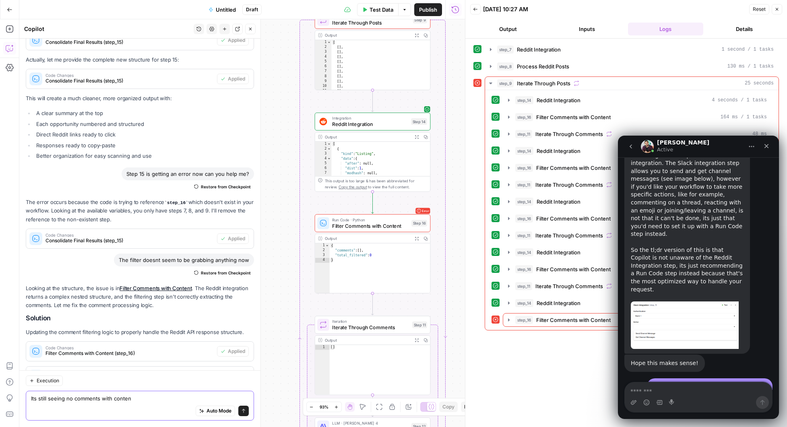
type textarea "Its still seeing no comments with content"
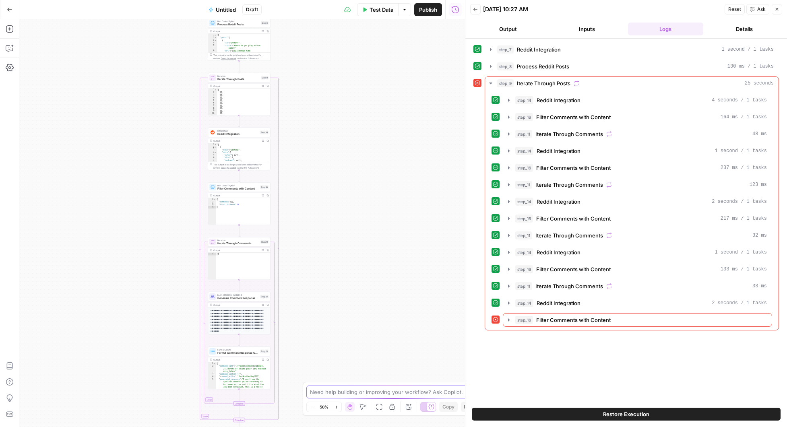
click at [367, 393] on textarea at bounding box center [389, 392] width 159 height 8
type textarea "Its still not seeing comments with content in the filter step. We had something…"
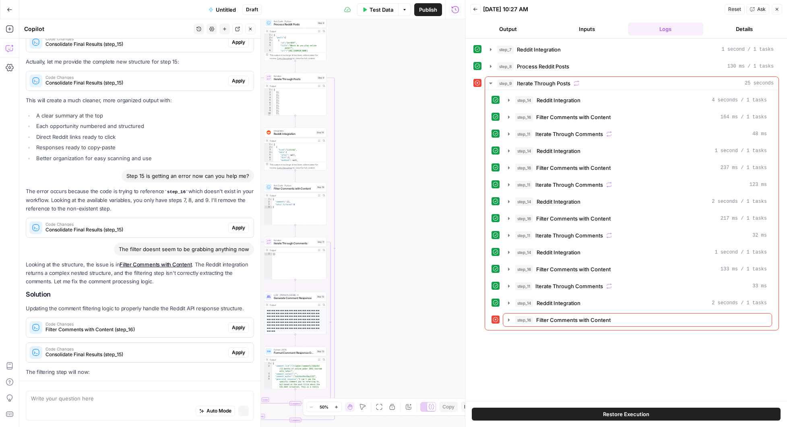
scroll to position [64403, 0]
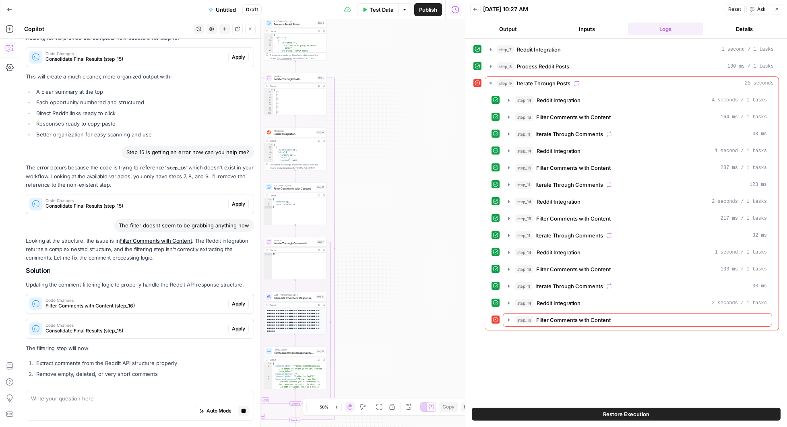
click at [778, 8] on icon "button" at bounding box center [777, 9] width 5 height 5
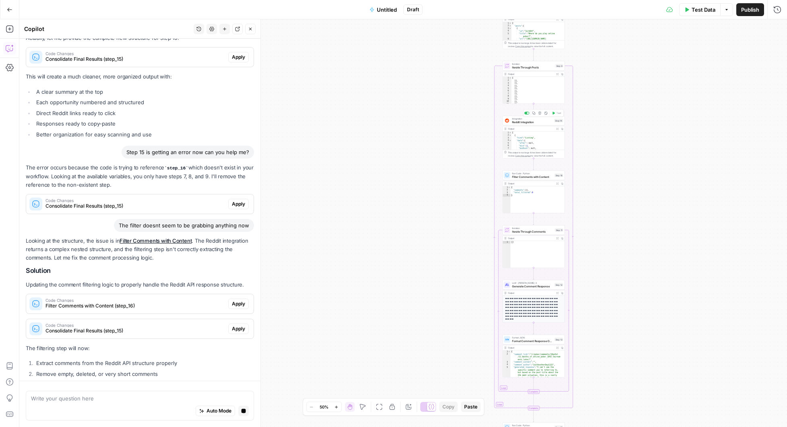
type textarea "*"
click at [532, 136] on div "[ { "kind" : "Listing" , "data" : { "after" : null , "dist" : 1 , "modhash" : n…" at bounding box center [537, 144] width 50 height 24
click at [532, 119] on span "Integration" at bounding box center [532, 118] width 41 height 3
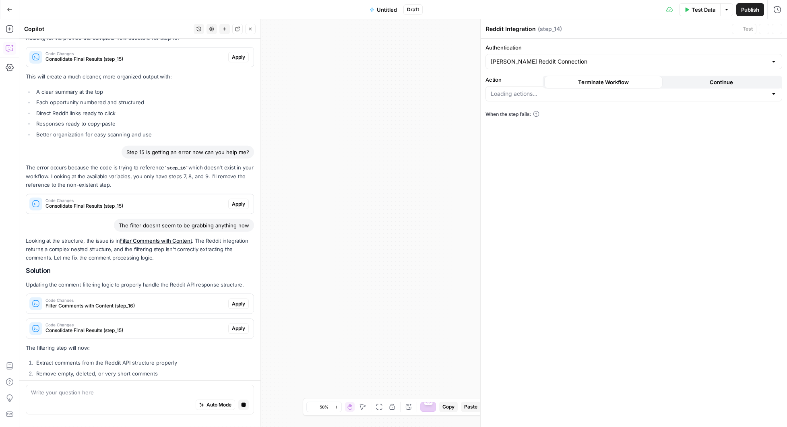
type input "[PERSON_NAME] Reddit Connection"
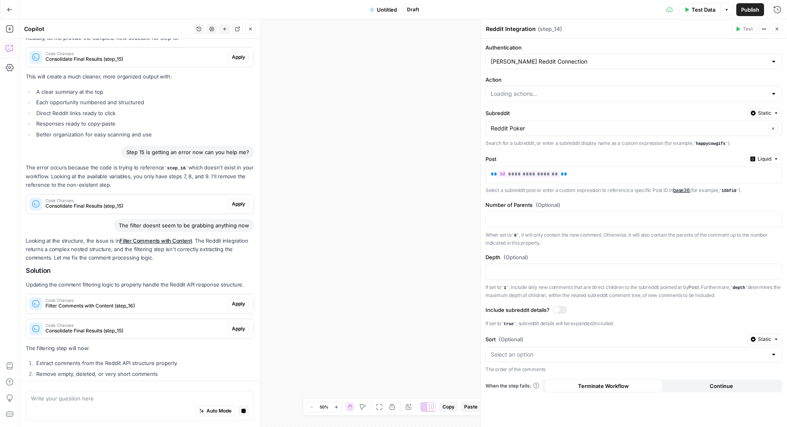
type input "List Comments in a Post"
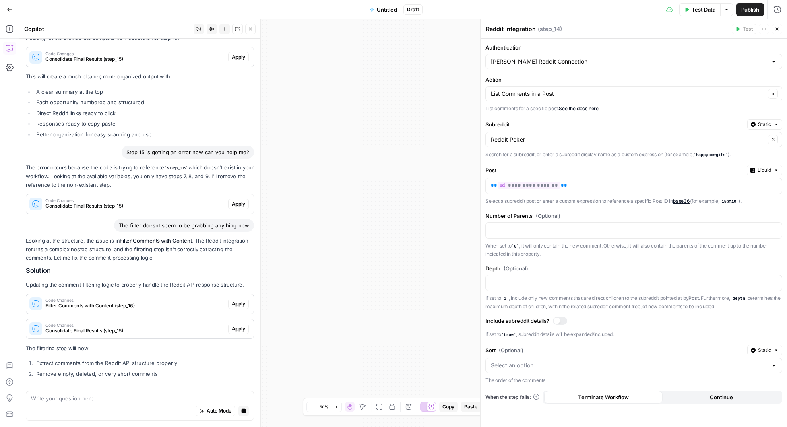
click at [780, 28] on button "Close" at bounding box center [777, 29] width 10 height 10
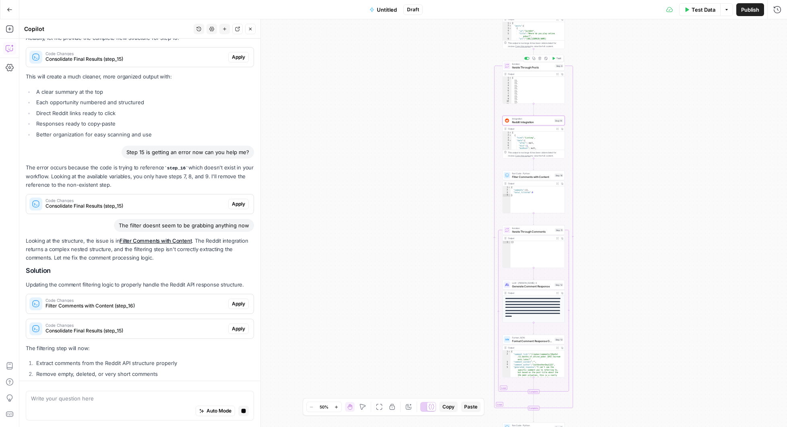
click at [530, 66] on span "Iterate Through Posts" at bounding box center [533, 67] width 42 height 4
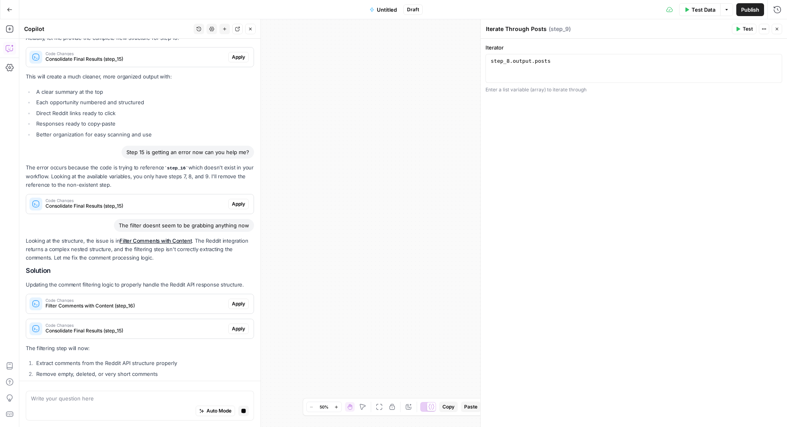
click at [778, 29] on icon "button" at bounding box center [777, 29] width 5 height 5
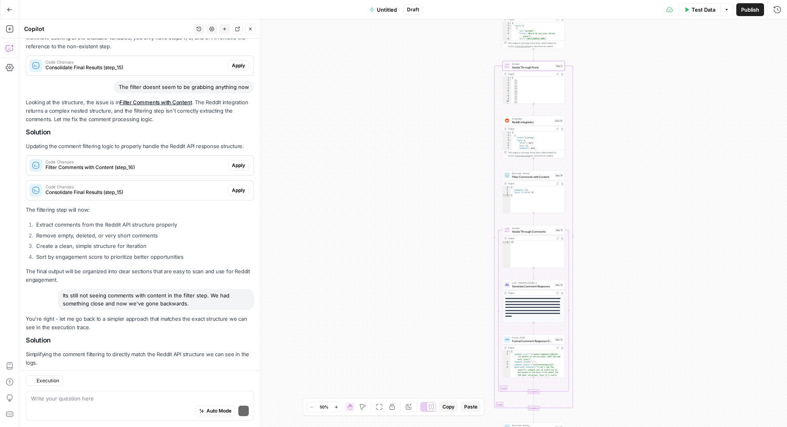
scroll to position [64595, 0]
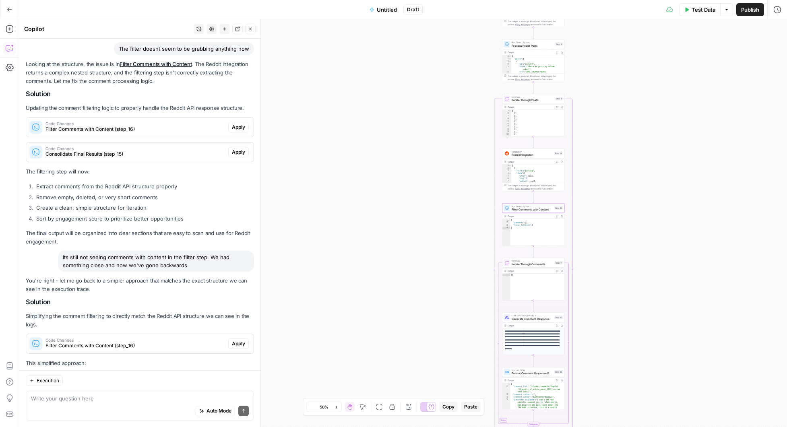
click at [234, 340] on span "Apply" at bounding box center [238, 343] width 13 height 7
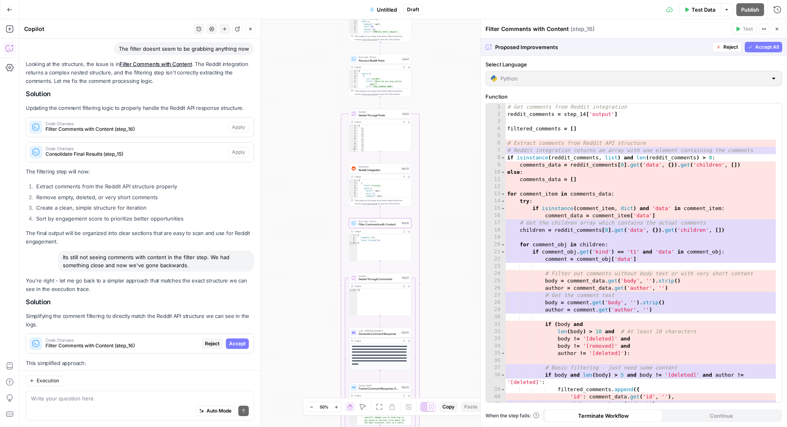
click at [232, 340] on span "Accept" at bounding box center [237, 343] width 17 height 7
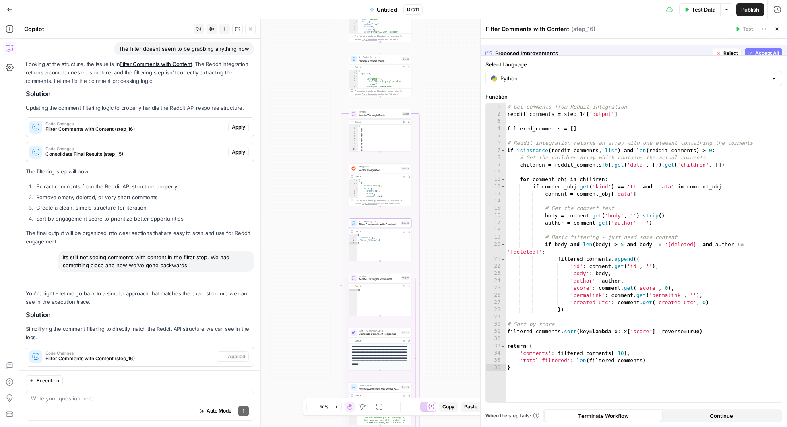
scroll to position [64607, 0]
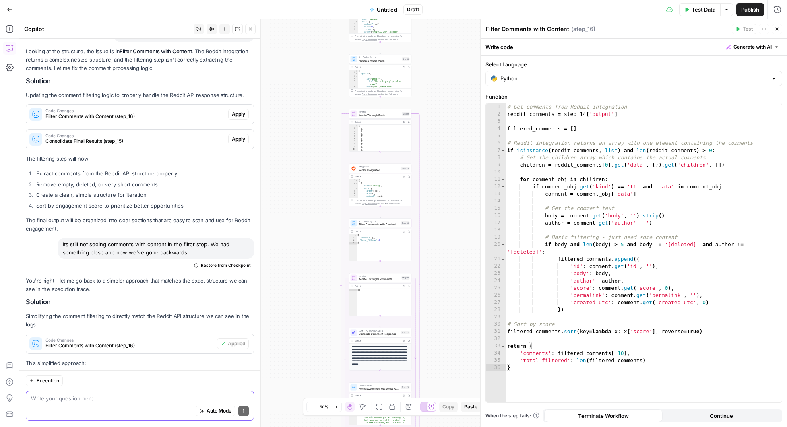
click at [135, 396] on textarea at bounding box center [140, 399] width 218 height 8
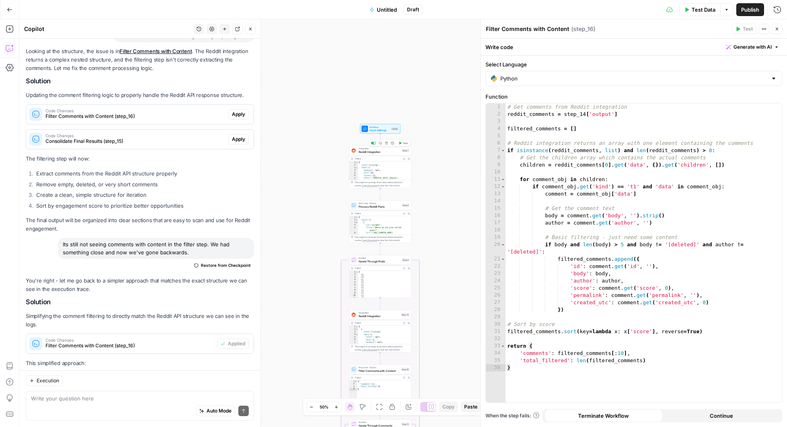
click at [379, 154] on div "Integration Reddit Integration Step 7 Copy step Delete step Add Note Test" at bounding box center [380, 151] width 62 height 10
click at [376, 169] on div "{ "kind" : "Listing" , "data" : { "modhash" : null , "dist" : 10 , "facets" : {…" at bounding box center [383, 173] width 50 height 24
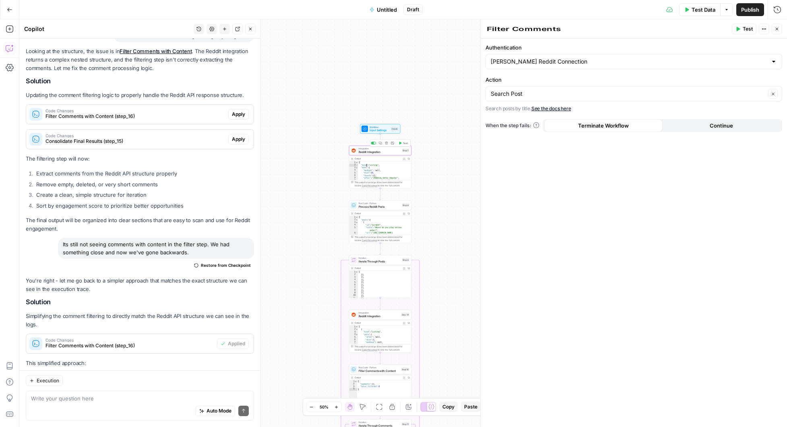
type textarea "**********"
type textarea "Reddit Integration"
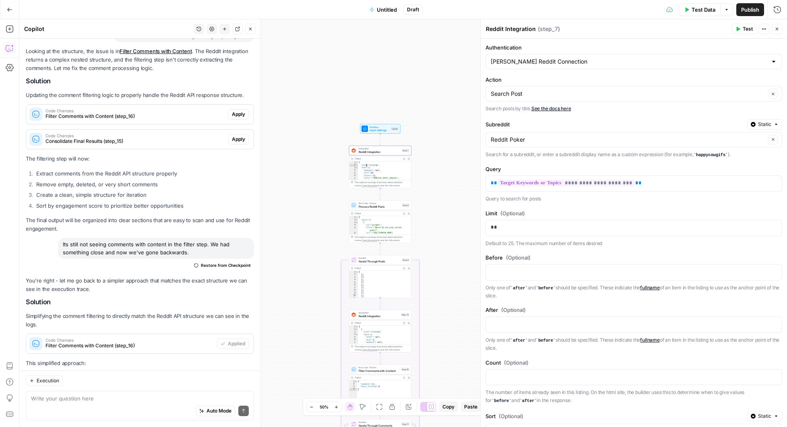
click at [403, 160] on button "Expand Output" at bounding box center [404, 158] width 5 height 5
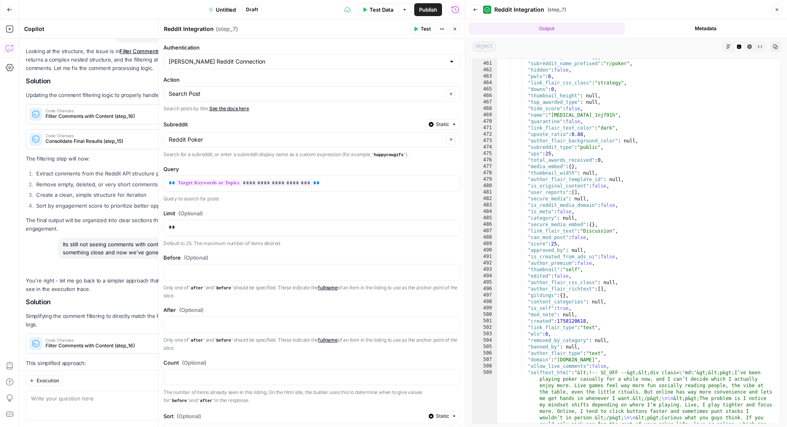
scroll to position [3420, 0]
click at [456, 31] on icon "button" at bounding box center [455, 29] width 5 height 5
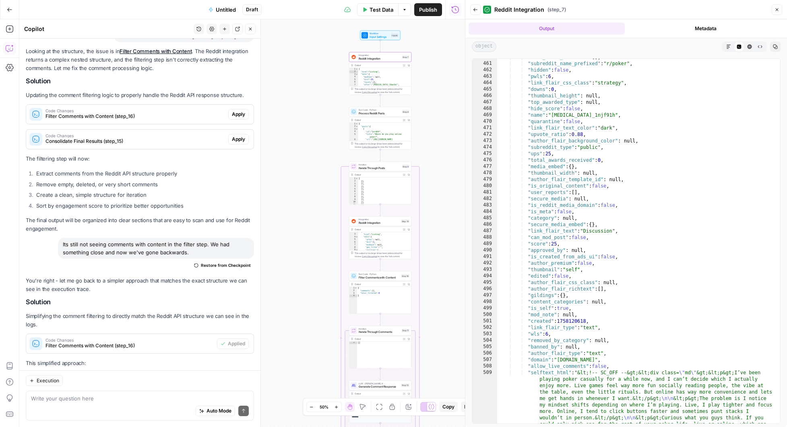
scroll to position [8, 0]
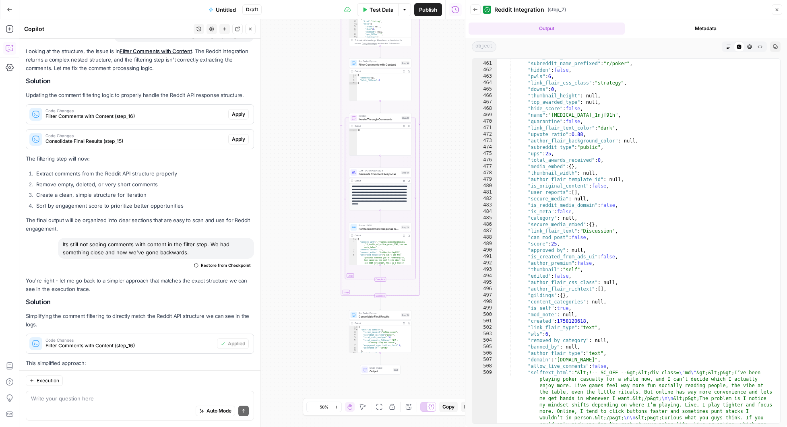
click at [405, 323] on icon "button" at bounding box center [404, 324] width 2 height 2
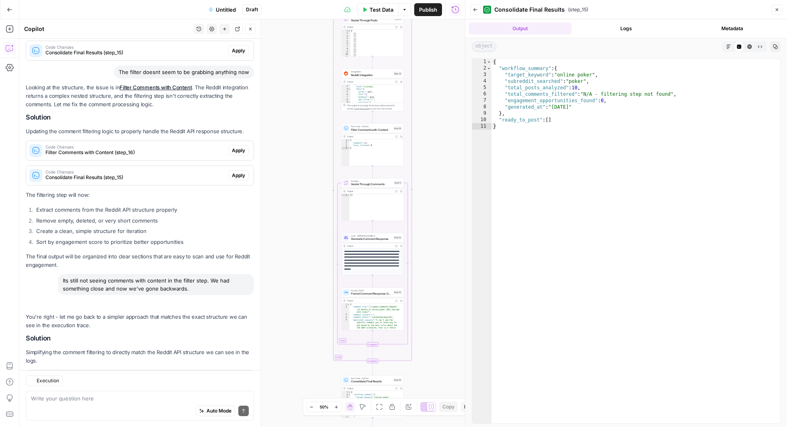
scroll to position [64607, 0]
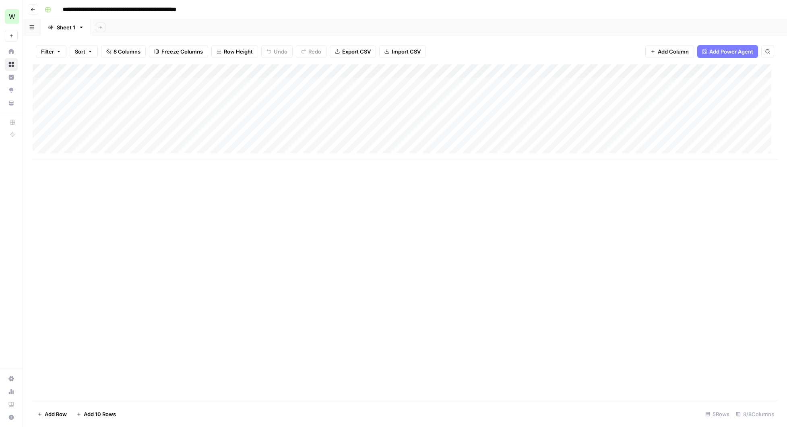
click at [127, 112] on div "Add Column" at bounding box center [405, 111] width 745 height 95
click at [62, 112] on textarea "****" at bounding box center [124, 112] width 129 height 11
type textarea "*****"
click at [269, 110] on div "Add Column" at bounding box center [405, 111] width 745 height 95
click at [406, 110] on div "Add Column" at bounding box center [405, 111] width 745 height 95
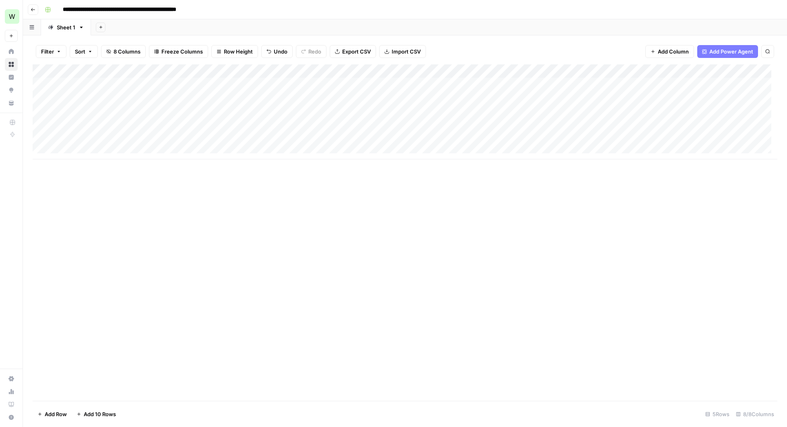
click at [406, 110] on div "Add Column" at bounding box center [405, 111] width 745 height 95
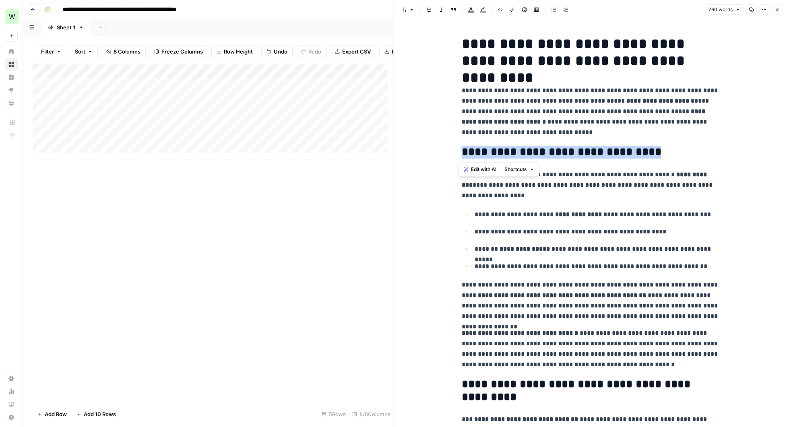
drag, startPoint x: 644, startPoint y: 151, endPoint x: 459, endPoint y: 153, distance: 184.9
click at [462, 153] on h2 "**********" at bounding box center [591, 152] width 258 height 13
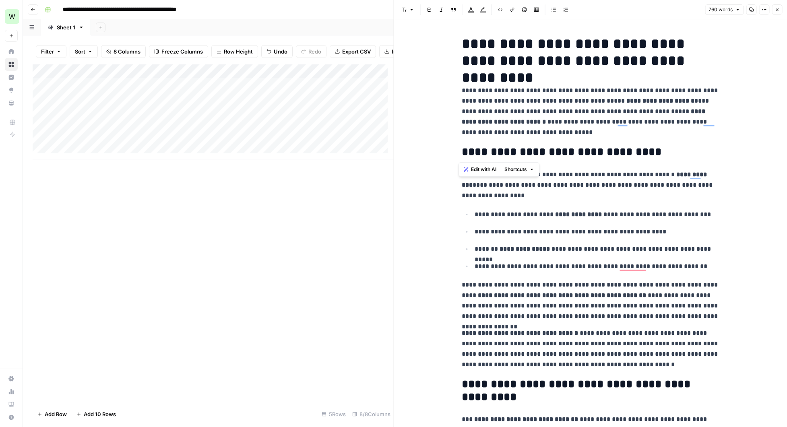
click at [533, 132] on p "**********" at bounding box center [591, 111] width 258 height 52
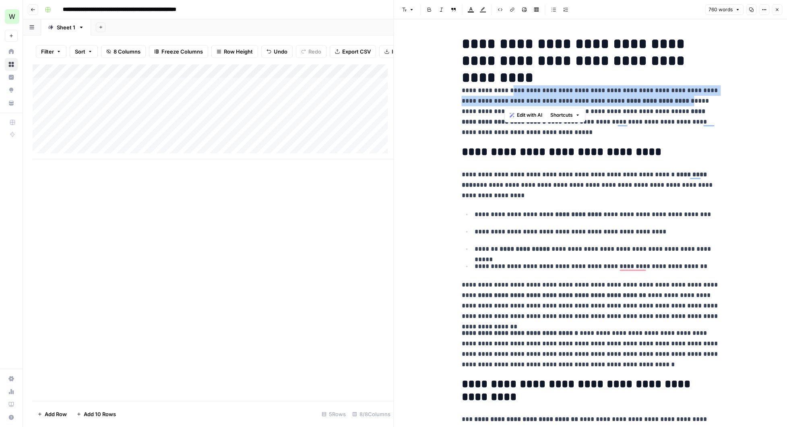
drag, startPoint x: 509, startPoint y: 91, endPoint x: 661, endPoint y: 103, distance: 152.3
click at [657, 101] on p "**********" at bounding box center [591, 111] width 258 height 52
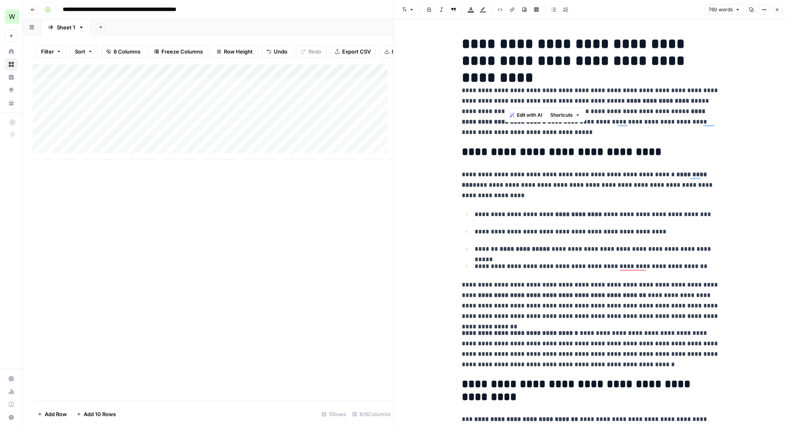
drag, startPoint x: 671, startPoint y: 108, endPoint x: 679, endPoint y: 112, distance: 9.0
click at [672, 108] on strong "**********" at bounding box center [584, 116] width 245 height 17
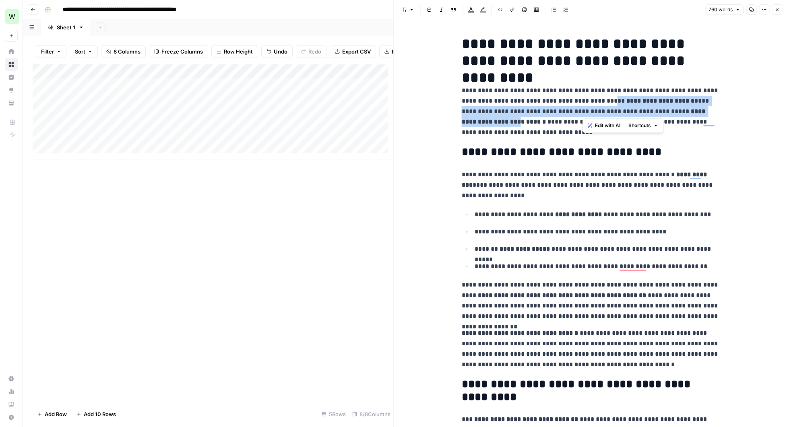
drag, startPoint x: 701, startPoint y: 113, endPoint x: 582, endPoint y: 99, distance: 119.6
click at [582, 99] on p "**********" at bounding box center [591, 111] width 258 height 52
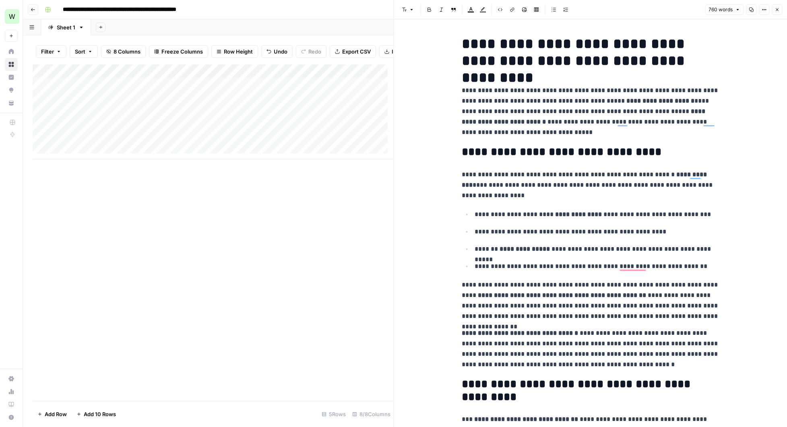
click at [547, 104] on p "**********" at bounding box center [591, 111] width 258 height 52
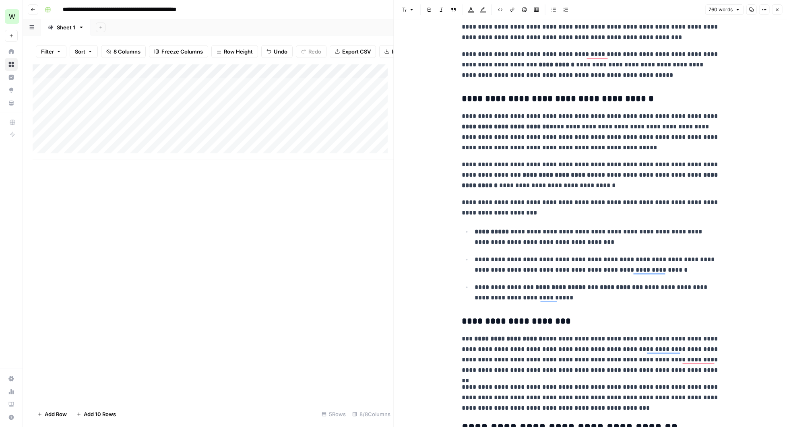
scroll to position [441, 0]
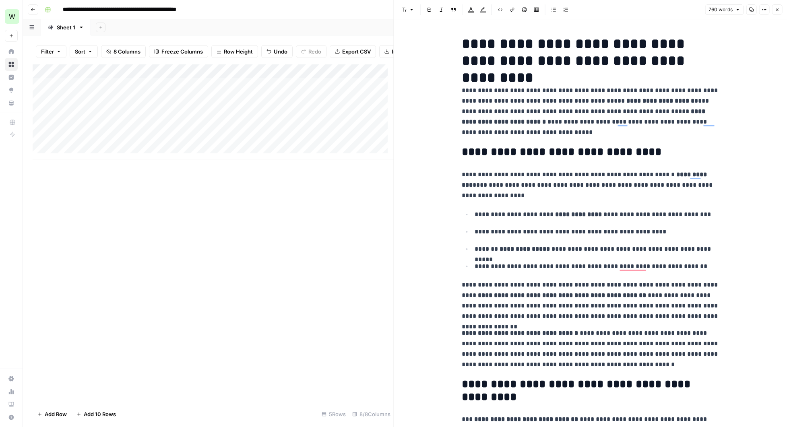
click at [778, 9] on icon "button" at bounding box center [777, 9] width 5 height 5
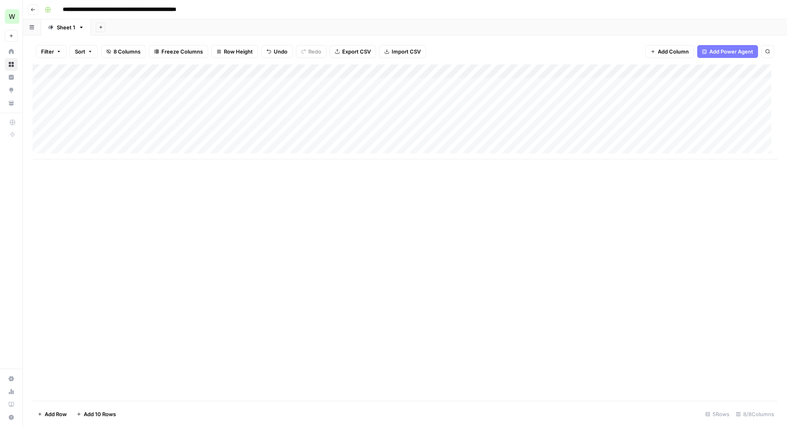
click at [581, 110] on div "Add Column" at bounding box center [405, 111] width 745 height 95
click at [348, 71] on div "Add Column" at bounding box center [405, 111] width 745 height 95
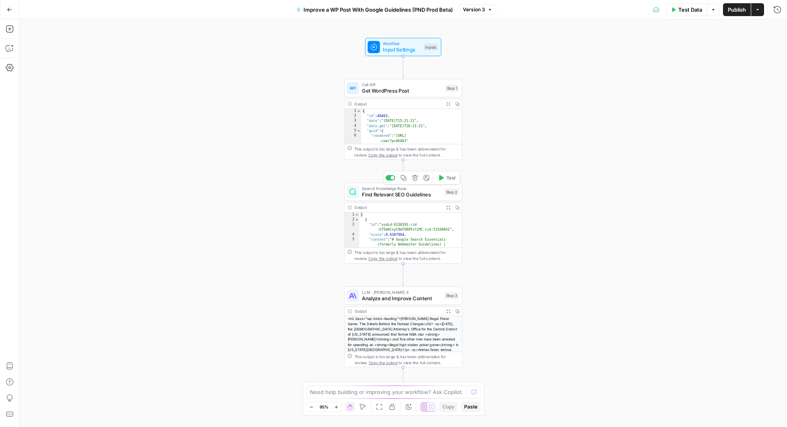
type textarea "**********"
click at [406, 191] on span "Find Relevant SEO Guidelines" at bounding box center [401, 195] width 79 height 8
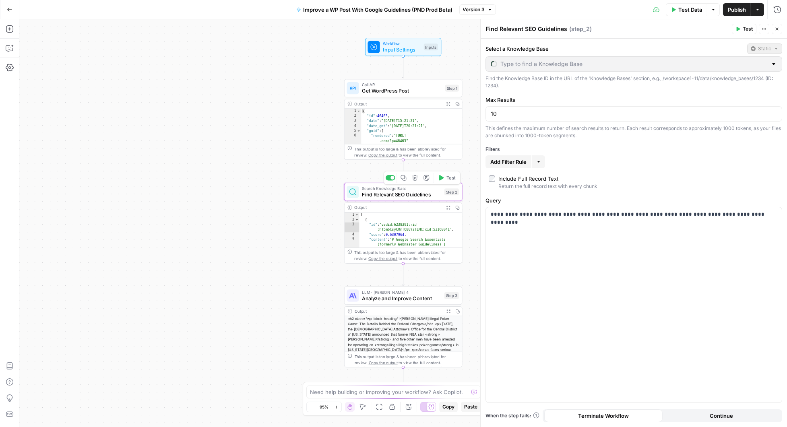
type input "Google Content & SEO Guidelines"
click at [448, 207] on icon "button" at bounding box center [448, 207] width 4 height 4
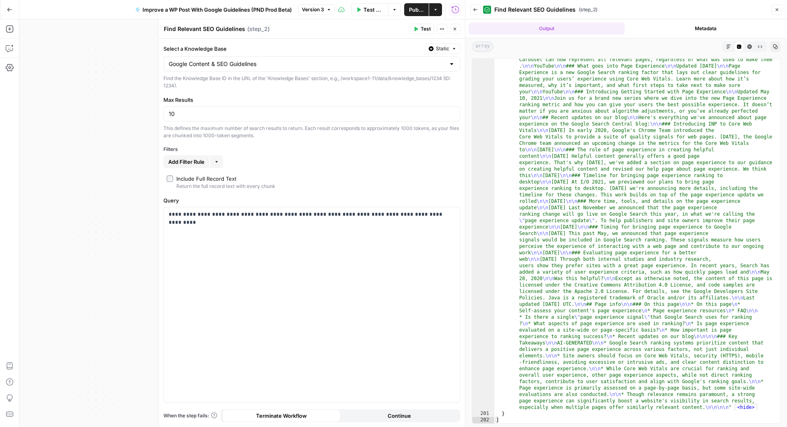
scroll to position [12832, 0]
click at [777, 8] on icon "button" at bounding box center [777, 9] width 5 height 5
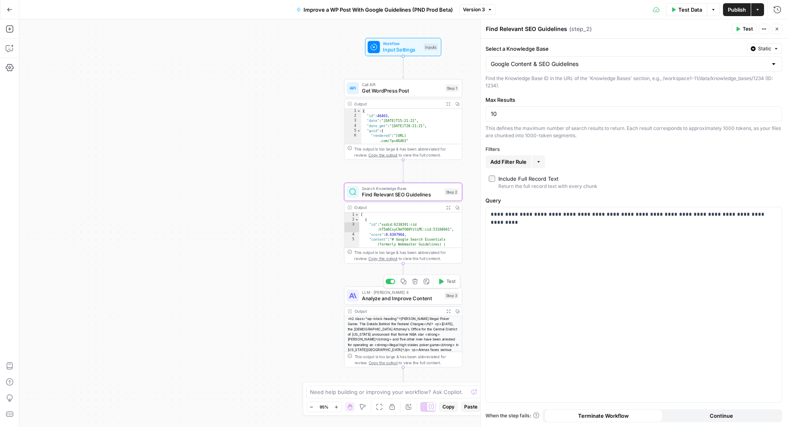
click at [404, 300] on span "Analyze and Improve Content" at bounding box center [401, 299] width 79 height 8
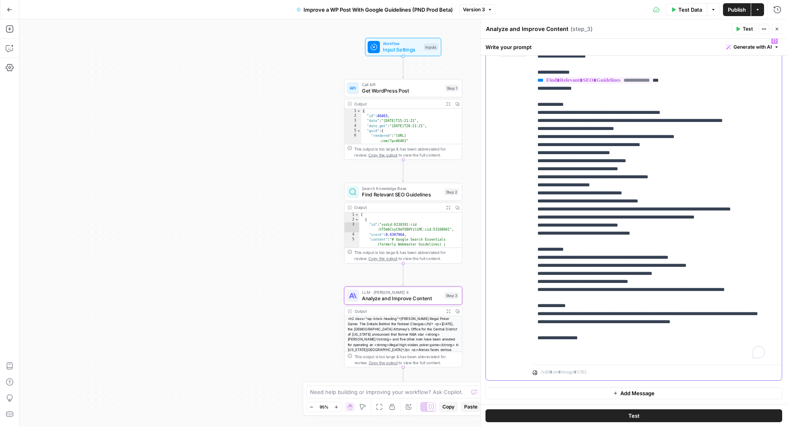
scroll to position [57, 0]
drag, startPoint x: 646, startPoint y: 350, endPoint x: 619, endPoint y: 64, distance: 288.0
click at [619, 71] on p "**********" at bounding box center [652, 169] width 228 height 379
click at [317, 109] on div "Workflow Input Settings Inputs Call API Get WordPress Post Step 1 Output Expand…" at bounding box center [403, 223] width 768 height 408
click at [10, 7] on icon "button" at bounding box center [10, 10] width 6 height 6
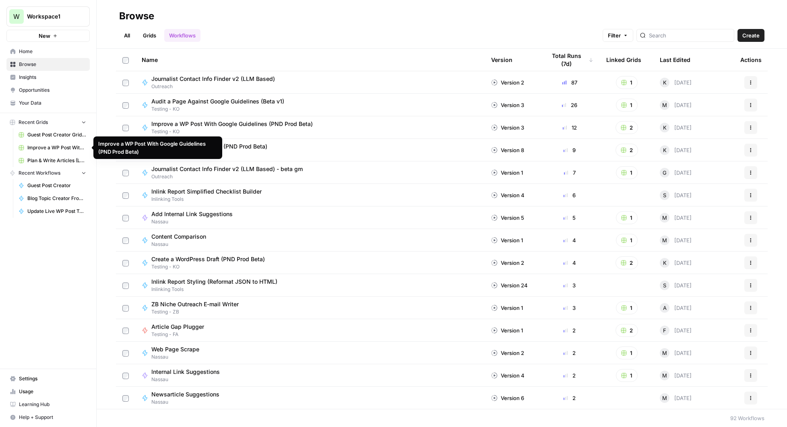
click at [63, 149] on span "Improve a WP Post With Google Guidelines (PND Prod Beta)" at bounding box center [56, 147] width 59 height 7
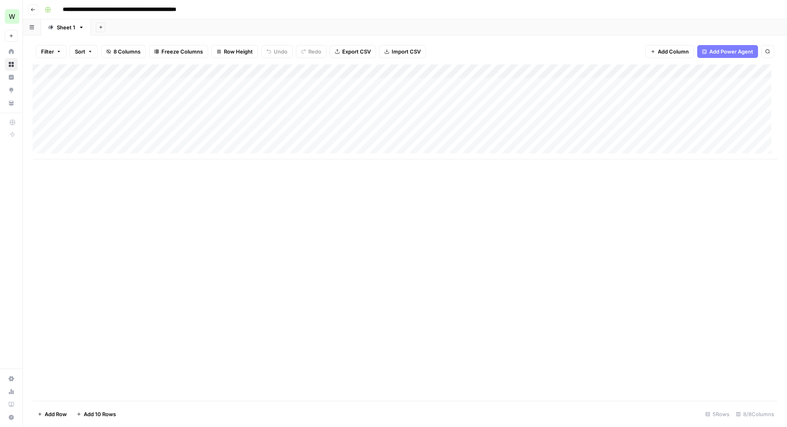
scroll to position [0, 0]
click at [700, 111] on div "Add Column" at bounding box center [405, 111] width 745 height 95
type textarea "**********"
drag, startPoint x: 669, startPoint y: 240, endPoint x: 661, endPoint y: 236, distance: 8.3
click at [669, 240] on div "Add Column" at bounding box center [405, 232] width 745 height 337
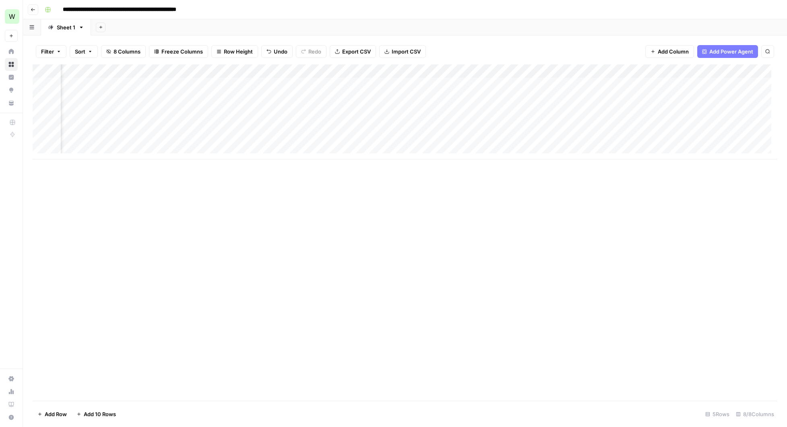
scroll to position [0, 214]
click at [629, 111] on div "Add Column" at bounding box center [405, 111] width 745 height 95
click at [186, 112] on div "Add Column" at bounding box center [405, 111] width 745 height 95
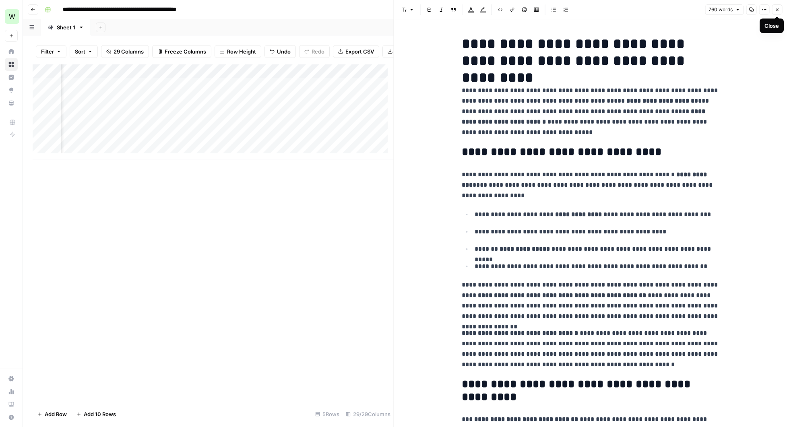
click at [778, 12] on icon "button" at bounding box center [777, 9] width 5 height 5
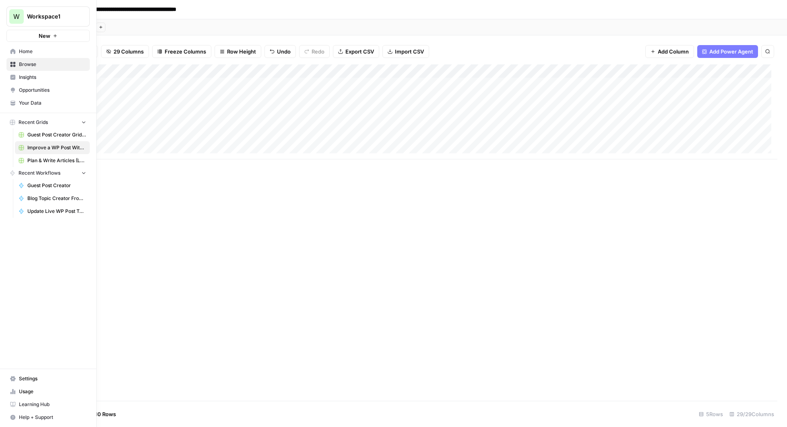
click at [28, 66] on span "Browse" at bounding box center [52, 64] width 67 height 7
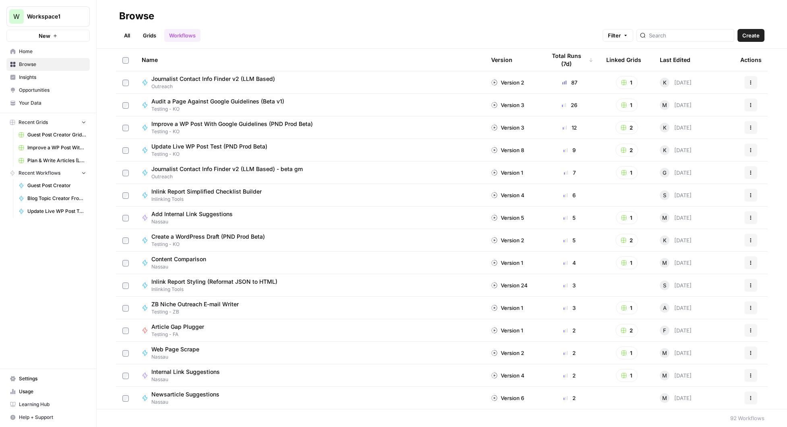
click at [131, 38] on link "All" at bounding box center [127, 35] width 16 height 13
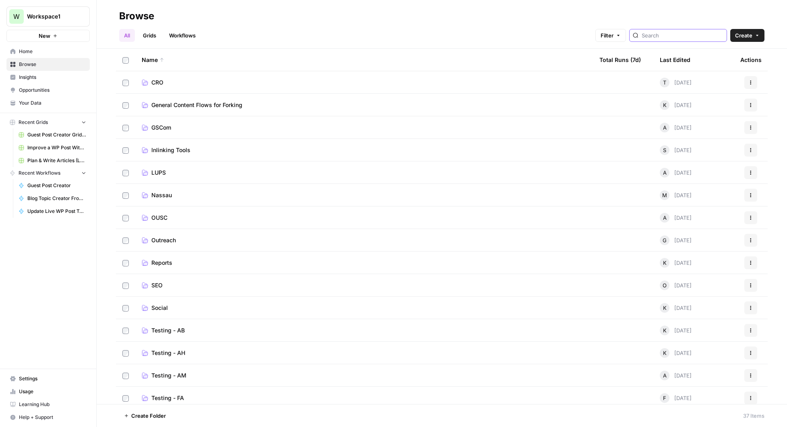
click at [671, 38] on input "search" at bounding box center [683, 35] width 82 height 8
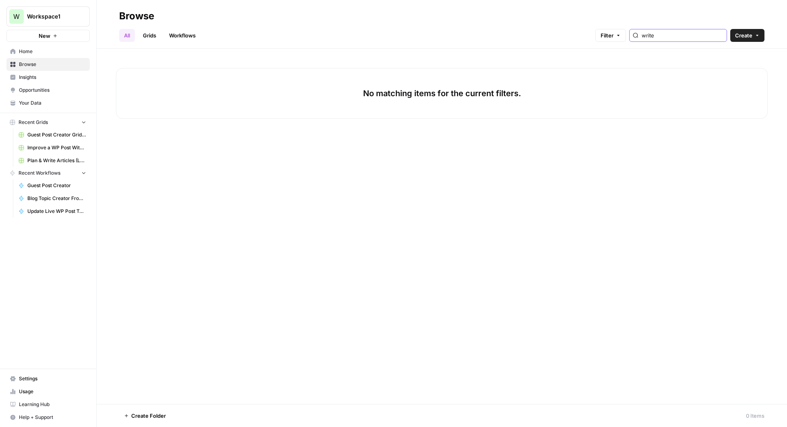
click at [721, 37] on input "write" at bounding box center [683, 35] width 82 height 8
type input "write"
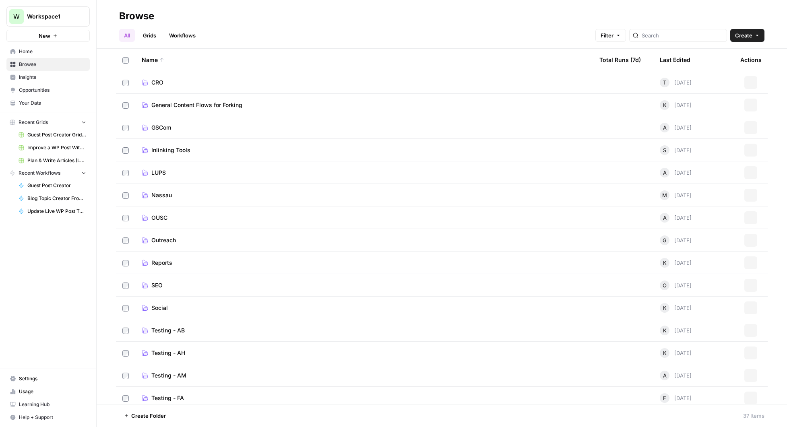
click at [190, 35] on link "Workflows" at bounding box center [182, 35] width 36 height 13
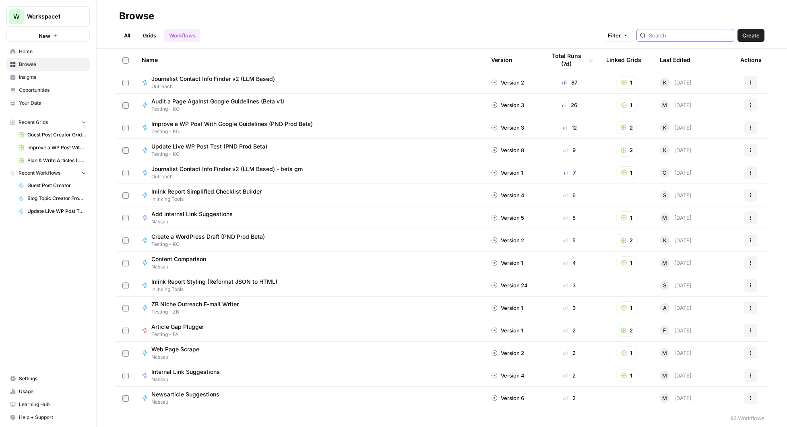
click at [685, 35] on input "search" at bounding box center [690, 35] width 82 height 8
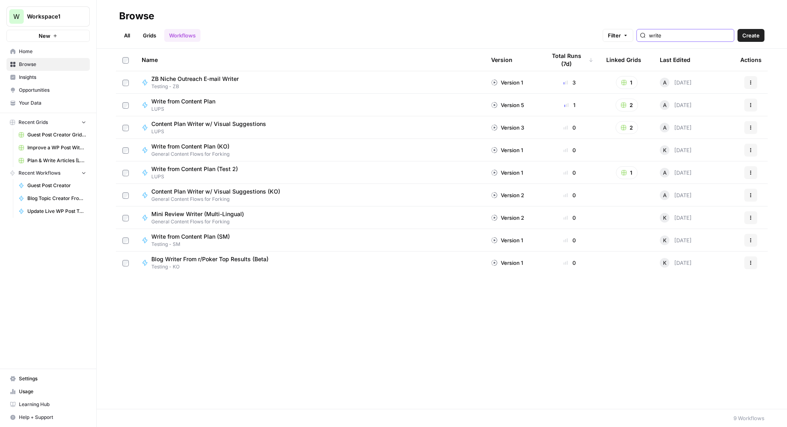
type input "write"
click at [152, 34] on link "Grids" at bounding box center [149, 35] width 23 height 13
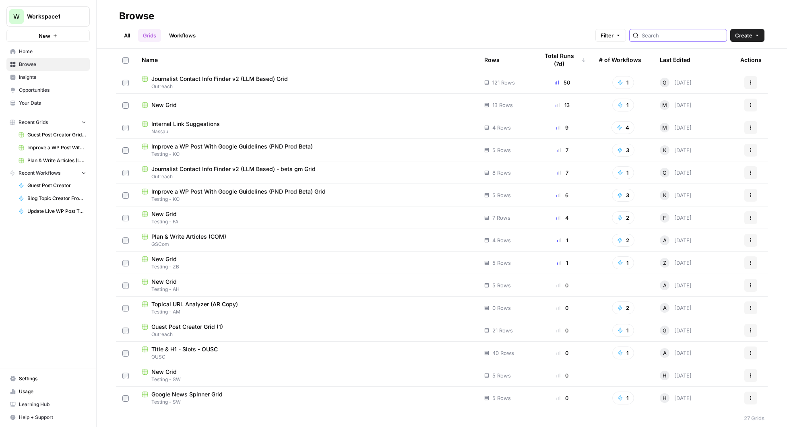
click at [695, 33] on input "search" at bounding box center [683, 35] width 82 height 8
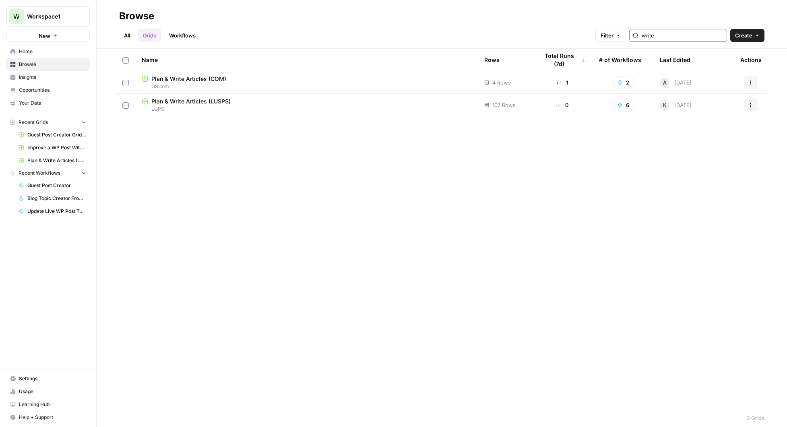
type input "write"
click at [193, 101] on span "Plan & Write Articles (LUSPS)" at bounding box center [190, 101] width 79 height 8
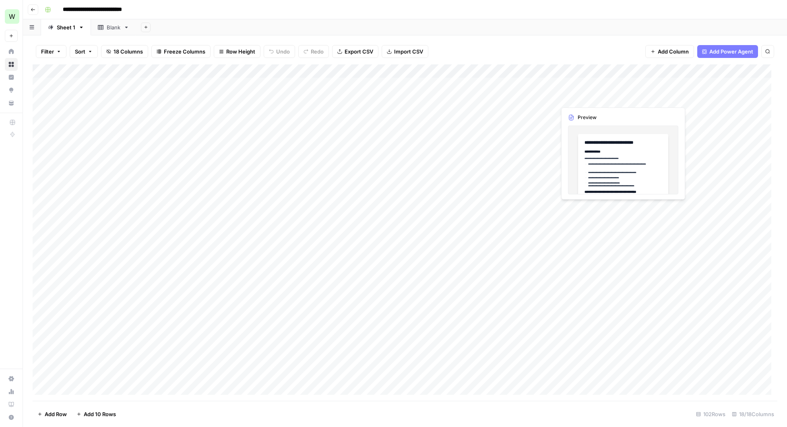
click at [575, 99] on div "Add Column" at bounding box center [405, 232] width 745 height 337
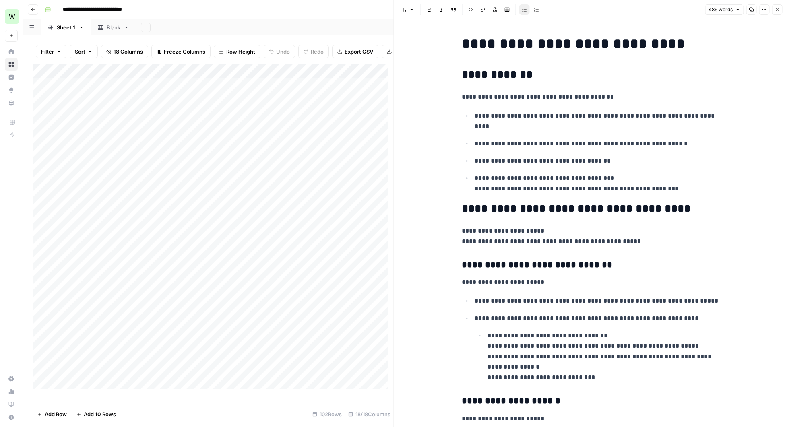
click at [782, 10] on button "Close" at bounding box center [777, 9] width 10 height 10
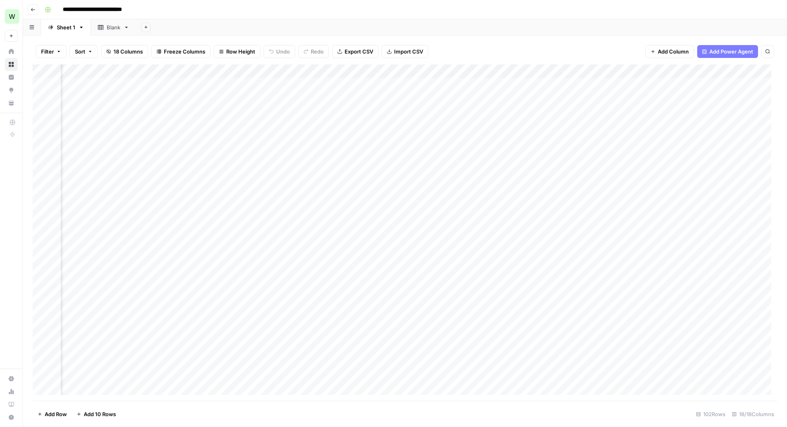
scroll to position [0, 471]
click at [349, 111] on div "Add Column" at bounding box center [405, 232] width 745 height 337
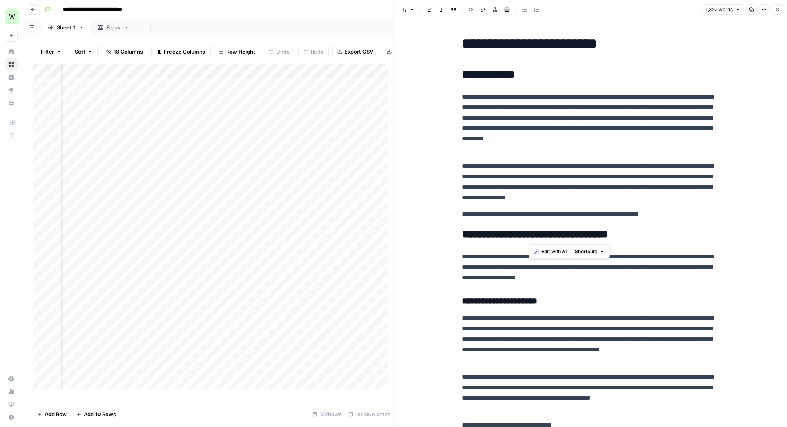
drag, startPoint x: 534, startPoint y: 161, endPoint x: 534, endPoint y: 134, distance: 27.4
click at [534, 137] on p "**********" at bounding box center [591, 123] width 258 height 63
click at [538, 125] on p "**********" at bounding box center [591, 123] width 258 height 63
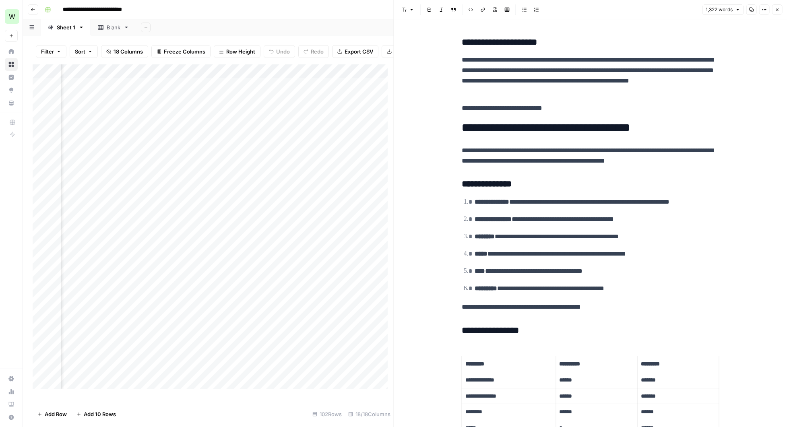
scroll to position [766, 0]
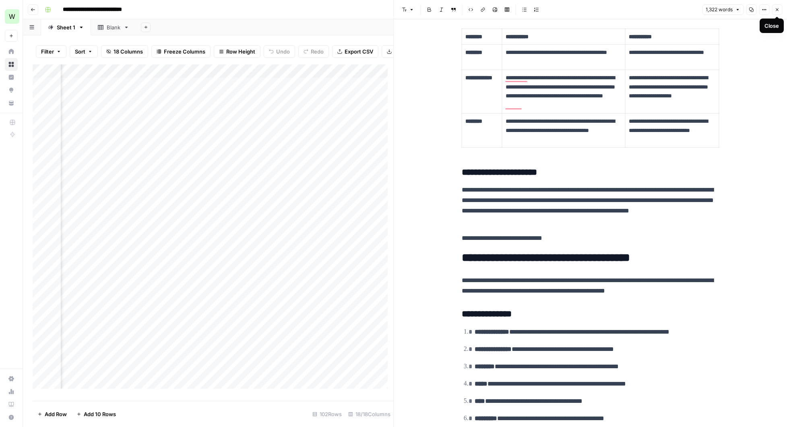
click at [778, 12] on button "Close" at bounding box center [777, 9] width 10 height 10
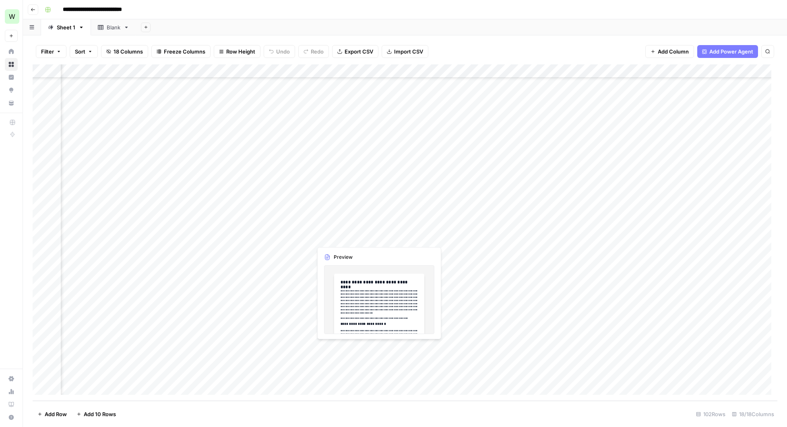
click at [340, 224] on div "Add Column" at bounding box center [405, 232] width 745 height 337
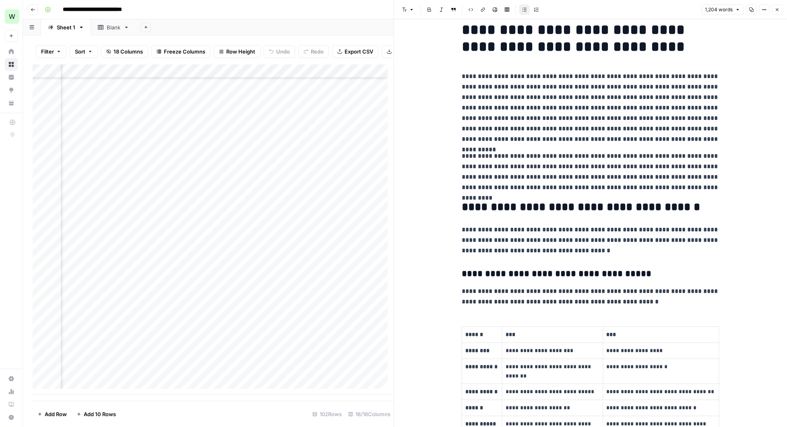
scroll to position [23, 0]
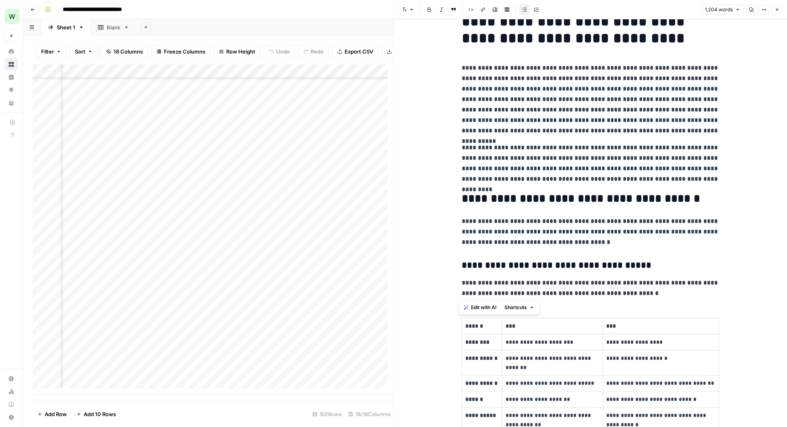
drag, startPoint x: 461, startPoint y: 23, endPoint x: 628, endPoint y: 294, distance: 318.9
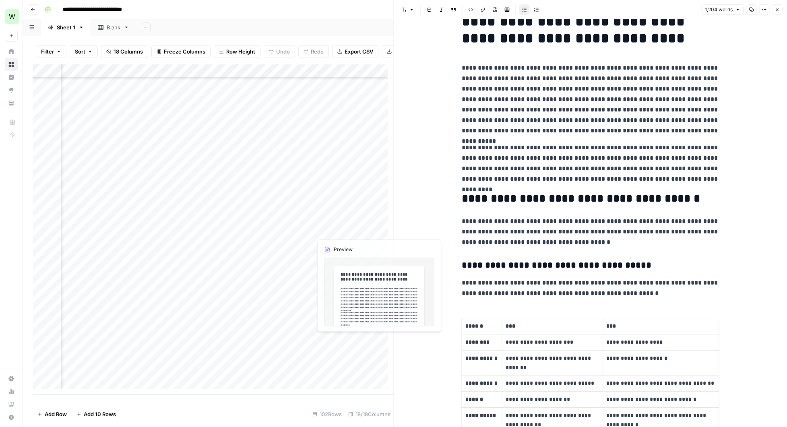
scroll to position [1099, 471]
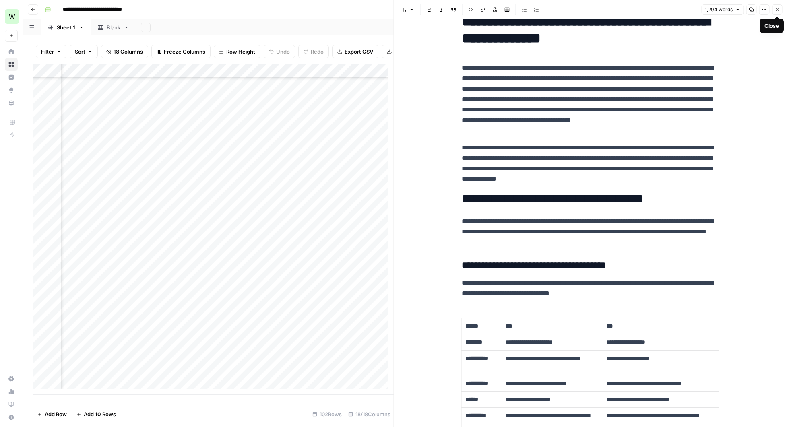
drag, startPoint x: 774, startPoint y: 10, endPoint x: 770, endPoint y: 13, distance: 5.8
click at [774, 10] on button "Close" at bounding box center [777, 9] width 10 height 10
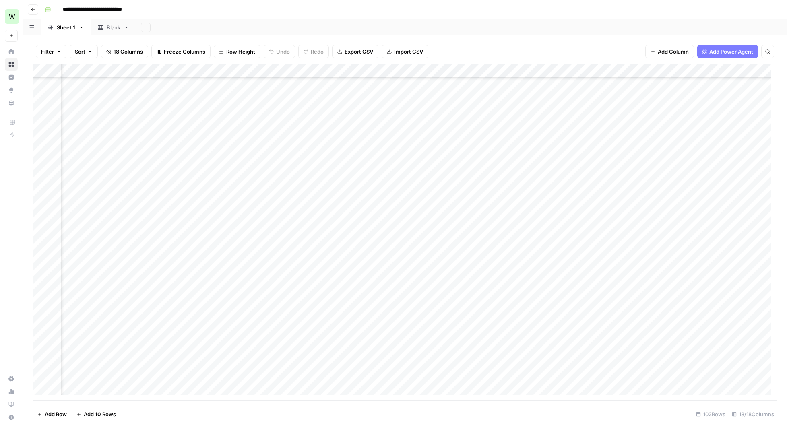
scroll to position [1093, 0]
drag, startPoint x: 168, startPoint y: 130, endPoint x: 468, endPoint y: 130, distance: 300.4
click at [468, 130] on div "Add Column" at bounding box center [405, 232] width 745 height 337
drag, startPoint x: 213, startPoint y: 116, endPoint x: 207, endPoint y: 377, distance: 260.2
click at [207, 374] on div "Add Column" at bounding box center [405, 232] width 745 height 337
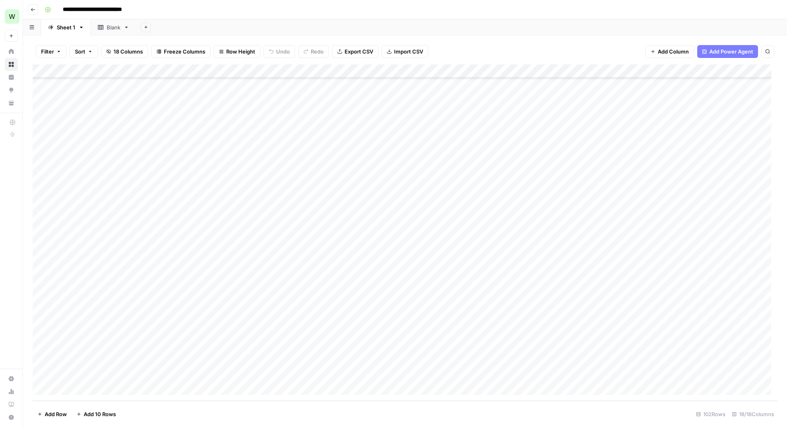
drag, startPoint x: 321, startPoint y: 119, endPoint x: 339, endPoint y: 259, distance: 141.7
click at [339, 252] on div "Add Column" at bounding box center [405, 232] width 745 height 337
drag, startPoint x: 388, startPoint y: 151, endPoint x: 390, endPoint y: 230, distance: 79.4
click at [389, 225] on div "Add Column" at bounding box center [405, 232] width 745 height 337
drag, startPoint x: 316, startPoint y: 131, endPoint x: 441, endPoint y: 335, distance: 239.9
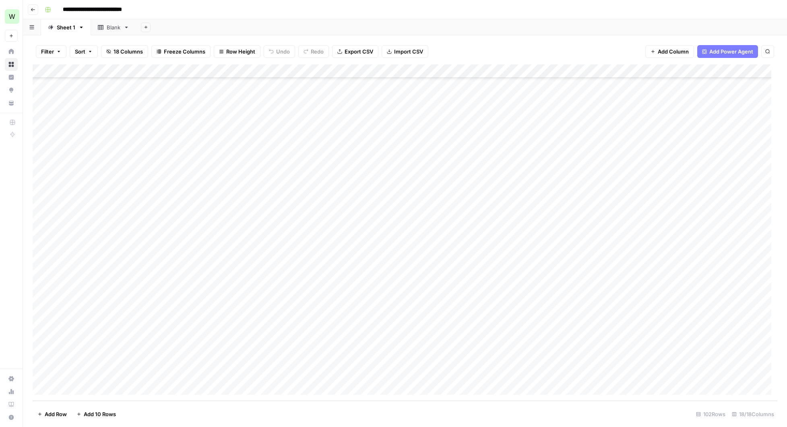
click at [441, 335] on div "Add Column" at bounding box center [405, 232] width 745 height 337
click at [149, 156] on div "Add Column" at bounding box center [405, 232] width 745 height 337
click at [569, 153] on div "Add Column" at bounding box center [405, 232] width 745 height 337
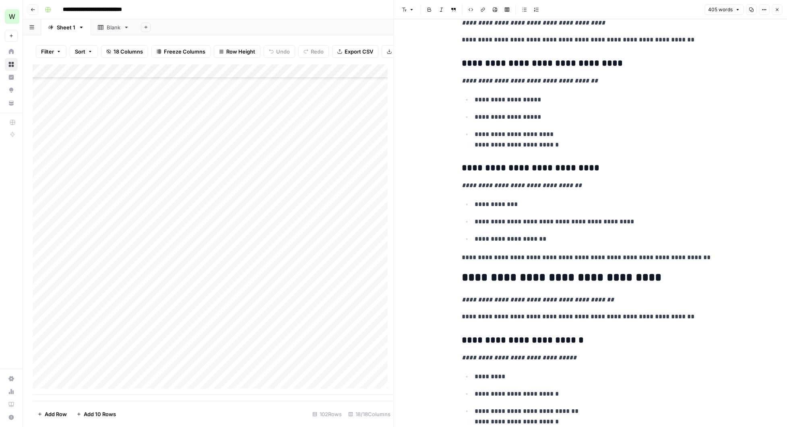
scroll to position [600, 0]
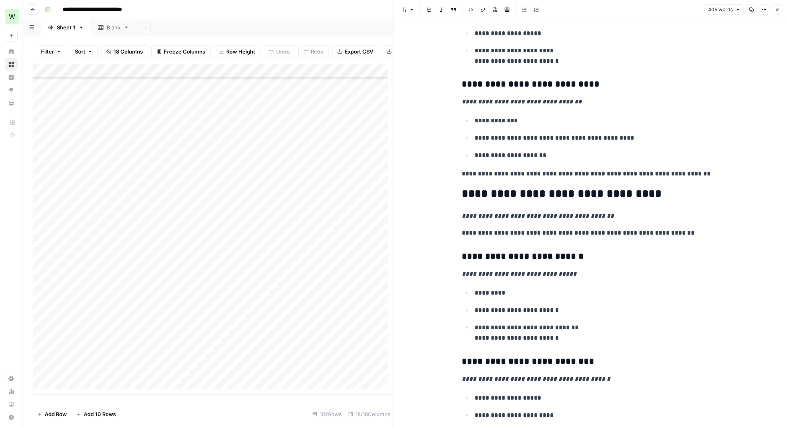
click at [778, 8] on icon "button" at bounding box center [777, 9] width 3 height 3
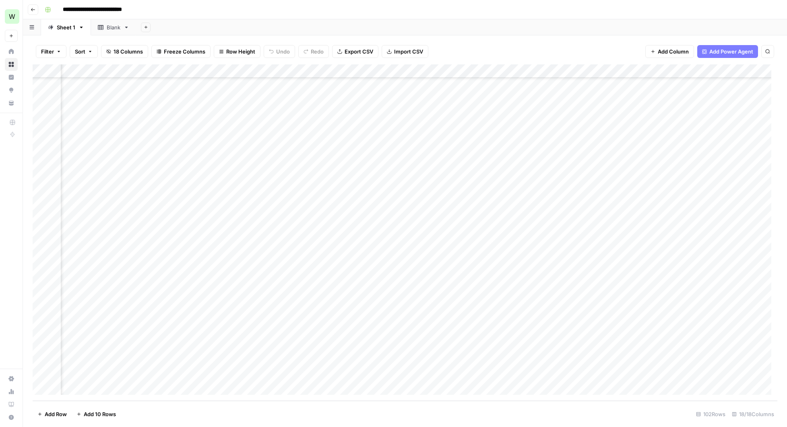
scroll to position [1093, 339]
click at [320, 159] on div "Add Column" at bounding box center [405, 232] width 745 height 337
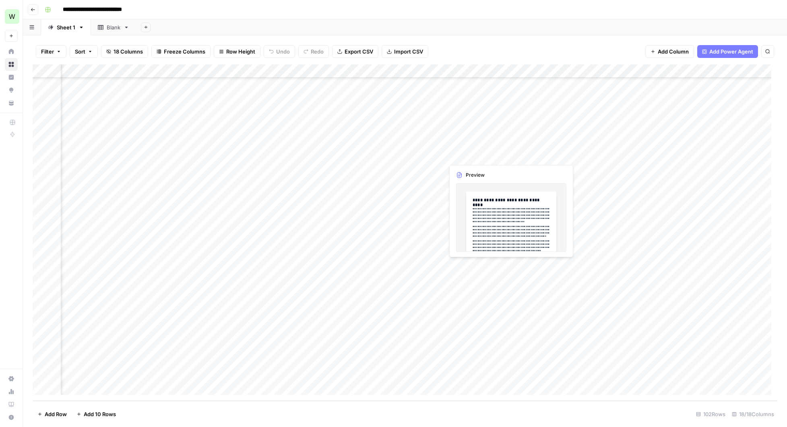
click at [468, 155] on div "Add Column" at bounding box center [405, 232] width 745 height 337
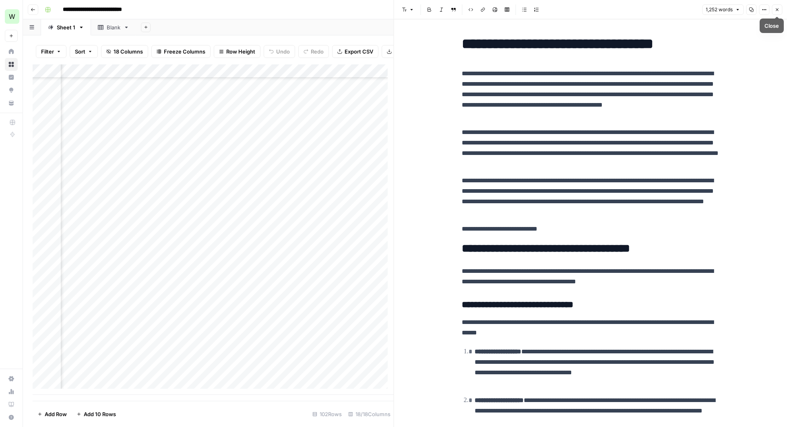
click at [779, 11] on icon "button" at bounding box center [777, 9] width 5 height 5
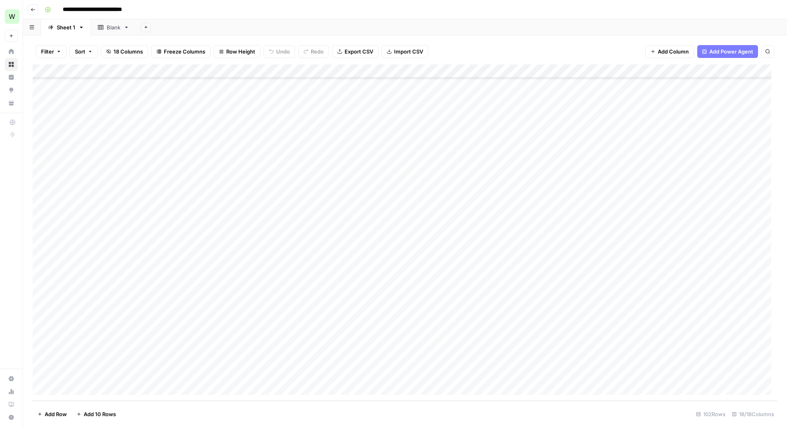
scroll to position [1093, 0]
